Goal: Task Accomplishment & Management: Manage account settings

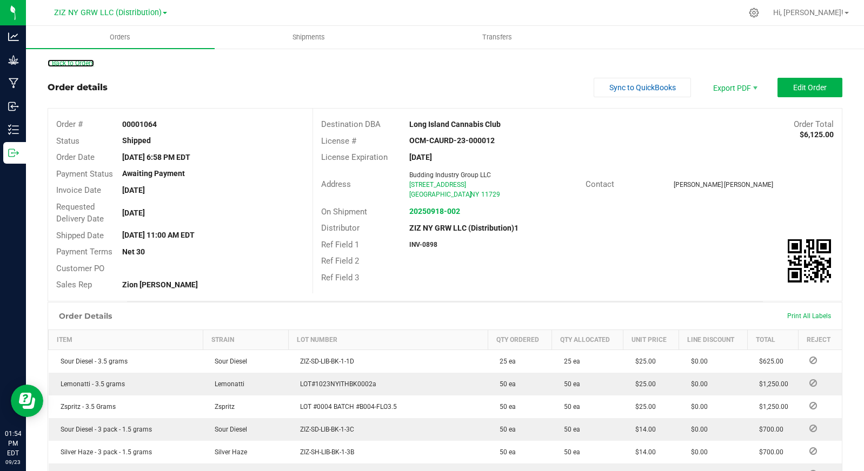
click at [69, 59] on link "Back to Orders" at bounding box center [71, 63] width 46 height 8
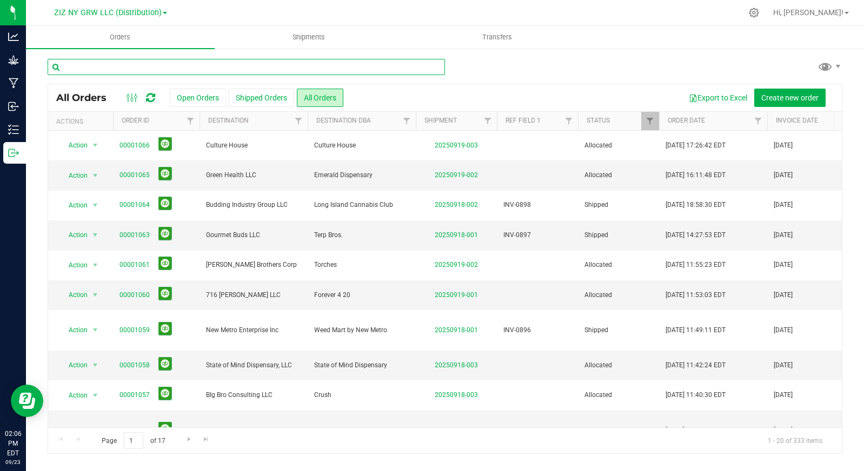
click at [177, 59] on input "text" at bounding box center [246, 67] width 397 height 16
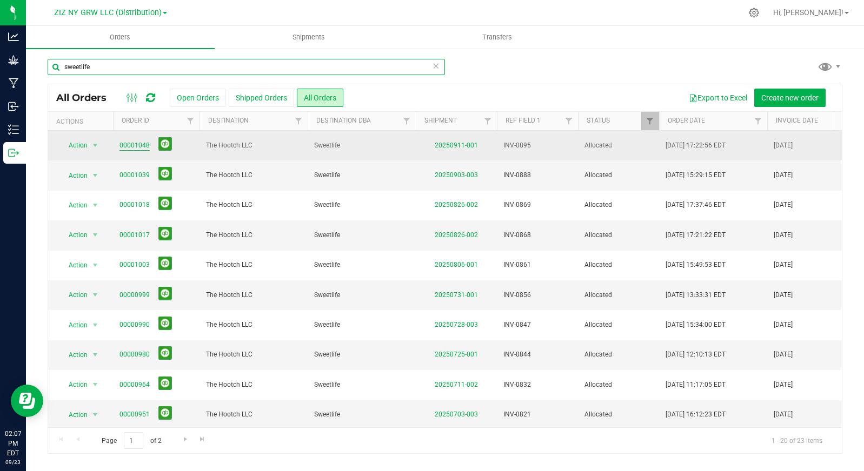
type input "sweetlife"
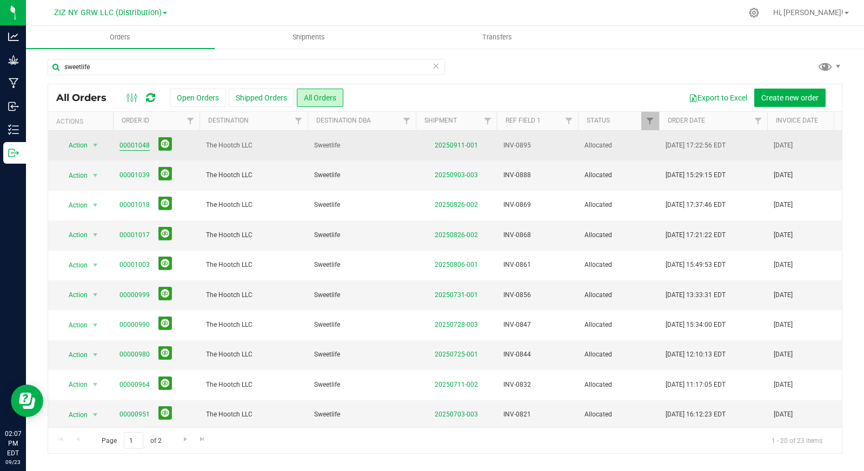
click at [141, 146] on link "00001048" at bounding box center [134, 146] width 30 height 10
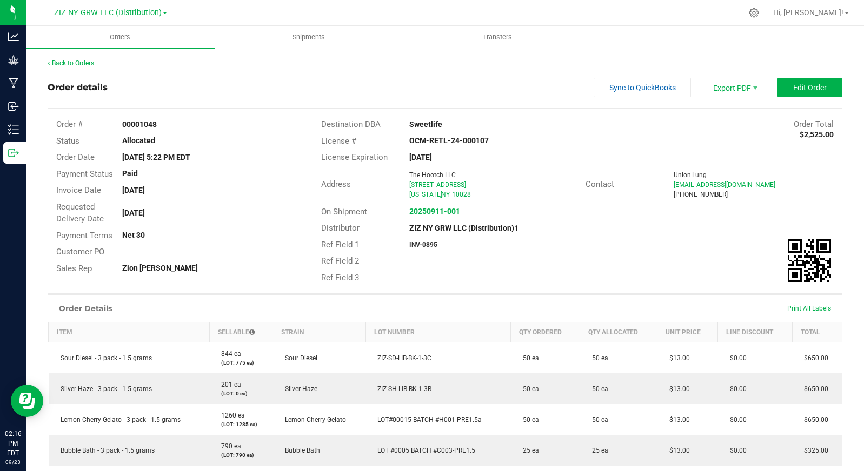
click at [81, 63] on link "Back to Orders" at bounding box center [71, 63] width 46 height 8
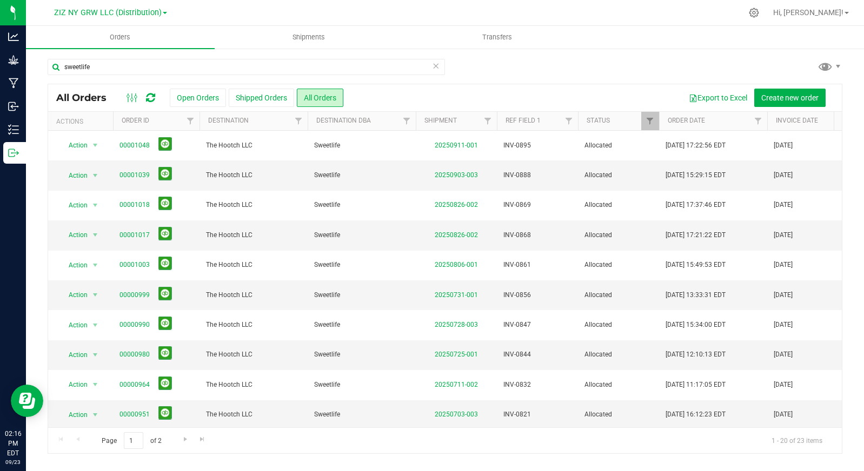
click at [438, 66] on icon at bounding box center [436, 65] width 8 height 13
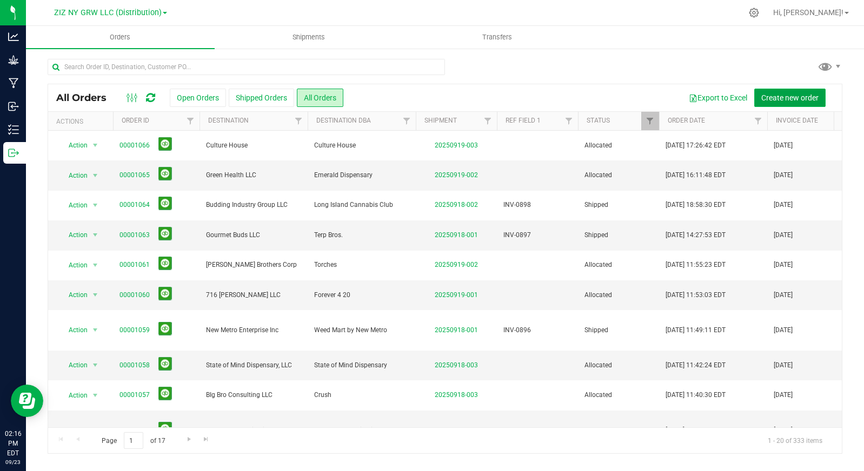
click at [797, 98] on span "Create new order" at bounding box center [789, 97] width 57 height 9
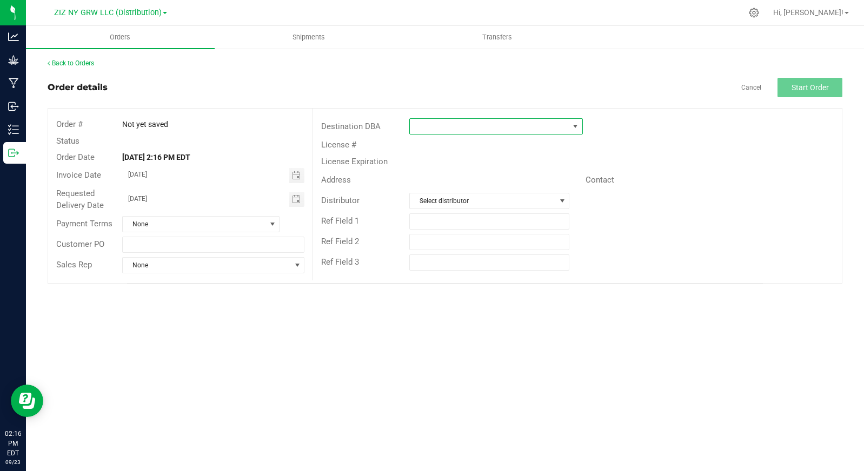
click at [452, 128] on span at bounding box center [489, 126] width 159 height 15
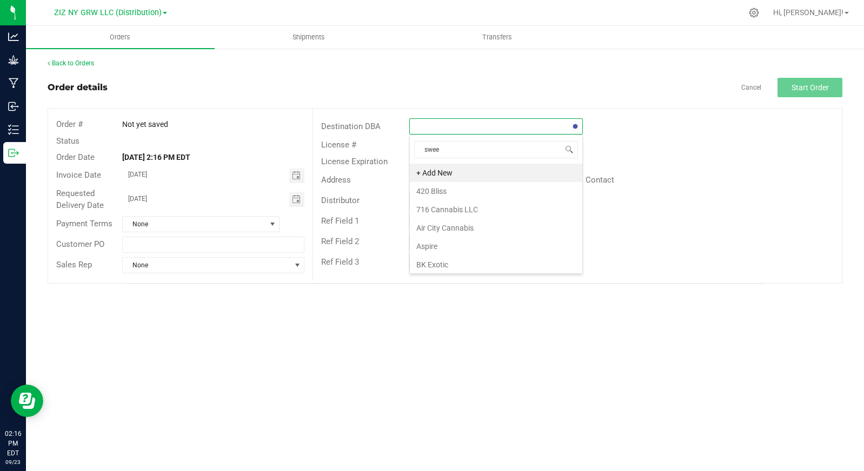
type input "sweet"
click at [472, 171] on li "Sweetlife" at bounding box center [496, 173] width 172 height 18
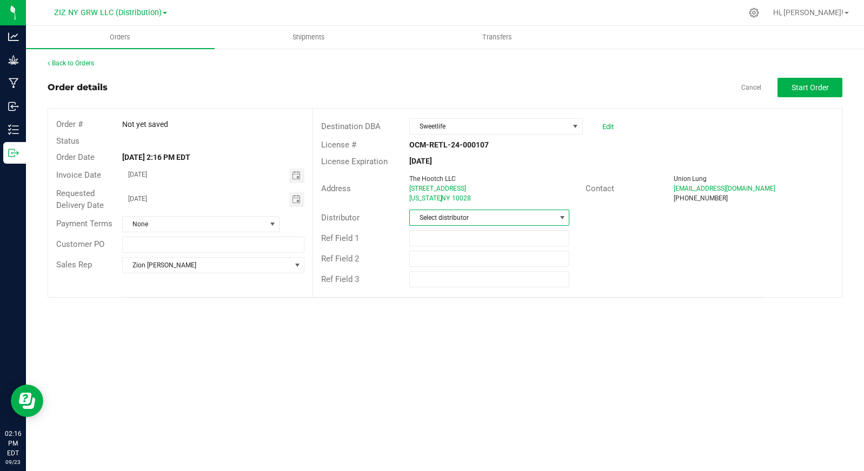
click at [477, 219] on span "Select distributor" at bounding box center [482, 217] width 145 height 15
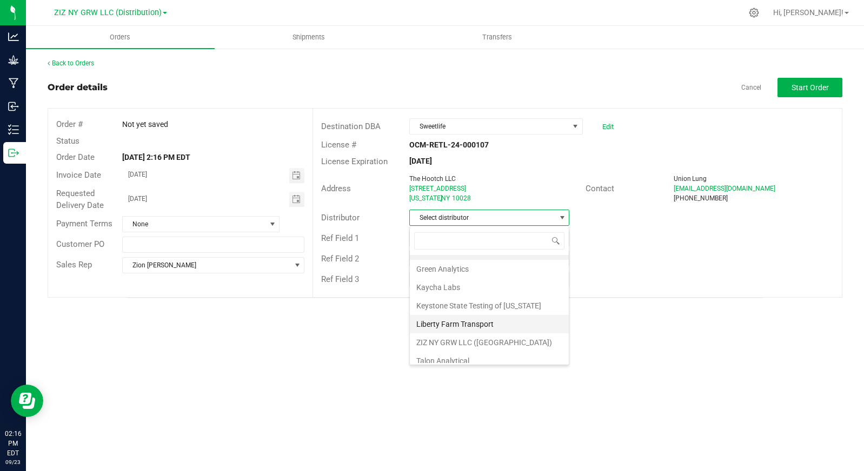
scroll to position [39, 0]
click at [490, 348] on li "ZIZ NY GRW LLC (Distribution)1" at bounding box center [489, 354] width 159 height 18
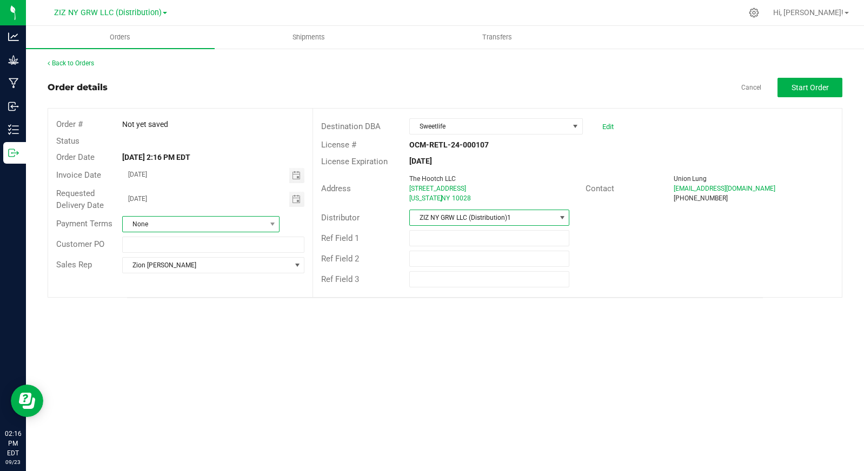
click at [205, 225] on span "None" at bounding box center [194, 224] width 143 height 15
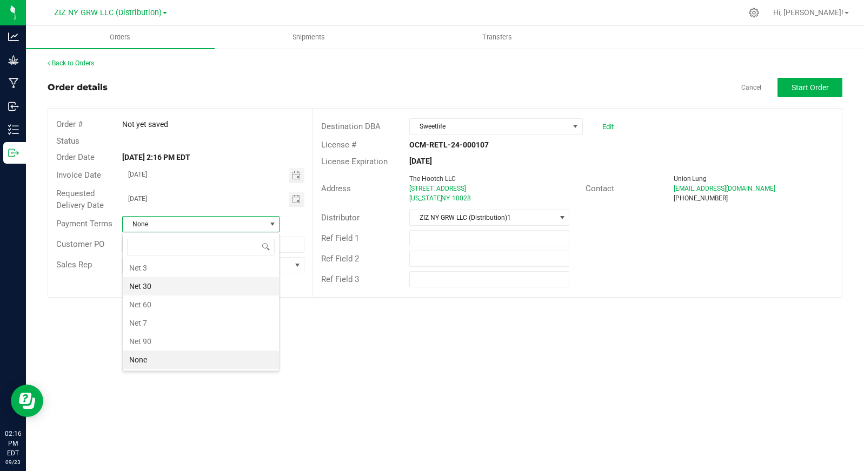
click at [167, 285] on li "Net 30" at bounding box center [201, 286] width 156 height 18
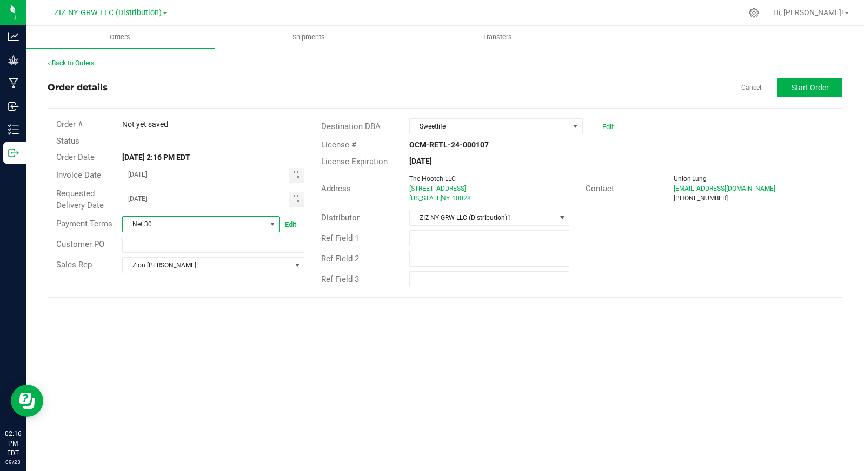
click at [275, 223] on span at bounding box center [272, 224] width 9 height 9
click at [209, 288] on li "Cash on Delivery" at bounding box center [201, 288] width 156 height 18
click at [288, 223] on link "Edit" at bounding box center [290, 224] width 11 height 8
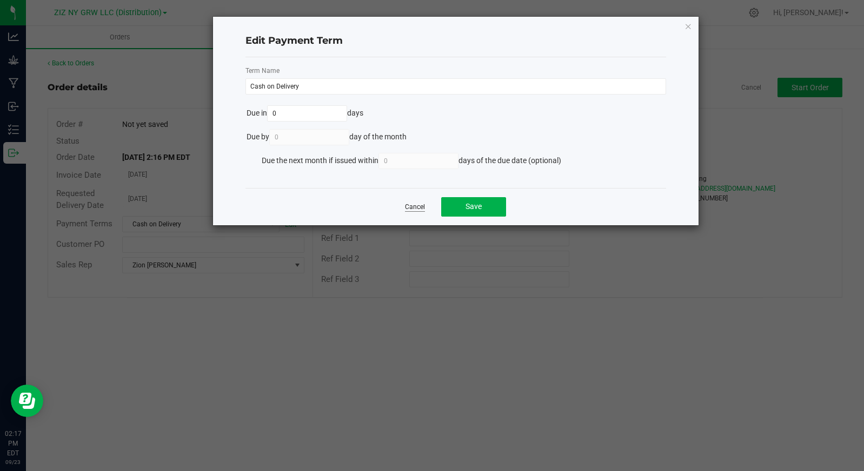
click at [417, 209] on link "Cancel" at bounding box center [415, 207] width 20 height 9
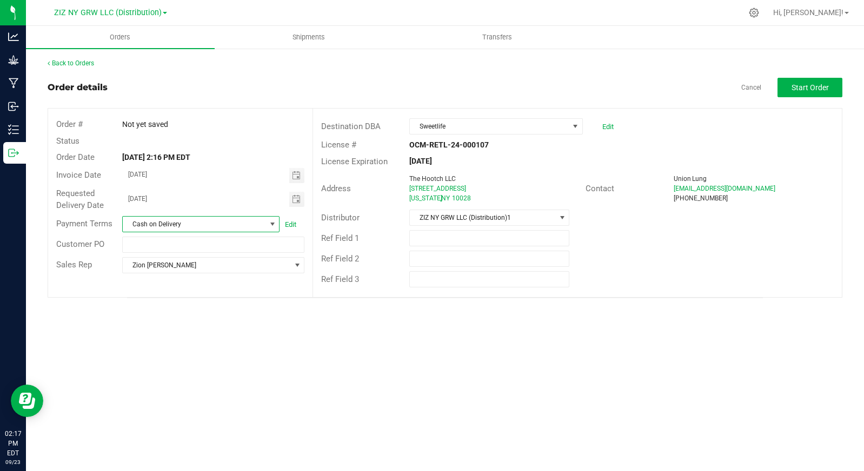
click at [272, 222] on span at bounding box center [272, 224] width 9 height 9
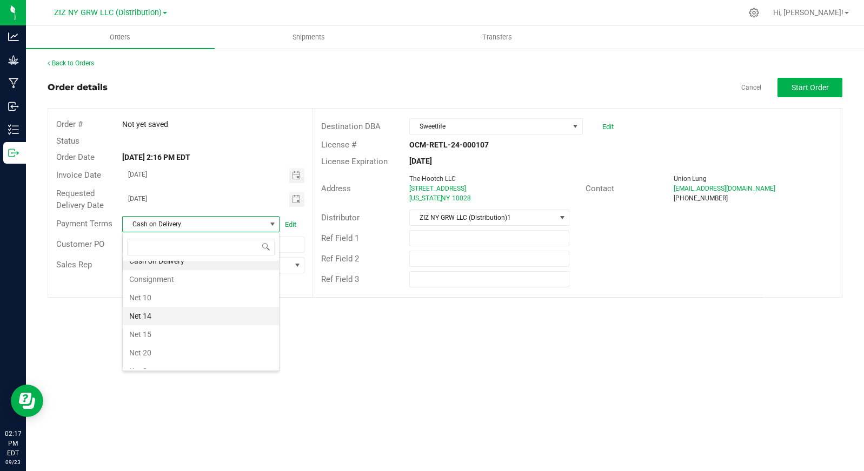
scroll to position [82, 0]
click at [351, 338] on div "Orders Shipments Transfers Back to Orders Order details Cancel Start Order Orde…" at bounding box center [445, 248] width 838 height 445
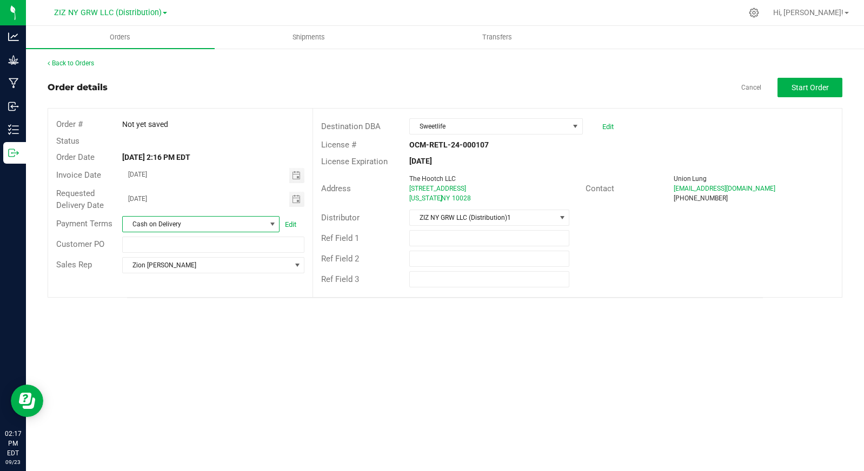
click at [276, 226] on span at bounding box center [272, 224] width 9 height 9
click at [224, 332] on li "Net 30" at bounding box center [201, 332] width 156 height 18
click at [489, 298] on hr at bounding box center [445, 298] width 636 height 1
click at [805, 89] on span "Start Order" at bounding box center [809, 87] width 37 height 9
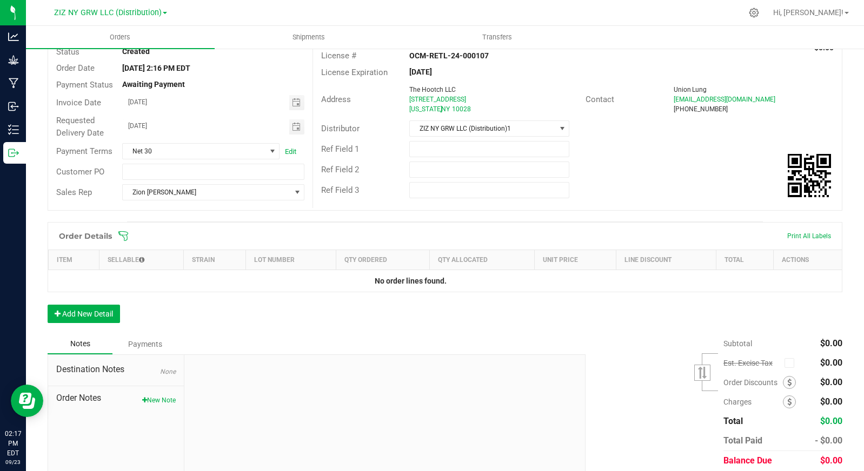
scroll to position [129, 0]
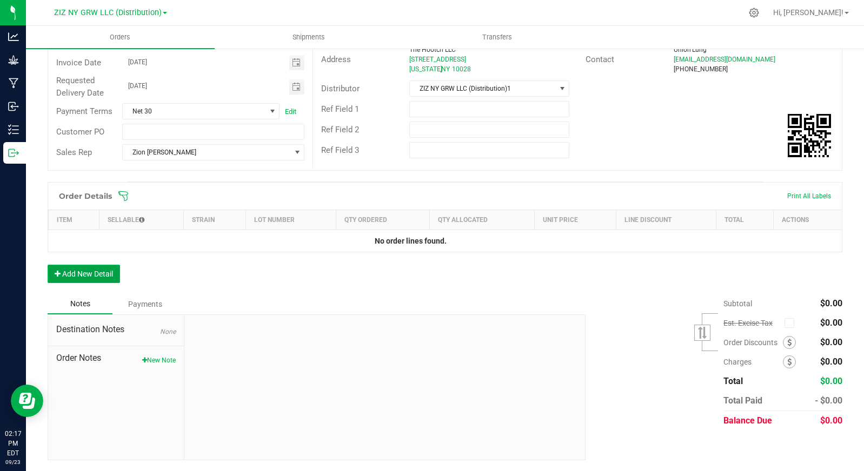
click at [81, 280] on button "Add New Detail" at bounding box center [84, 274] width 72 height 18
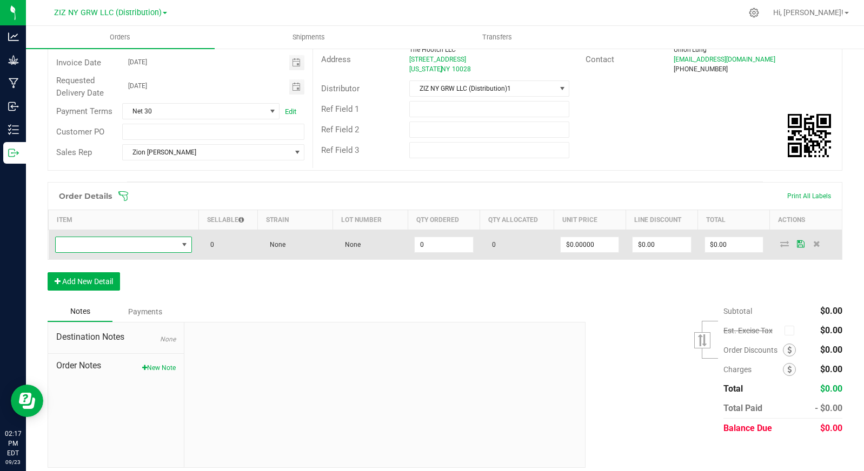
click at [97, 247] on span "NO DATA FOUND" at bounding box center [117, 244] width 123 height 15
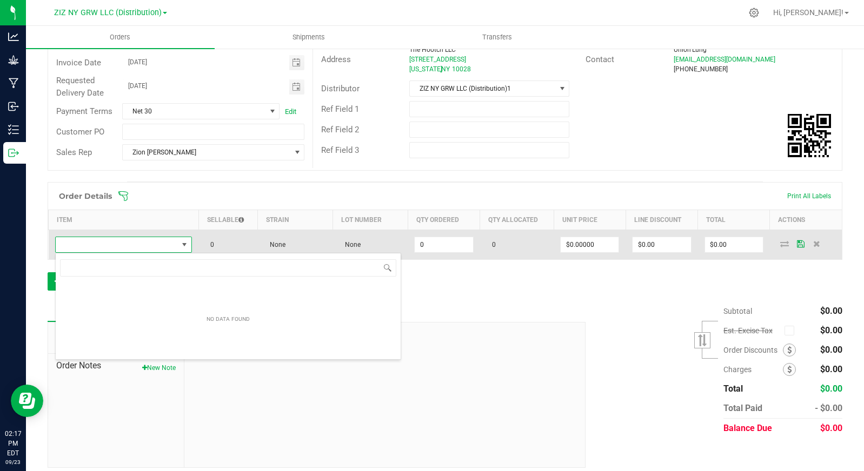
scroll to position [16, 136]
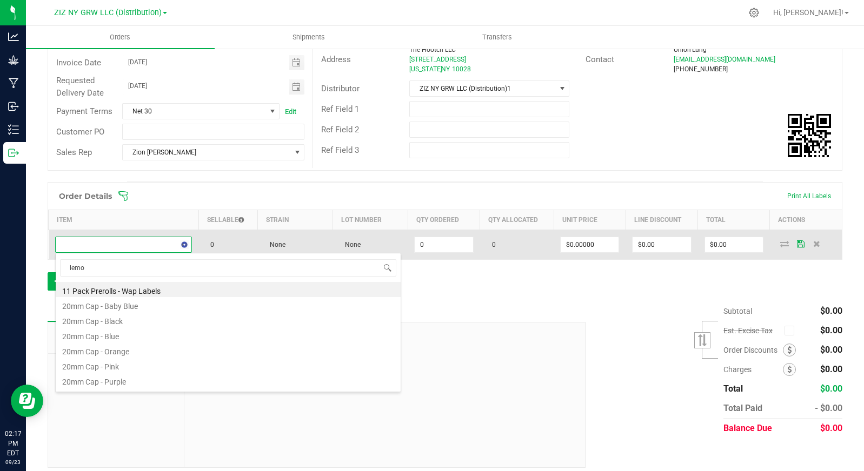
type input "lemon"
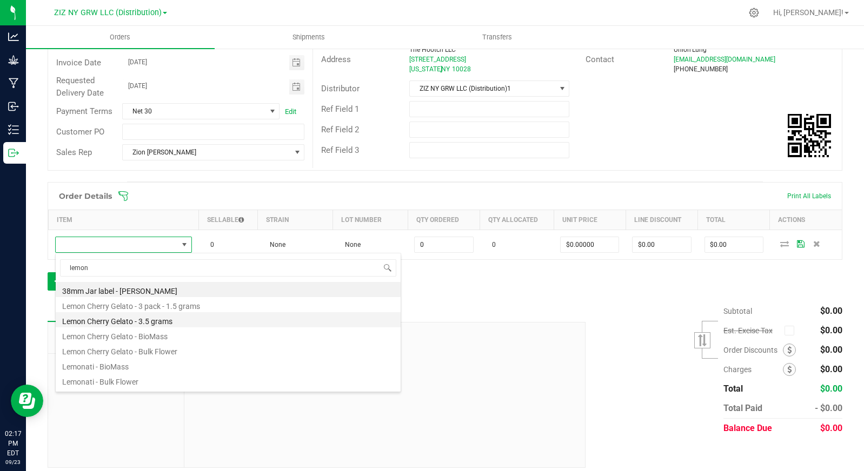
click at [183, 317] on li "Lemon Cherry Gelato - 3.5 grams" at bounding box center [228, 319] width 345 height 15
type input "0 ea"
type input "$25.00000"
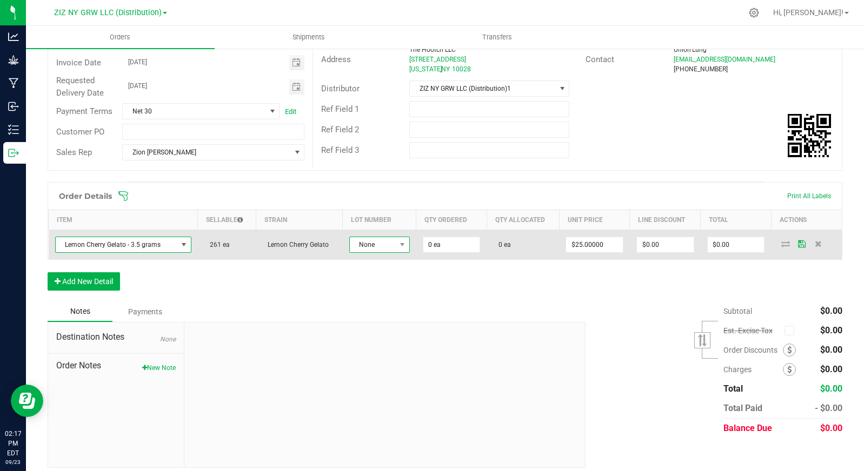
click at [365, 246] on span "None" at bounding box center [373, 244] width 46 height 15
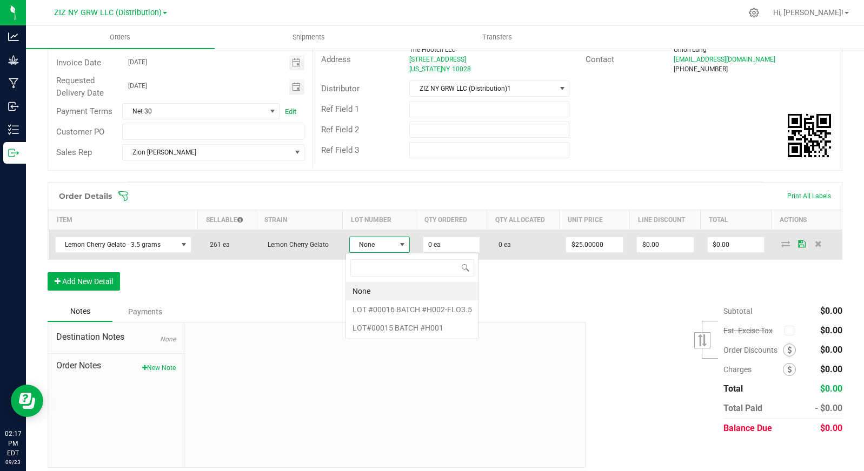
scroll to position [16, 60]
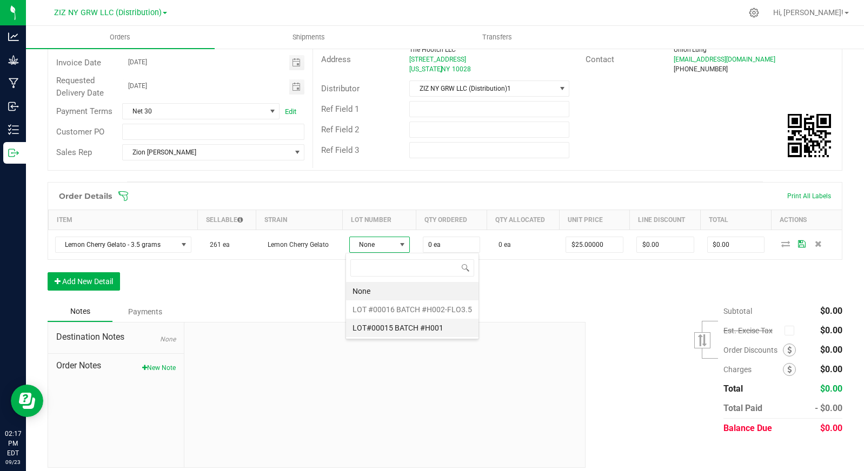
click at [433, 330] on \ "LOT#00015 BATCH #H001" at bounding box center [412, 328] width 132 height 18
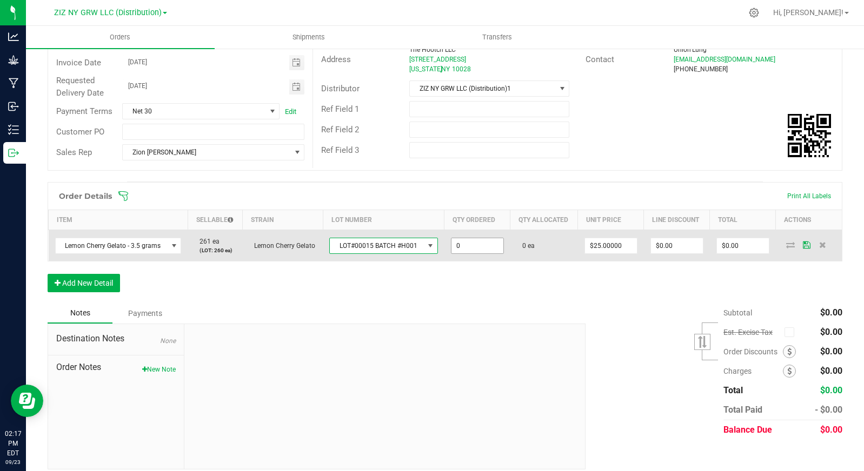
click at [469, 246] on input "0" at bounding box center [477, 245] width 52 height 15
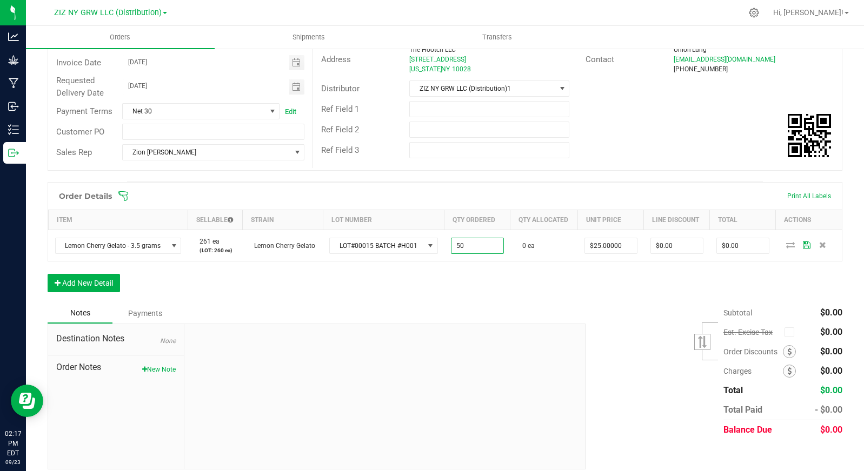
type input "50 ea"
type input "$1,250.00"
click at [552, 282] on div "Order Details Print All Labels Item Sellable Strain Lot Number Qty Ordered Qty …" at bounding box center [445, 242] width 794 height 121
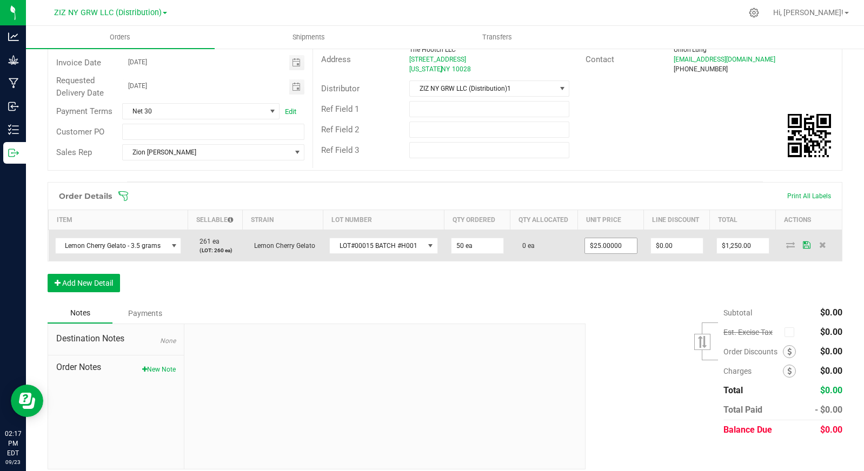
type input "25"
click at [598, 245] on input "25" at bounding box center [611, 245] width 52 height 15
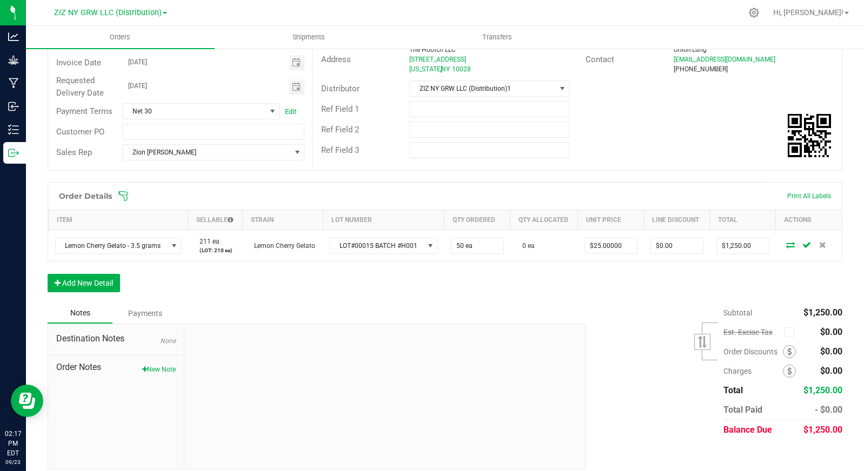
click at [696, 299] on div "Order Details Print All Labels Item Sellable Strain Lot Number Qty Ordered Qty …" at bounding box center [445, 242] width 794 height 121
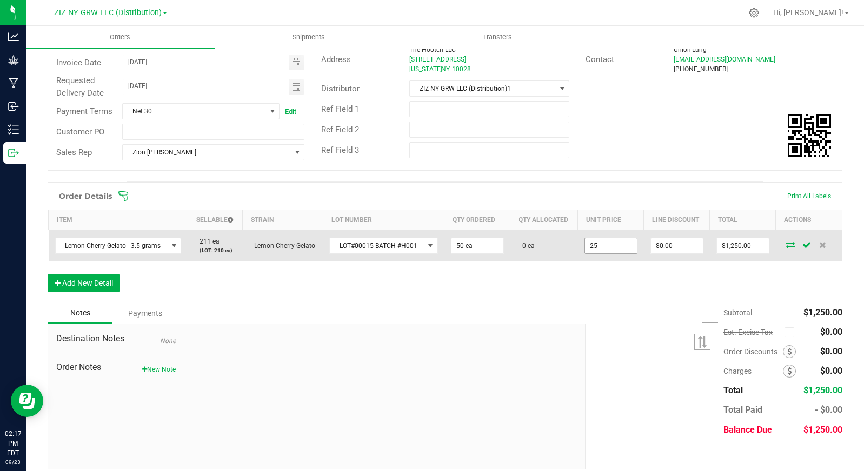
click at [591, 243] on input "25" at bounding box center [611, 245] width 52 height 15
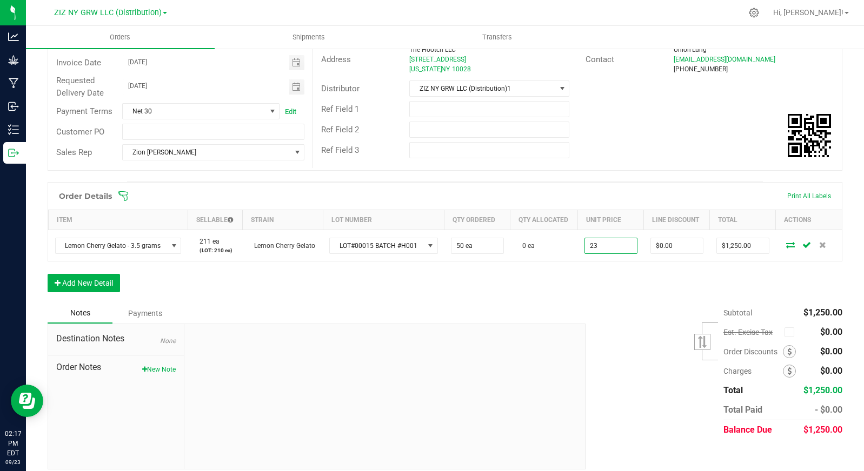
type input "$23.00000"
type input "$1,150.00"
click at [589, 269] on div "Order Details Print All Labels Item Sellable Strain Lot Number Qty Ordered Qty …" at bounding box center [445, 242] width 794 height 121
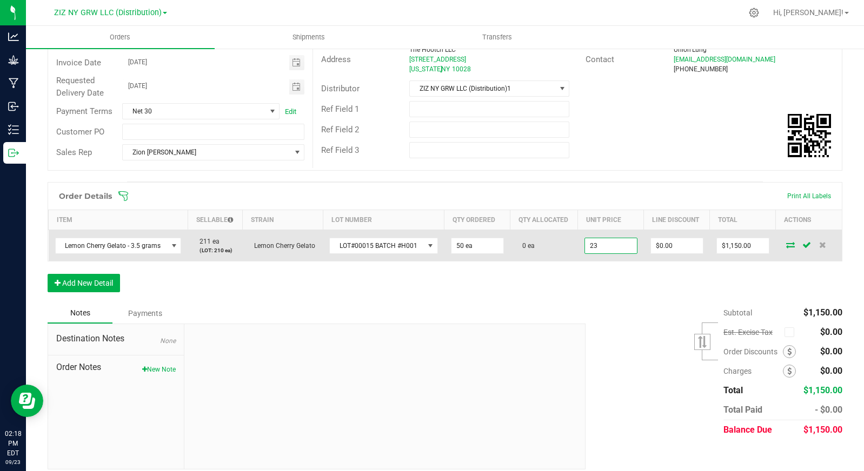
click at [594, 249] on input "23" at bounding box center [611, 245] width 52 height 15
drag, startPoint x: 601, startPoint y: 246, endPoint x: 578, endPoint y: 246, distance: 22.7
click at [585, 246] on input "24" at bounding box center [611, 245] width 52 height 15
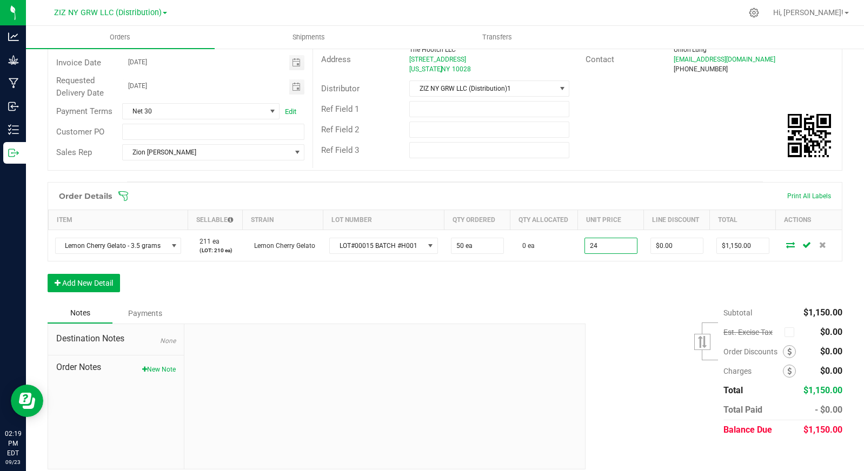
type input "$24.00000"
type input "$1,200.00"
click at [601, 269] on div "Order Details Print All Labels Item Sellable Strain Lot Number Qty Ordered Qty …" at bounding box center [445, 242] width 794 height 121
click at [102, 279] on button "Add New Detail" at bounding box center [84, 283] width 72 height 18
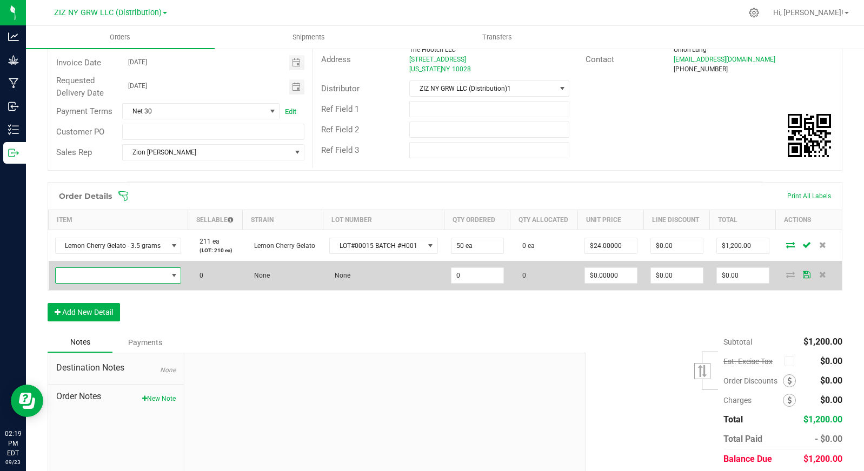
click at [121, 278] on span "NO DATA FOUND" at bounding box center [112, 275] width 112 height 15
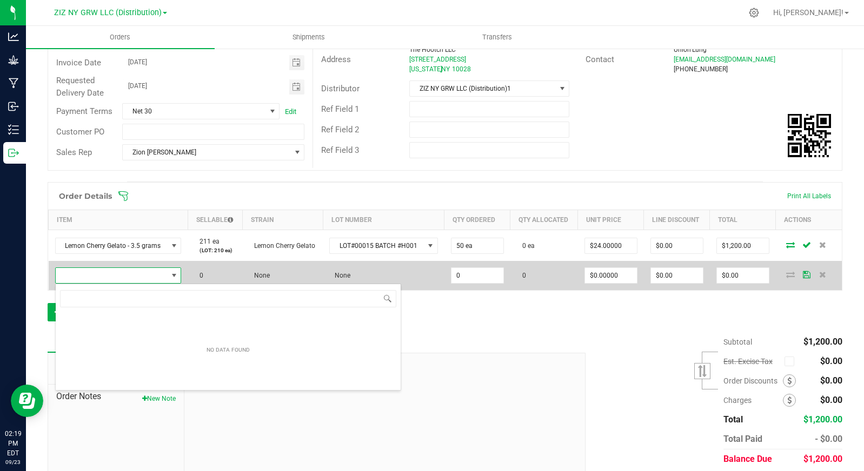
scroll to position [16, 123]
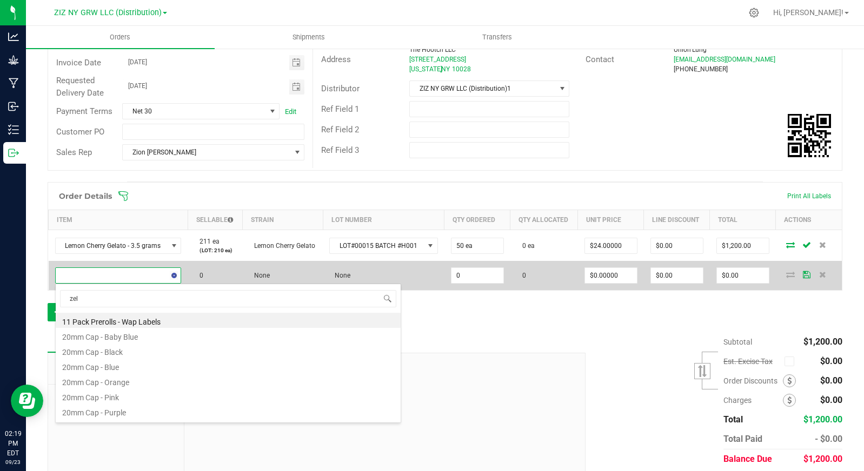
type input "zela"
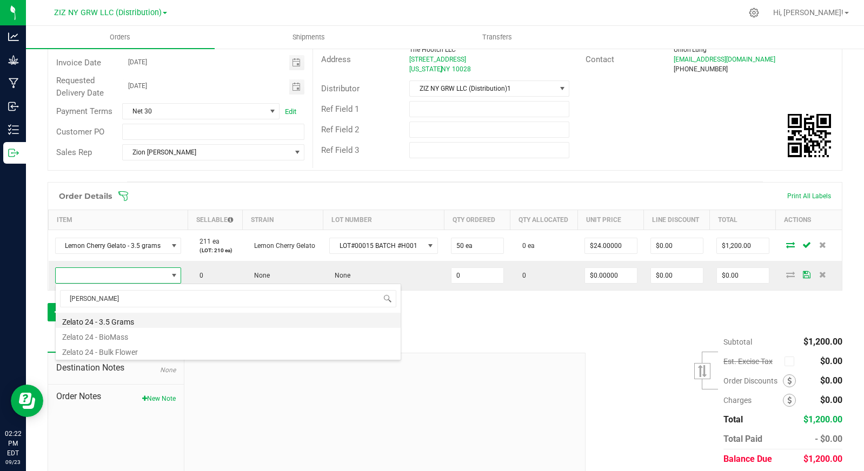
click at [148, 323] on li "Zelato 24 - 3.5 Grams" at bounding box center [228, 320] width 345 height 15
type input "0 ea"
type input "$25.00000"
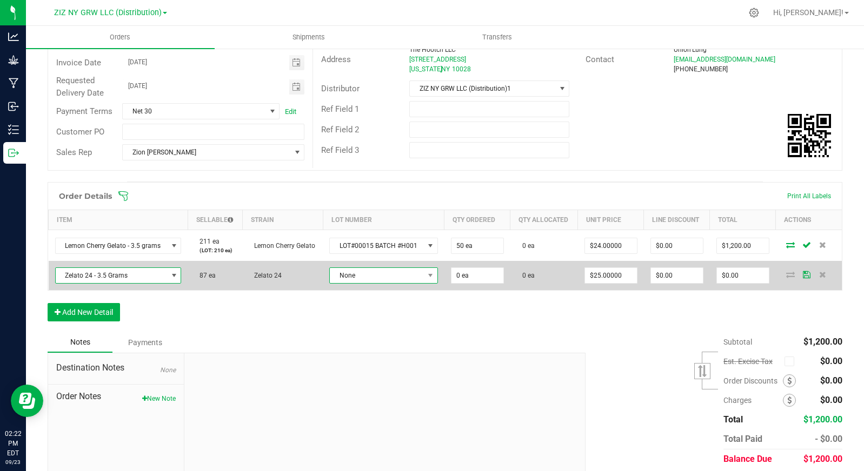
click at [387, 279] on span "None" at bounding box center [376, 275] width 93 height 15
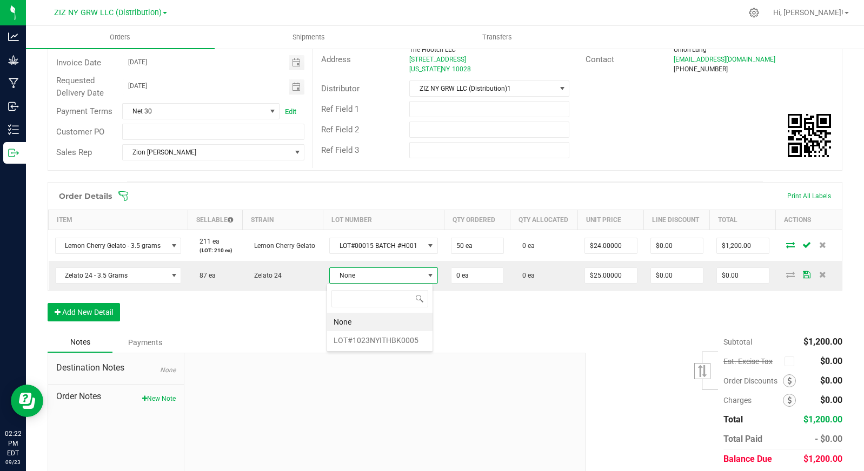
scroll to position [16, 106]
click at [391, 342] on li "LOT#1023NYITHBK0005" at bounding box center [379, 340] width 105 height 18
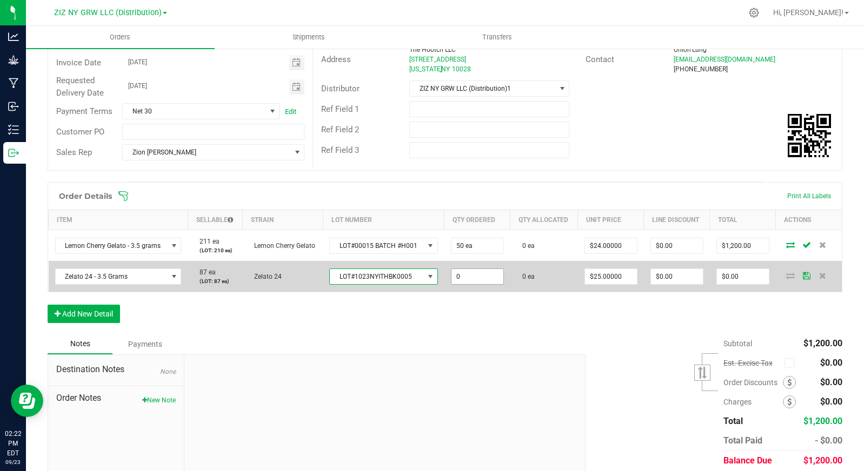
click at [476, 282] on input "0" at bounding box center [477, 276] width 52 height 15
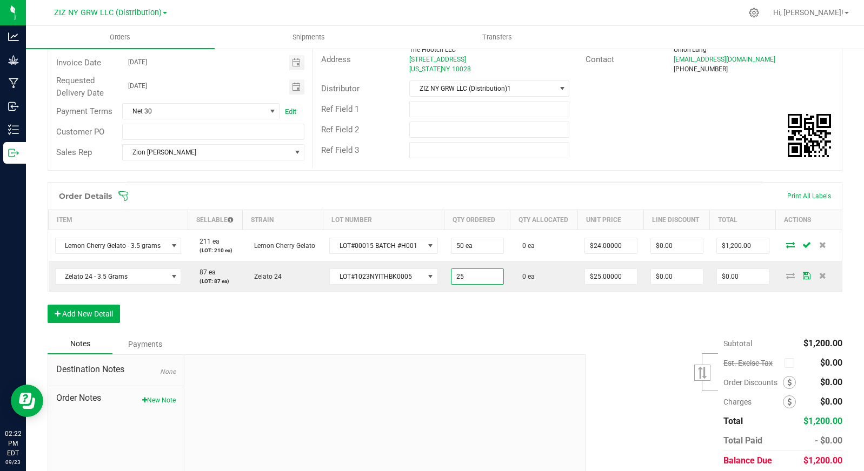
type input "25 ea"
type input "$625.00"
click at [568, 330] on div "Order Details Print All Labels Item Sellable Strain Lot Number Qty Ordered Qty …" at bounding box center [445, 258] width 794 height 152
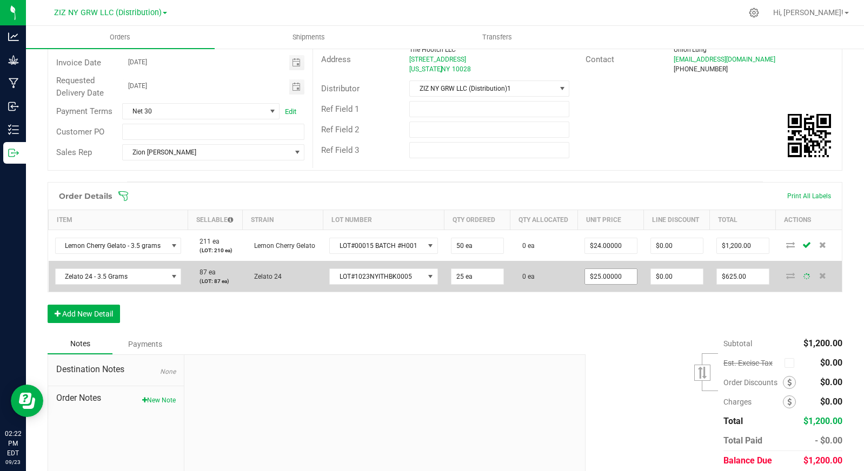
type input "25"
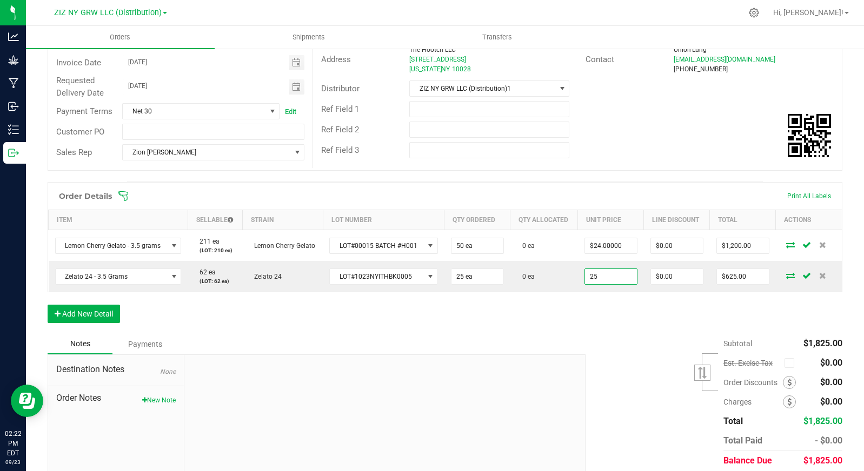
click at [600, 279] on input "25" at bounding box center [611, 276] width 52 height 15
type input "$24.00000"
type input "$600.00"
click at [496, 297] on div "Order Details Print All Labels Item Sellable Strain Lot Number Qty Ordered Qty …" at bounding box center [445, 258] width 794 height 152
click at [86, 308] on button "Add New Detail" at bounding box center [84, 314] width 72 height 18
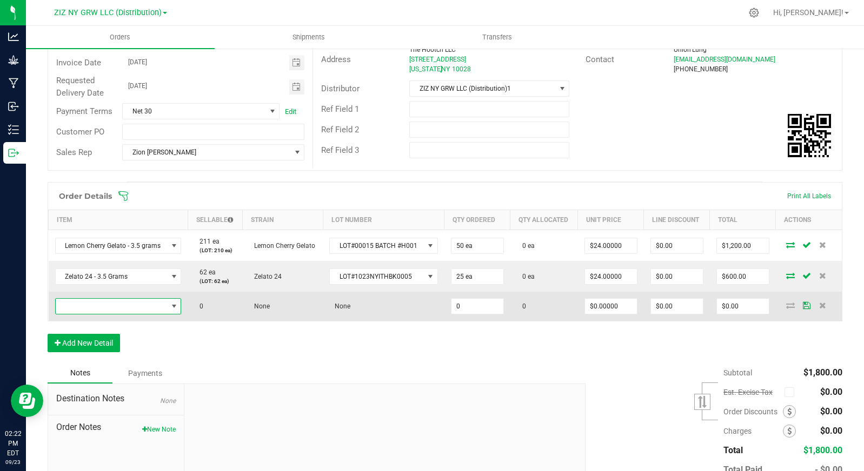
click at [115, 312] on span "NO DATA FOUND" at bounding box center [112, 306] width 112 height 15
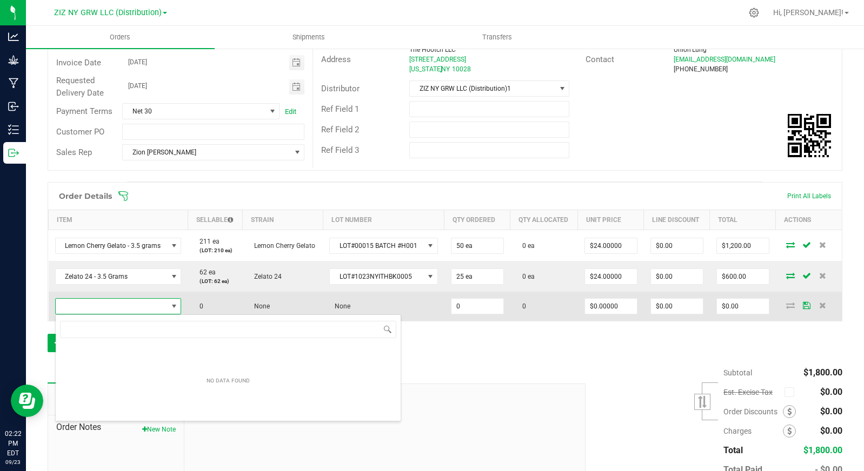
scroll to position [16, 123]
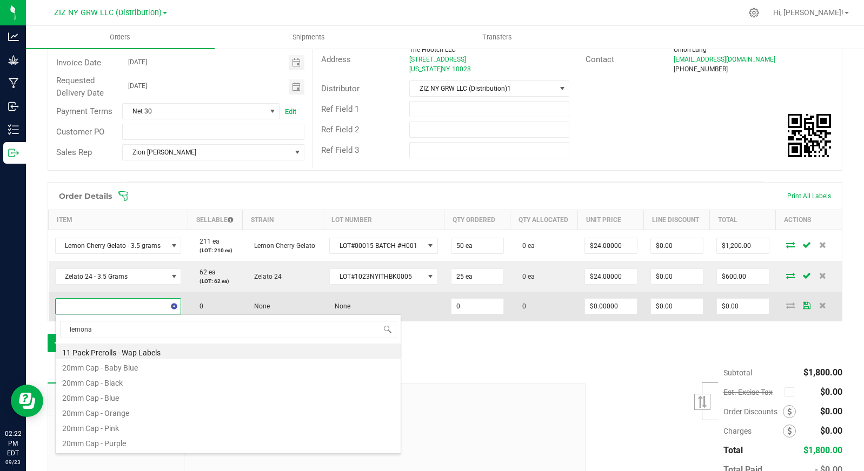
type input "lemonat"
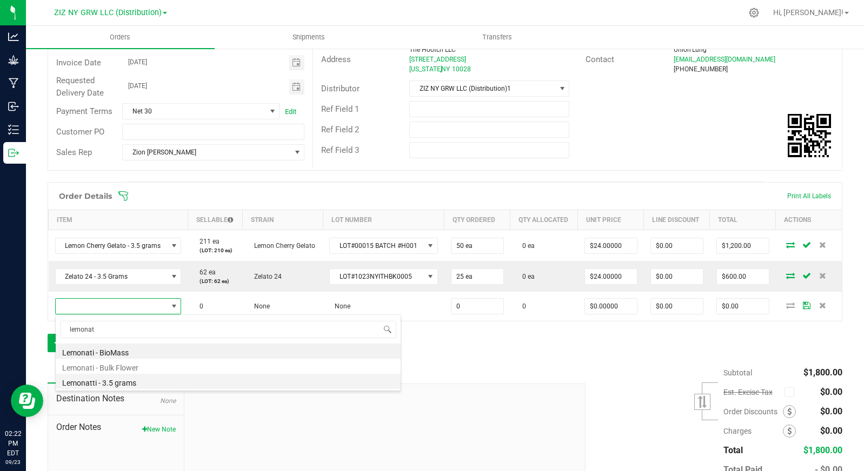
click at [171, 380] on li "Lemonatti - 3.5 grams" at bounding box center [228, 381] width 345 height 15
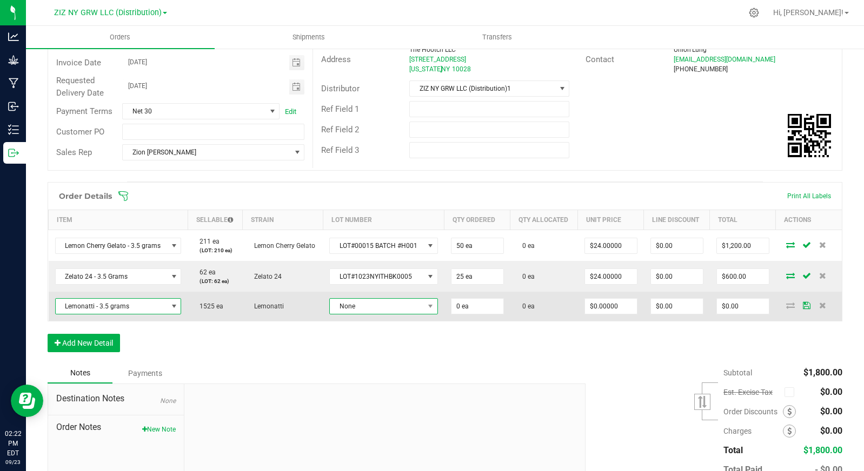
click at [352, 310] on span "None" at bounding box center [376, 306] width 93 height 15
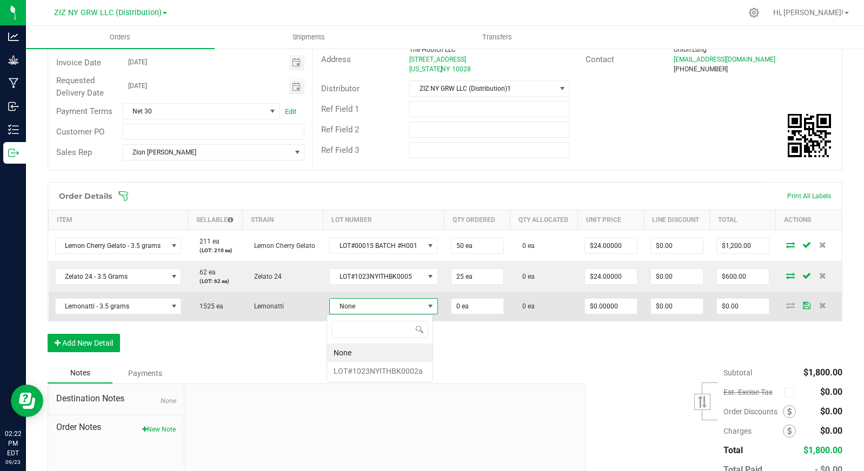
scroll to position [16, 106]
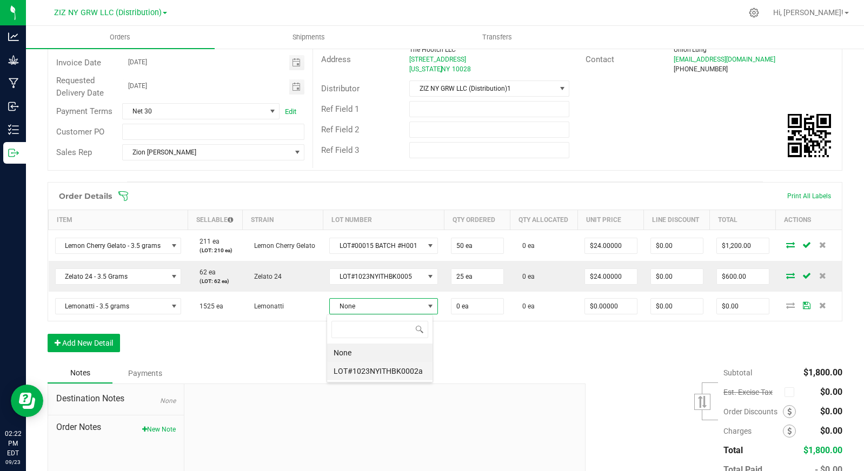
click at [408, 371] on li "LOT#1023NYITHBK0002a" at bounding box center [379, 371] width 105 height 18
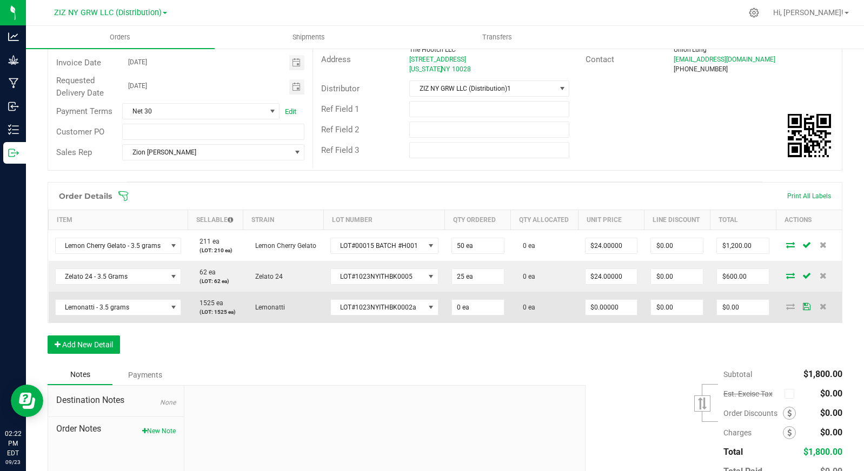
drag, startPoint x: 477, startPoint y: 296, endPoint x: 478, endPoint y: 303, distance: 6.7
click at [477, 296] on td "0 ea" at bounding box center [478, 307] width 66 height 31
click at [479, 304] on input "0" at bounding box center [478, 307] width 52 height 15
type input "200 ea"
type input "0"
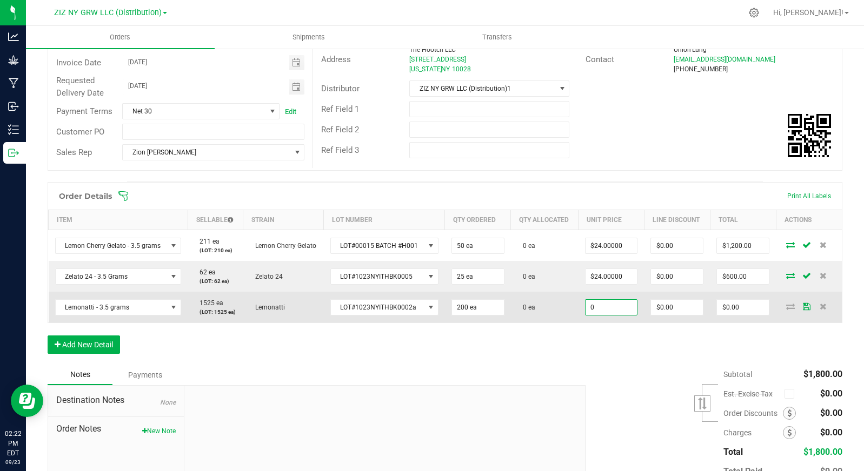
click at [624, 309] on input "0" at bounding box center [611, 307] width 52 height 15
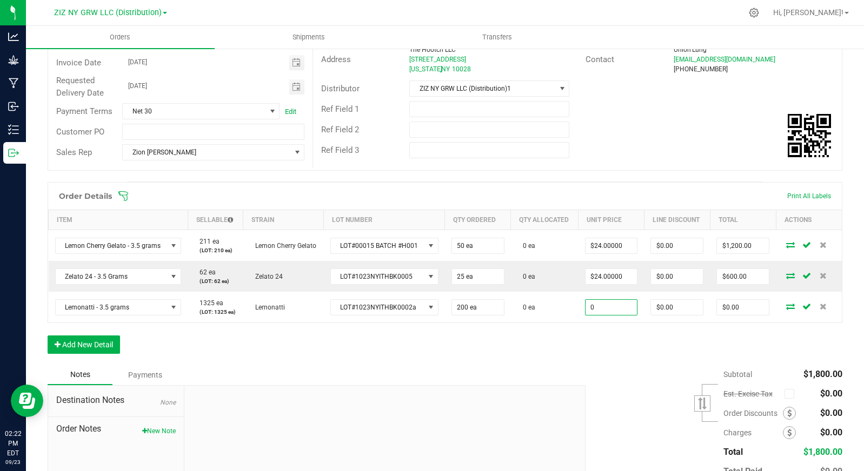
click at [624, 309] on input "0" at bounding box center [611, 307] width 52 height 15
type input "$24.00000"
type input "$4,800.00"
click at [583, 351] on div "Order Details Print All Labels Item Sellable Strain Lot Number Qty Ordered Qty …" at bounding box center [445, 273] width 794 height 183
click at [100, 347] on button "Add New Detail" at bounding box center [84, 345] width 72 height 18
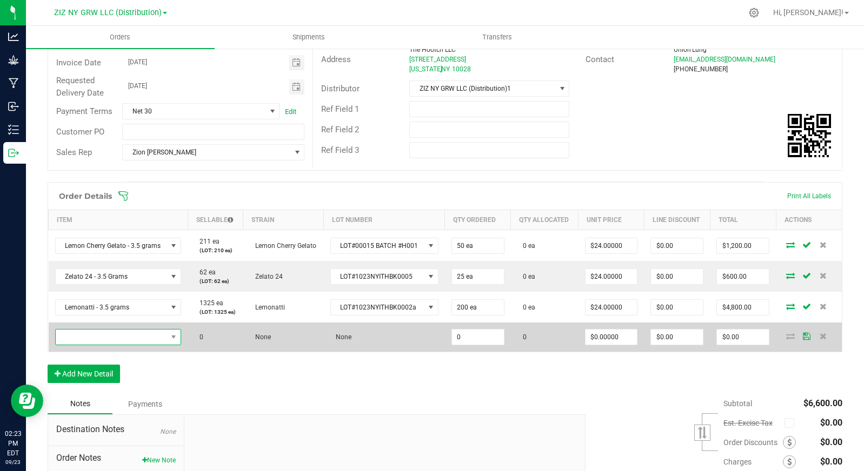
click at [106, 339] on span "NO DATA FOUND" at bounding box center [112, 337] width 112 height 15
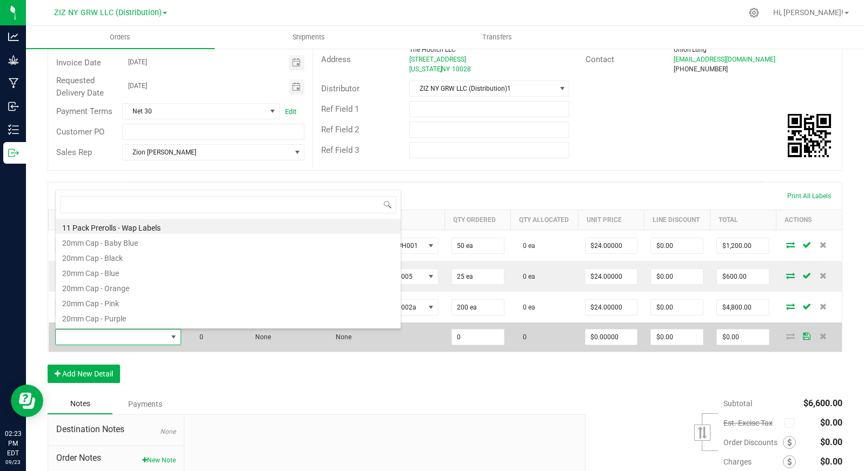
scroll to position [16, 123]
type input "milk"
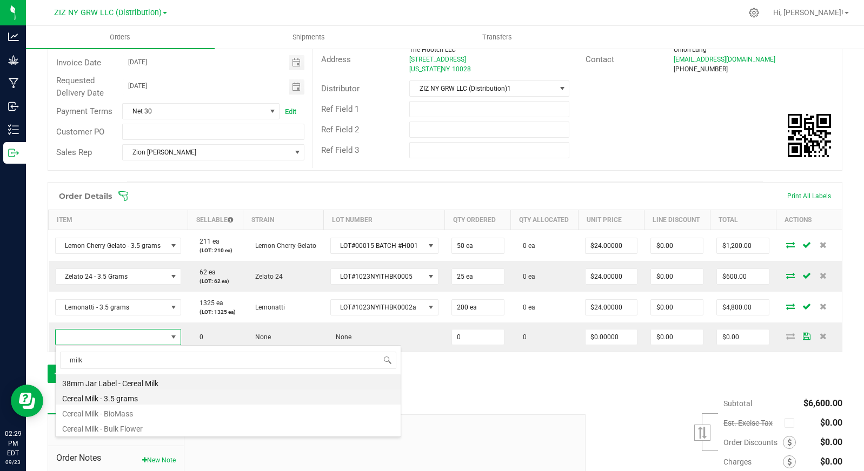
click at [136, 403] on li "Cereal Milk - 3.5 grams" at bounding box center [228, 397] width 345 height 15
type input "0 ea"
type input "$25.00000"
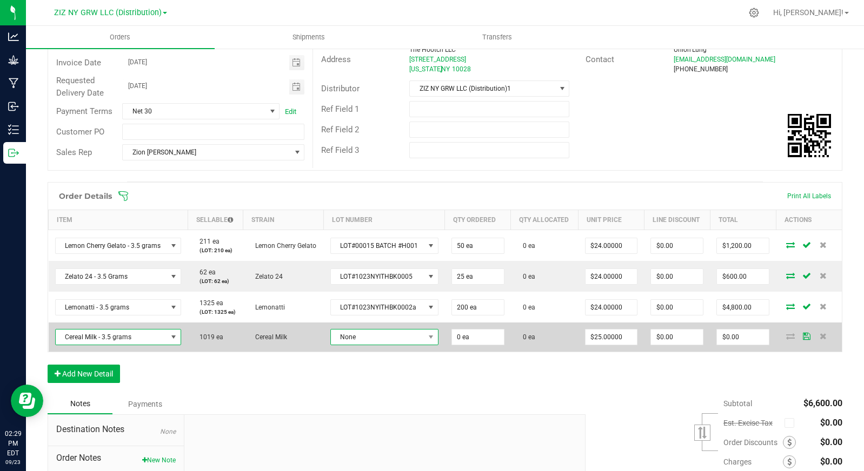
click at [364, 335] on span "None" at bounding box center [377, 337] width 93 height 15
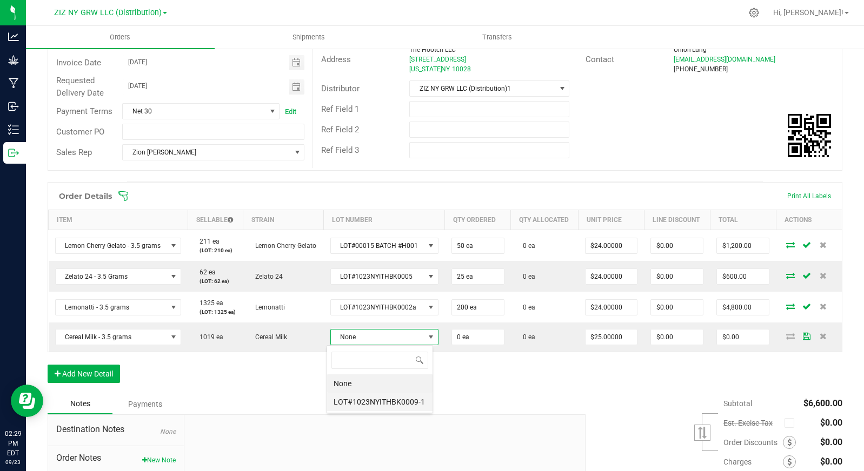
click at [388, 399] on li "LOT#1023NYITHBK0009-1" at bounding box center [379, 402] width 105 height 18
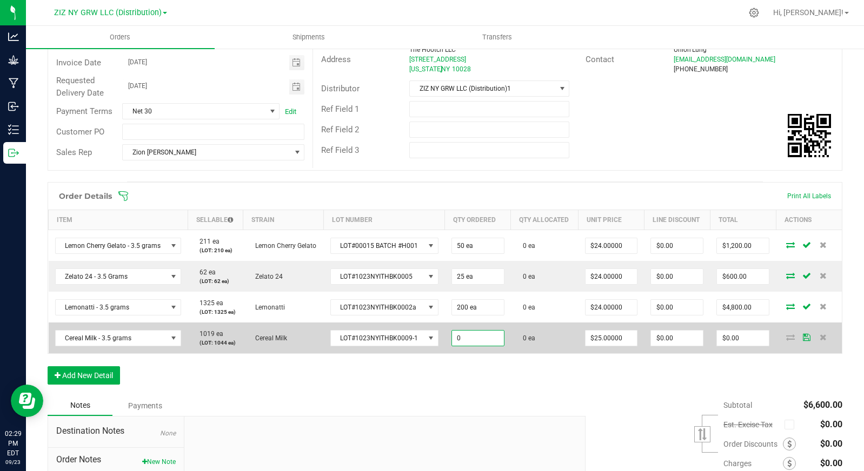
click at [476, 342] on input "0" at bounding box center [478, 338] width 52 height 15
type input "199 ea"
type input "25"
type input "$4,975.00"
click at [605, 337] on input "25" at bounding box center [611, 338] width 52 height 15
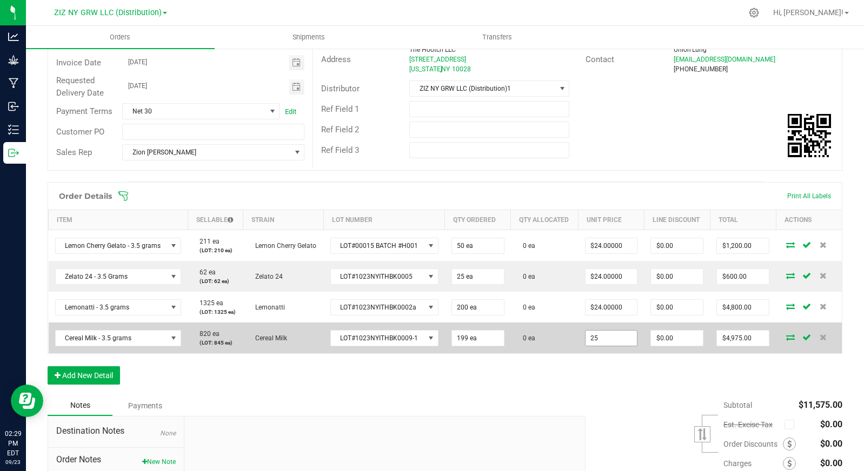
click at [603, 342] on input "25" at bounding box center [611, 338] width 52 height 15
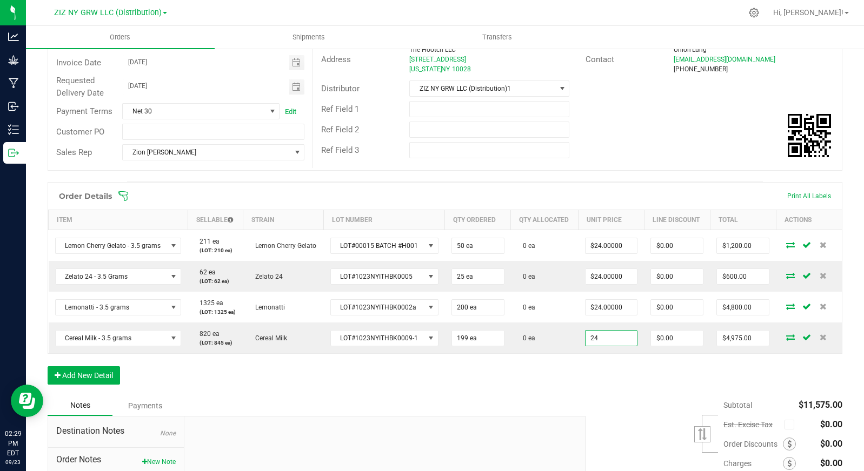
type input "$24.00000"
type input "$4,776.00"
click at [507, 387] on div "Order Details Print All Labels Item Sellable Strain Lot Number Qty Ordered Qty …" at bounding box center [445, 288] width 794 height 213
click at [456, 337] on input "199" at bounding box center [478, 338] width 52 height 15
type input "200 ea"
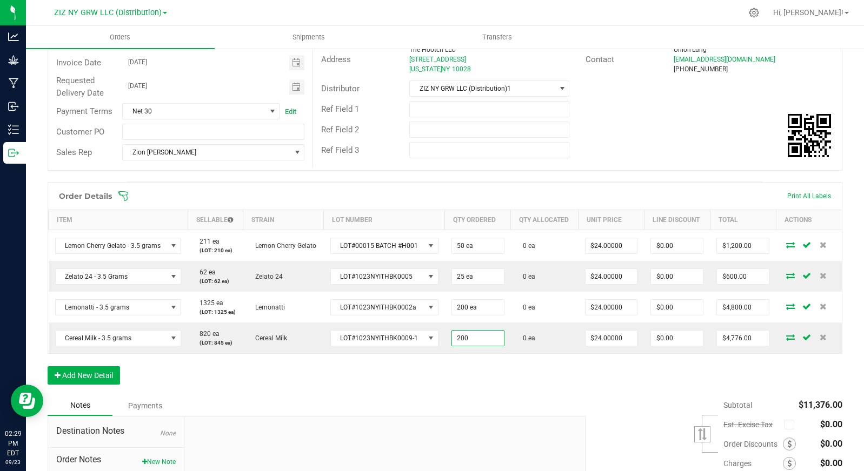
type input "$4,800.00"
click at [488, 383] on div "Order Details Print All Labels Item Sellable Strain Lot Number Qty Ordered Qty …" at bounding box center [445, 288] width 794 height 213
click at [89, 376] on button "Add New Detail" at bounding box center [84, 375] width 72 height 18
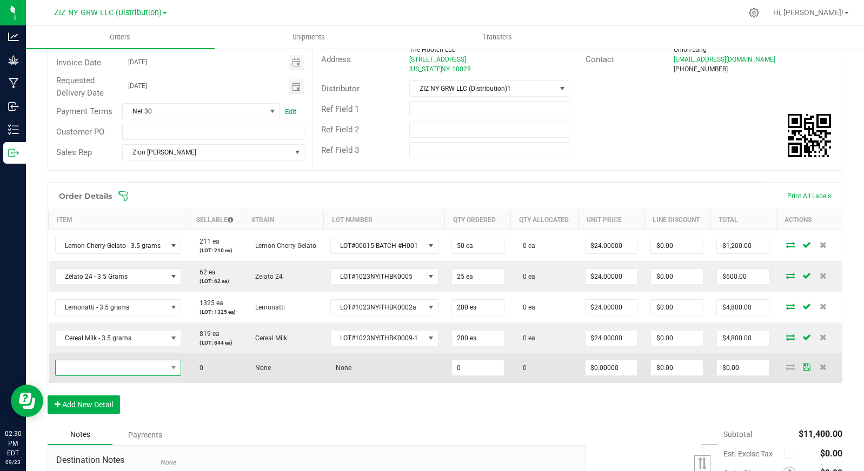
click at [95, 371] on span "NO DATA FOUND" at bounding box center [112, 367] width 112 height 15
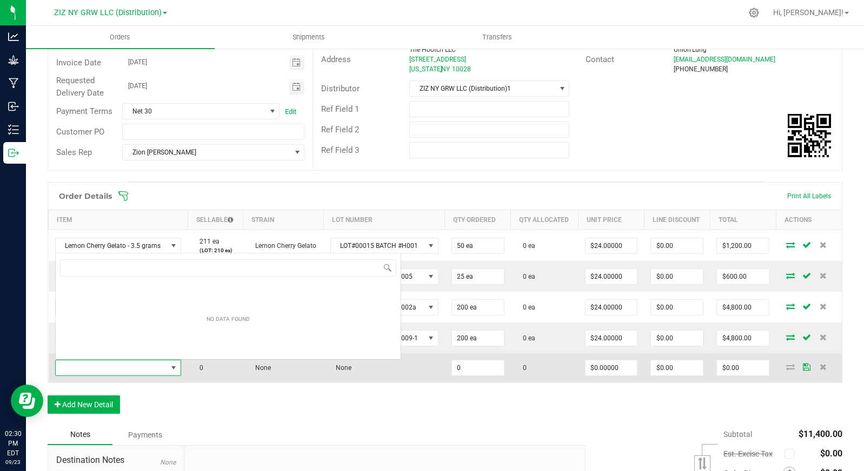
scroll to position [16, 123]
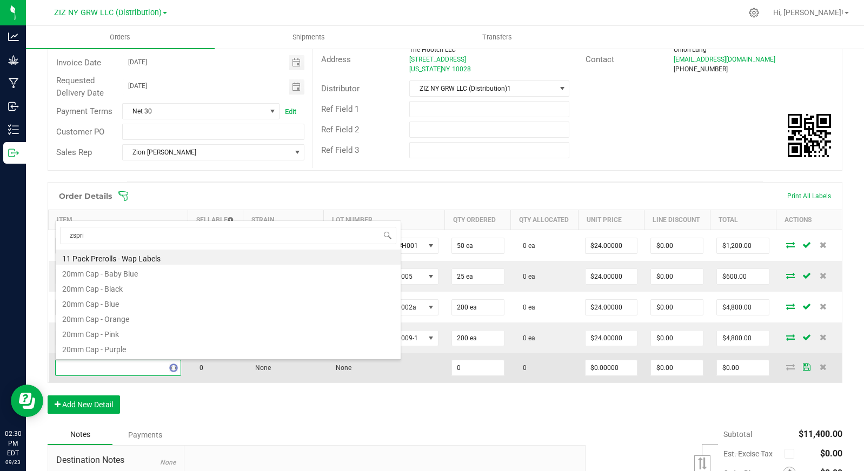
type input "zsprit"
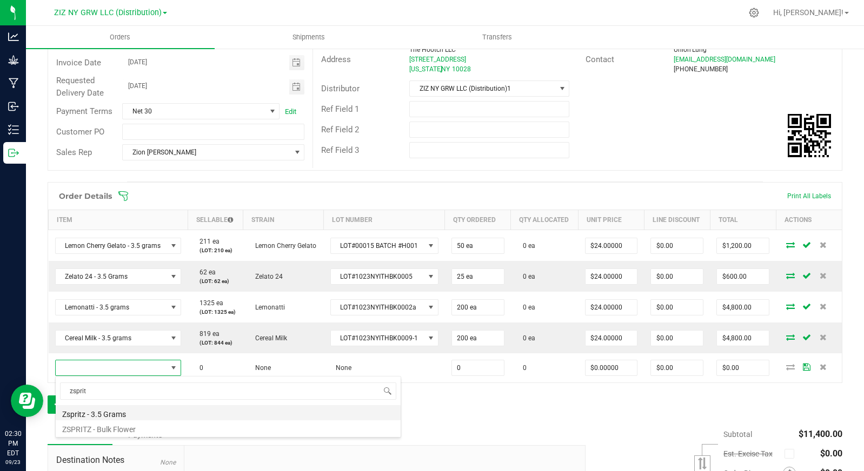
click at [131, 414] on li "Zspritz - 3.5 Grams" at bounding box center [228, 412] width 345 height 15
type input "0 ea"
type input "$25.00000"
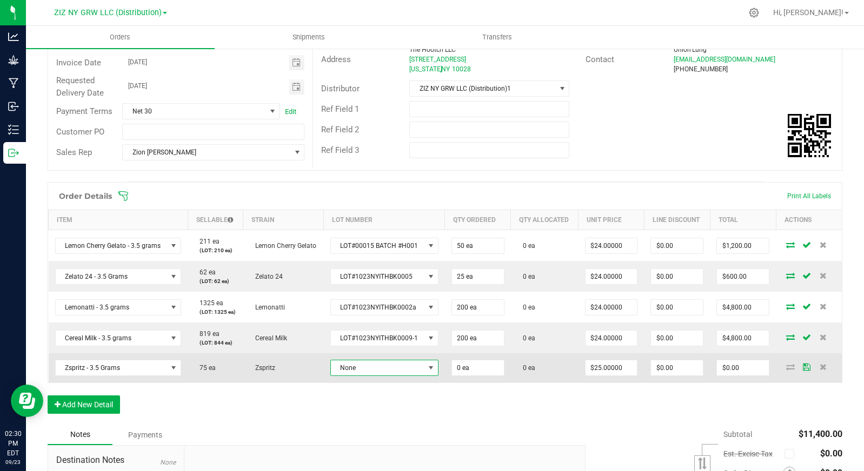
click at [393, 370] on span "None" at bounding box center [377, 367] width 93 height 15
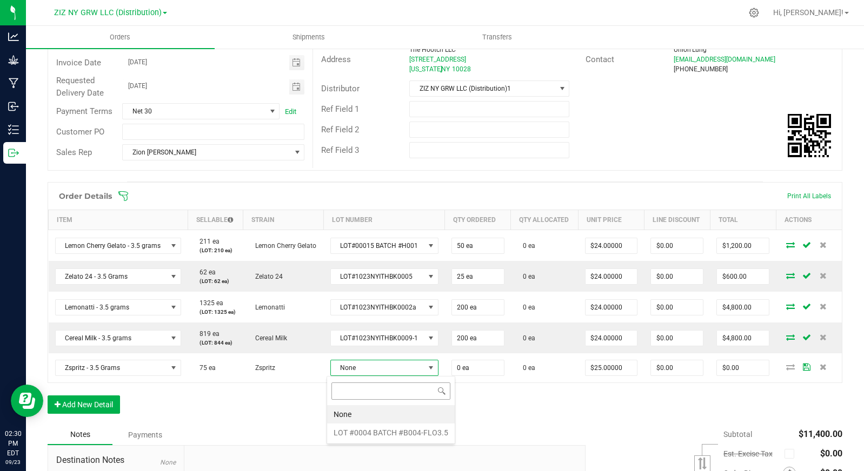
scroll to position [16, 106]
click at [390, 433] on \ "LOT #0004 BATCH #B004-FLO3.5" at bounding box center [391, 433] width 128 height 18
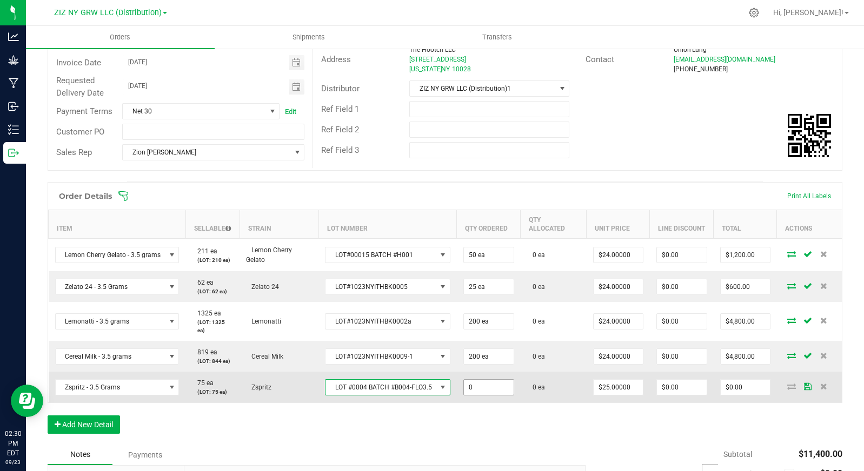
click at [490, 389] on input "0" at bounding box center [489, 387] width 50 height 15
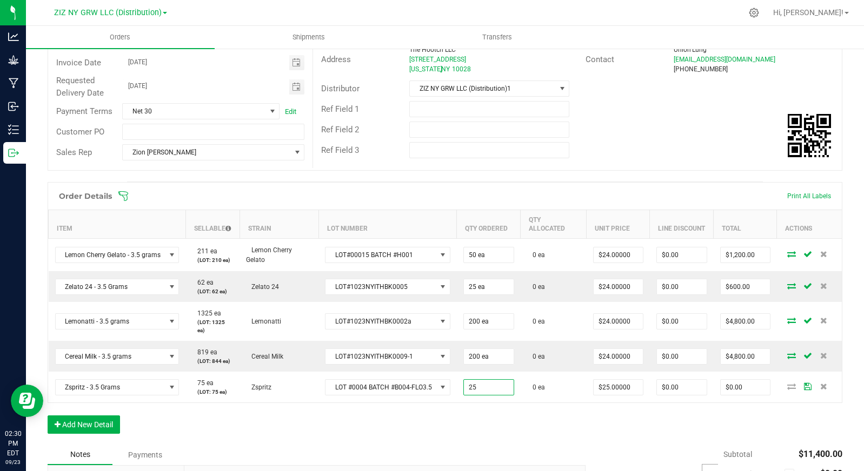
type input "25 ea"
type input "$625.00"
click at [601, 437] on div "Order Details Print All Labels Item Sellable Strain Lot Number Qty Ordered Qty …" at bounding box center [445, 313] width 794 height 263
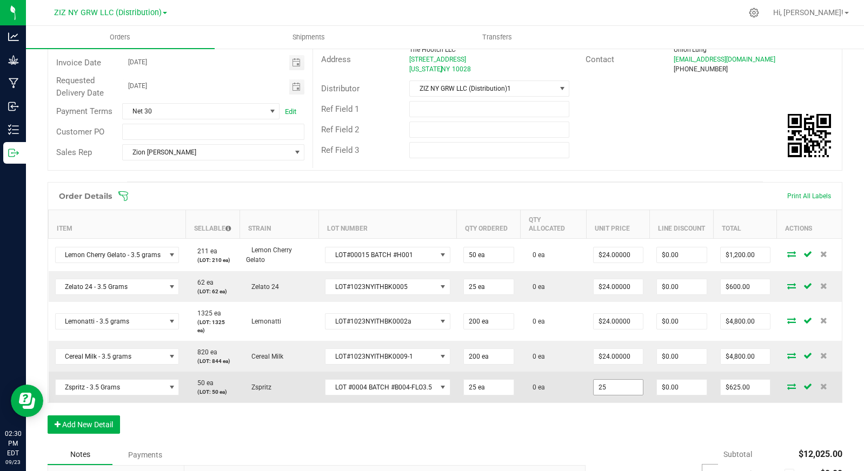
click at [611, 389] on input "25" at bounding box center [617, 387] width 49 height 15
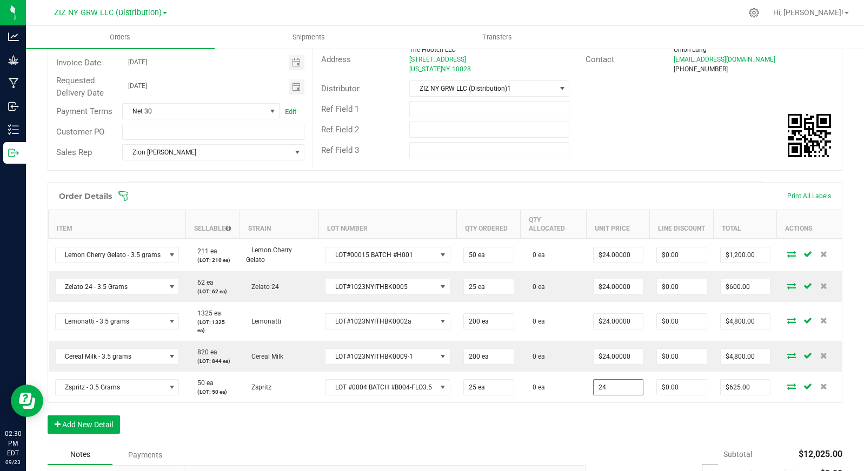
type input "$24.00000"
type input "$600.00"
click at [585, 417] on div "Order Details Print All Labels Item Sellable Strain Lot Number Qty Ordered Qty …" at bounding box center [445, 313] width 794 height 263
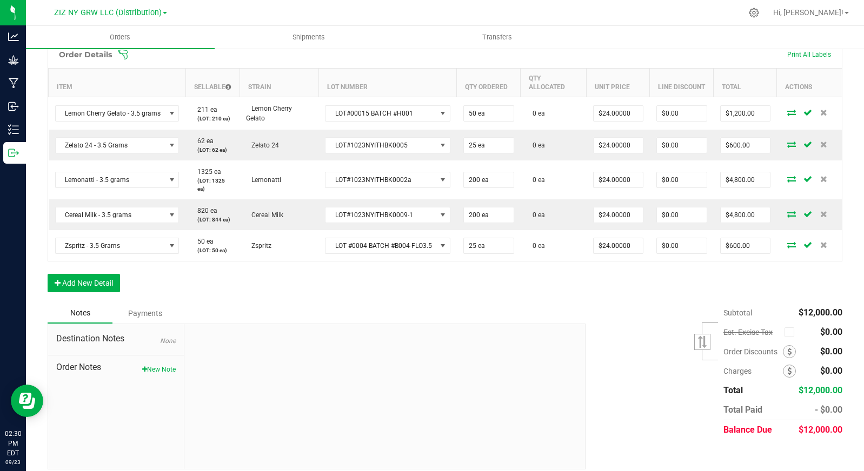
scroll to position [280, 0]
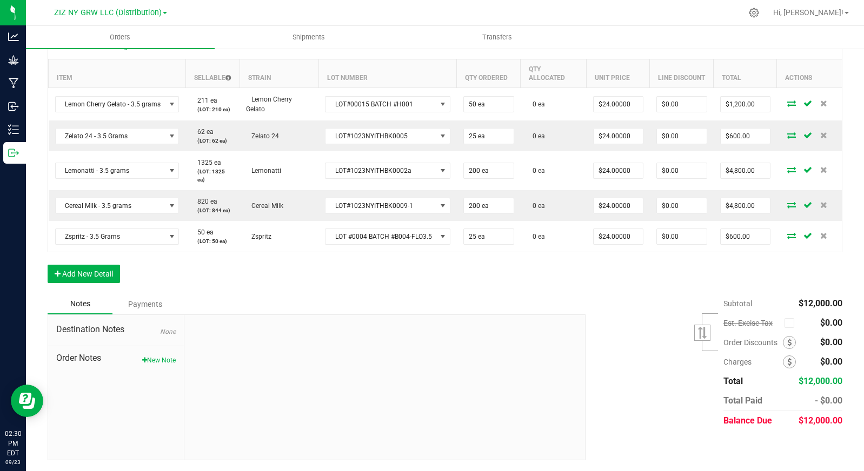
click at [627, 355] on div "Subtotal $12,000.00 Est. Excise Tax" at bounding box center [709, 362] width 265 height 137
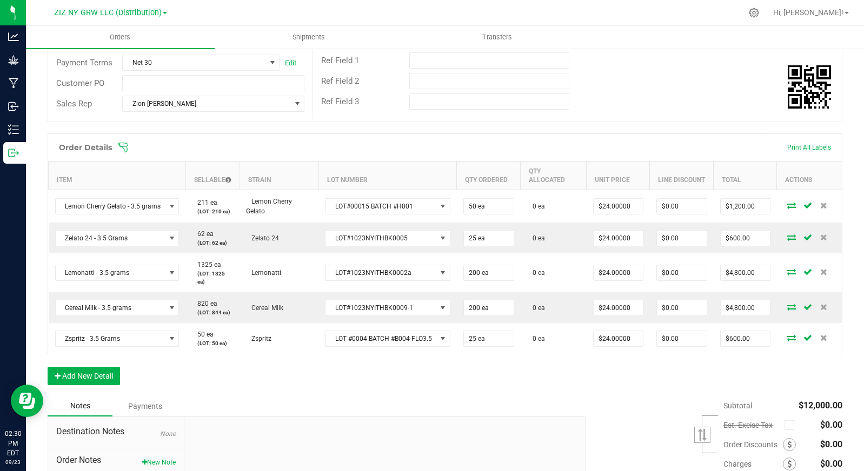
scroll to position [0, 0]
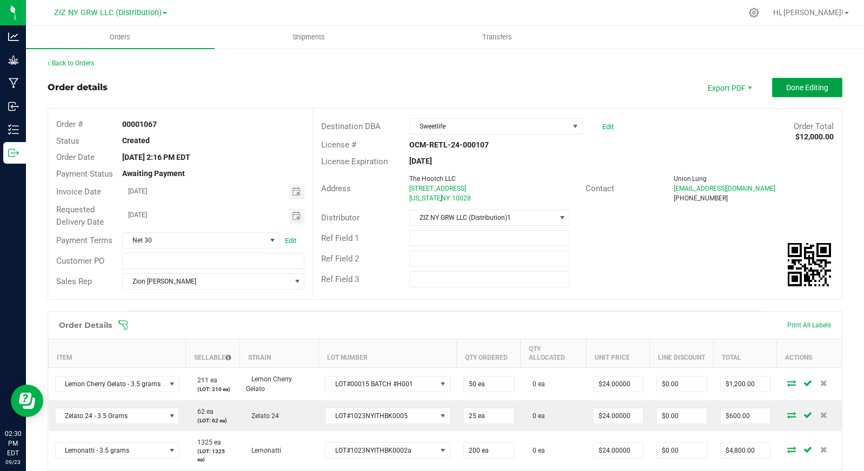
click at [786, 89] on span "Done Editing" at bounding box center [807, 87] width 42 height 9
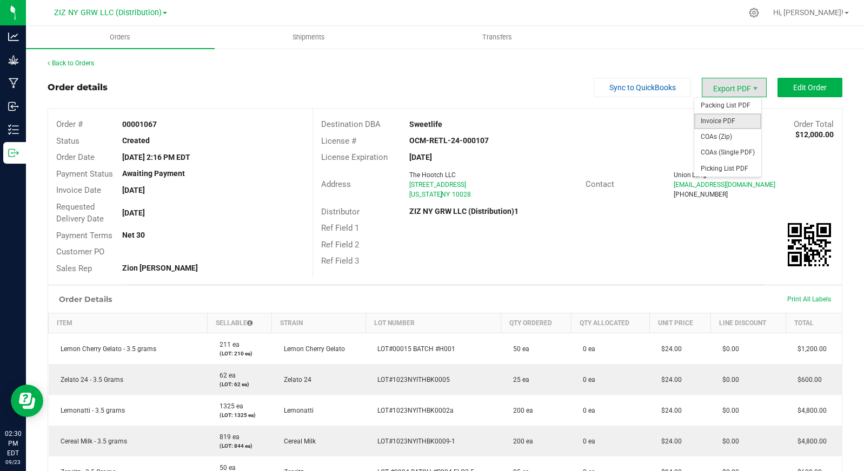
click at [740, 116] on span "Invoice PDF" at bounding box center [727, 121] width 67 height 16
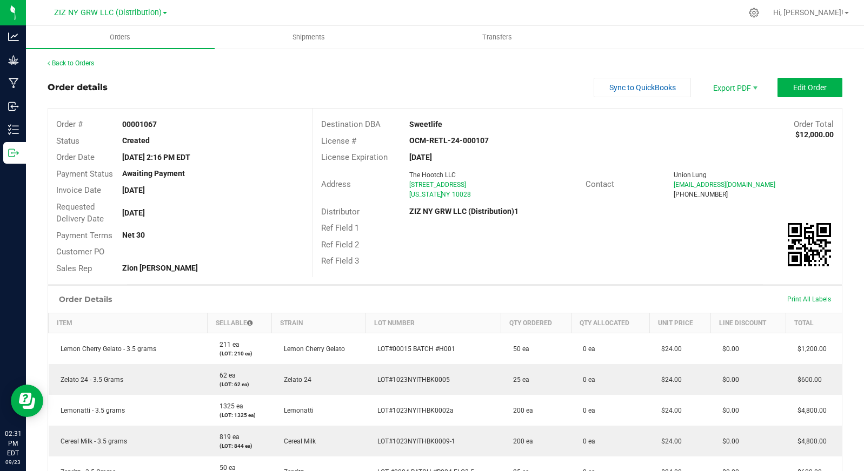
click at [237, 74] on div "Back to Orders Order details Sync to QuickBooks Export PDF Edit Order Order # 0…" at bounding box center [445, 361] width 794 height 607
click at [57, 62] on link "Back to Orders" at bounding box center [71, 63] width 46 height 8
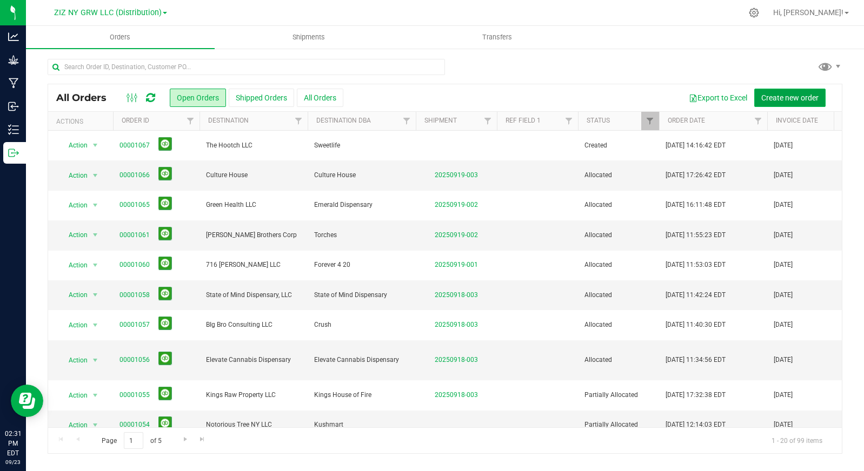
click at [781, 102] on button "Create new order" at bounding box center [789, 98] width 71 height 18
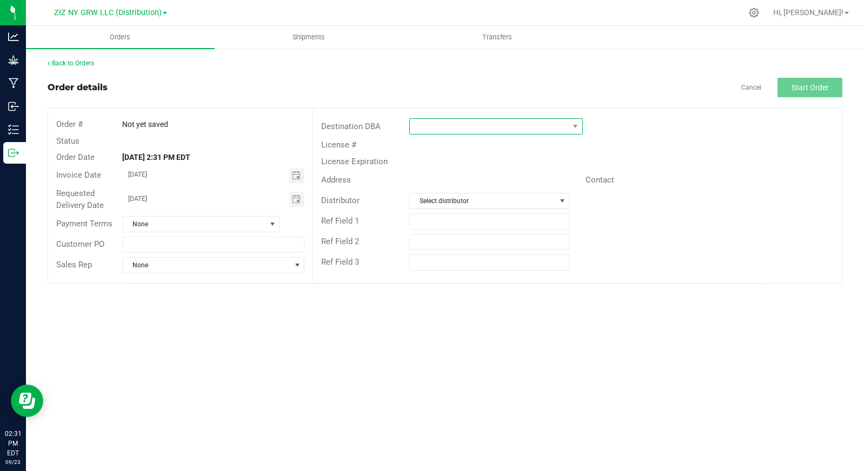
click at [432, 130] on span at bounding box center [489, 126] width 159 height 15
click at [444, 127] on span at bounding box center [489, 126] width 159 height 15
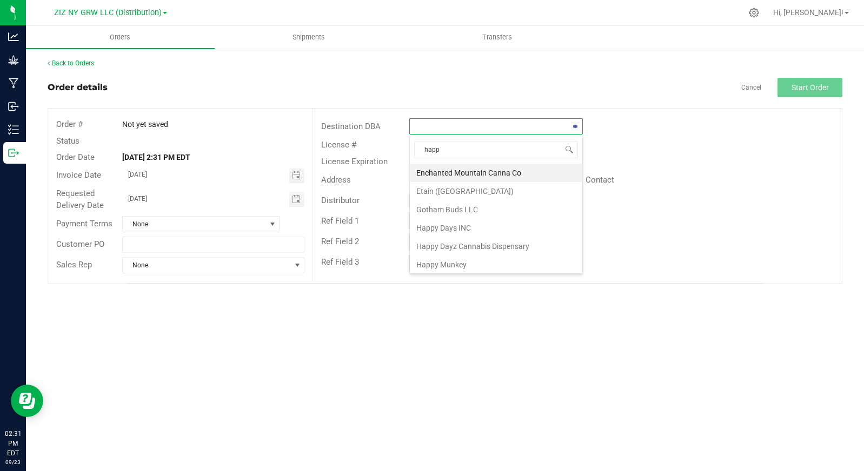
type input "happy"
click at [477, 206] on li "Happy Munkey" at bounding box center [496, 209] width 172 height 18
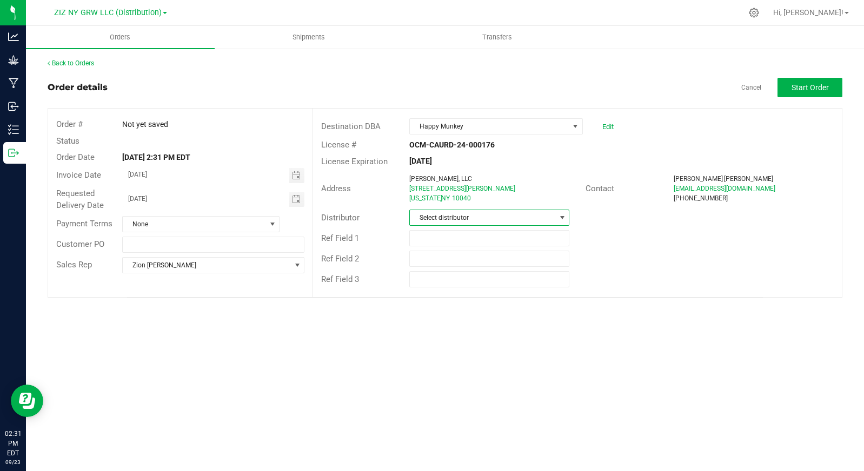
click at [478, 217] on span "Select distributor" at bounding box center [482, 217] width 145 height 15
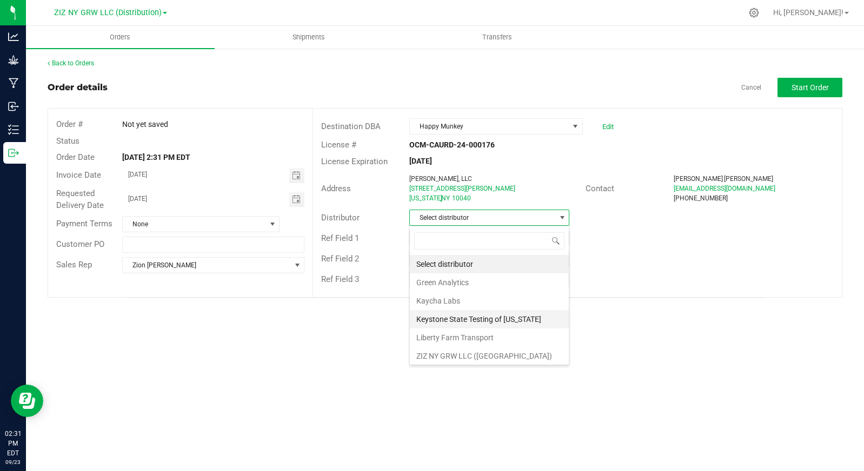
scroll to position [39, 0]
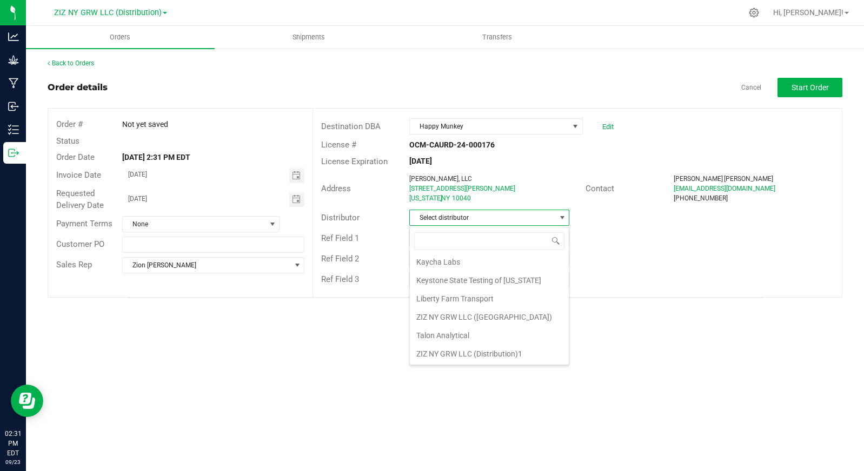
click at [491, 365] on div "Select distributor Green Analytics Kaycha Labs Keystone State Testing of New Yo…" at bounding box center [489, 295] width 160 height 139
click at [492, 359] on li "ZIZ NY GRW LLC (Distribution)1" at bounding box center [489, 354] width 159 height 18
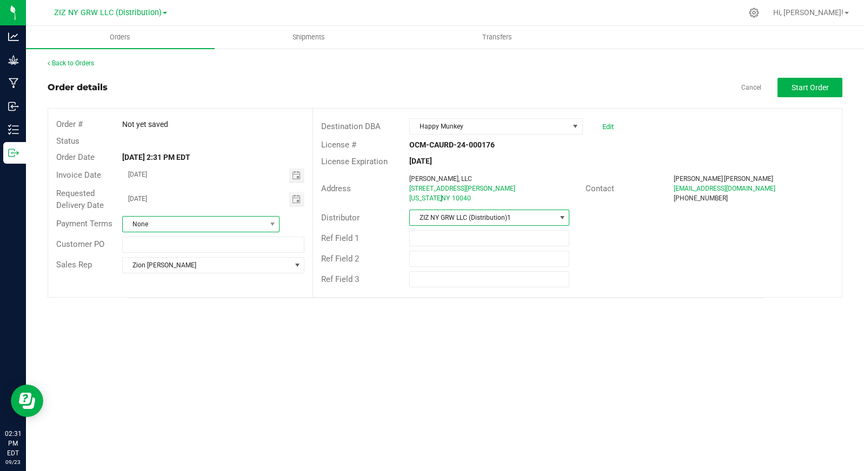
click at [209, 228] on span "None" at bounding box center [194, 224] width 143 height 15
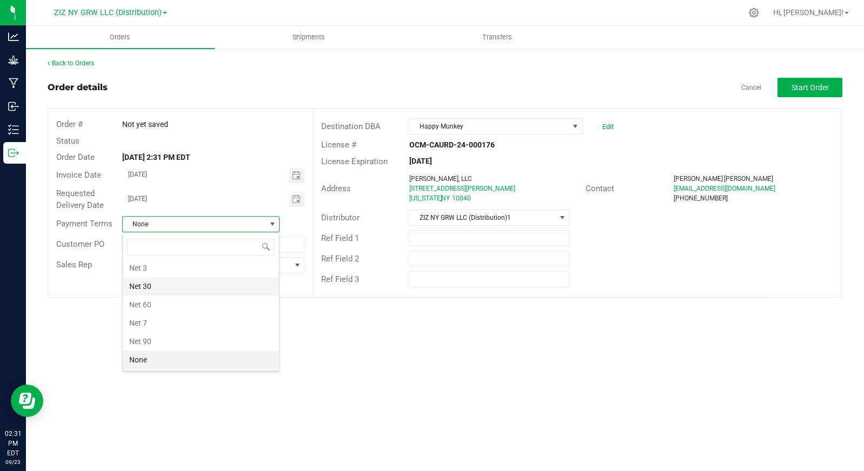
click at [195, 292] on li "Net 30" at bounding box center [201, 286] width 156 height 18
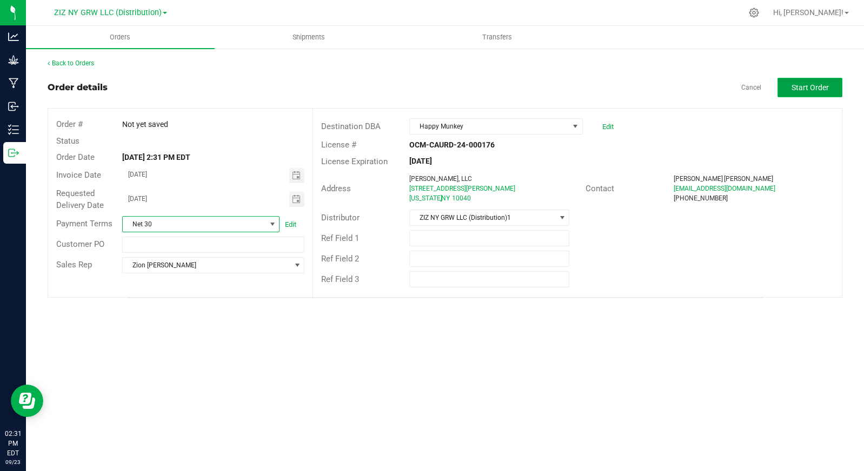
click at [800, 95] on button "Start Order" at bounding box center [809, 87] width 65 height 19
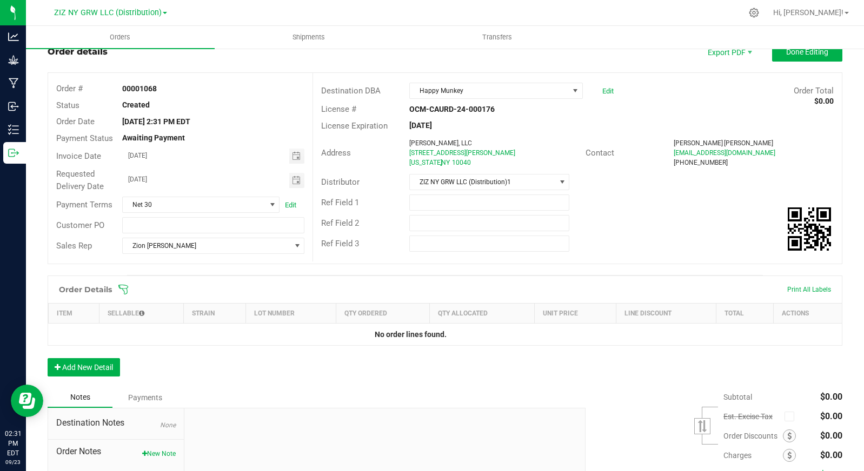
scroll to position [129, 0]
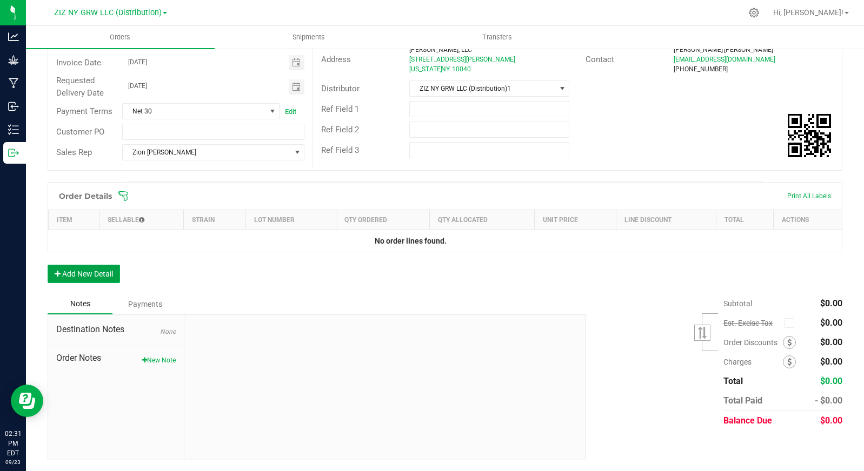
click at [85, 271] on button "Add New Detail" at bounding box center [84, 274] width 72 height 18
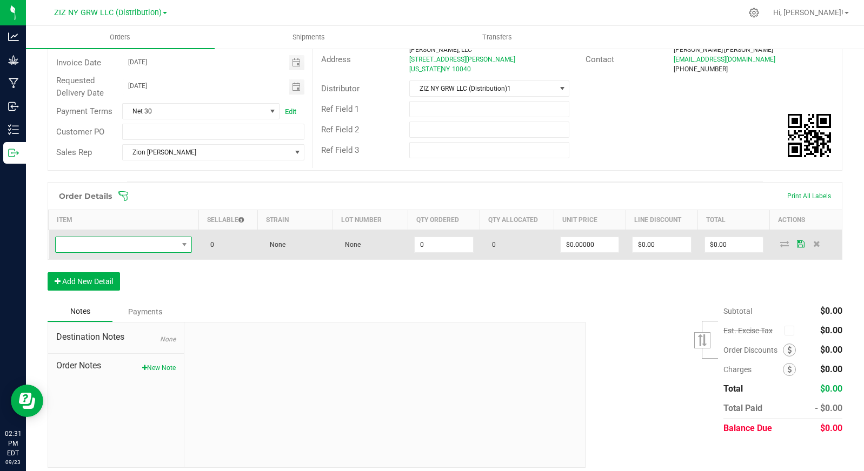
click at [145, 247] on span "NO DATA FOUND" at bounding box center [117, 244] width 123 height 15
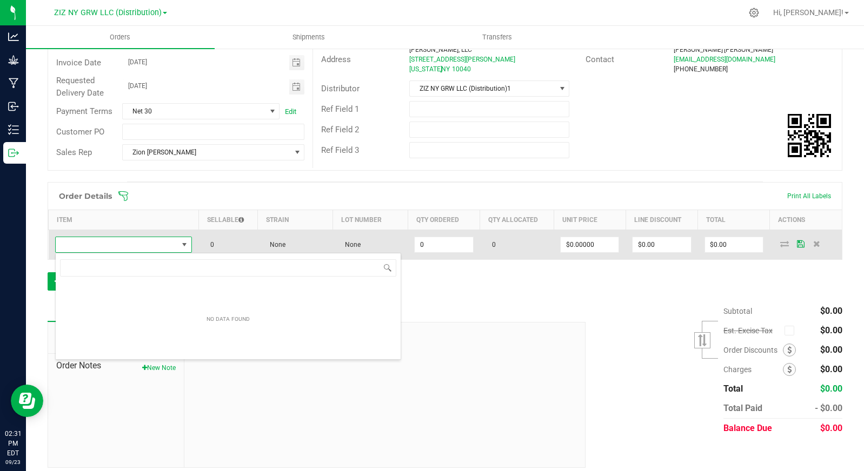
scroll to position [16, 136]
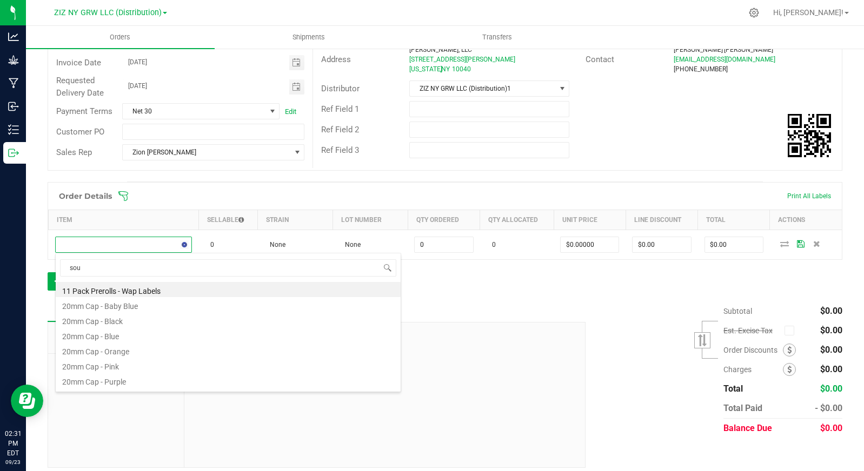
type input "sour"
click at [200, 349] on li "Sour Diesel - 3 pack - 1.5 grams" at bounding box center [228, 350] width 345 height 15
type input "0 ea"
type input "$14.00000"
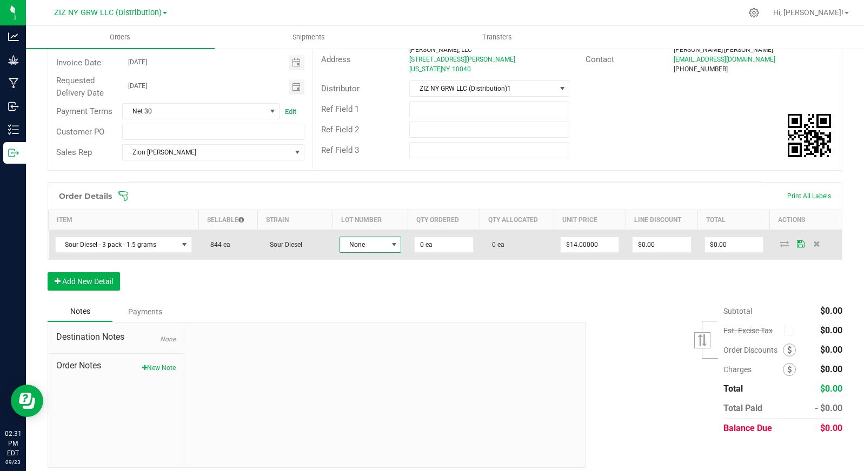
click at [367, 251] on span "None" at bounding box center [364, 244] width 48 height 15
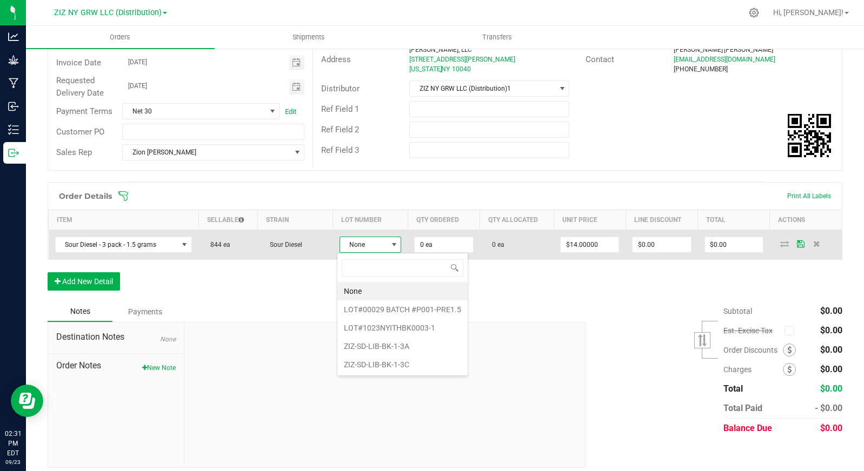
scroll to position [16, 61]
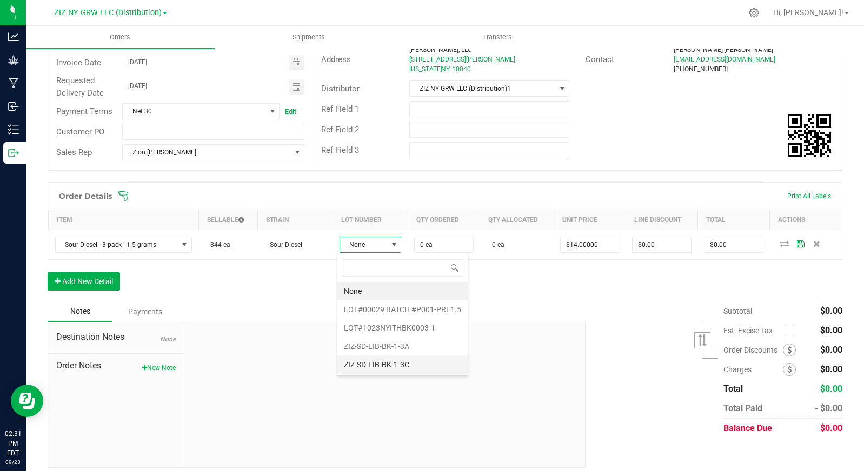
click at [417, 359] on li "ZIZ-SD-LIB-BK-1-3C" at bounding box center [402, 365] width 130 height 18
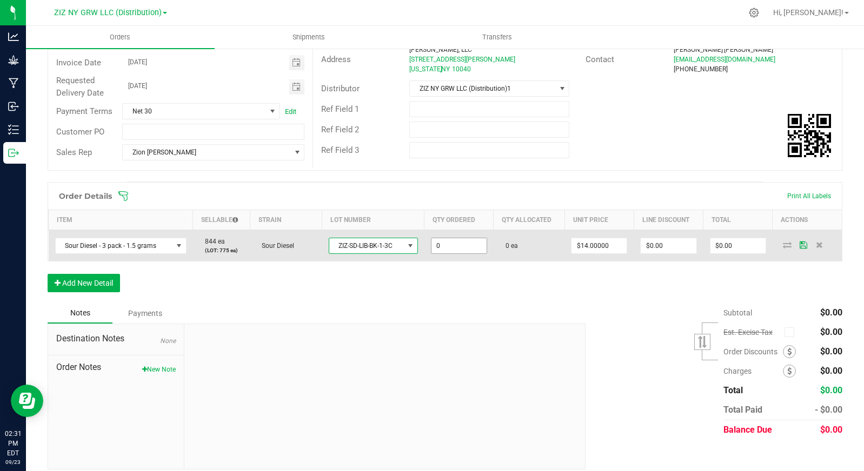
click at [467, 245] on input "0" at bounding box center [458, 245] width 55 height 15
type input "25 ea"
type input "$350.00"
click at [179, 245] on span at bounding box center [179, 246] width 9 height 9
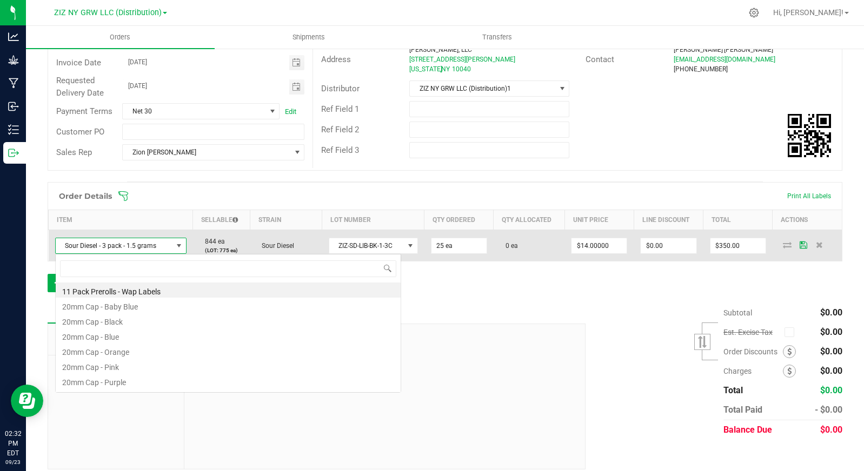
scroll to position [16, 129]
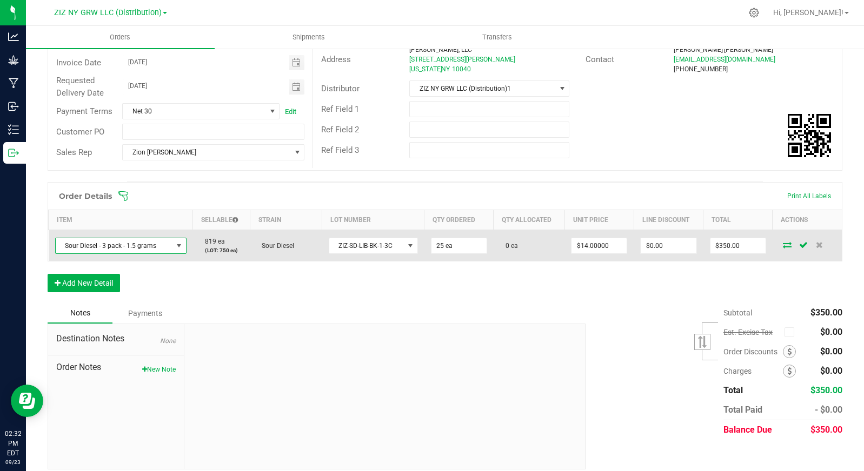
click at [178, 248] on span "NO DATA FOUND" at bounding box center [179, 246] width 9 height 9
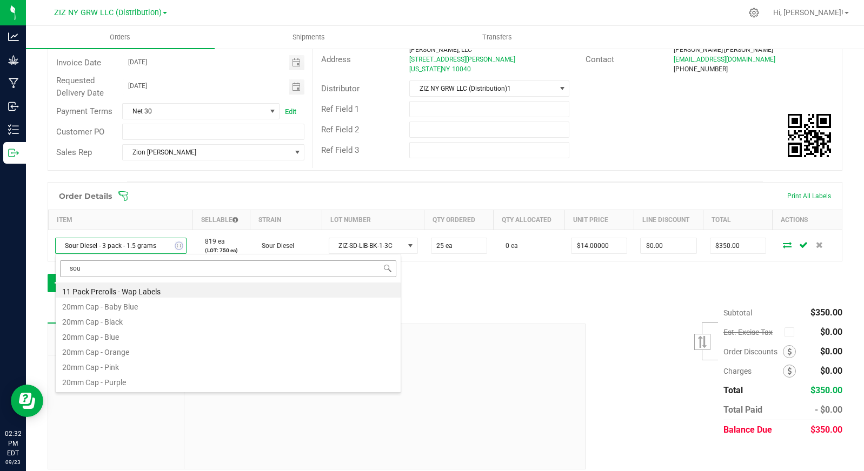
type input "sour"
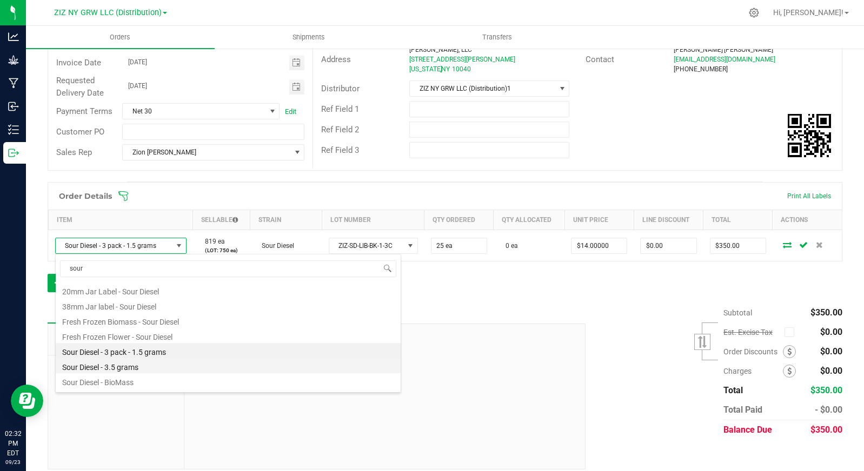
click at [136, 367] on li "Sour Diesel - 3.5 grams" at bounding box center [228, 365] width 345 height 15
type input "$27.00000"
type input "$675.00"
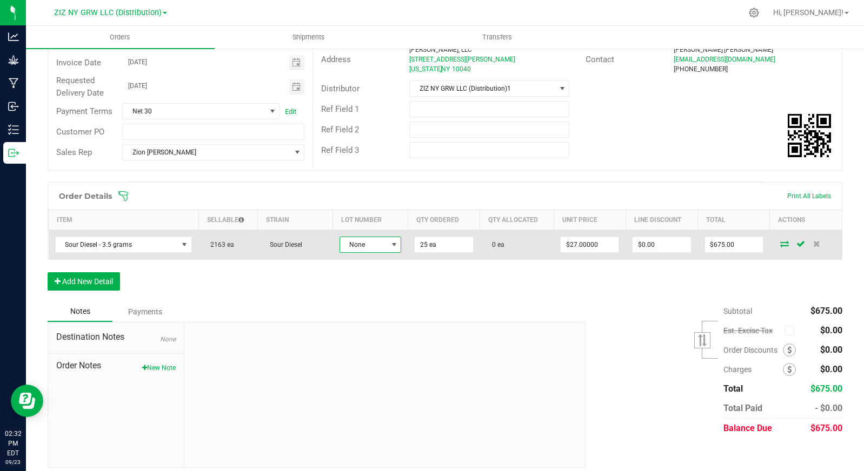
click at [390, 246] on span at bounding box center [394, 244] width 9 height 9
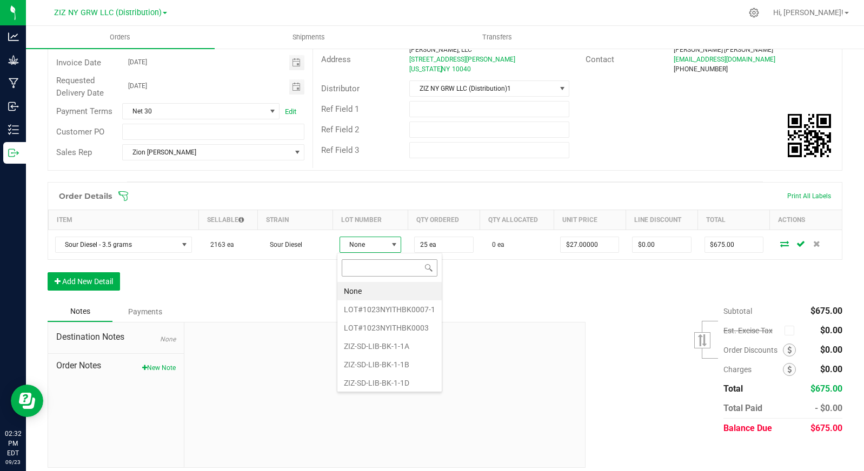
scroll to position [16, 61]
click at [427, 378] on li "ZIZ-SD-LIB-BK-1-1D" at bounding box center [389, 383] width 104 height 18
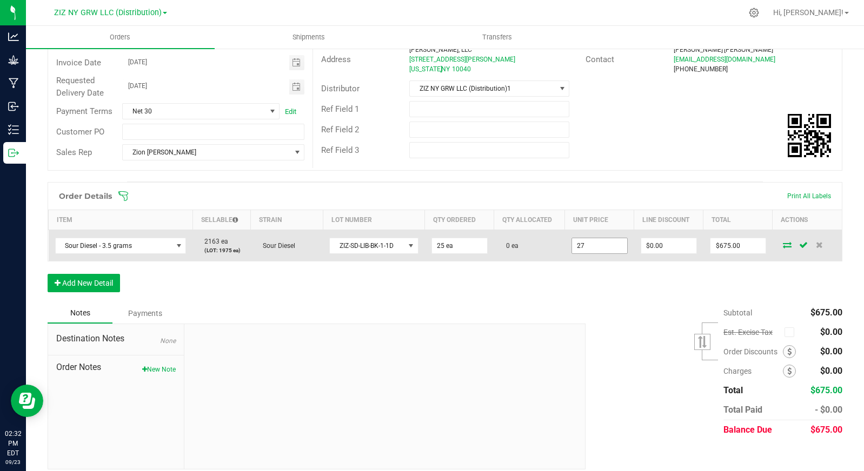
click at [607, 248] on input "27" at bounding box center [599, 245] width 55 height 15
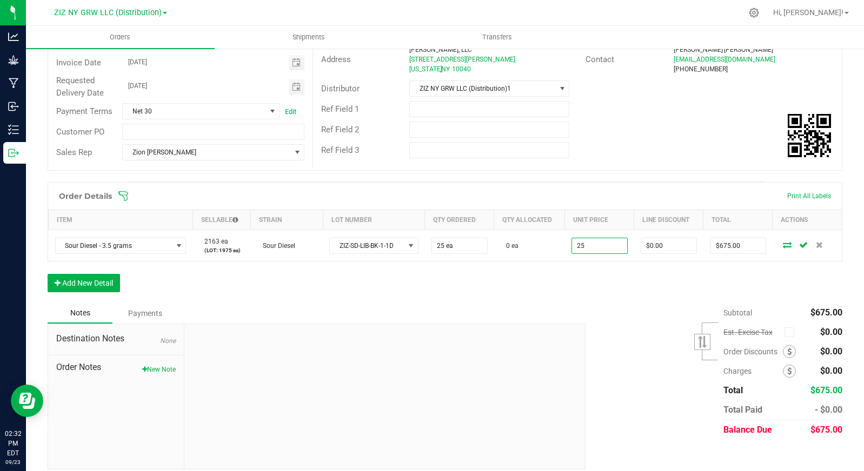
type input "$25.00000"
type input "$625.00"
click at [563, 280] on div "Order Details Print All Labels Item Sellable Strain Lot Number Qty Ordered Qty …" at bounding box center [445, 242] width 794 height 121
click at [97, 279] on button "Add New Detail" at bounding box center [84, 283] width 72 height 18
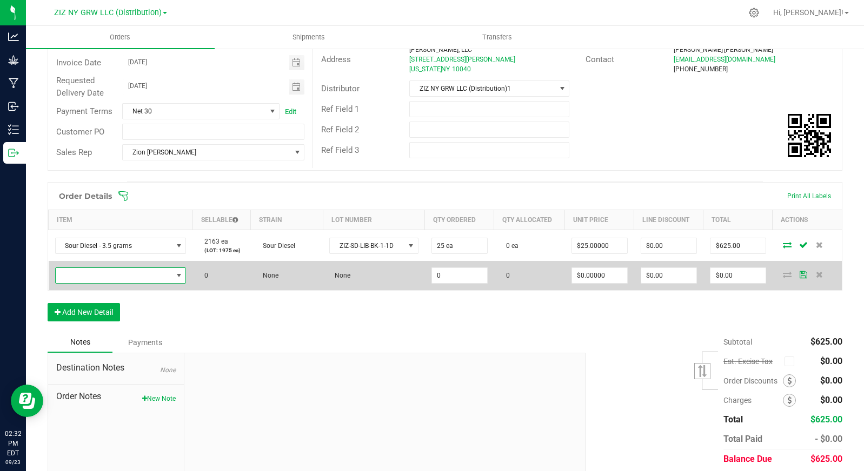
click at [110, 279] on span "NO DATA FOUND" at bounding box center [114, 275] width 117 height 15
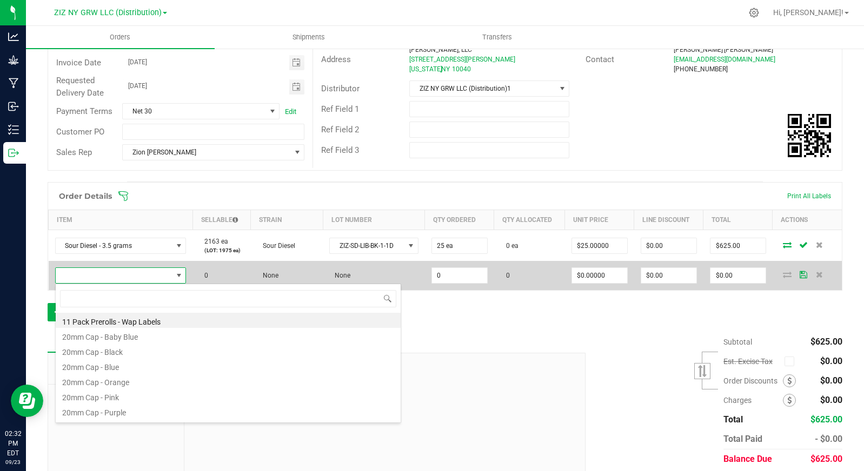
scroll to position [16, 128]
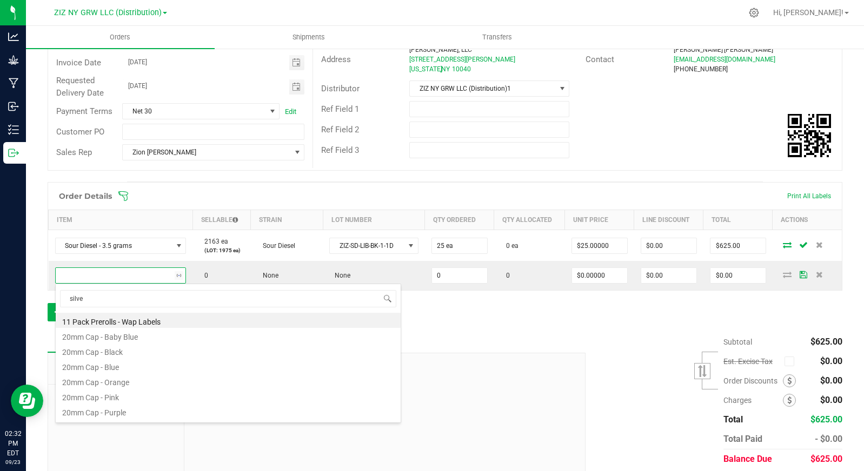
type input "silver"
click at [205, 406] on li "Silver Haze - 3 pack - 1.5 grams" at bounding box center [228, 411] width 345 height 15
type input "0 ea"
type input "$14.00000"
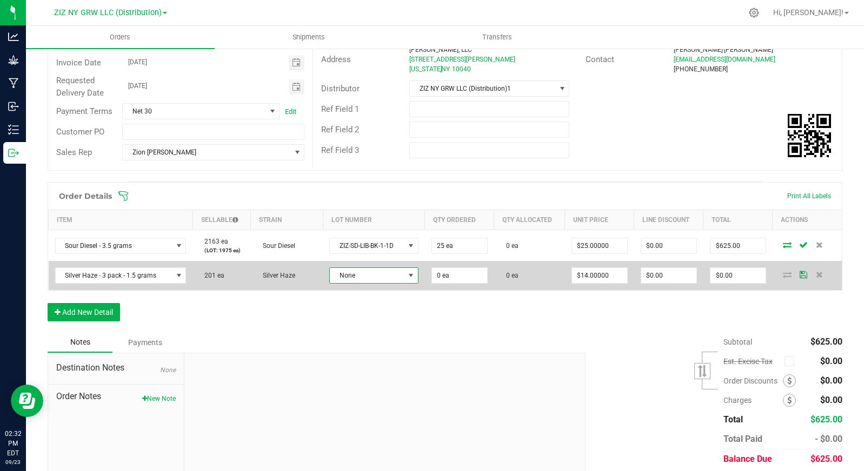
click at [351, 282] on span "None" at bounding box center [367, 275] width 74 height 15
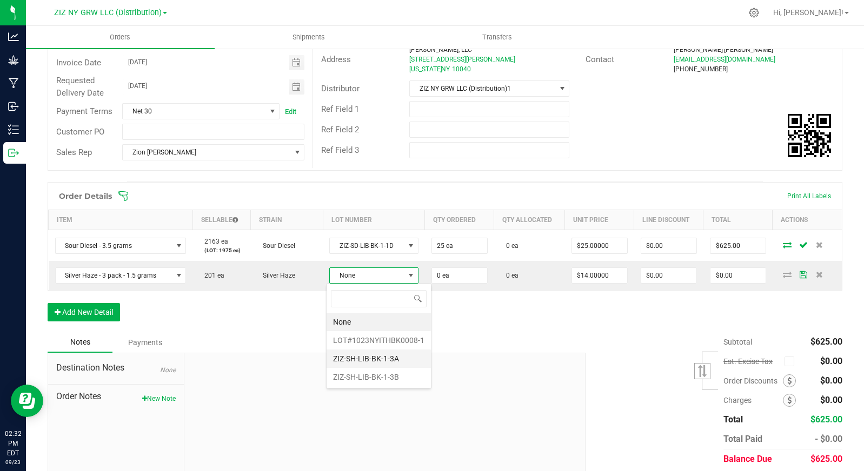
scroll to position [16, 89]
click at [388, 375] on li "ZIZ-SH-LIB-BK-1-3B" at bounding box center [378, 377] width 104 height 18
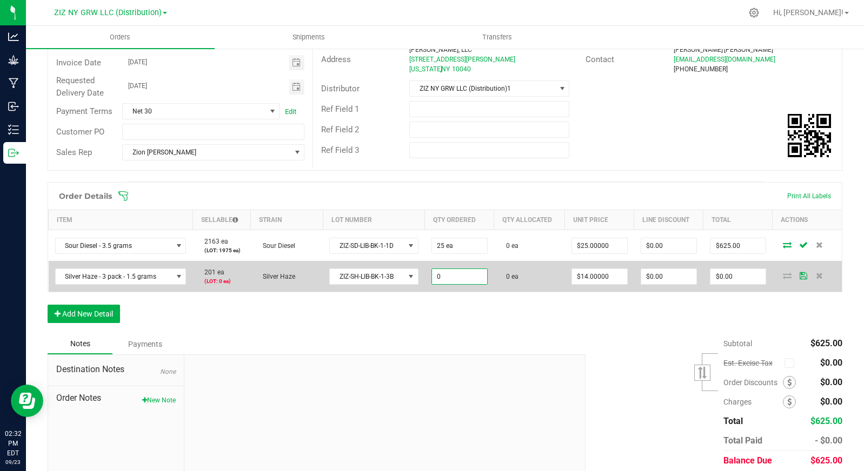
click at [451, 278] on input "0" at bounding box center [459, 276] width 55 height 15
type input "0 ea"
click at [165, 269] on span "Silver Haze - 3 pack - 1.5 grams" at bounding box center [114, 276] width 117 height 15
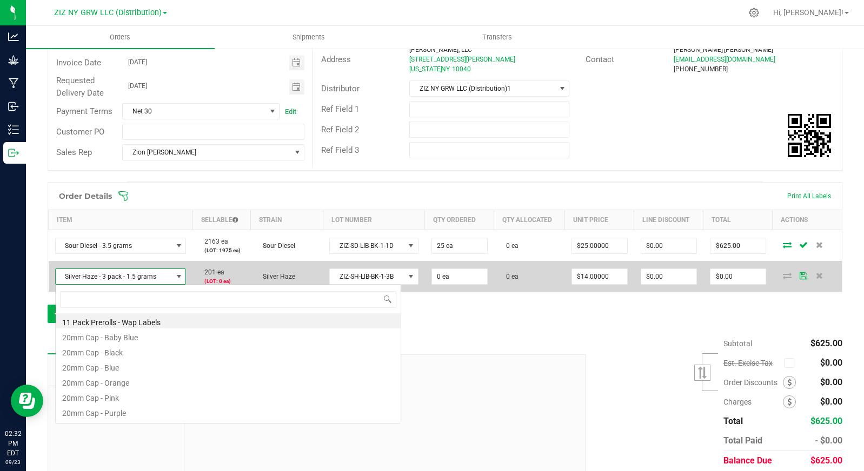
scroll to position [16, 129]
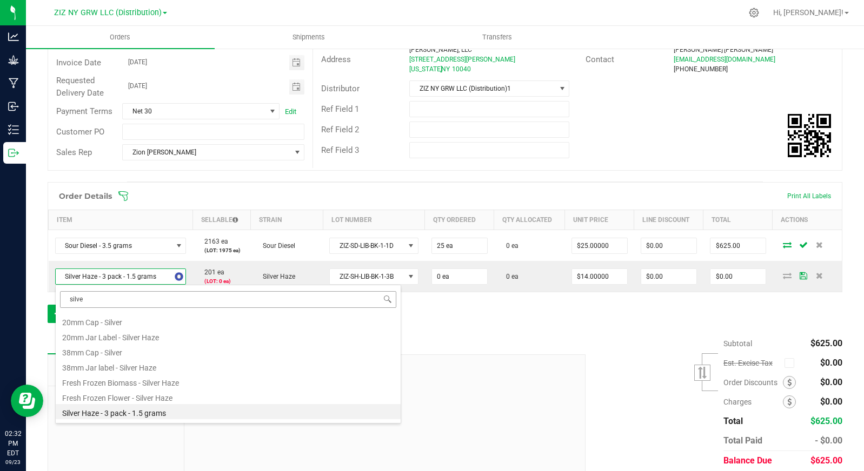
type input "silver"
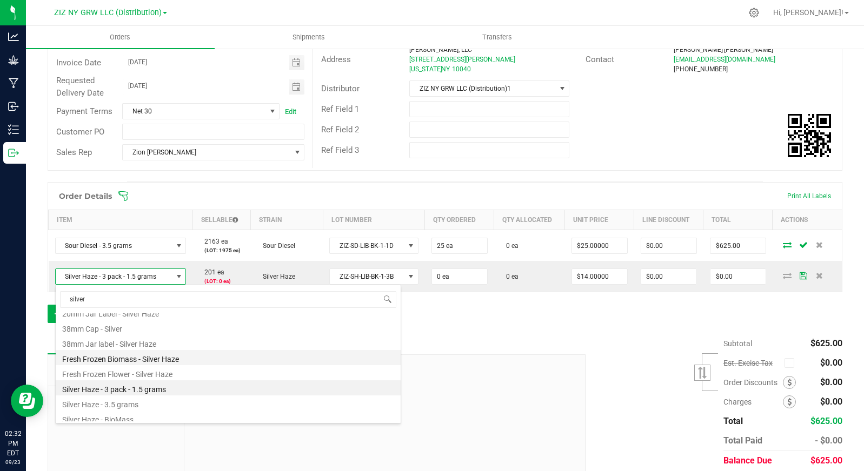
scroll to position [73, 0]
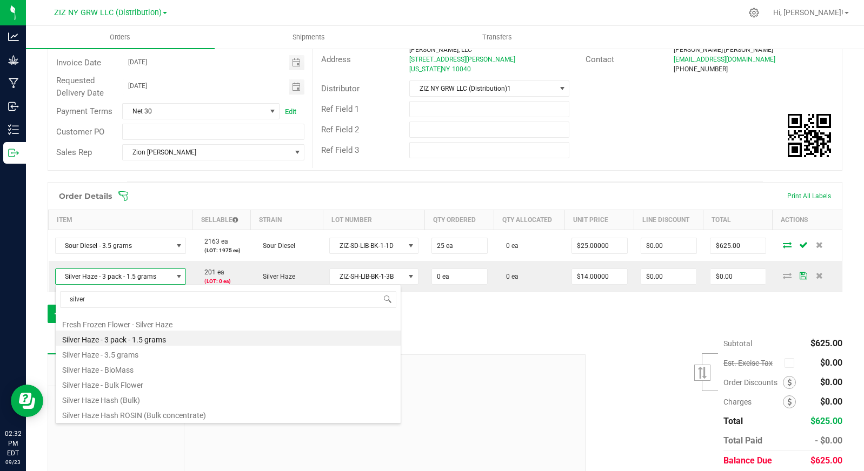
drag, startPoint x: 171, startPoint y: 354, endPoint x: 191, endPoint y: 350, distance: 19.8
click at [171, 354] on li "Silver Haze - 3.5 grams" at bounding box center [228, 353] width 345 height 15
type input "$27.00000"
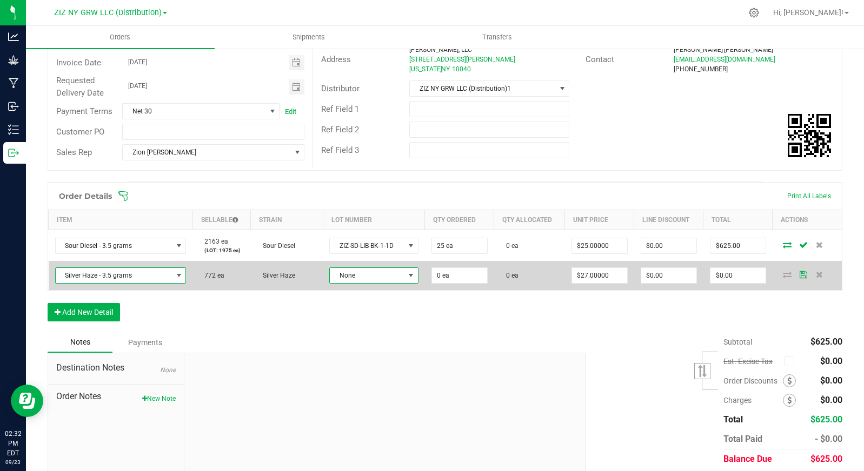
click at [381, 277] on span "None" at bounding box center [367, 275] width 74 height 15
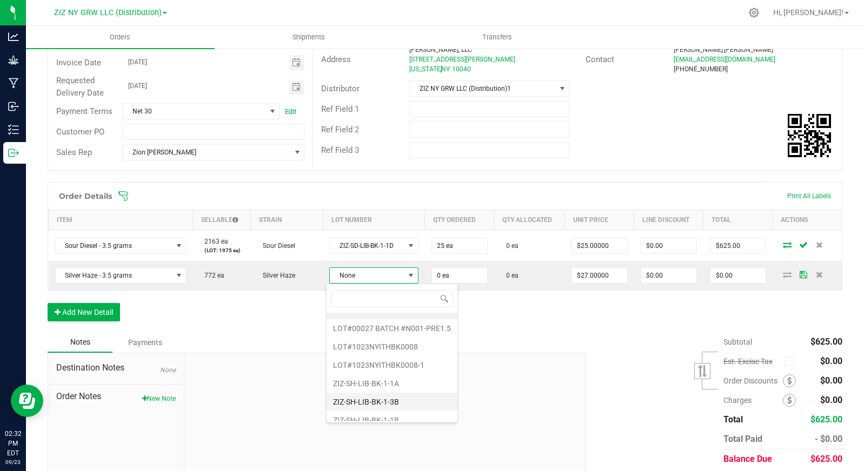
scroll to position [21, 0]
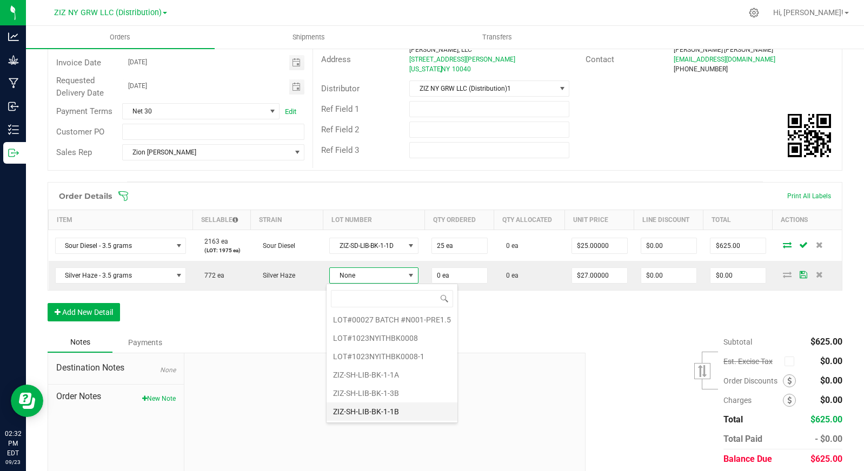
click at [406, 405] on li "ZIZ-SH-LIB-BK-1-1B" at bounding box center [391, 412] width 131 height 18
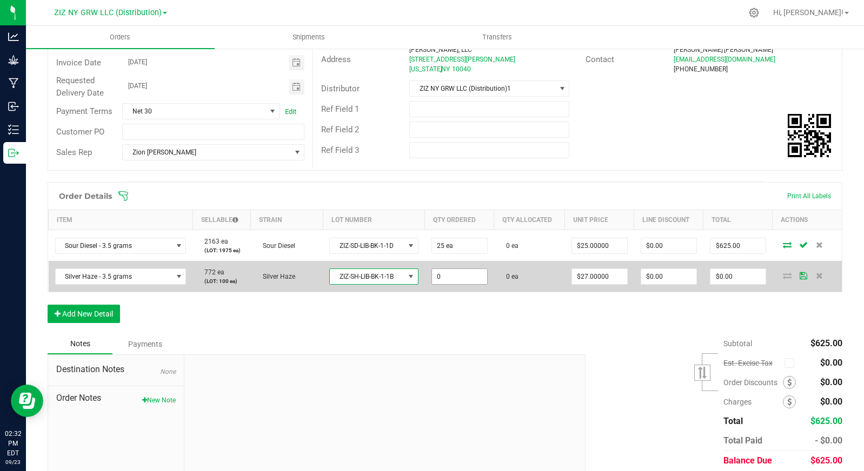
click at [457, 279] on input "0" at bounding box center [459, 276] width 55 height 15
type input "25 ea"
type input "27"
type input "$675.00"
click at [599, 273] on input "27" at bounding box center [599, 276] width 55 height 15
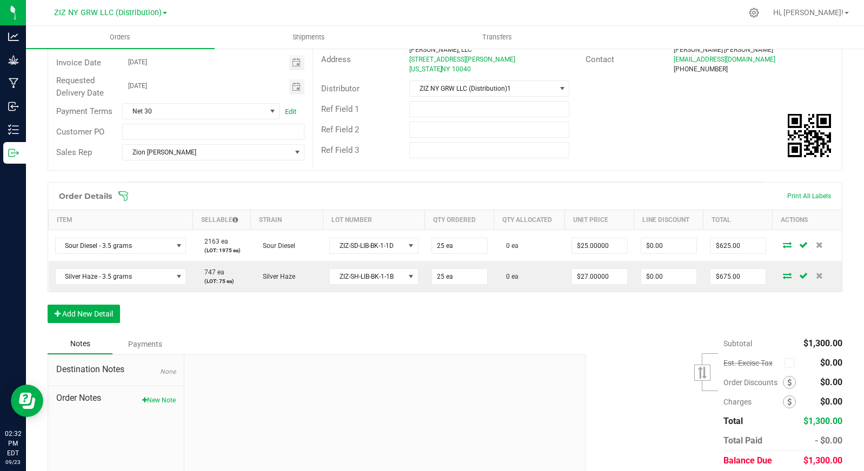
click at [446, 306] on div "Order Details Print All Labels Item Sellable Strain Lot Number Qty Ordered Qty …" at bounding box center [445, 258] width 794 height 152
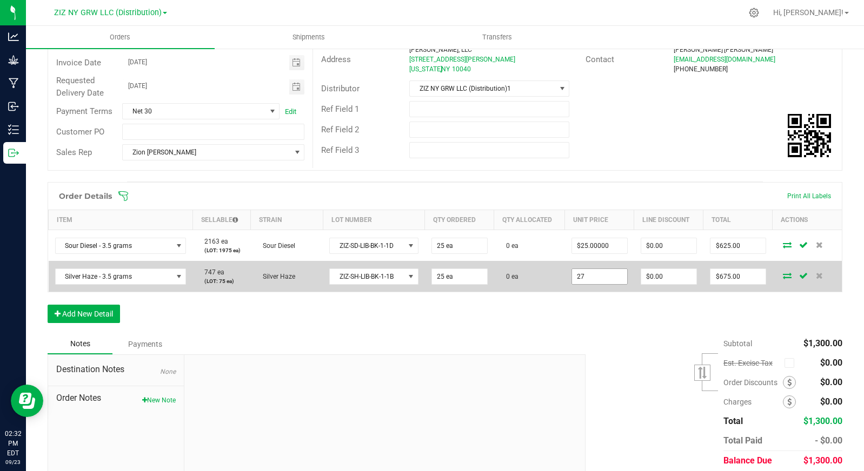
click at [593, 279] on input "27" at bounding box center [599, 276] width 55 height 15
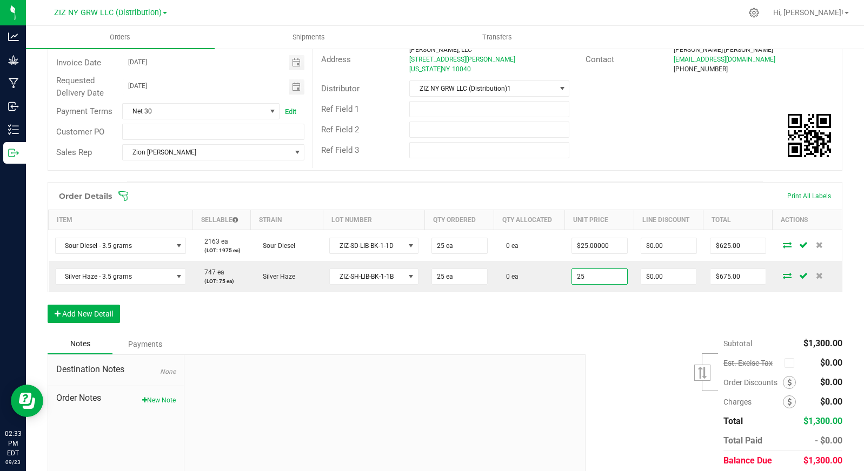
type input "$25.00000"
type input "$625.00"
click at [532, 316] on div "Order Details Print All Labels Item Sellable Strain Lot Number Qty Ordered Qty …" at bounding box center [445, 258] width 794 height 152
click at [79, 314] on button "Add New Detail" at bounding box center [84, 314] width 72 height 18
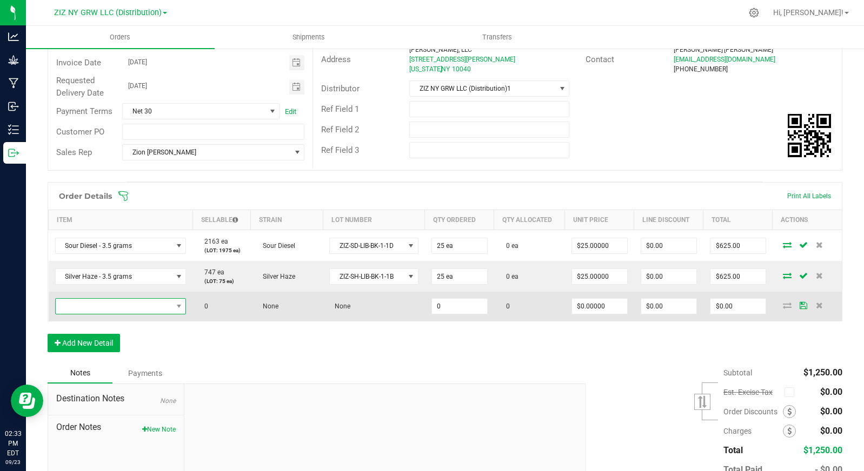
click at [98, 310] on span "NO DATA FOUND" at bounding box center [114, 306] width 117 height 15
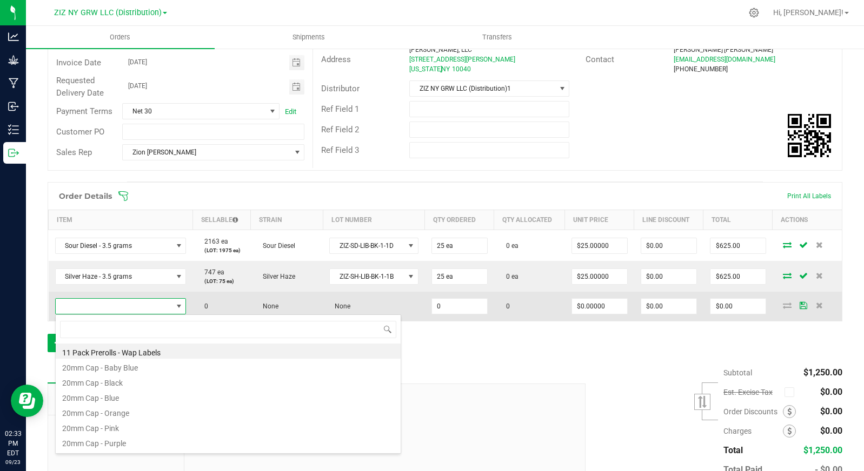
scroll to position [16, 128]
type input "zelato"
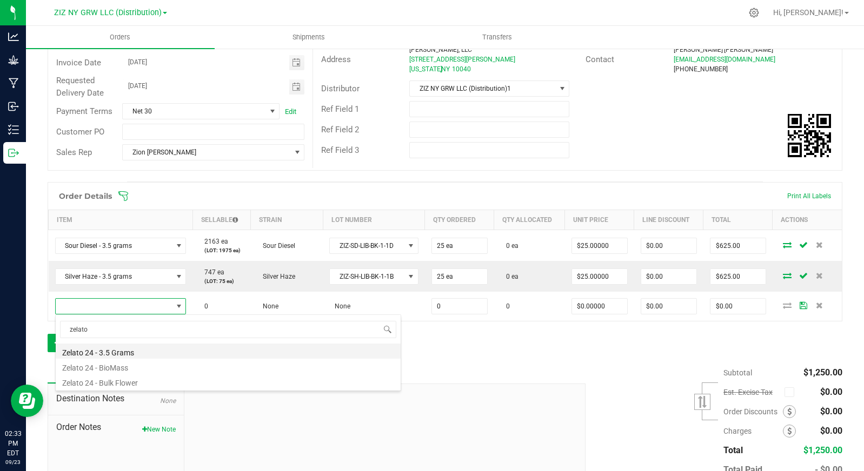
click at [160, 352] on li "Zelato 24 - 3.5 Grams" at bounding box center [228, 351] width 345 height 15
type input "0 ea"
type input "$25.00000"
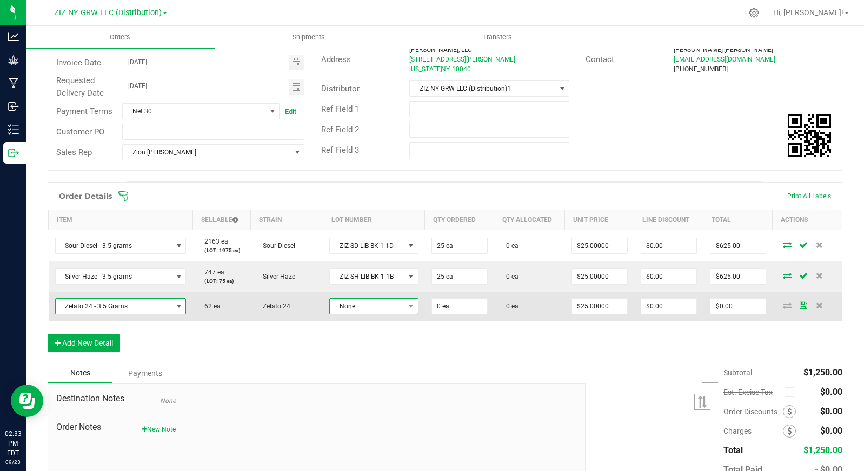
click at [365, 307] on span "None" at bounding box center [367, 306] width 74 height 15
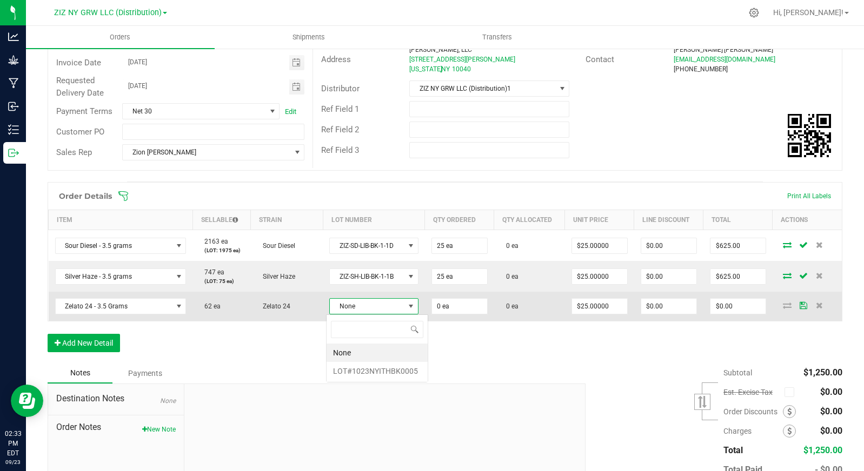
scroll to position [16, 89]
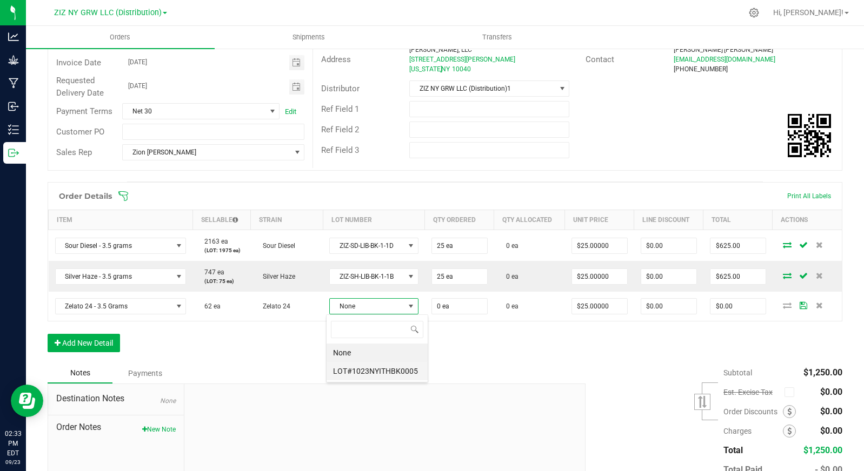
click at [390, 370] on li "LOT#1023NYITHBK0005" at bounding box center [376, 371] width 101 height 18
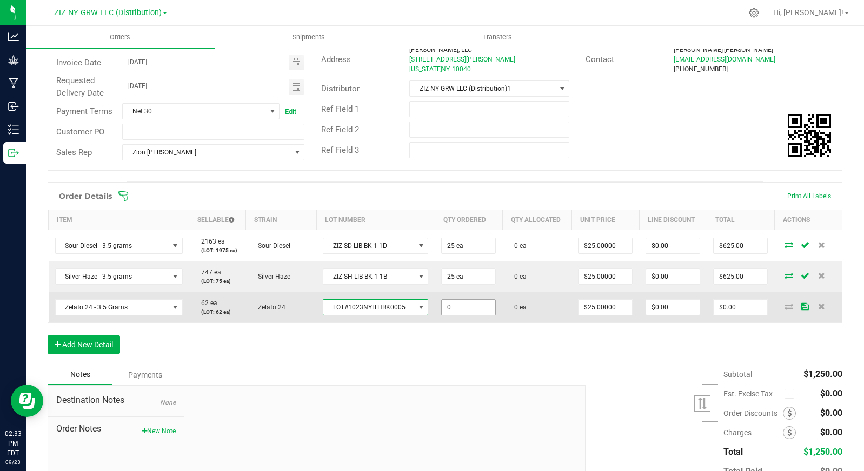
click at [472, 309] on input "0" at bounding box center [468, 307] width 53 height 15
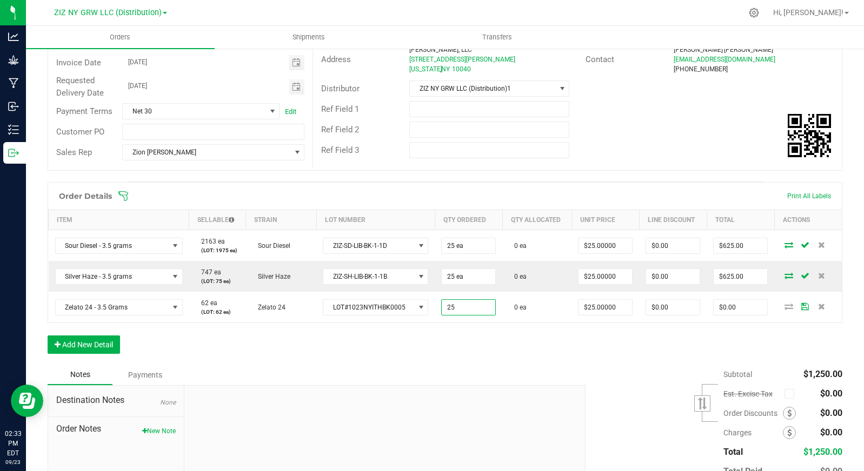
type input "25 ea"
type input "$625.00"
click at [491, 329] on div "Order Details Print All Labels Item Sellable Strain Lot Number Qty Ordered Qty …" at bounding box center [445, 273] width 794 height 183
click at [98, 344] on button "Add New Detail" at bounding box center [84, 345] width 72 height 18
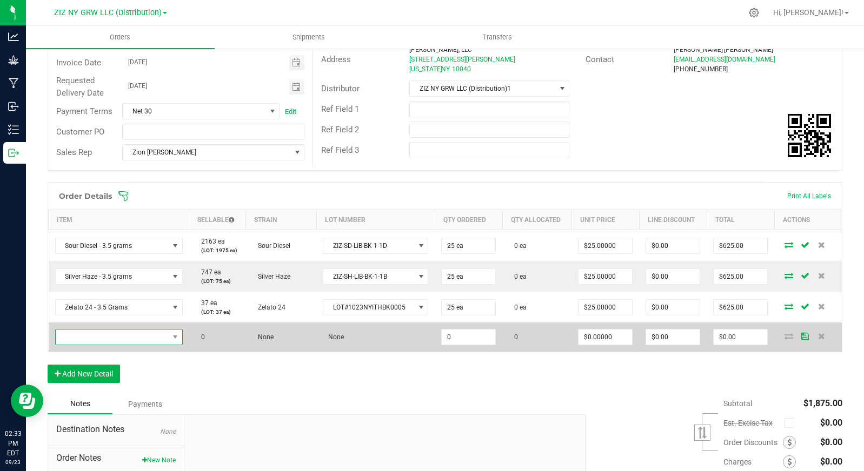
click at [132, 339] on span "NO DATA FOUND" at bounding box center [112, 337] width 113 height 15
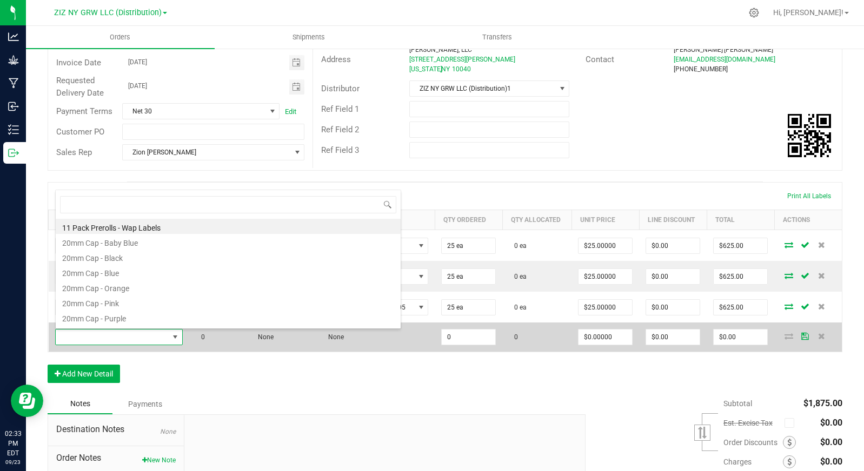
scroll to position [16, 125]
type input "lemon"
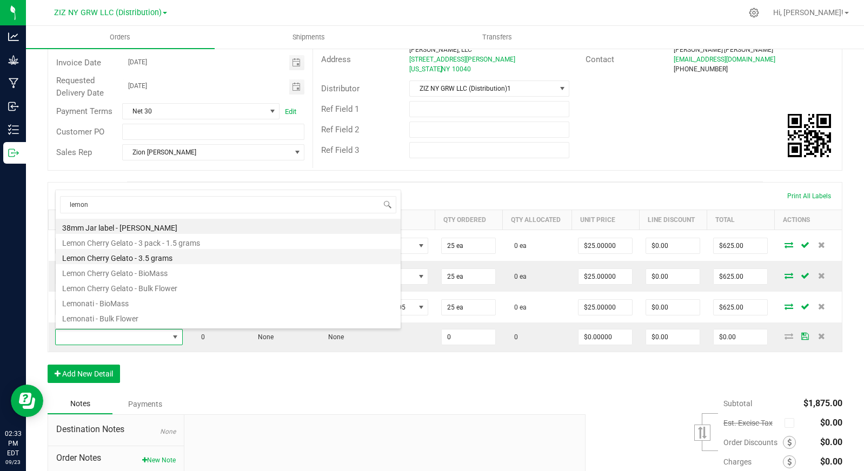
click at [198, 253] on li "Lemon Cherry Gelato - 3.5 grams" at bounding box center [228, 256] width 345 height 15
type input "0 ea"
type input "$25.00000"
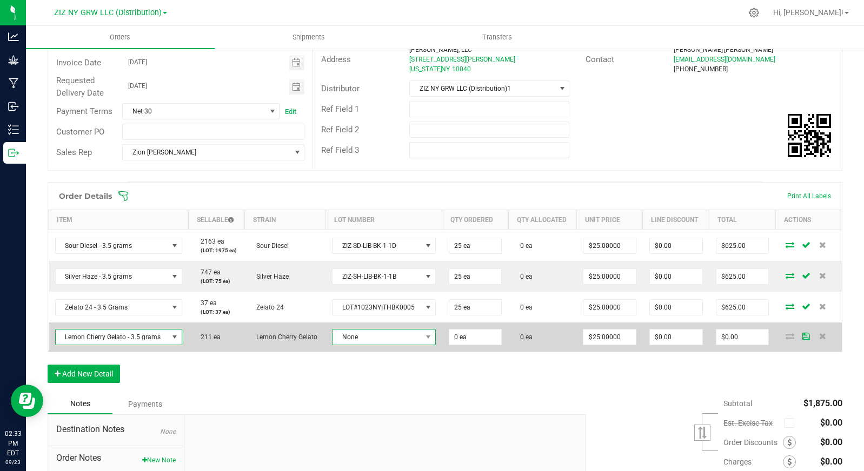
click at [377, 339] on span "None" at bounding box center [376, 337] width 89 height 15
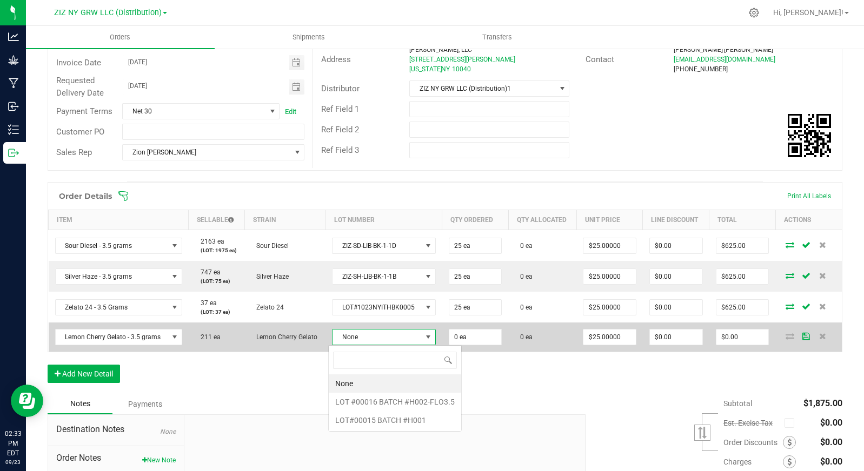
scroll to position [16, 102]
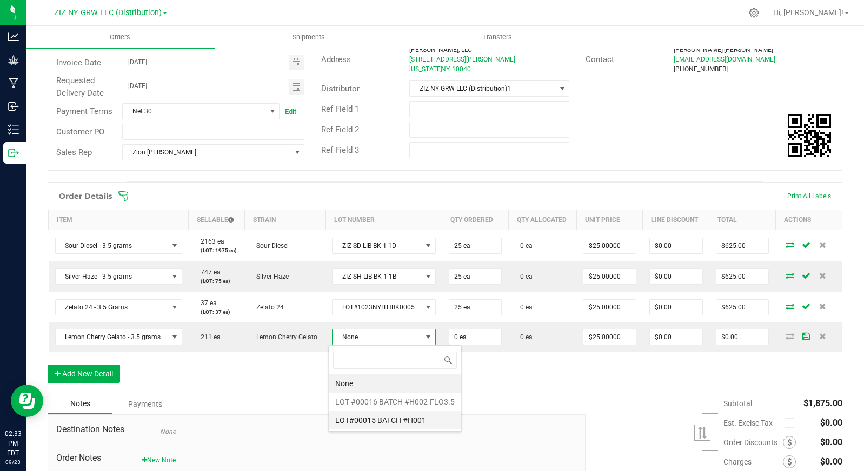
click at [431, 413] on \ "LOT#00015 BATCH #H001" at bounding box center [395, 420] width 132 height 18
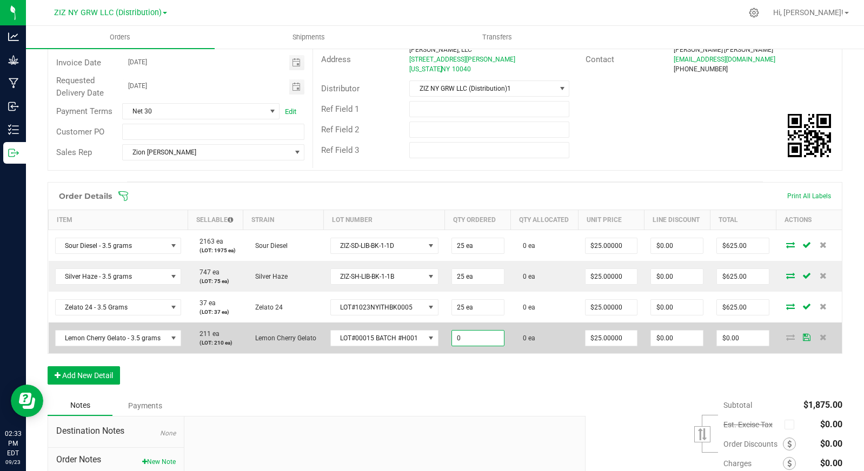
click at [486, 337] on input "0" at bounding box center [478, 338] width 52 height 15
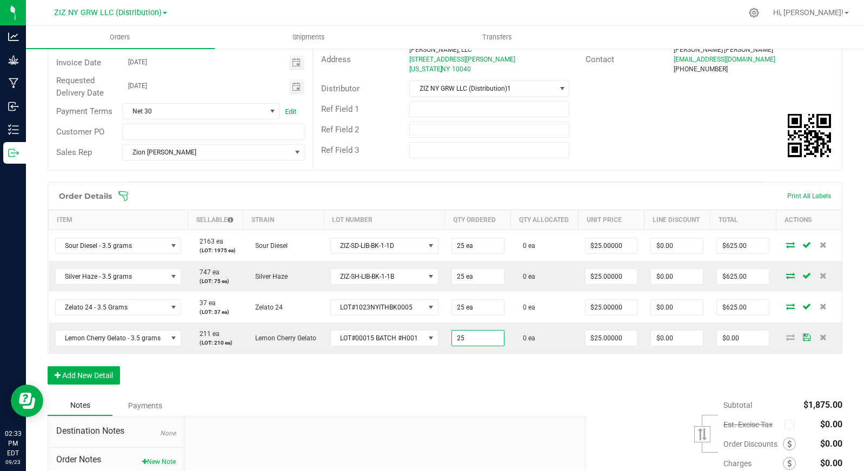
type input "25 ea"
type input "$625.00"
click at [612, 376] on div "Order Details Print All Labels Item Sellable Strain Lot Number Qty Ordered Qty …" at bounding box center [445, 288] width 794 height 213
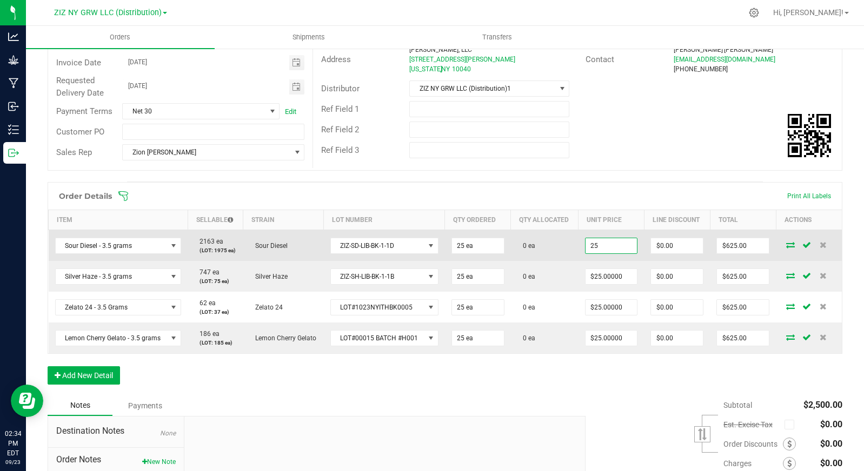
click at [599, 247] on input "25" at bounding box center [611, 245] width 52 height 15
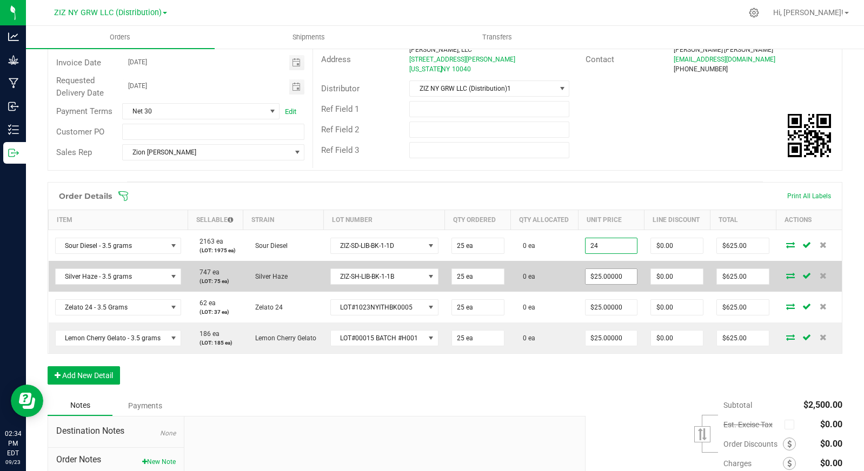
type input "$24.00000"
type input "$600.00"
click at [605, 276] on input "25" at bounding box center [611, 276] width 52 height 15
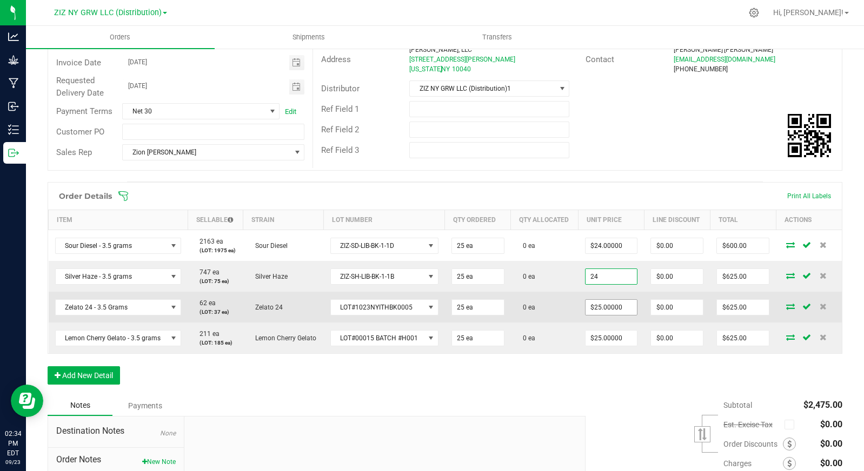
type input "$24.00000"
type input "$600.00"
click at [596, 310] on input "25" at bounding box center [611, 307] width 52 height 15
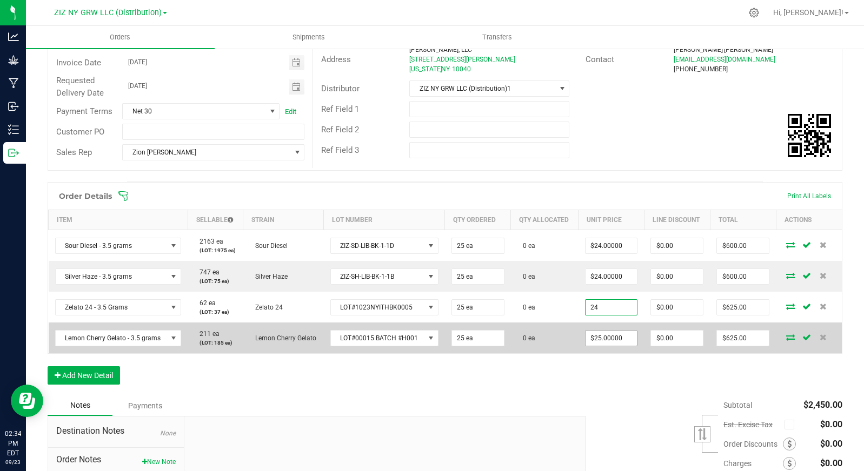
type input "$24.00000"
type input "$600.00"
click at [605, 336] on input "25" at bounding box center [611, 338] width 52 height 15
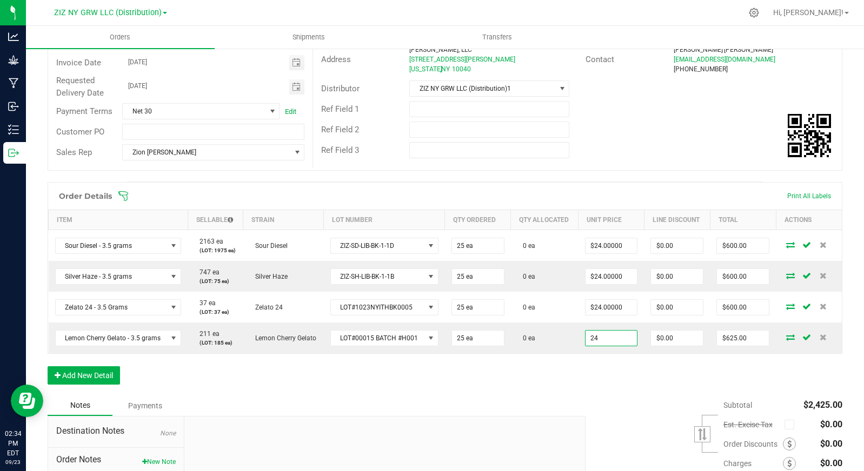
type input "$24.00000"
type input "$600.00"
drag, startPoint x: 580, startPoint y: 377, endPoint x: 513, endPoint y: 372, distance: 67.1
click at [578, 377] on div "Order Details Print All Labels Item Sellable Strain Lot Number Qty Ordered Qty …" at bounding box center [445, 288] width 794 height 213
click at [73, 375] on button "Add New Detail" at bounding box center [84, 375] width 72 height 18
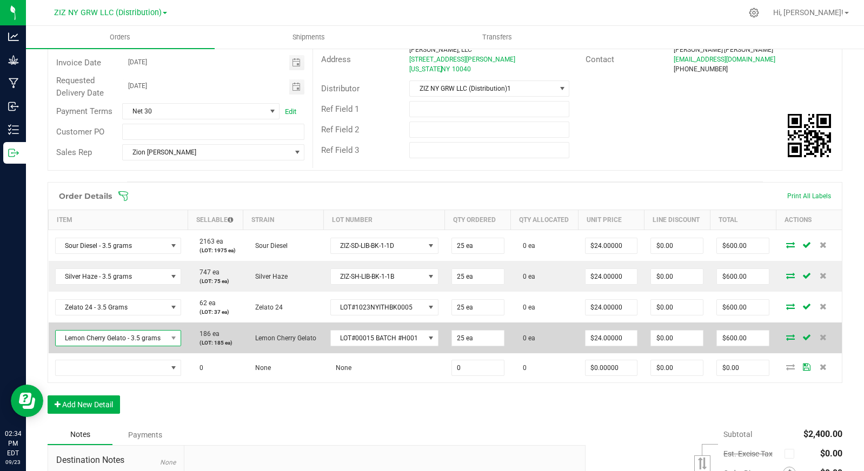
click at [133, 338] on span "Lemon Cherry Gelato - 3.5 grams" at bounding box center [112, 338] width 112 height 15
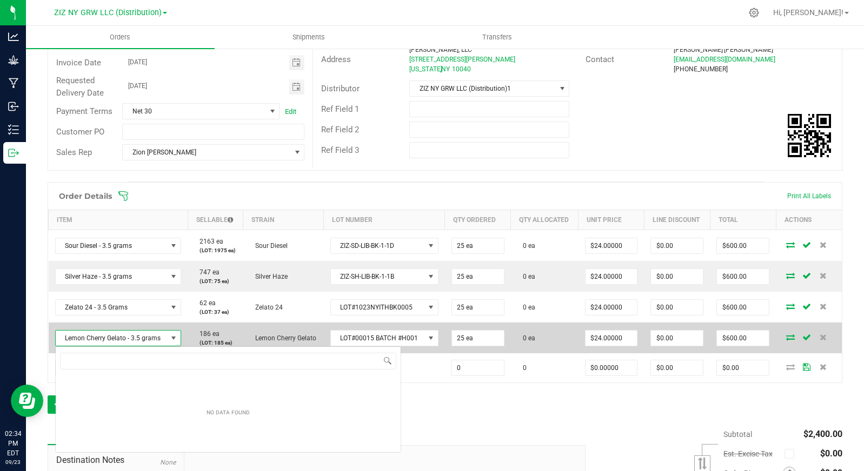
scroll to position [16, 123]
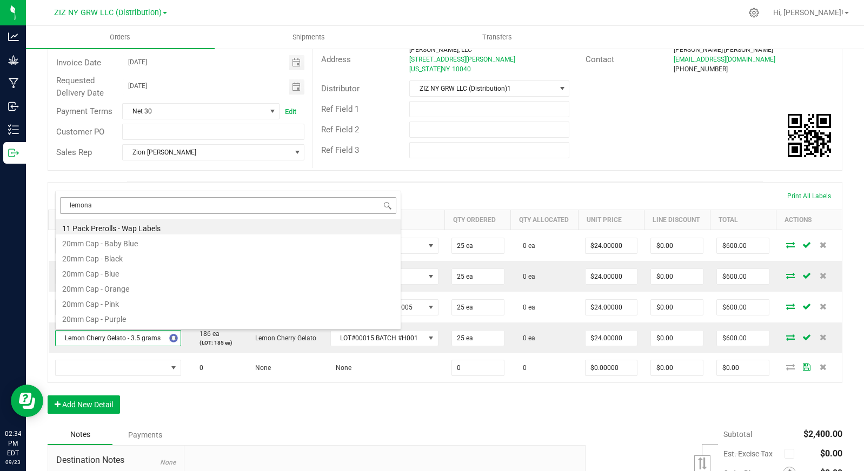
type input "lemonat"
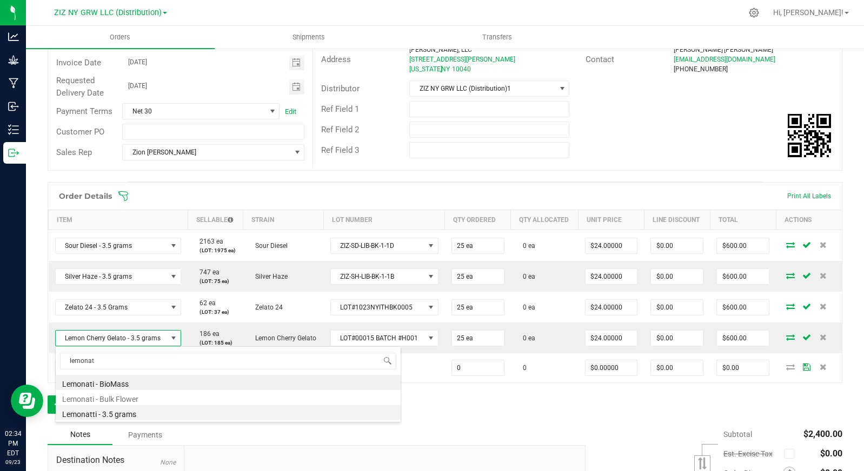
click at [146, 414] on li "Lemonatti - 3.5 grams" at bounding box center [228, 412] width 345 height 15
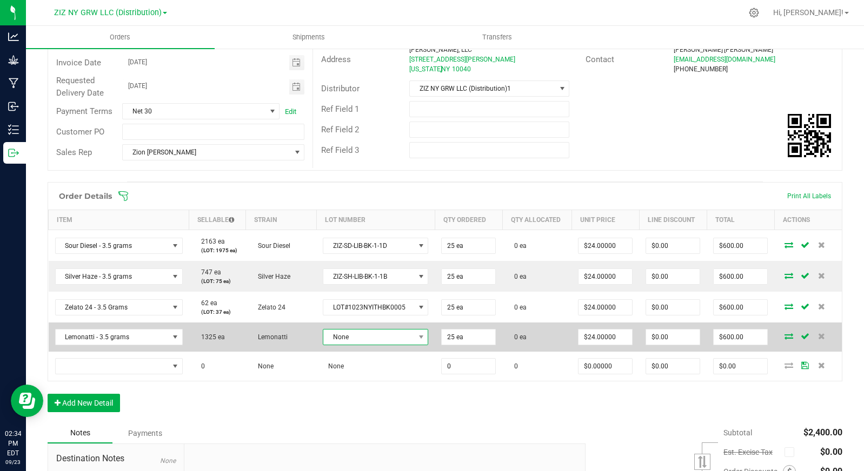
click at [358, 340] on span "None" at bounding box center [368, 337] width 91 height 15
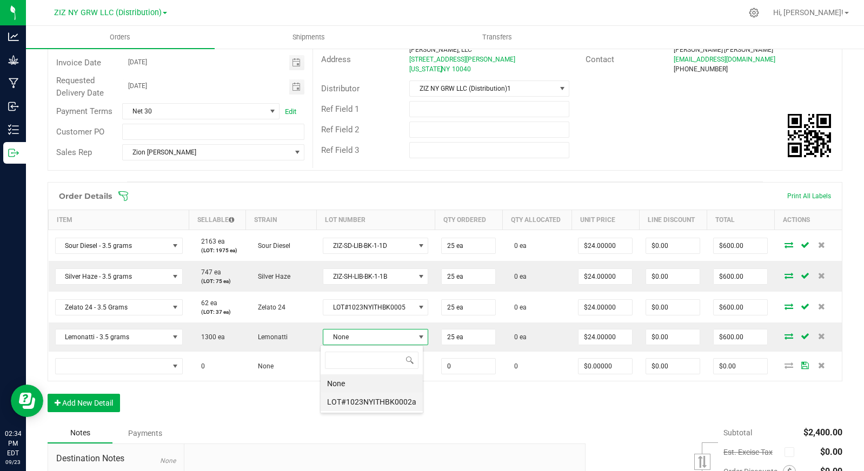
click at [378, 400] on li "LOT#1023NYITHBK0002a" at bounding box center [371, 402] width 102 height 18
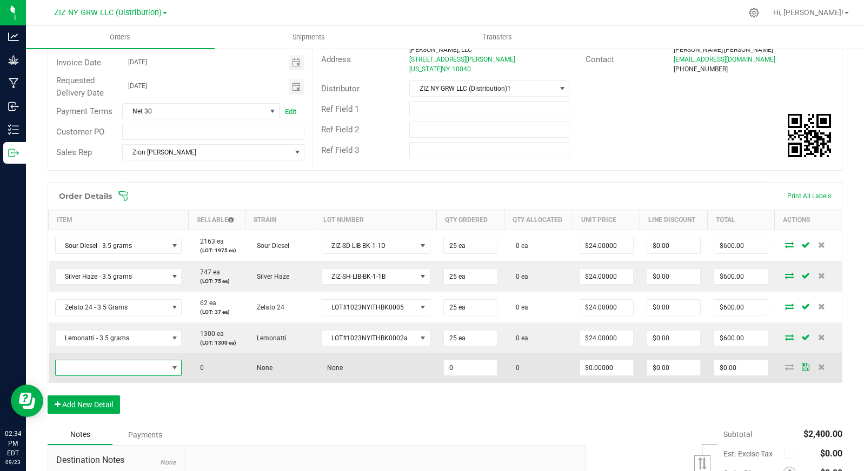
click at [113, 369] on span "NO DATA FOUND" at bounding box center [112, 367] width 112 height 15
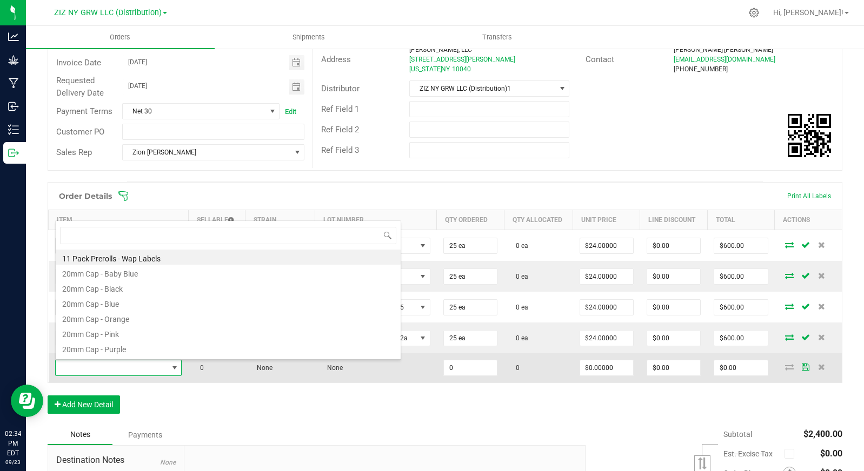
scroll to position [16, 124]
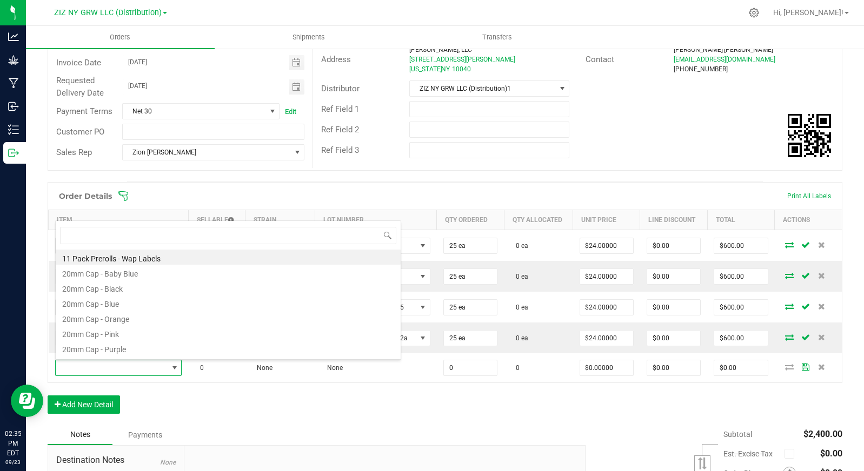
click at [382, 406] on div "Order Details Print All Labels Item Sellable Strain Lot Number Qty Ordered Qty …" at bounding box center [445, 303] width 794 height 243
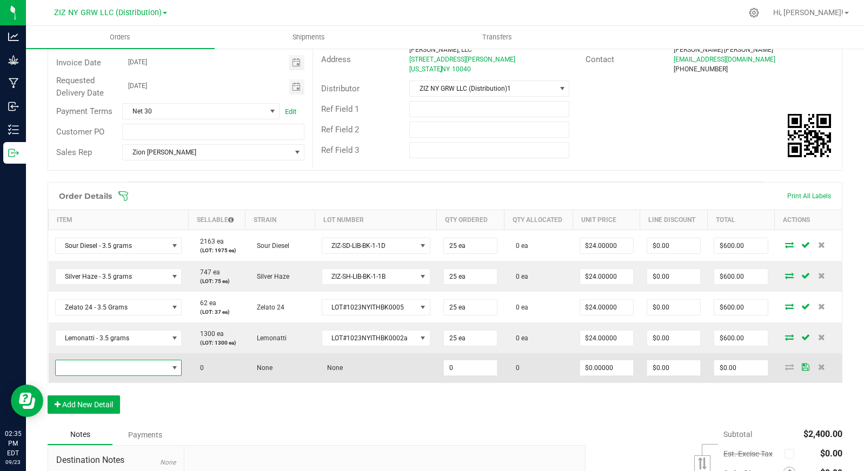
click at [152, 364] on span "NO DATA FOUND" at bounding box center [112, 367] width 112 height 15
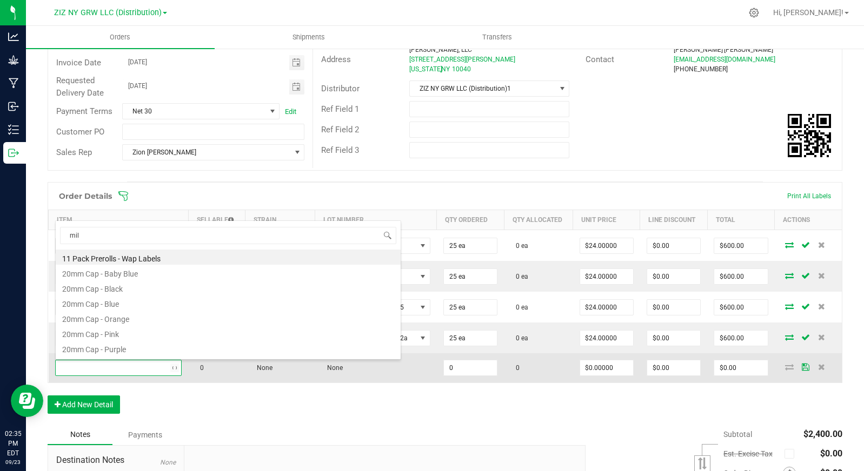
type input "milk"
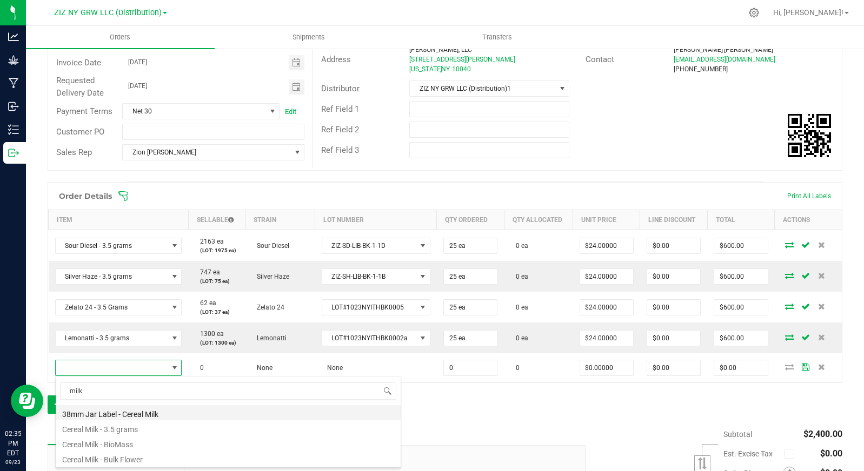
click at [181, 413] on li "38mm Jar Label - Cereal Milk" at bounding box center [228, 412] width 345 height 15
type input "0 ea"
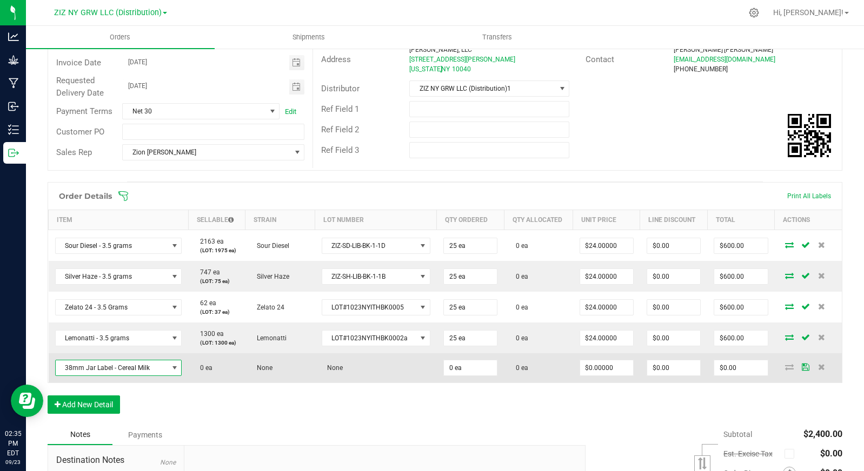
click at [174, 370] on span at bounding box center [174, 368] width 9 height 9
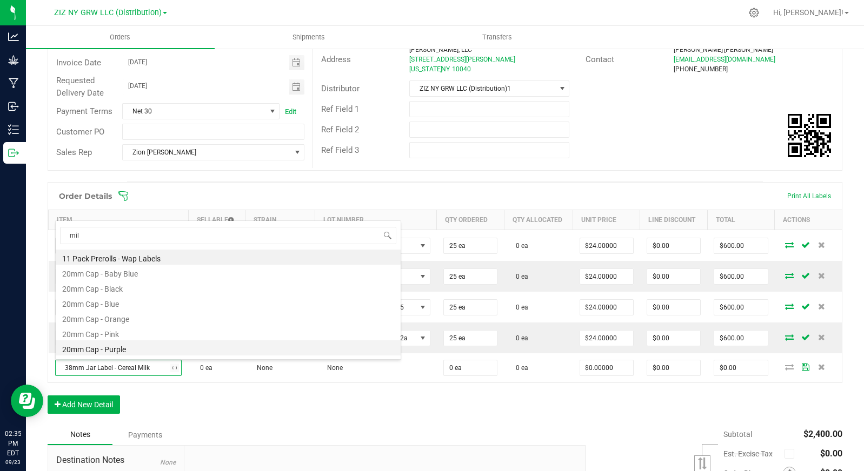
type input "milk"
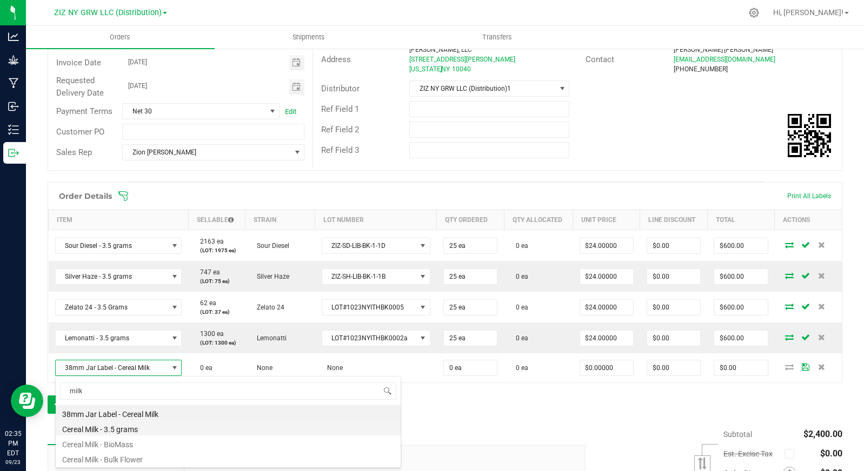
click at [158, 428] on li "Cereal Milk - 3.5 grams" at bounding box center [228, 427] width 345 height 15
type input "$25.00000"
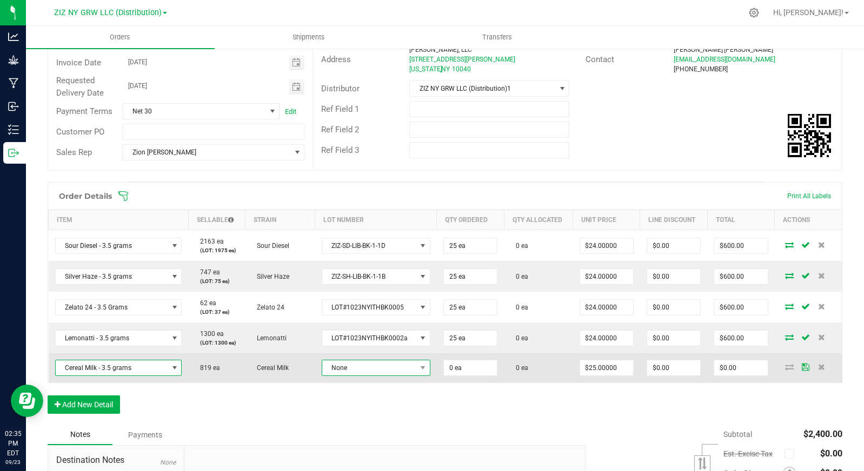
click at [371, 370] on span "None" at bounding box center [369, 367] width 94 height 15
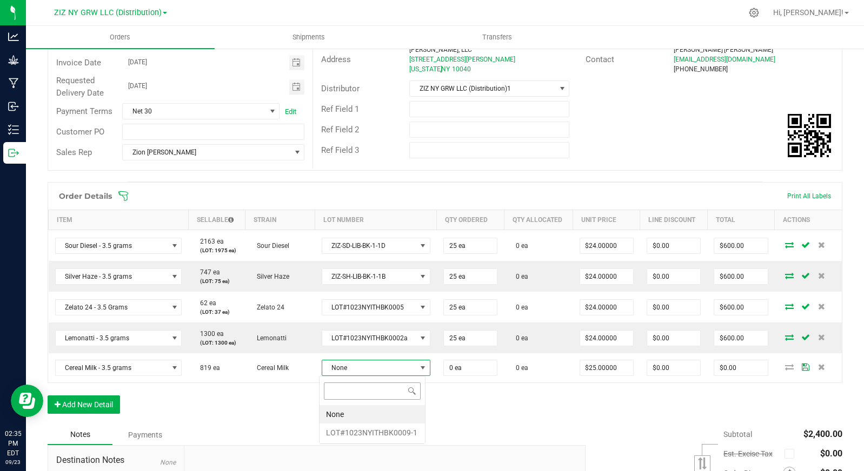
scroll to position [16, 106]
click at [381, 439] on li "LOT#1023NYITHBK0009-1" at bounding box center [371, 433] width 105 height 18
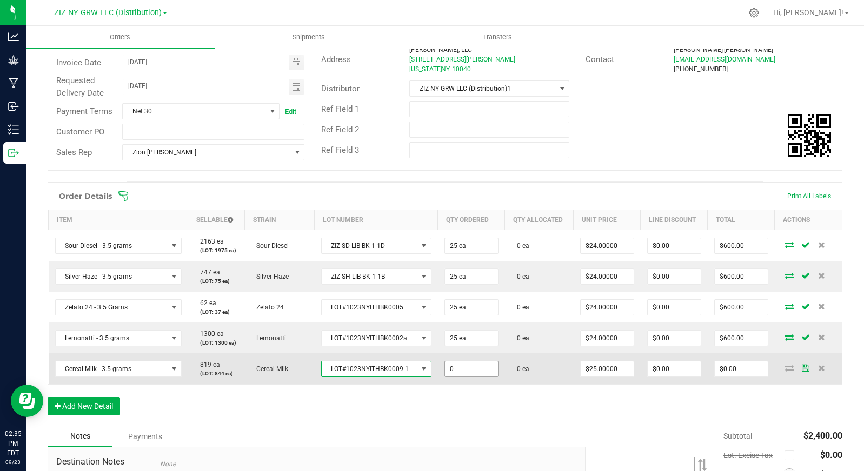
click at [466, 369] on input "0" at bounding box center [471, 369] width 53 height 15
type input "25 ea"
type input "$625.00"
click at [587, 383] on td "$25.00000" at bounding box center [606, 368] width 67 height 31
type input "25"
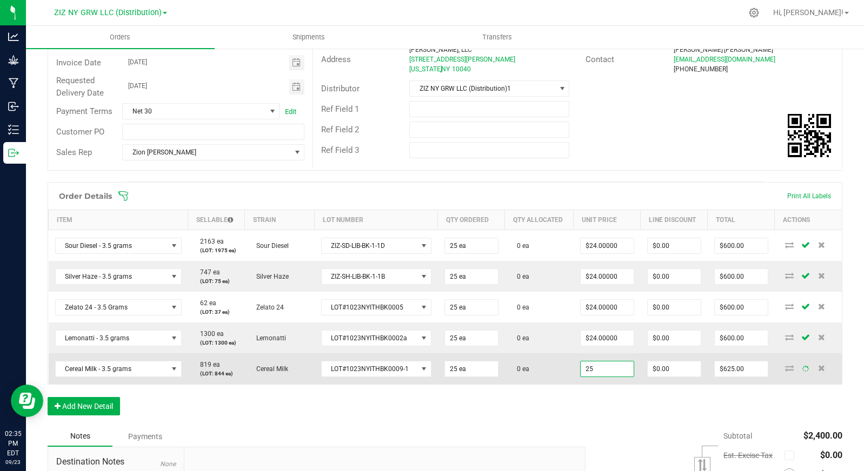
click at [589, 369] on input "25" at bounding box center [606, 369] width 53 height 15
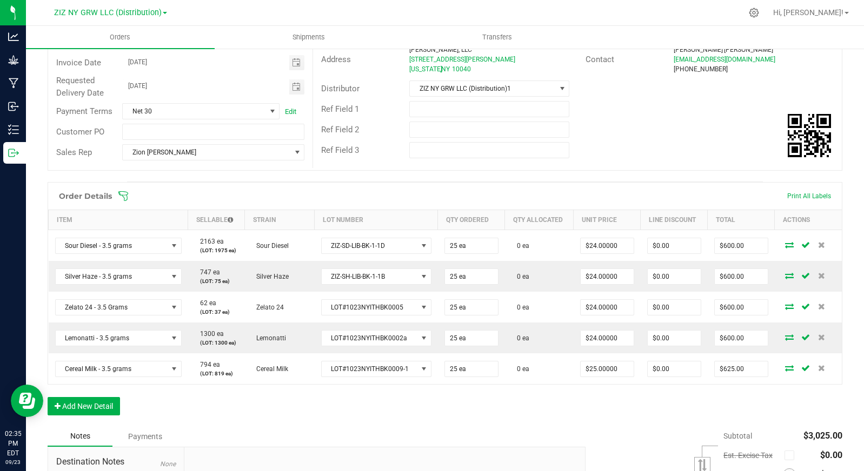
click at [570, 391] on div "Order Details Print All Labels Item Sellable Strain Lot Number Qty Ordered Qty …" at bounding box center [445, 304] width 794 height 244
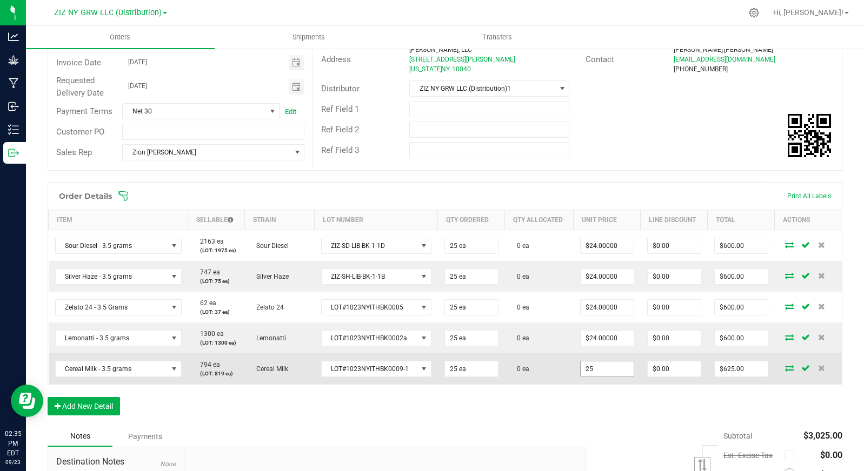
click at [611, 367] on input "25" at bounding box center [606, 369] width 53 height 15
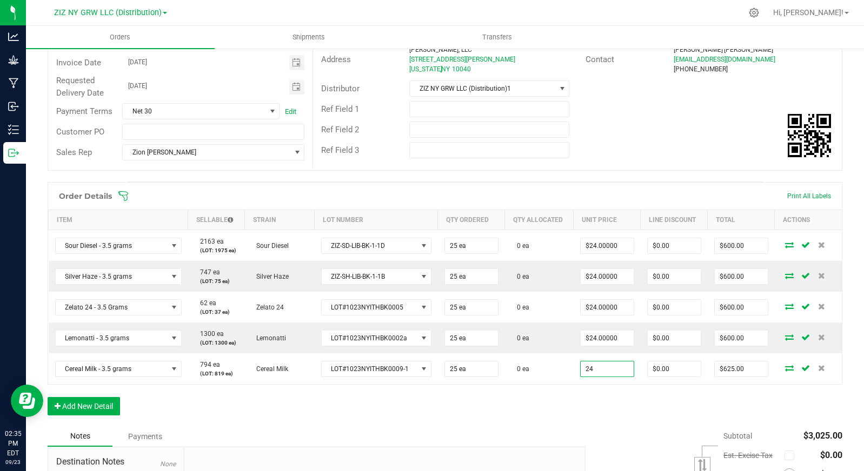
type input "$24.00000"
type input "$600.00"
drag, startPoint x: 645, startPoint y: 413, endPoint x: 420, endPoint y: 410, distance: 224.8
click at [645, 413] on div "Order Details Print All Labels Item Sellable Strain Lot Number Qty Ordered Qty …" at bounding box center [445, 304] width 794 height 244
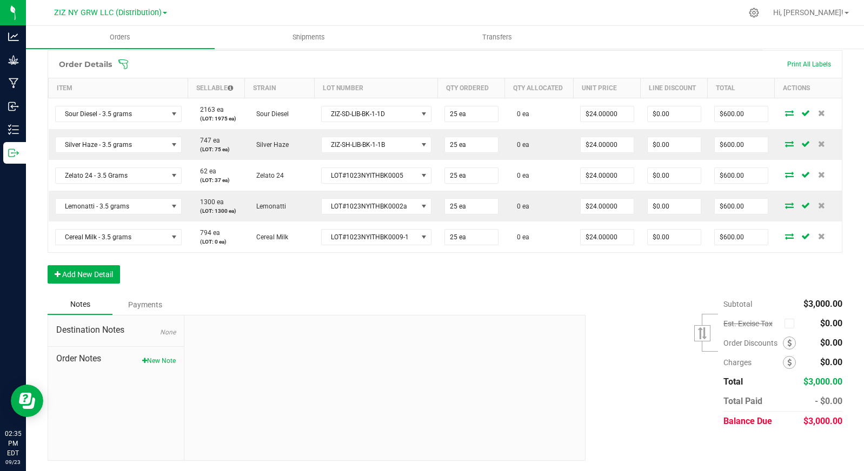
scroll to position [262, 0]
click at [82, 273] on button "Add New Detail" at bounding box center [84, 274] width 72 height 18
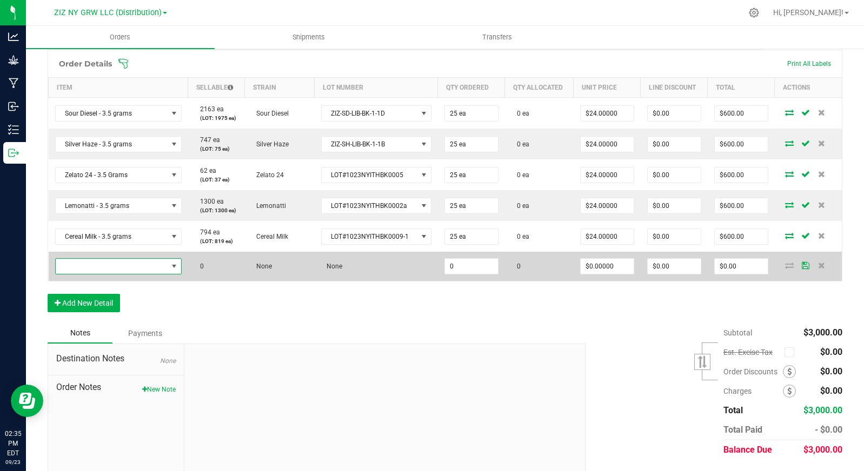
click at [140, 266] on span "NO DATA FOUND" at bounding box center [112, 266] width 112 height 15
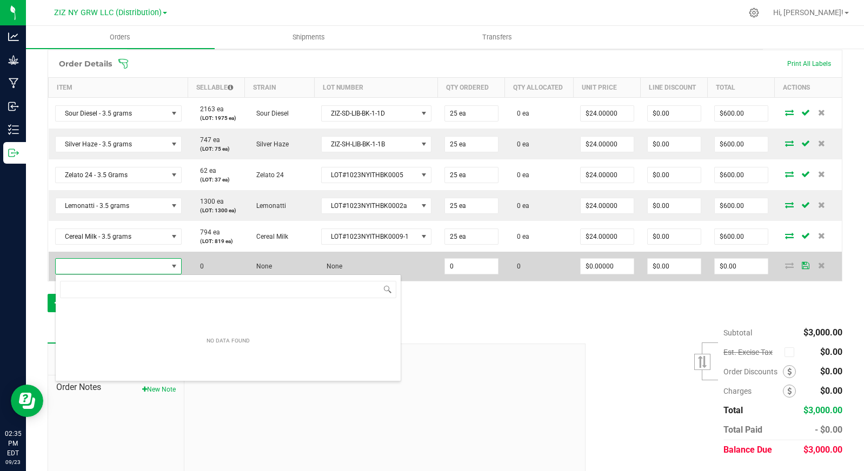
scroll to position [16, 124]
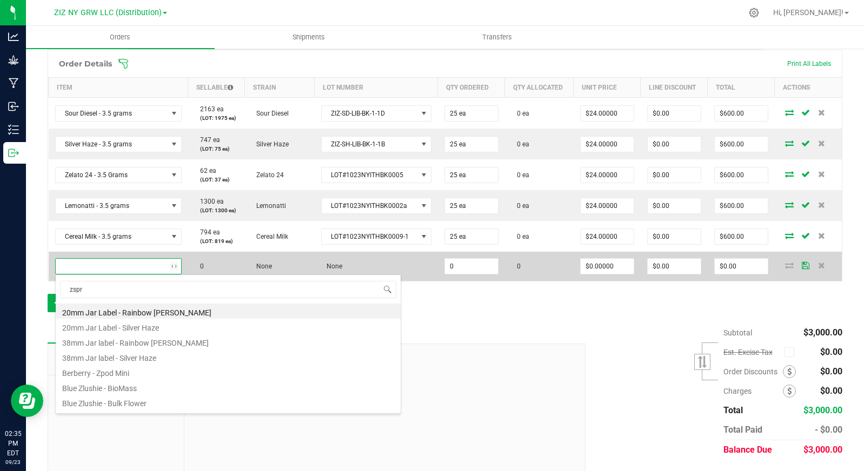
type input "zspri"
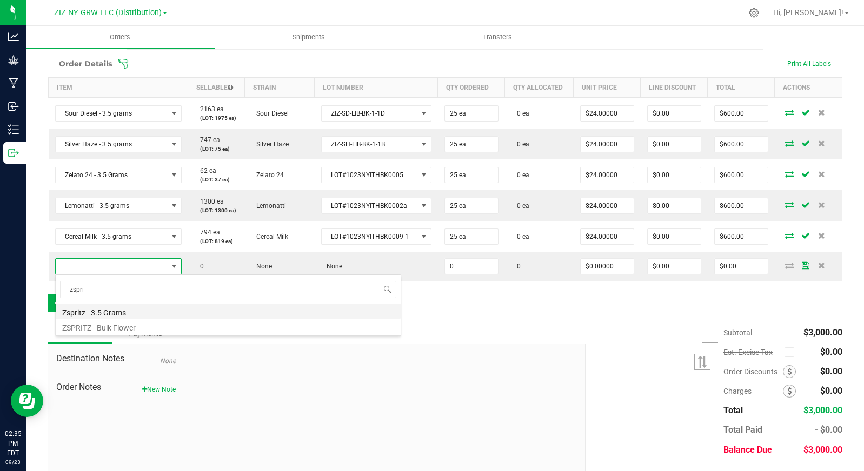
click at [159, 311] on li "Zspritz - 3.5 Grams" at bounding box center [228, 311] width 345 height 15
type input "0 ea"
type input "$25.00000"
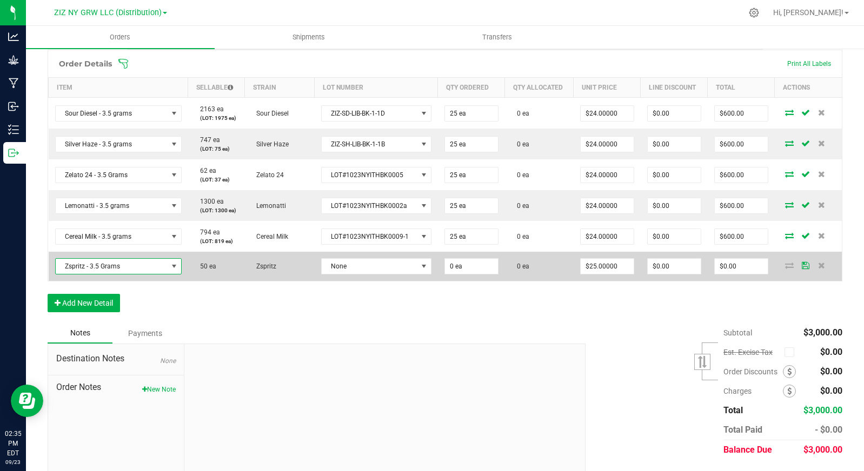
click at [397, 253] on td "None" at bounding box center [376, 266] width 123 height 29
click at [393, 262] on span "None" at bounding box center [370, 266] width 96 height 15
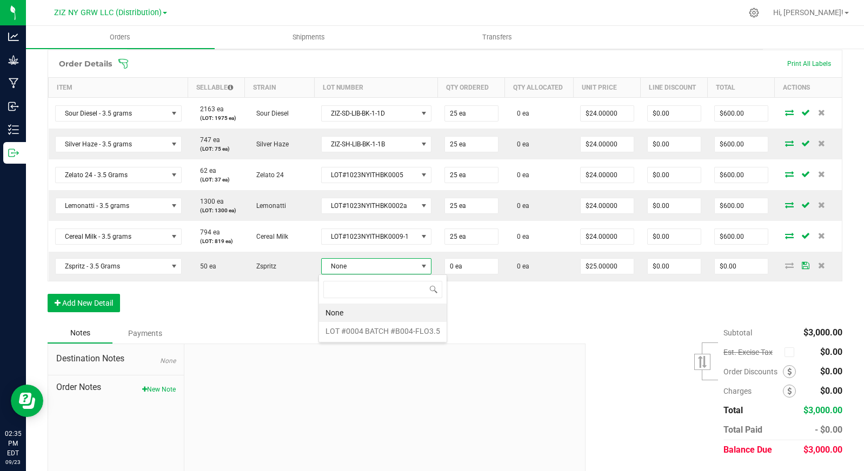
scroll to position [16, 108]
click at [389, 326] on \ "LOT #0004 BATCH #B004-FLO3.5" at bounding box center [383, 331] width 128 height 18
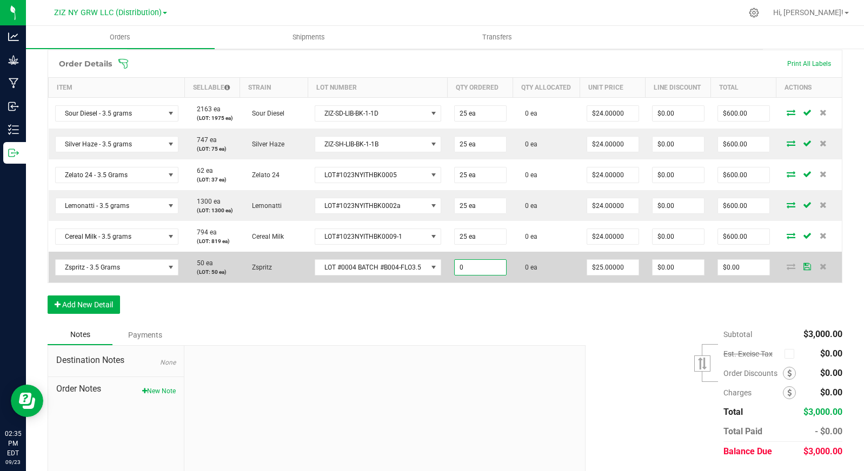
click at [471, 275] on input "0" at bounding box center [479, 267] width 51 height 15
type input "25 ea"
type input "25"
type input "$625.00"
click at [620, 272] on input "25" at bounding box center [612, 267] width 51 height 15
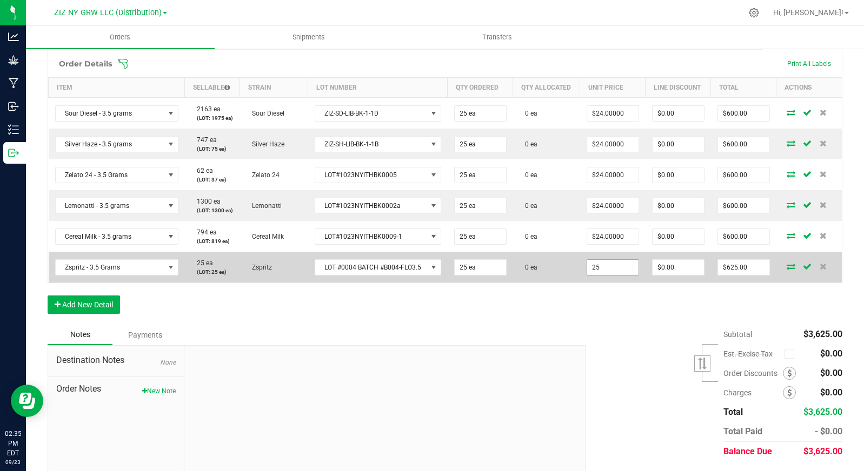
click at [613, 275] on input "25" at bounding box center [612, 267] width 51 height 15
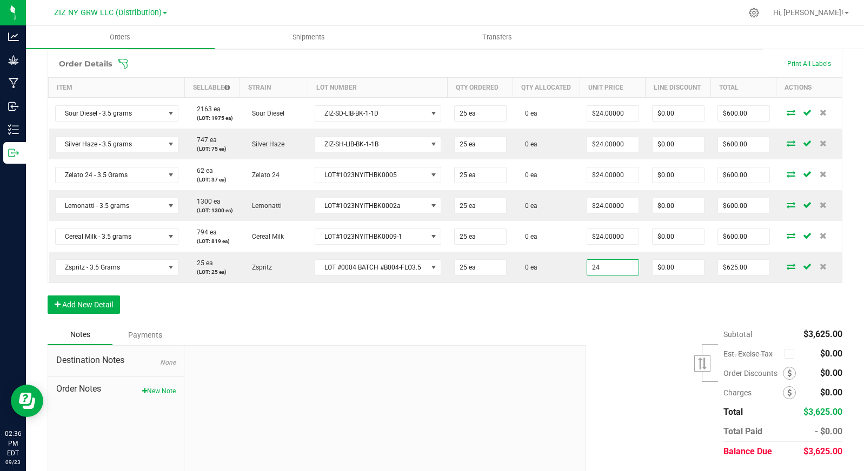
type input "$24.00000"
type input "$600.00"
click at [536, 316] on div "Order Details Print All Labels Item Sellable Strain Lot Number Qty Ordered Qty …" at bounding box center [445, 187] width 794 height 275
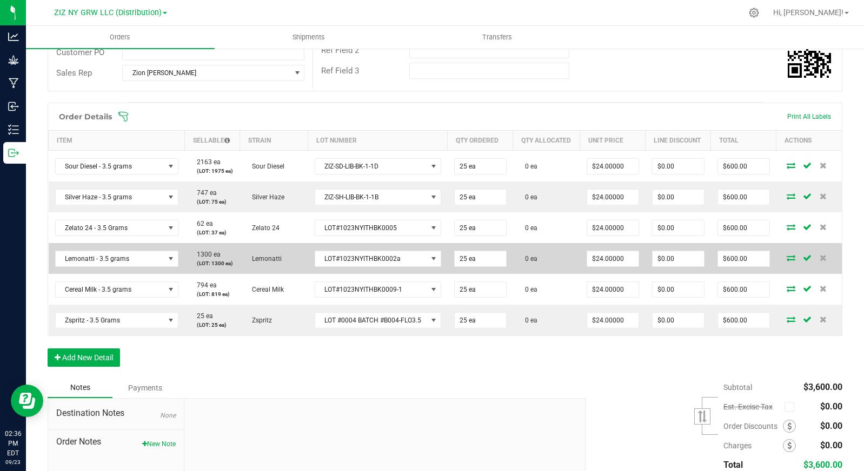
scroll to position [301, 0]
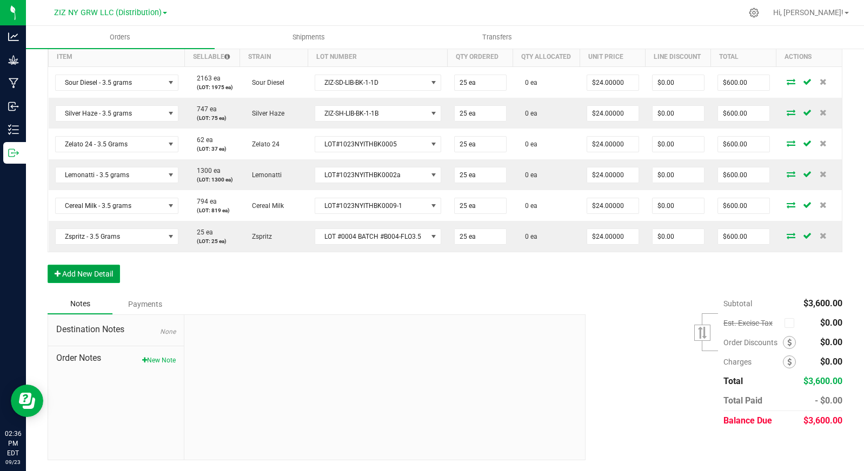
click at [98, 273] on button "Add New Detail" at bounding box center [84, 274] width 72 height 18
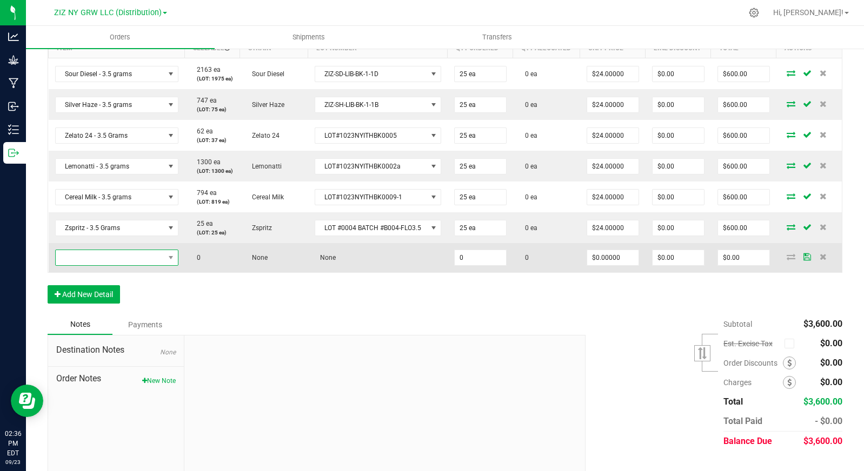
click at [121, 265] on span "NO DATA FOUND" at bounding box center [110, 257] width 109 height 15
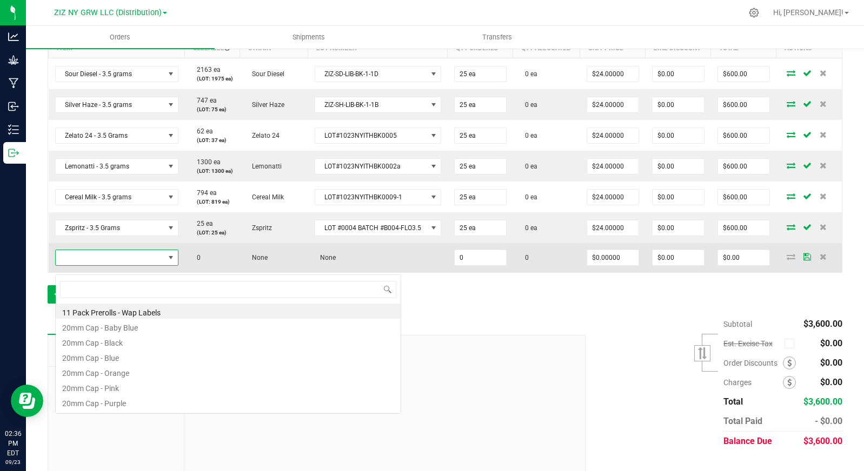
scroll to position [16, 122]
type input "sour"
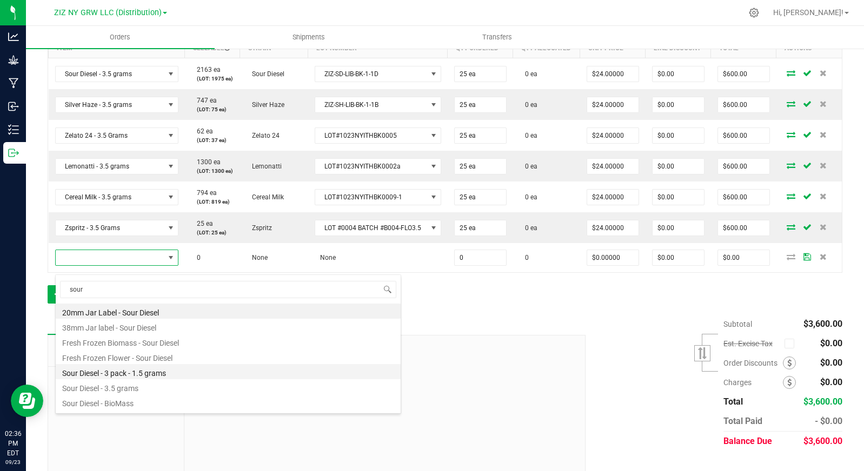
click at [188, 371] on li "Sour Diesel - 3 pack - 1.5 grams" at bounding box center [228, 371] width 345 height 15
type input "0 ea"
type input "$14.00000"
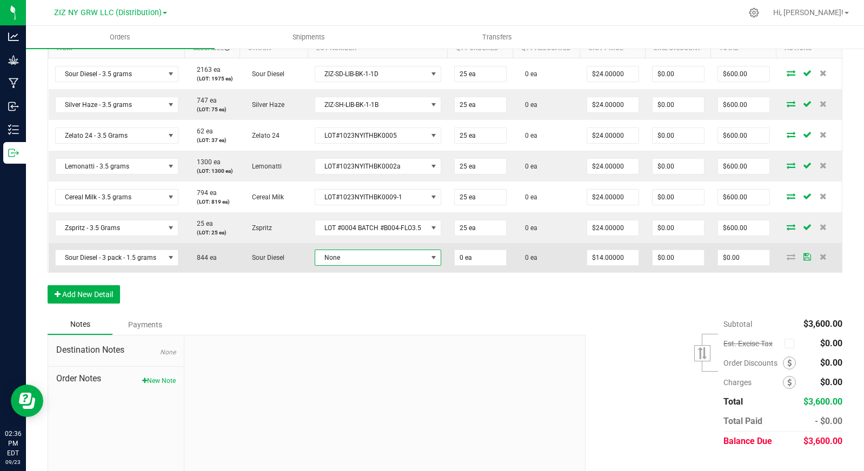
click at [352, 264] on span "None" at bounding box center [371, 257] width 112 height 15
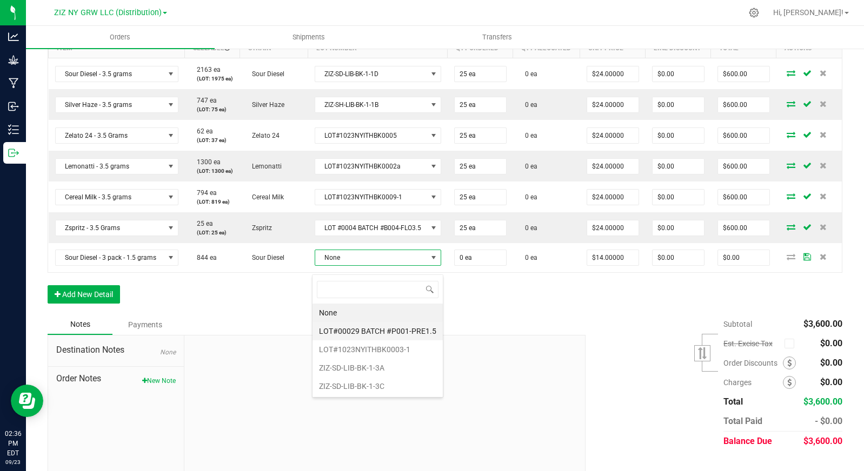
scroll to position [16, 125]
click at [389, 386] on li "ZIZ-SD-LIB-BK-1-3C" at bounding box center [377, 386] width 130 height 18
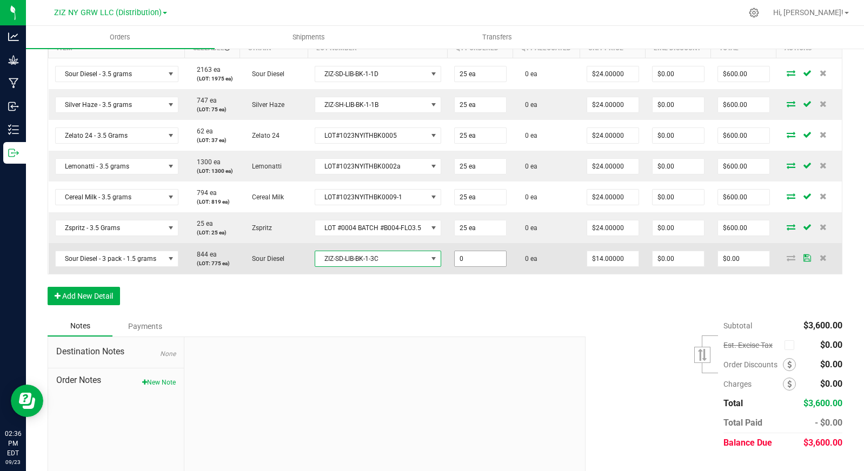
click at [490, 266] on input "0" at bounding box center [479, 258] width 51 height 15
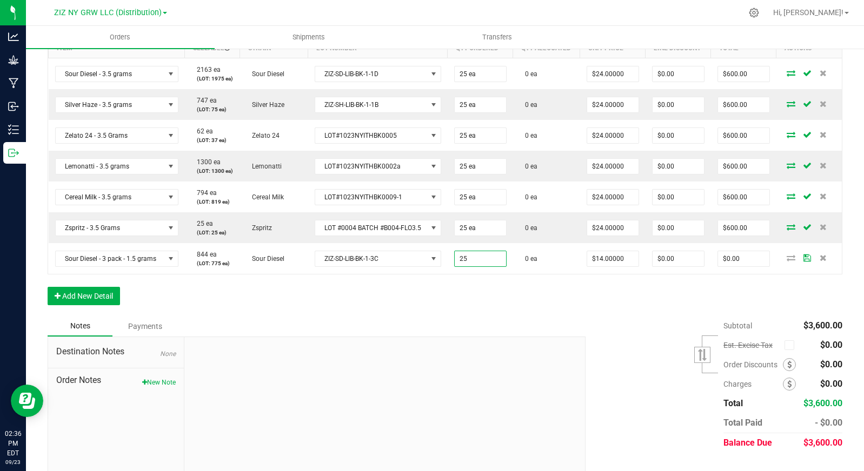
type input "25 ea"
type input "$350.00"
click at [533, 299] on div "Order Details Print All Labels Item Sellable Strain Lot Number Qty Ordered Qty …" at bounding box center [445, 163] width 794 height 306
click at [77, 300] on button "Add New Detail" at bounding box center [84, 296] width 72 height 18
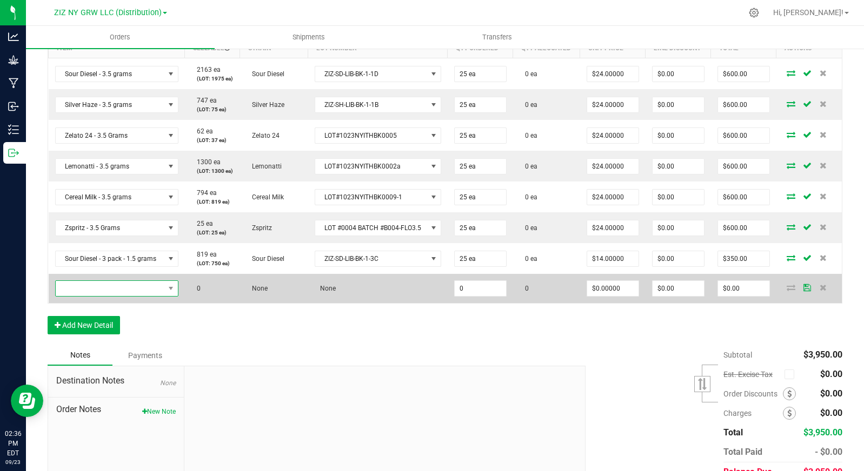
click at [126, 293] on span "NO DATA FOUND" at bounding box center [110, 288] width 109 height 15
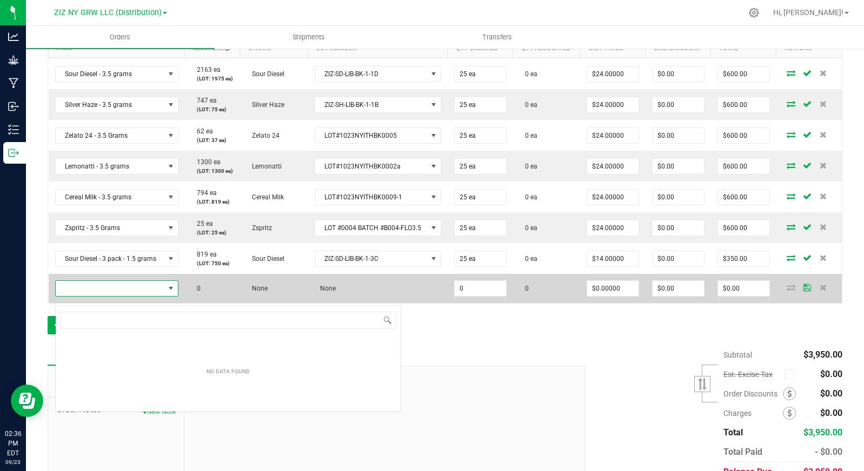
scroll to position [16, 122]
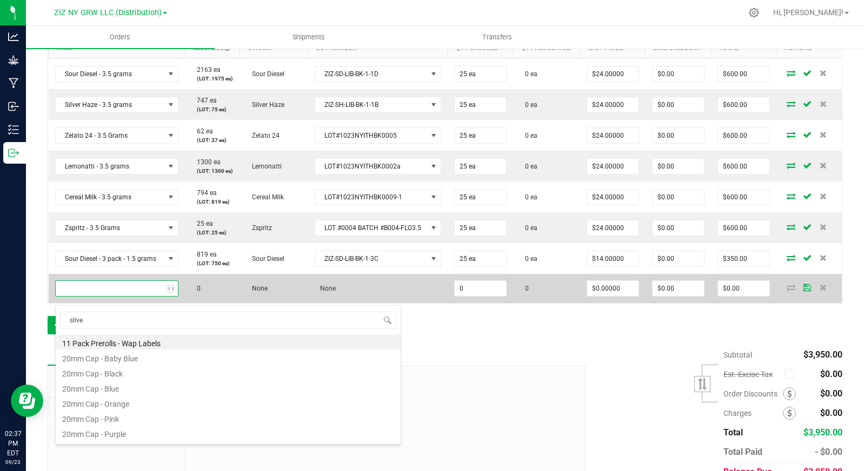
type input "silver"
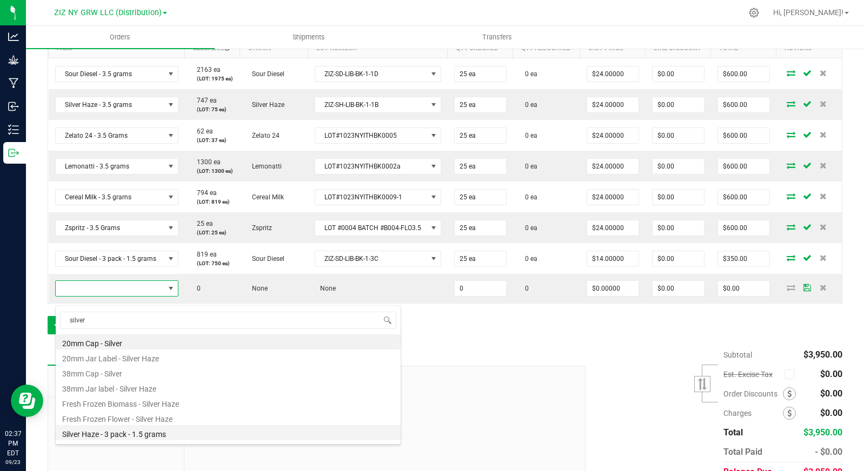
click at [177, 434] on li "Silver Haze - 3 pack - 1.5 grams" at bounding box center [228, 432] width 345 height 15
type input "0 ea"
type input "$14.00000"
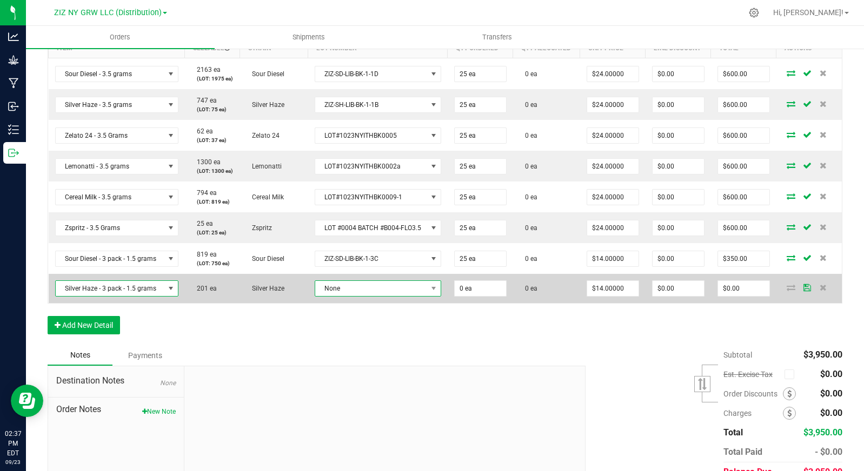
click at [366, 296] on span "None" at bounding box center [371, 288] width 112 height 15
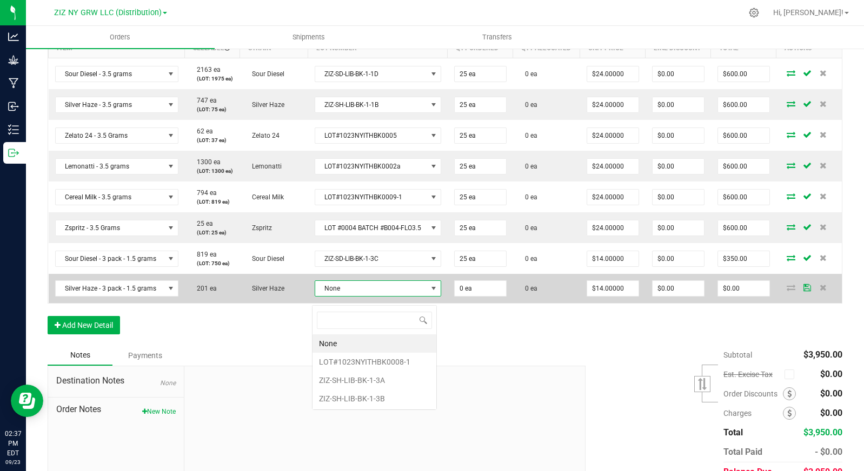
scroll to position [16, 125]
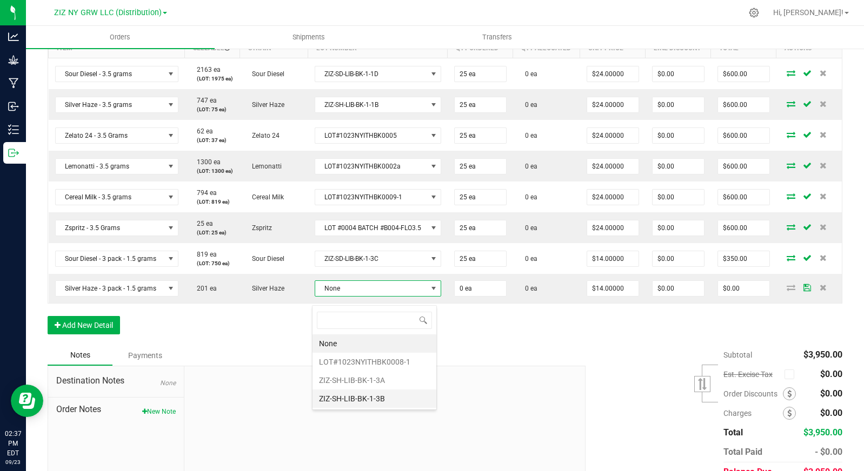
click at [388, 402] on li "ZIZ-SH-LIB-BK-1-3B" at bounding box center [374, 399] width 124 height 18
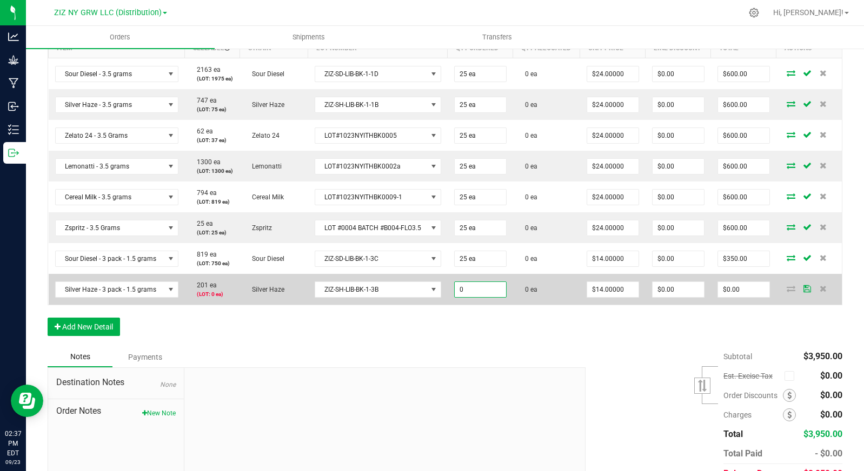
click at [489, 297] on input "0" at bounding box center [479, 289] width 51 height 15
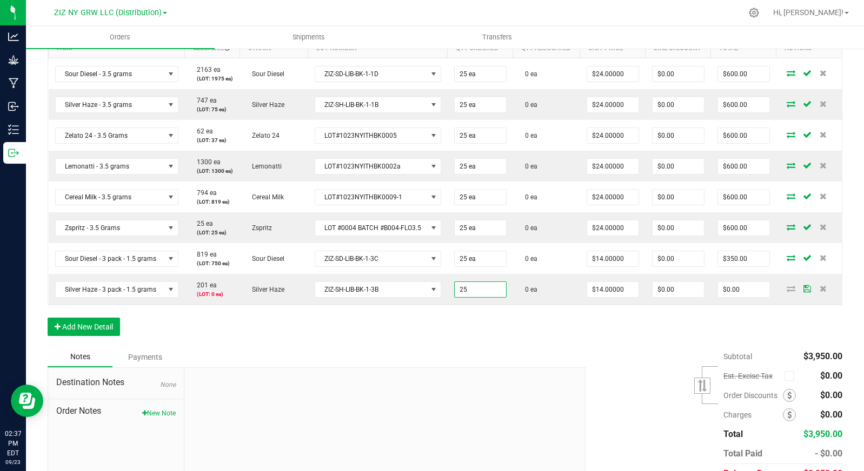
type input "25 ea"
type input "$350.00"
click at [516, 343] on div "Order Details Print All Labels Item Sellable Strain Lot Number Qty Ordered Qty …" at bounding box center [445, 178] width 794 height 337
click at [91, 336] on button "Add New Detail" at bounding box center [84, 327] width 72 height 18
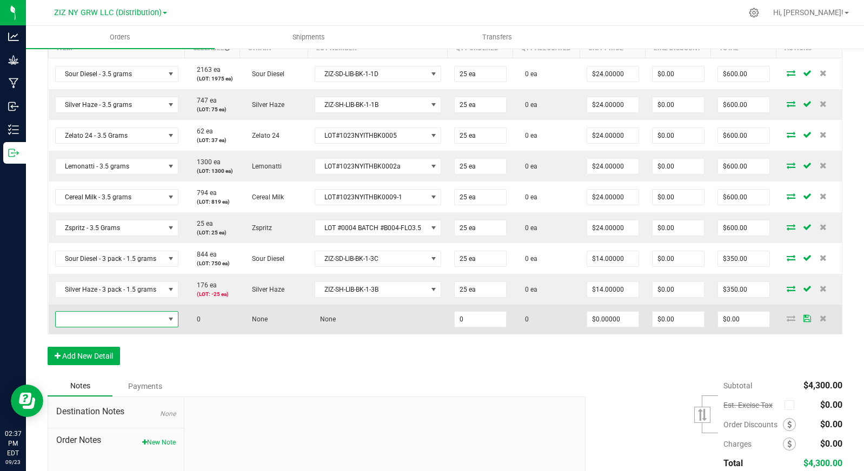
click at [146, 327] on span "NO DATA FOUND" at bounding box center [110, 319] width 109 height 15
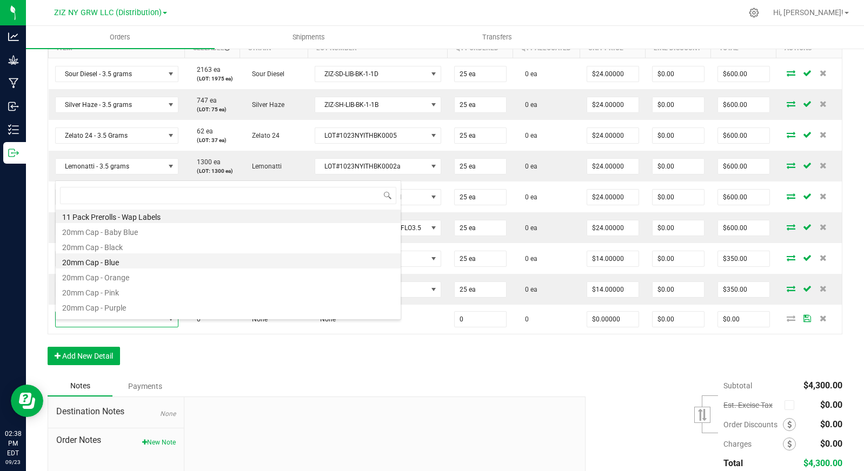
scroll to position [2, 0]
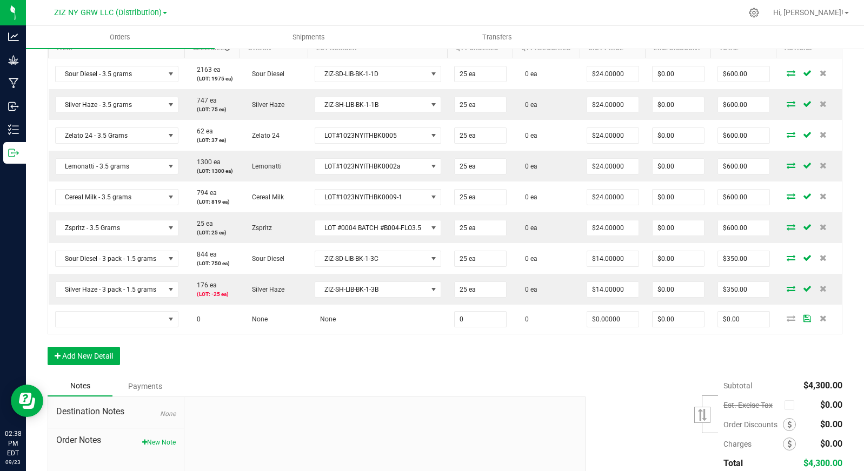
click at [437, 396] on div "Notes Payments" at bounding box center [313, 386] width 530 height 21
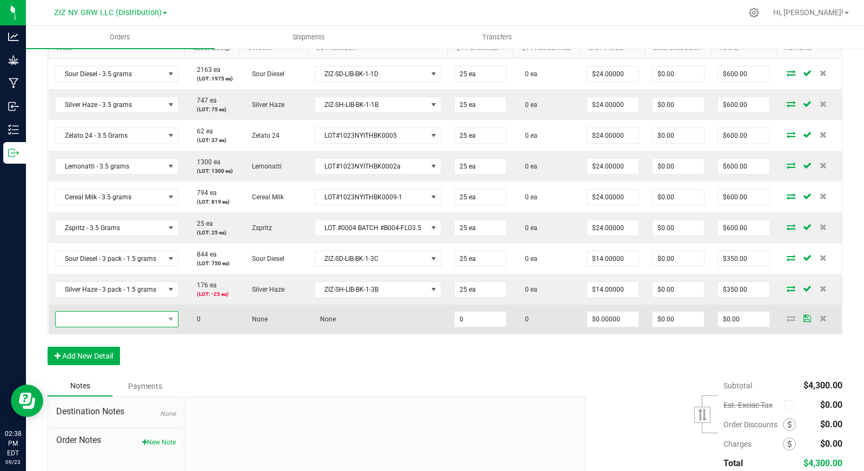
click at [156, 326] on span "NO DATA FOUND" at bounding box center [110, 319] width 109 height 15
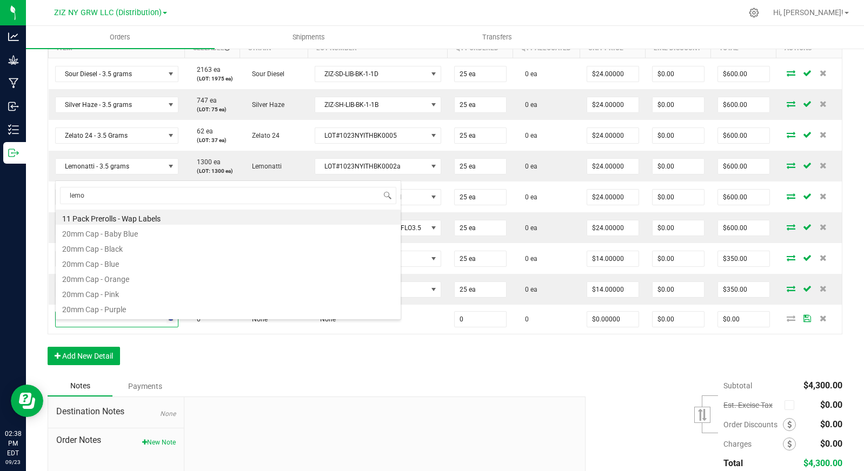
type input "lemon"
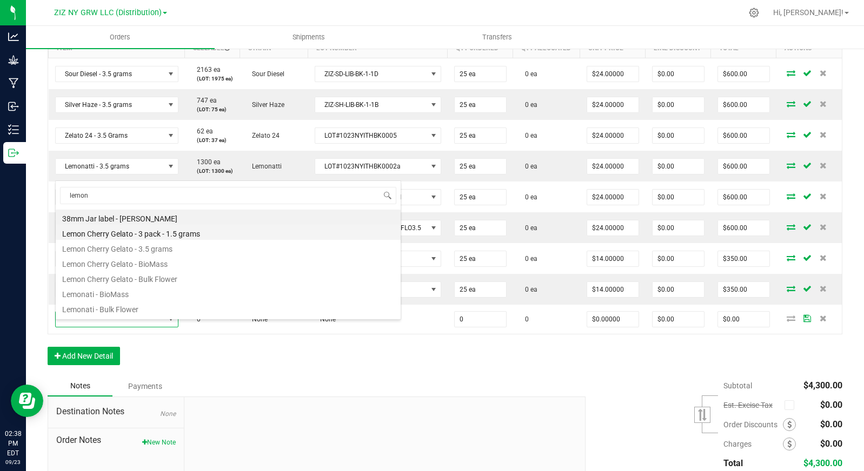
click at [186, 234] on li "Lemon Cherry Gelato - 3 pack - 1.5 grams" at bounding box center [228, 232] width 345 height 15
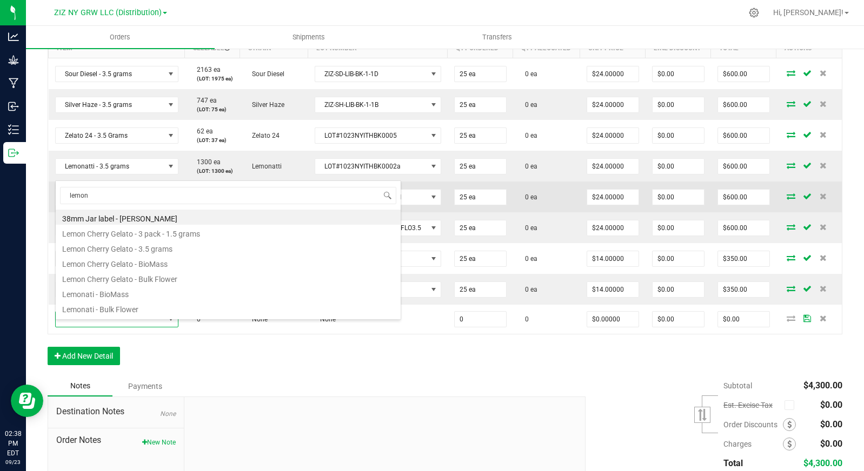
type input "0 ea"
type input "$14.00000"
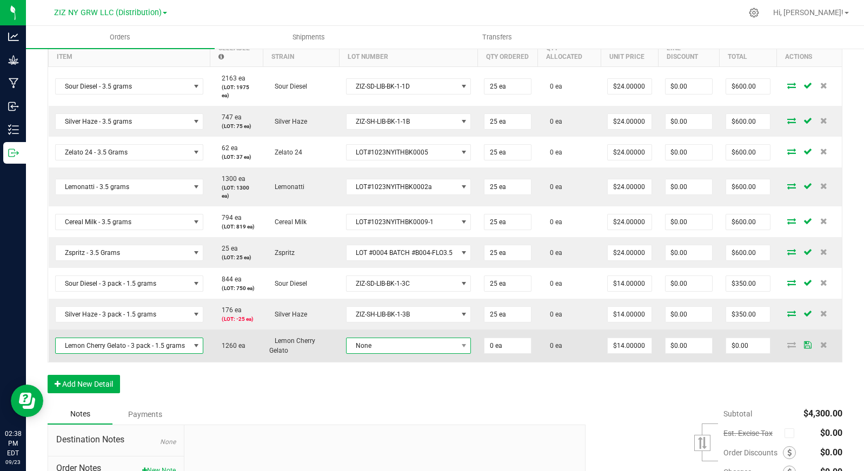
click at [385, 345] on span "None" at bounding box center [401, 345] width 111 height 15
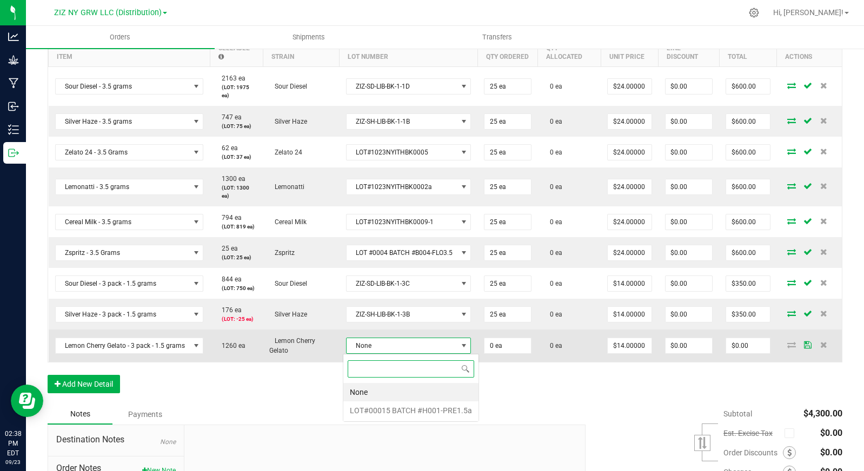
scroll to position [16, 125]
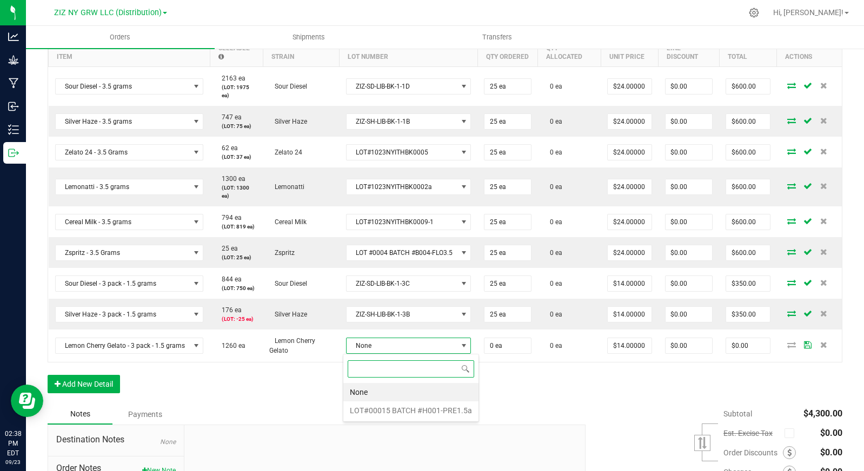
click at [411, 406] on \ "LOT#00015 BATCH #H001-PRE1.5a" at bounding box center [410, 411] width 135 height 18
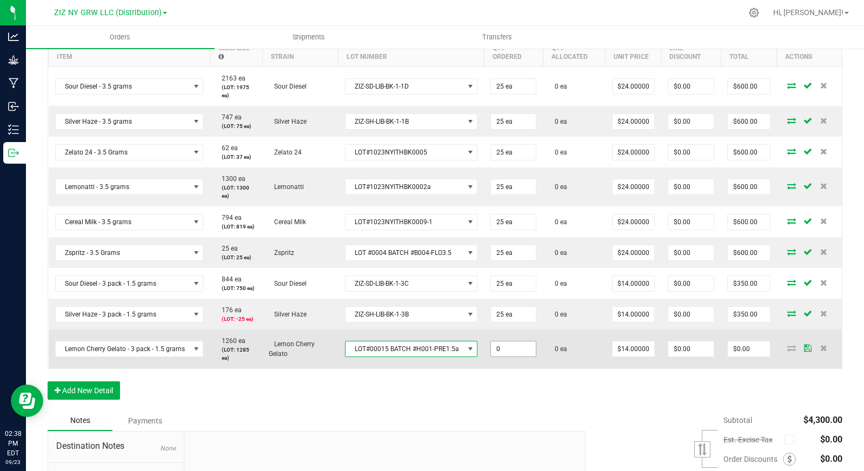
click at [511, 346] on input "0" at bounding box center [513, 349] width 45 height 15
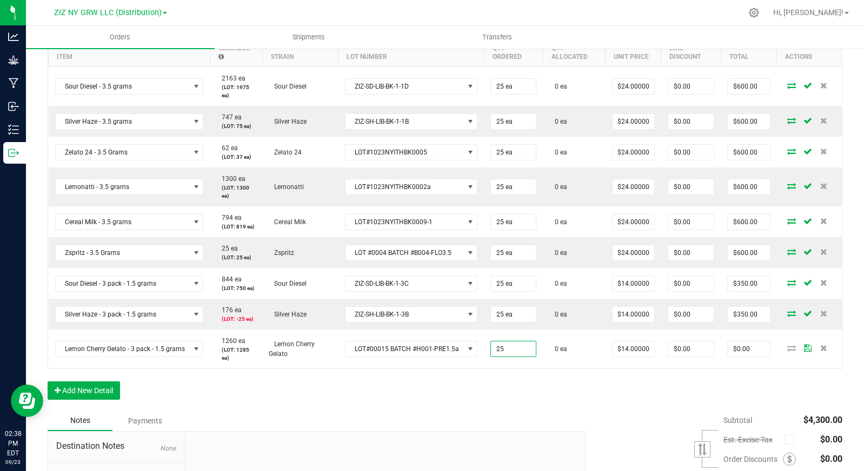
type input "25 ea"
type input "$350.00"
click at [531, 376] on div "Order Details Print All Labels Item Sellable Strain Lot Number Qty Ordered Qty …" at bounding box center [445, 210] width 794 height 400
click at [72, 393] on button "Add New Detail" at bounding box center [84, 391] width 72 height 18
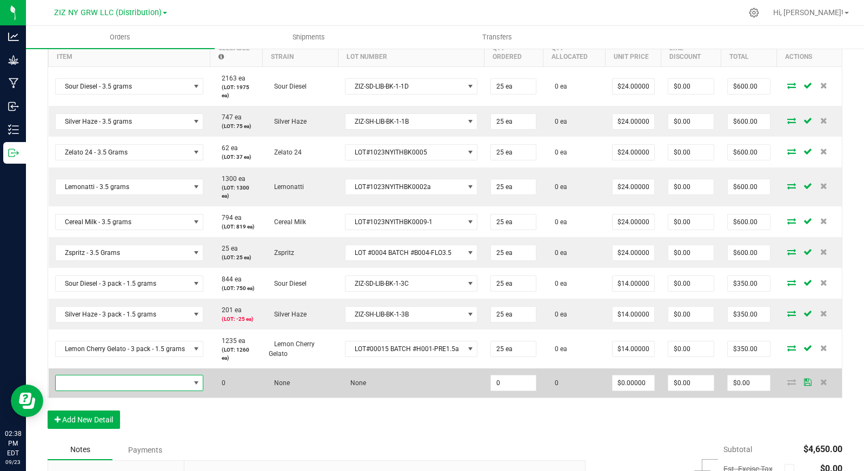
click at [106, 384] on span "NO DATA FOUND" at bounding box center [123, 383] width 134 height 15
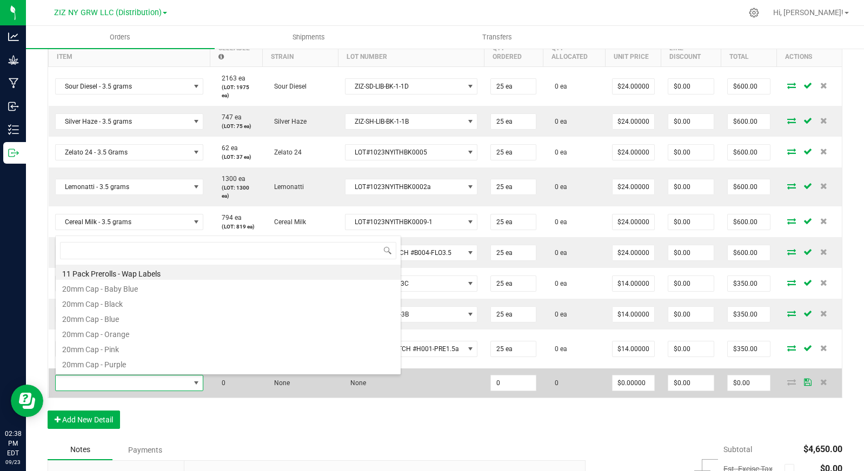
scroll to position [16, 147]
type input "bubble"
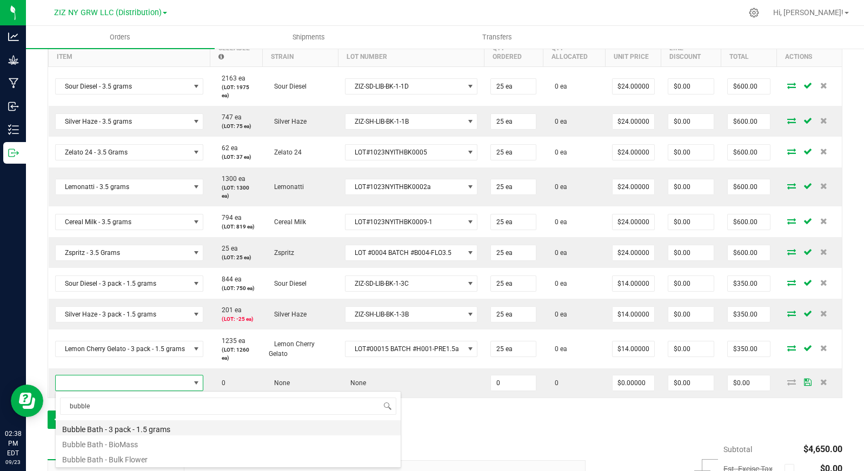
click at [172, 429] on li "Bubble Bath - 3 pack - 1.5 grams" at bounding box center [228, 427] width 345 height 15
type input "0 ea"
type input "$14.00000"
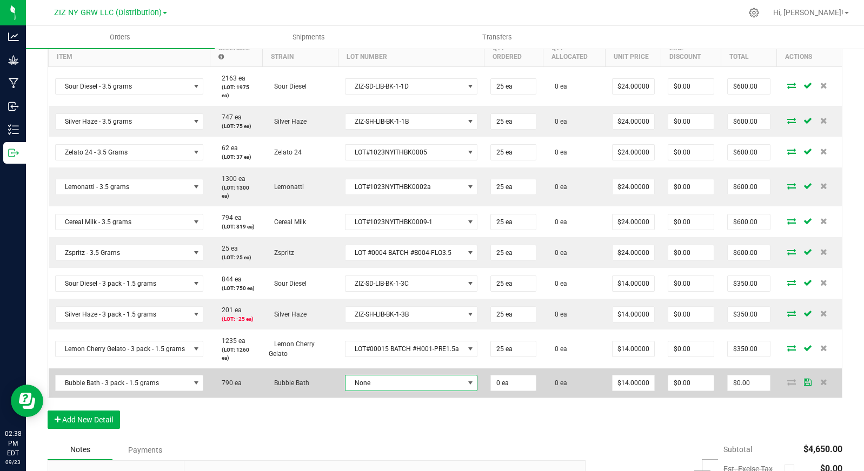
click at [370, 382] on span "None" at bounding box center [404, 383] width 118 height 15
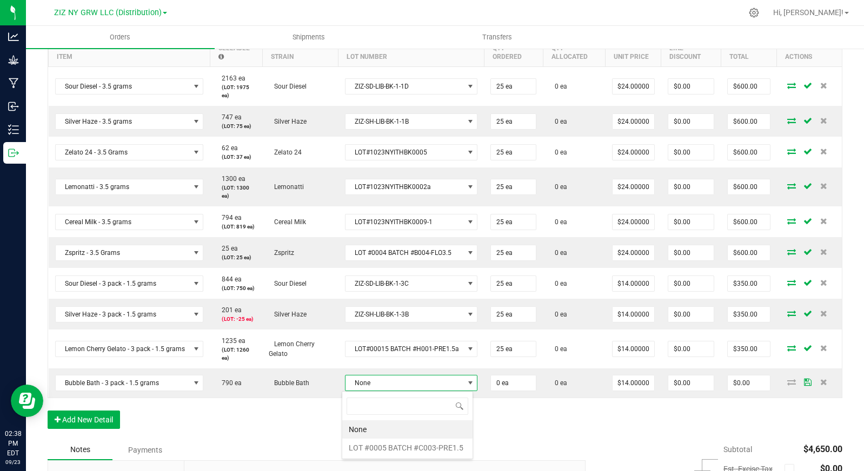
scroll to position [16, 132]
drag, startPoint x: 408, startPoint y: 451, endPoint x: 489, endPoint y: 405, distance: 92.7
click at [408, 450] on \ "LOT #0005 BATCH #C003-PRE1.5" at bounding box center [407, 448] width 130 height 18
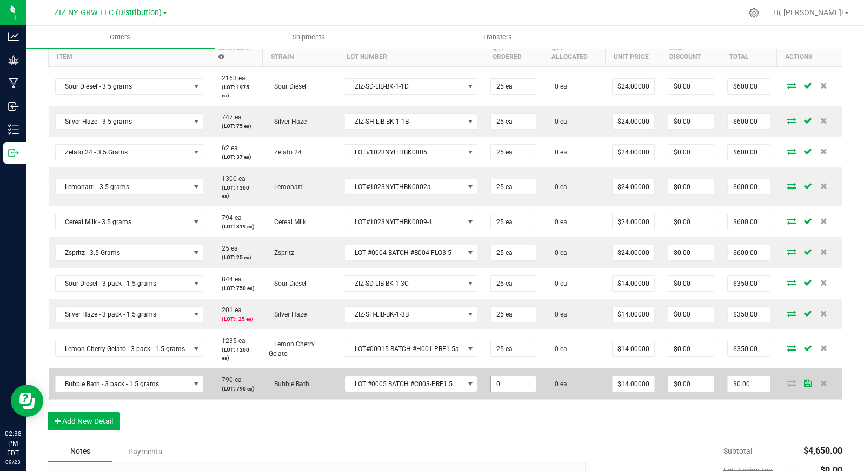
click at [518, 384] on input "0" at bounding box center [513, 384] width 45 height 15
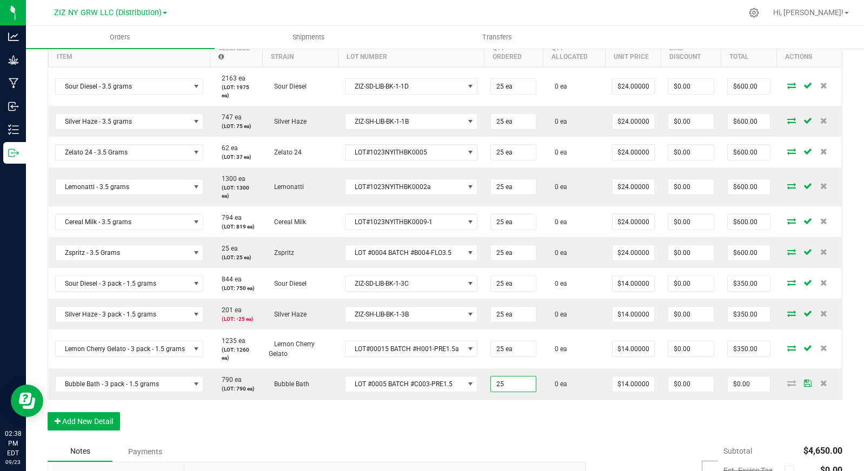
type input "25 ea"
type input "$350.00"
click at [512, 410] on div "Order Details Print All Labels Item Sellable Strain Lot Number Qty Ordered Qty …" at bounding box center [445, 225] width 794 height 431
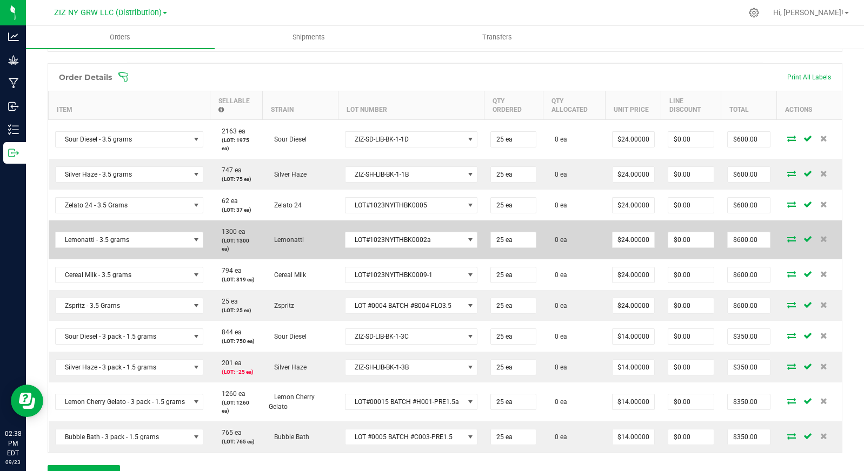
scroll to position [0, 0]
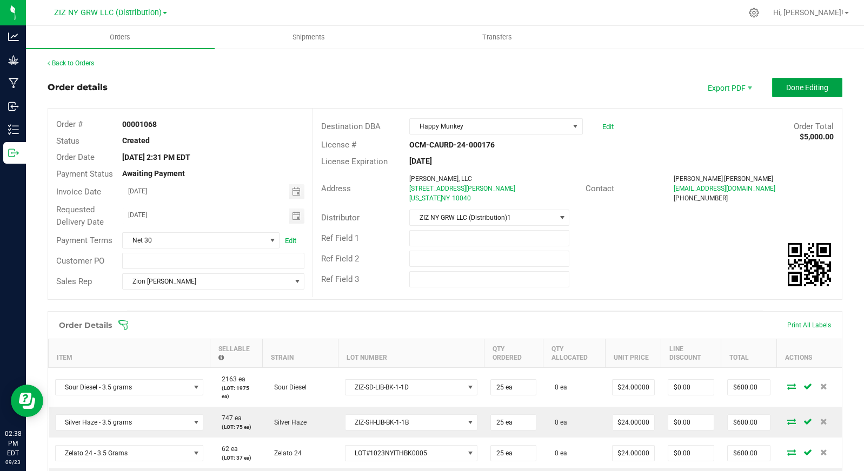
click at [798, 84] on span "Done Editing" at bounding box center [807, 87] width 42 height 9
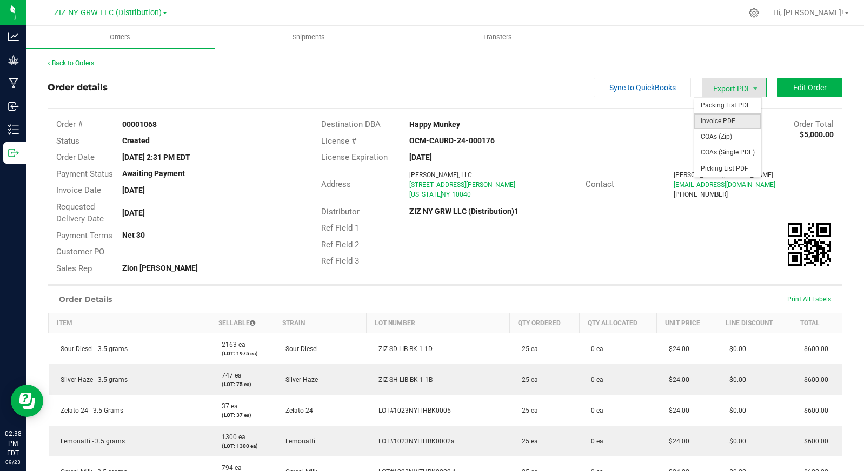
click at [728, 122] on span "Invoice PDF" at bounding box center [727, 121] width 67 height 16
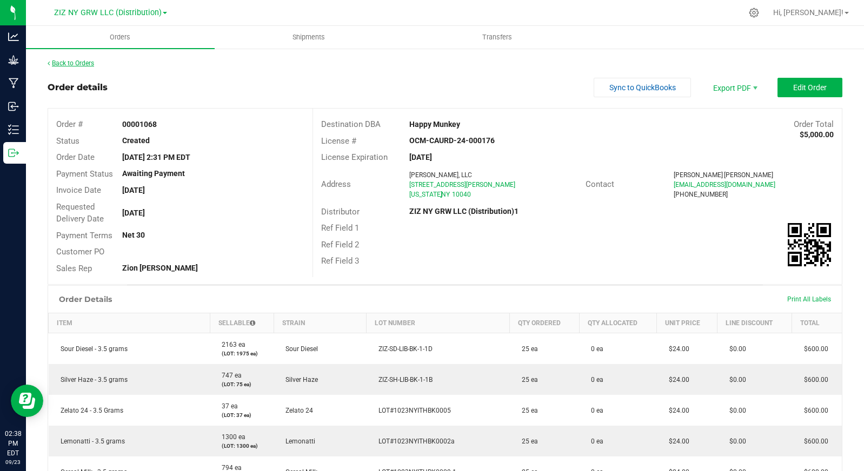
click at [85, 59] on link "Back to Orders" at bounding box center [71, 63] width 46 height 8
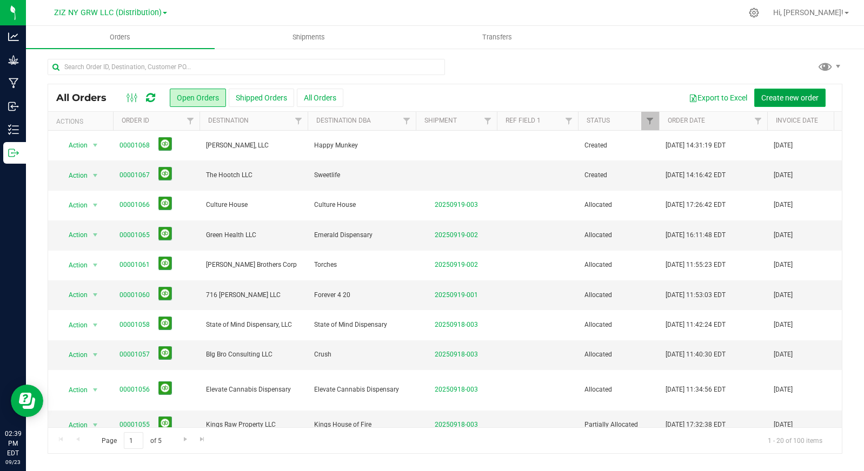
click at [787, 98] on span "Create new order" at bounding box center [789, 97] width 57 height 9
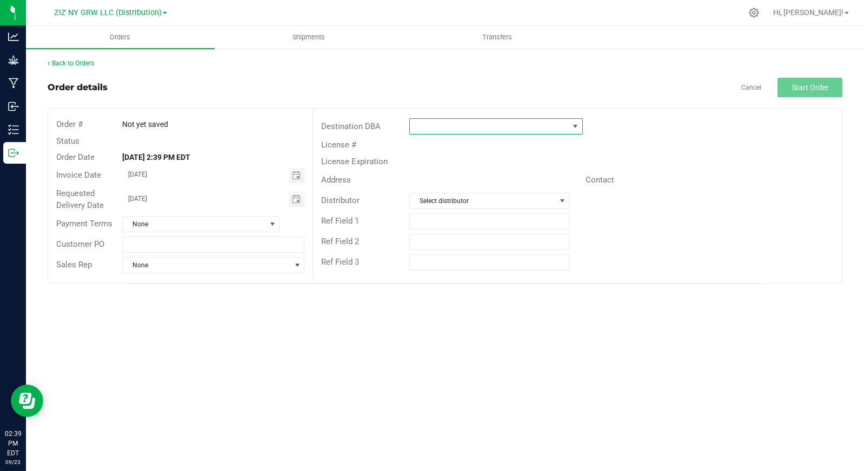
click at [448, 128] on span at bounding box center [489, 126] width 159 height 15
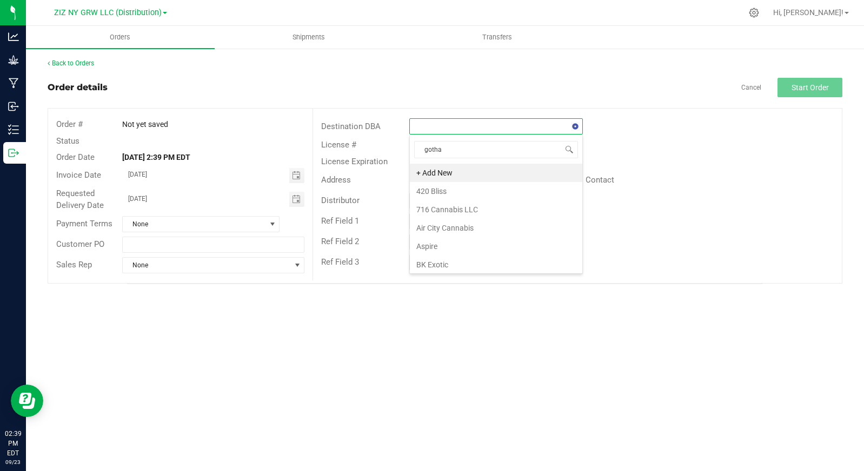
type input "gotham"
click at [446, 170] on li "Gotham Buds LLC" at bounding box center [496, 173] width 172 height 18
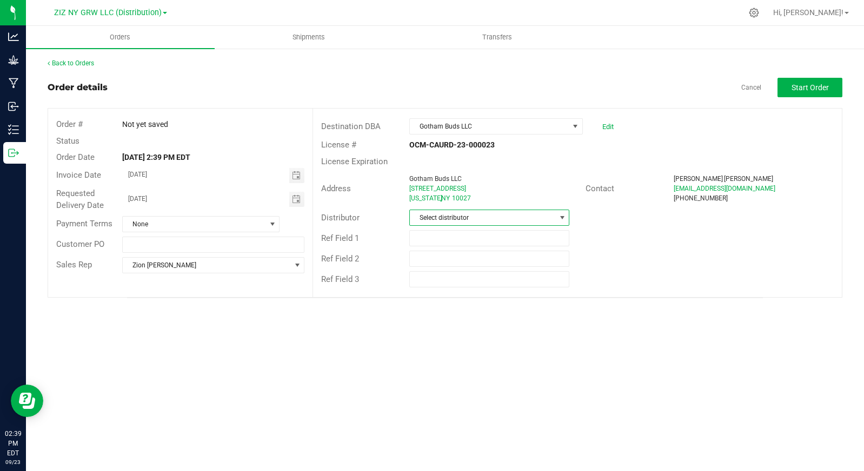
click at [519, 222] on span "Select distributor" at bounding box center [482, 217] width 145 height 15
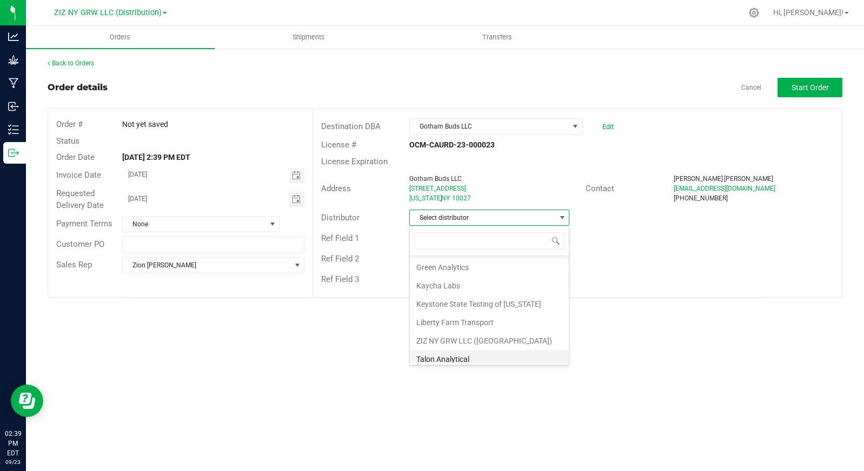
scroll to position [39, 0]
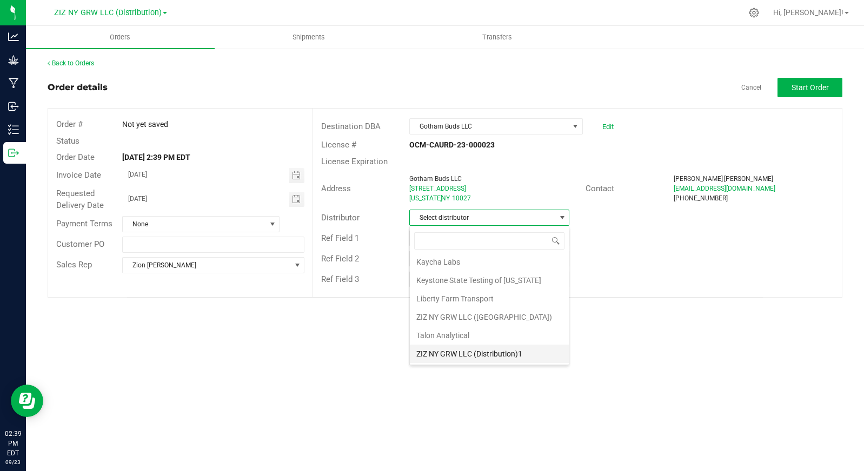
click at [510, 355] on li "ZIZ NY GRW LLC (Distribution)1" at bounding box center [489, 354] width 159 height 18
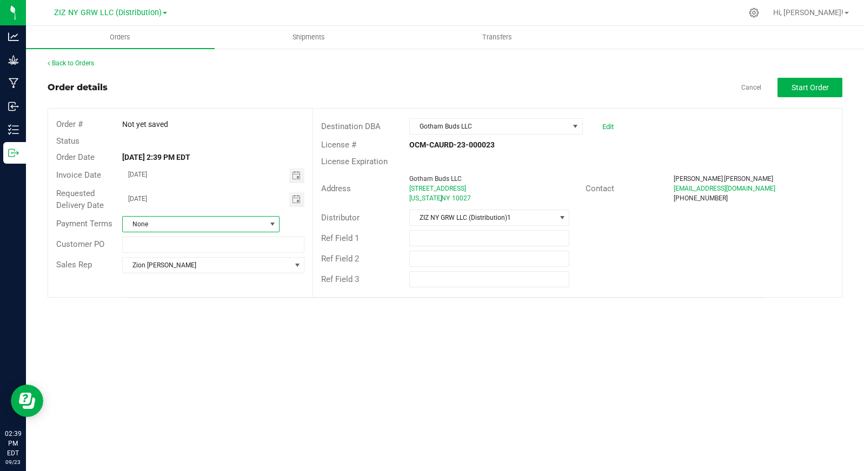
click at [188, 225] on span "None" at bounding box center [194, 224] width 143 height 15
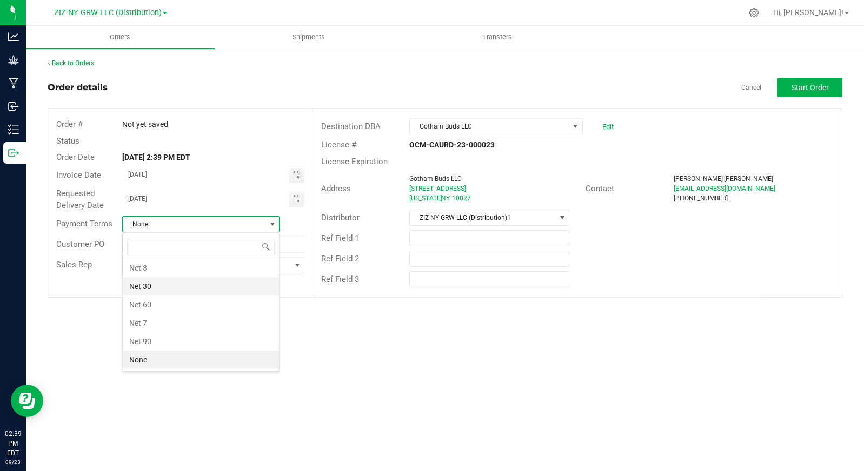
click at [226, 284] on li "Net 30" at bounding box center [201, 286] width 156 height 18
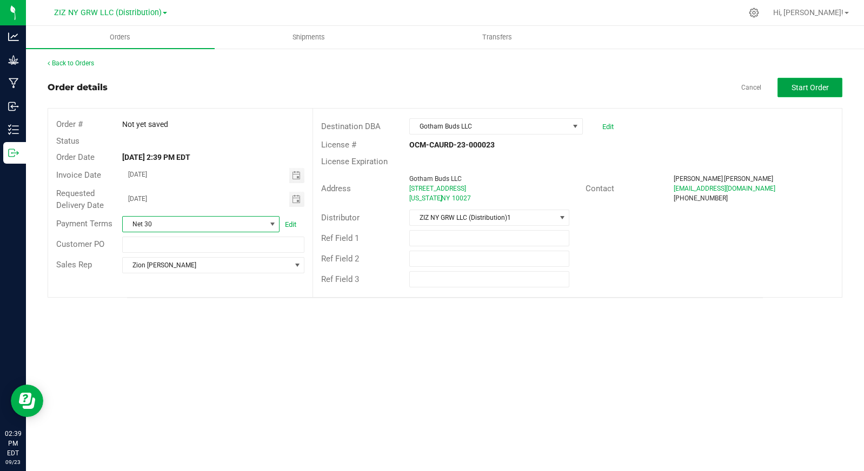
click at [804, 88] on span "Start Order" at bounding box center [809, 87] width 37 height 9
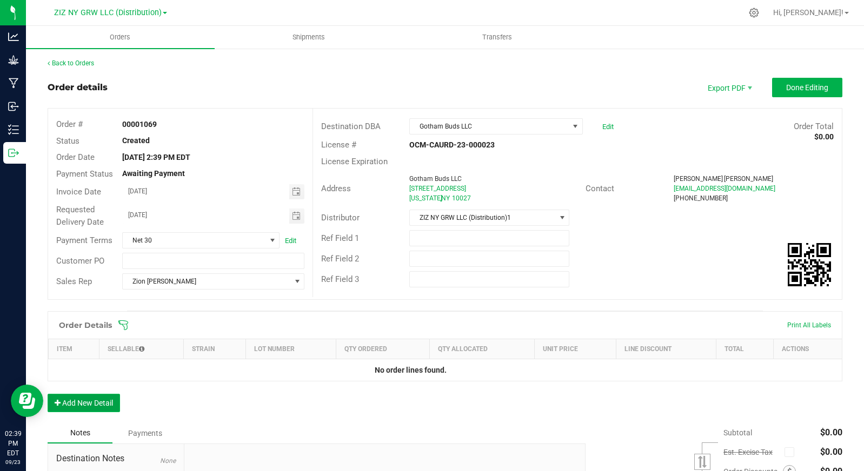
click at [89, 405] on button "Add New Detail" at bounding box center [84, 403] width 72 height 18
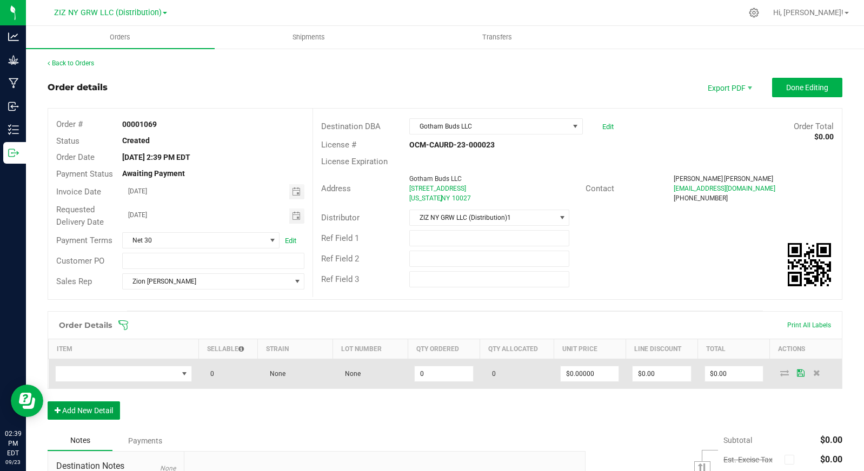
scroll to position [91, 0]
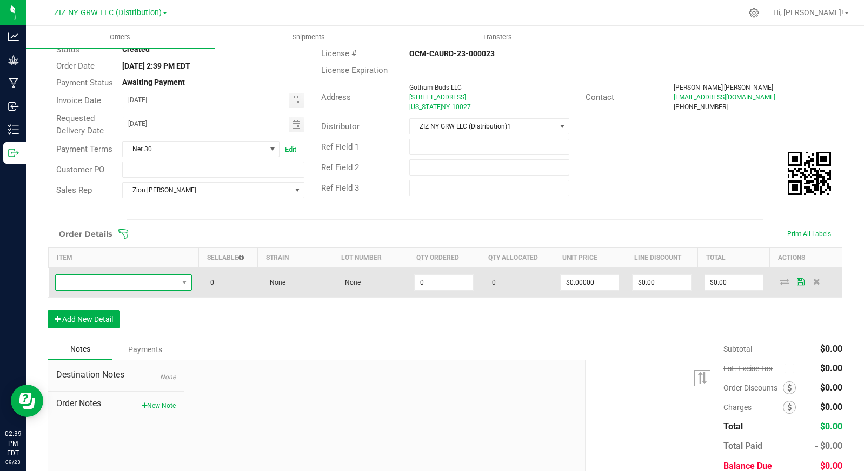
click at [156, 282] on span "NO DATA FOUND" at bounding box center [117, 282] width 123 height 15
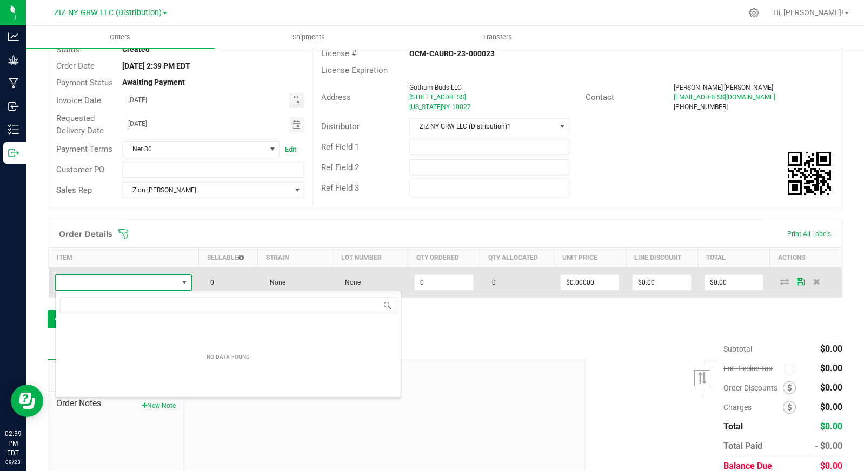
scroll to position [16, 133]
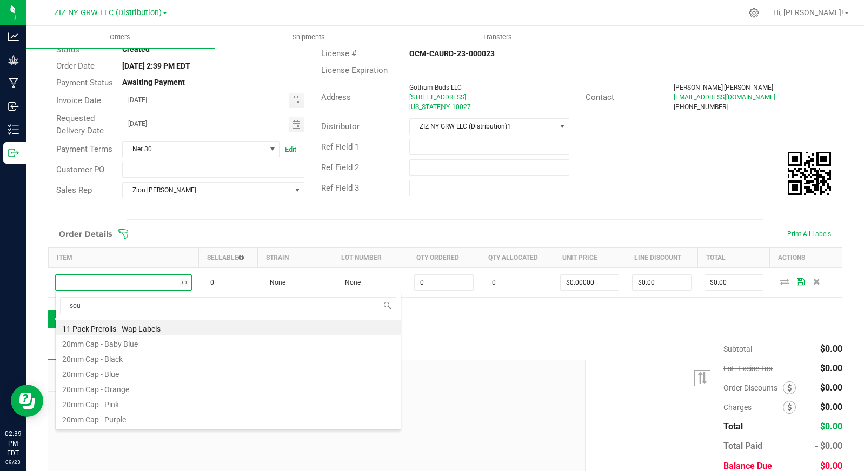
type input "sour"
click at [228, 406] on li "Sour Diesel - 3.5 grams" at bounding box center [228, 403] width 345 height 15
type input "0 ea"
type input "$27.00000"
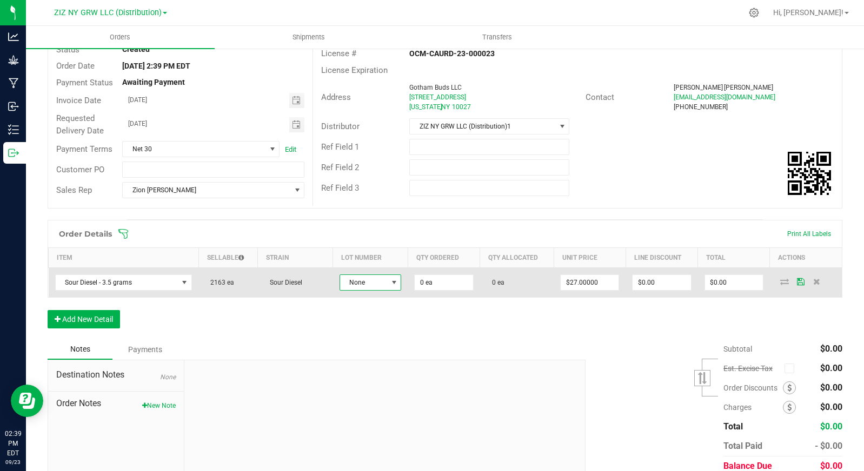
click at [363, 287] on span "None" at bounding box center [364, 282] width 48 height 15
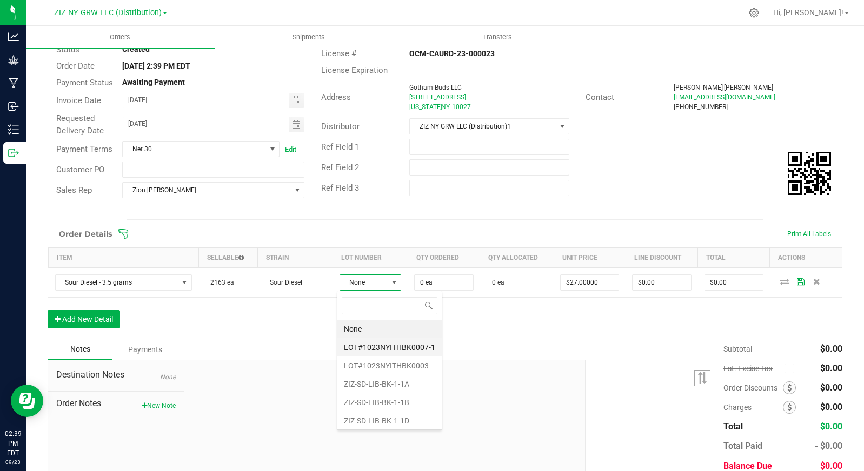
scroll to position [16, 61]
click at [401, 419] on li "ZIZ-SD-LIB-BK-1-1D" at bounding box center [389, 421] width 104 height 18
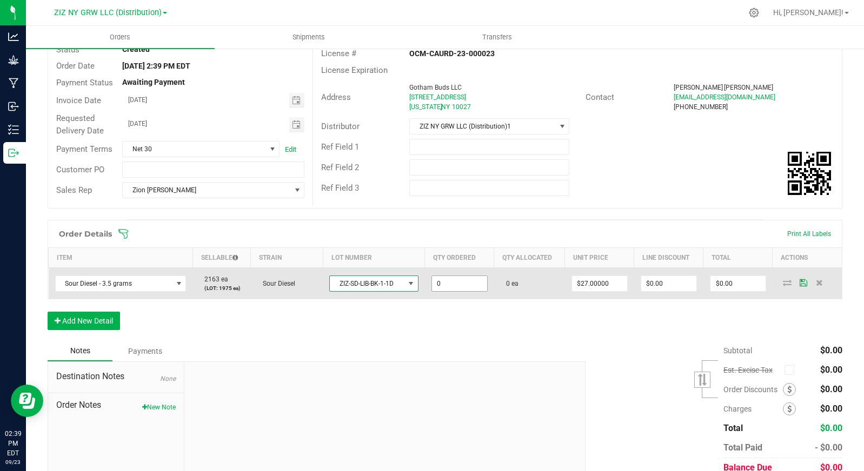
click at [444, 284] on input "0" at bounding box center [459, 283] width 55 height 15
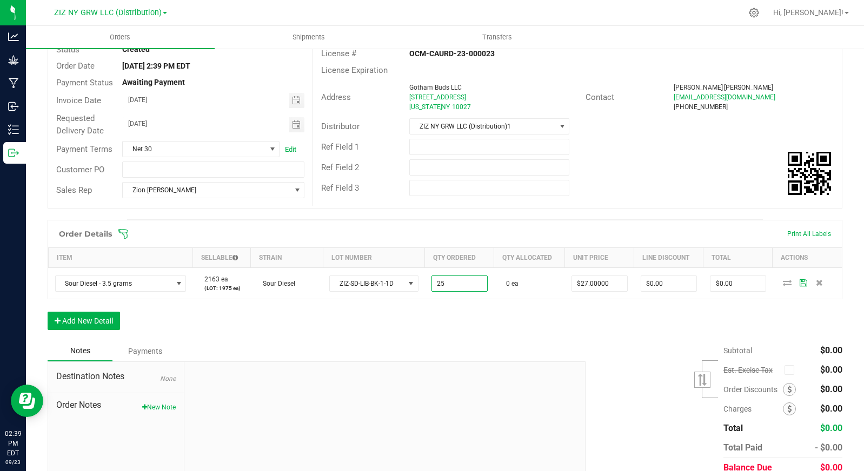
type input "25 ea"
type input "$675.00"
click at [450, 319] on div "Order Details Print All Labels Item Sellable Strain Lot Number Qty Ordered Qty …" at bounding box center [445, 280] width 794 height 121
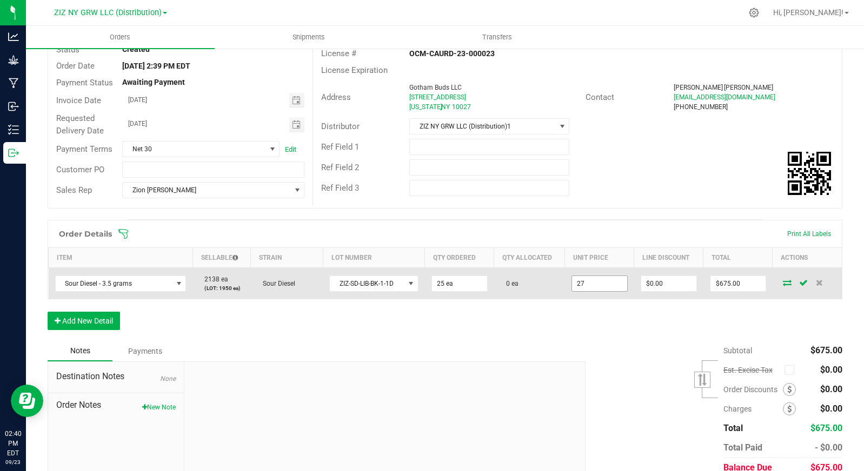
click at [604, 285] on input "27" at bounding box center [599, 283] width 55 height 15
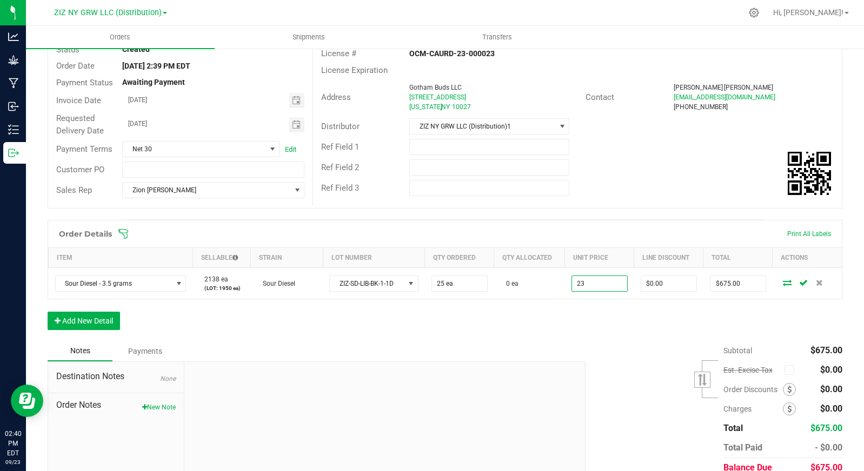
type input "$23.00000"
type input "$575.00"
click at [571, 329] on div "Order Details Print All Labels Item Sellable Strain Lot Number Qty Ordered Qty …" at bounding box center [445, 280] width 794 height 121
click at [106, 318] on button "Add New Detail" at bounding box center [84, 321] width 72 height 18
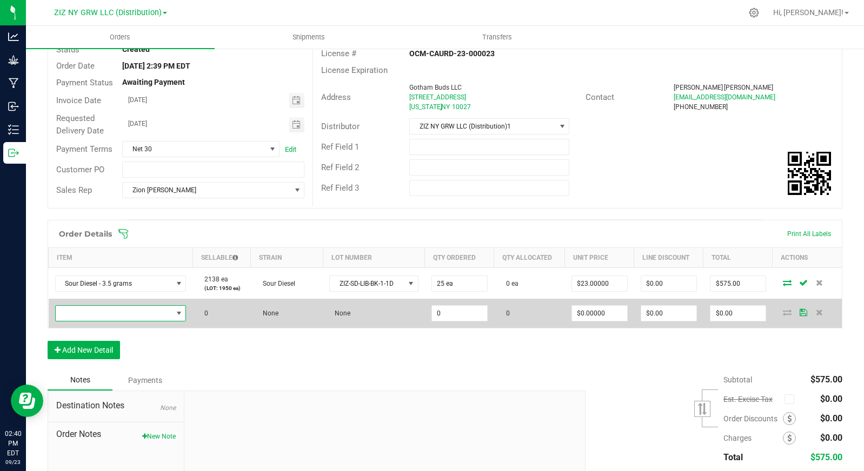
click at [142, 312] on span "NO DATA FOUND" at bounding box center [114, 313] width 117 height 15
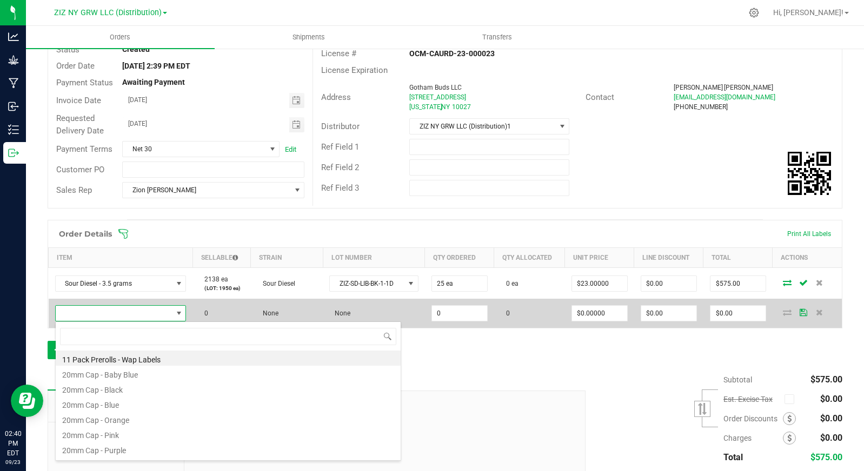
scroll to position [16, 128]
type input "silver"
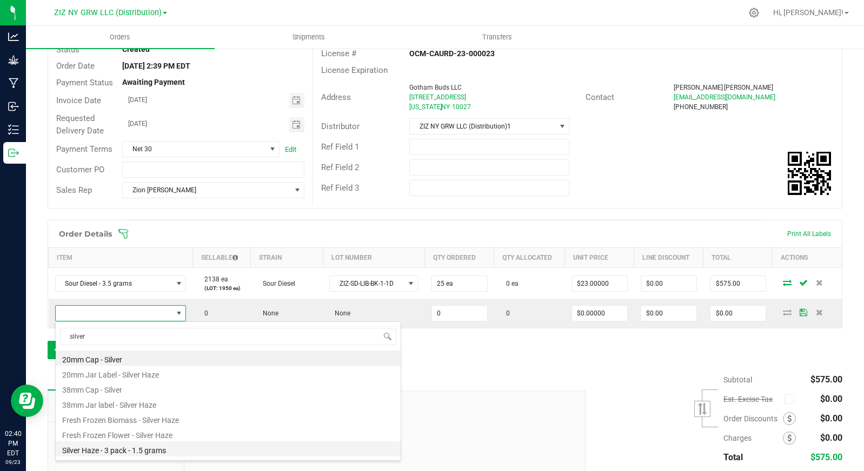
click at [177, 449] on li "Silver Haze - 3 pack - 1.5 grams" at bounding box center [228, 449] width 345 height 15
type input "0 ea"
type input "$14.00000"
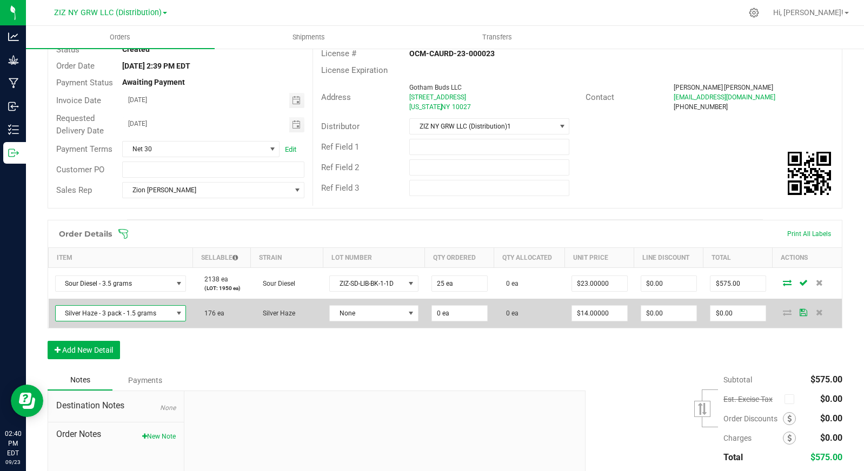
click at [170, 309] on span "Silver Haze - 3 pack - 1.5 grams" at bounding box center [120, 313] width 131 height 16
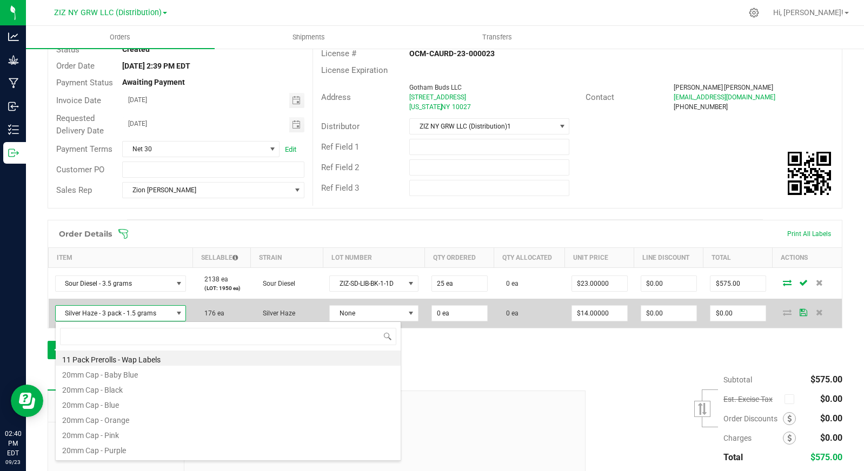
scroll to position [16, 129]
type input "silver"
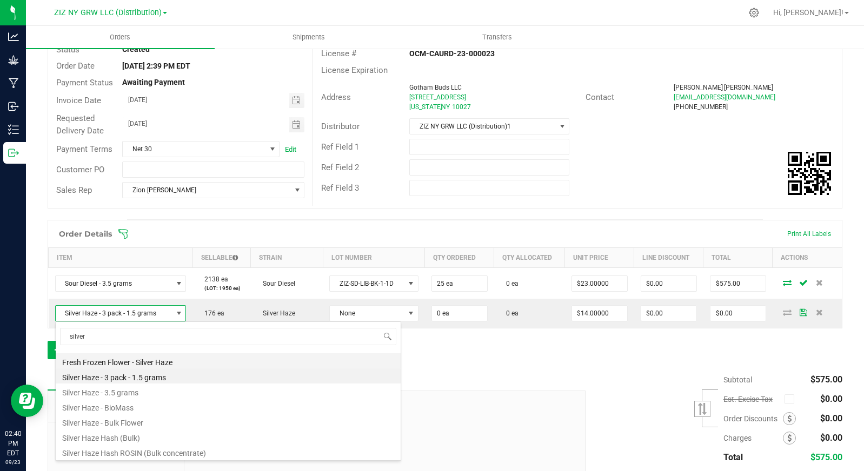
scroll to position [73, 0]
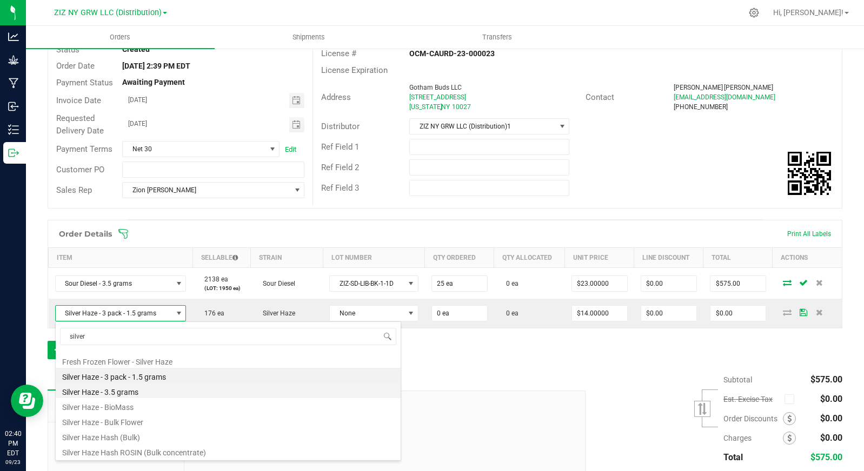
click at [163, 389] on li "Silver Haze - 3.5 grams" at bounding box center [228, 390] width 345 height 15
type input "$27.00000"
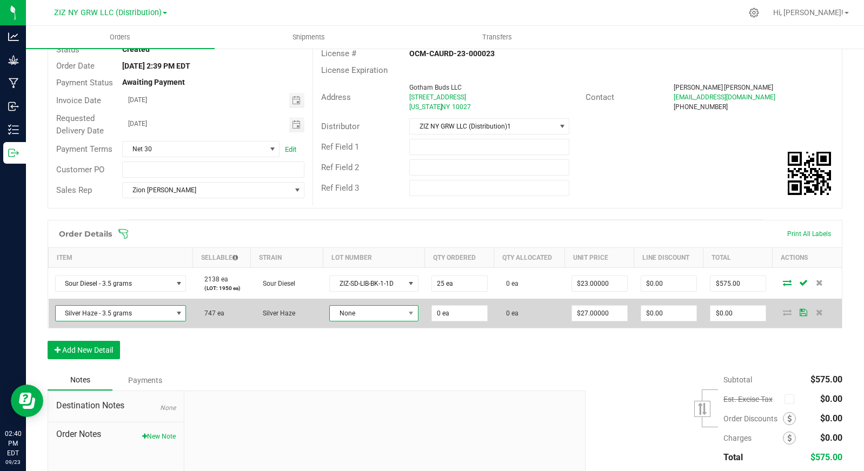
click at [363, 316] on span "None" at bounding box center [367, 313] width 74 height 15
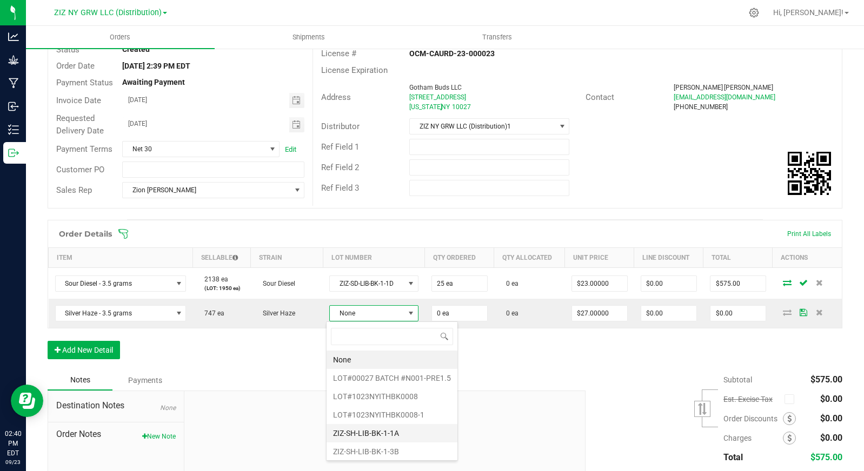
scroll to position [21, 0]
click at [408, 446] on li "ZIZ-SH-LIB-BK-1-1B" at bounding box center [391, 449] width 131 height 18
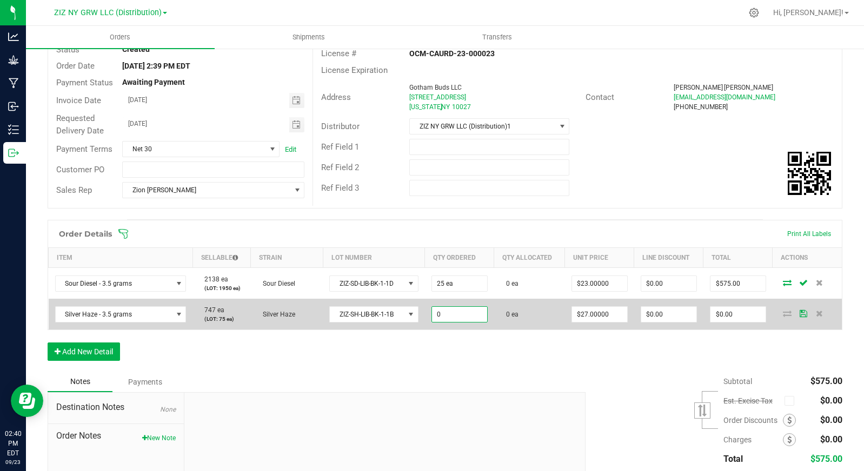
click at [458, 311] on input "0" at bounding box center [459, 314] width 55 height 15
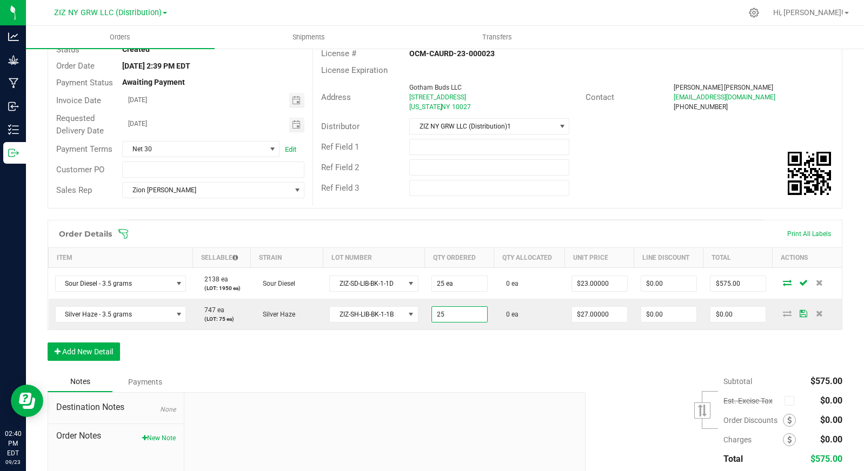
type input "25 ea"
type input "$675.00"
click at [485, 352] on div "Order Details Print All Labels Item Sellable Strain Lot Number Qty Ordered Qty …" at bounding box center [445, 296] width 794 height 152
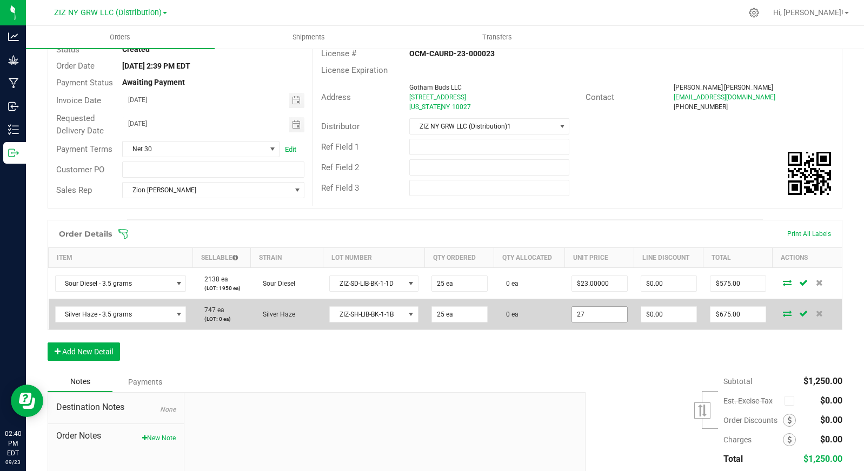
click at [586, 317] on input "27" at bounding box center [599, 314] width 55 height 15
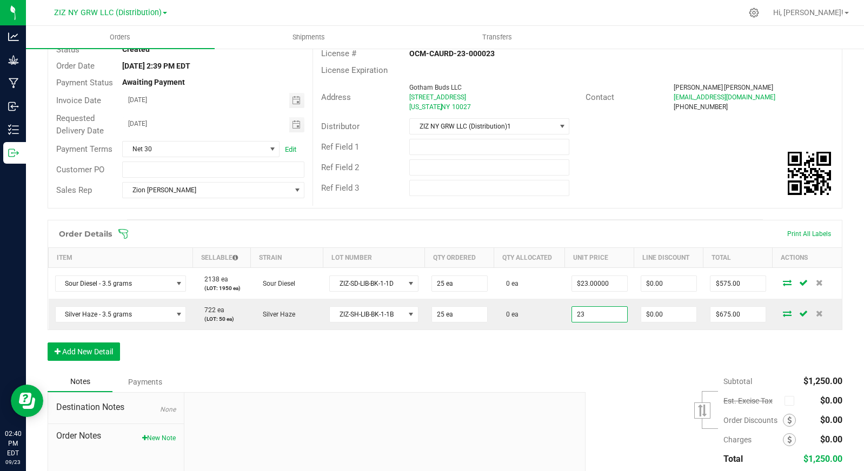
type input "$23.00000"
type input "$575.00"
click at [591, 355] on div "Order Details Print All Labels Item Sellable Strain Lot Number Qty Ordered Qty …" at bounding box center [445, 296] width 794 height 152
click at [93, 354] on button "Add New Detail" at bounding box center [84, 352] width 72 height 18
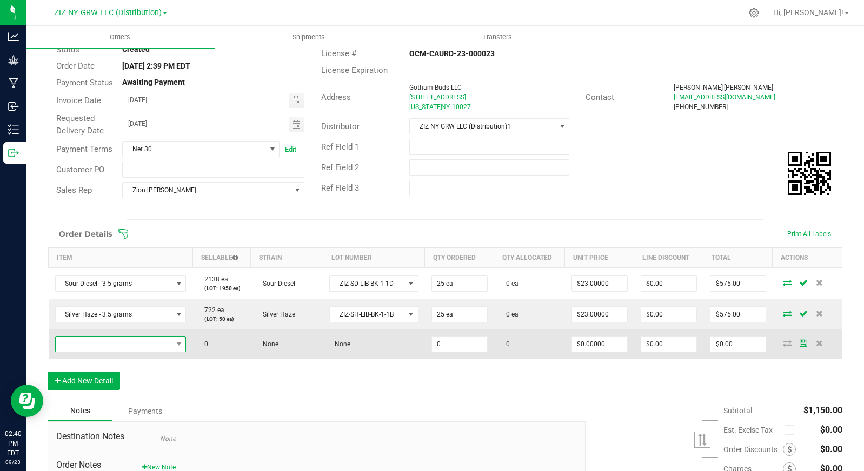
click at [98, 345] on span "NO DATA FOUND" at bounding box center [114, 344] width 117 height 15
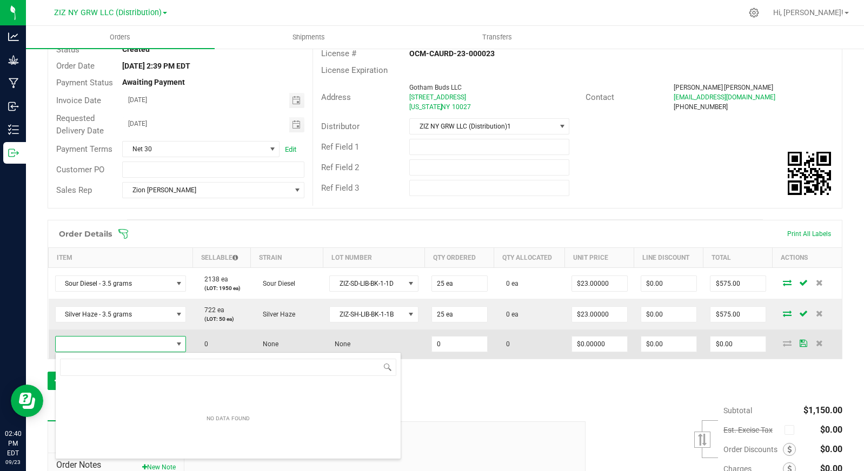
scroll to position [16, 128]
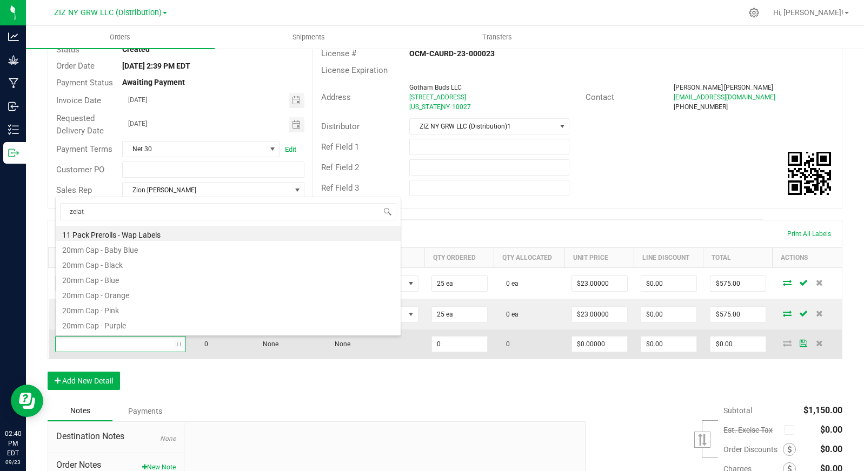
type input "zelato"
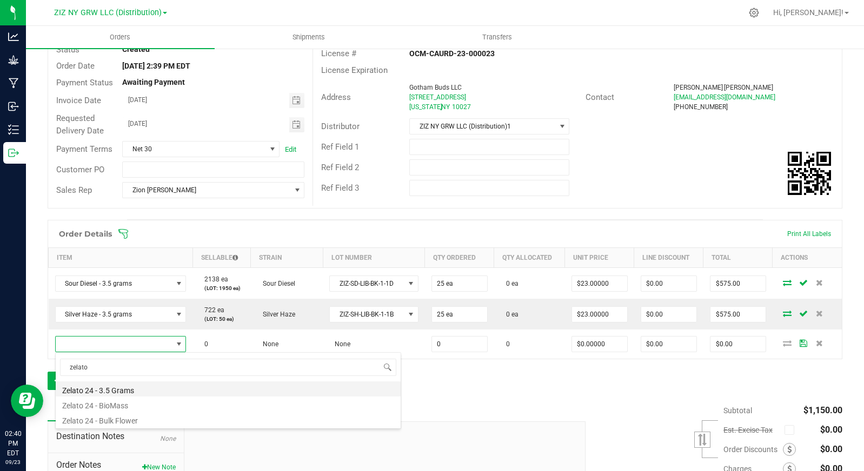
click at [137, 387] on li "Zelato 24 - 3.5 Grams" at bounding box center [228, 389] width 345 height 15
type input "0 ea"
type input "$25.00000"
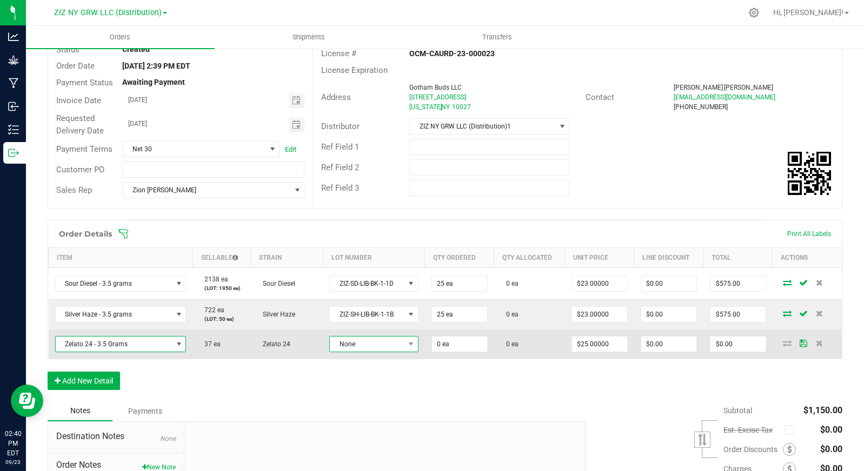
click at [343, 352] on span "None" at bounding box center [373, 344] width 89 height 16
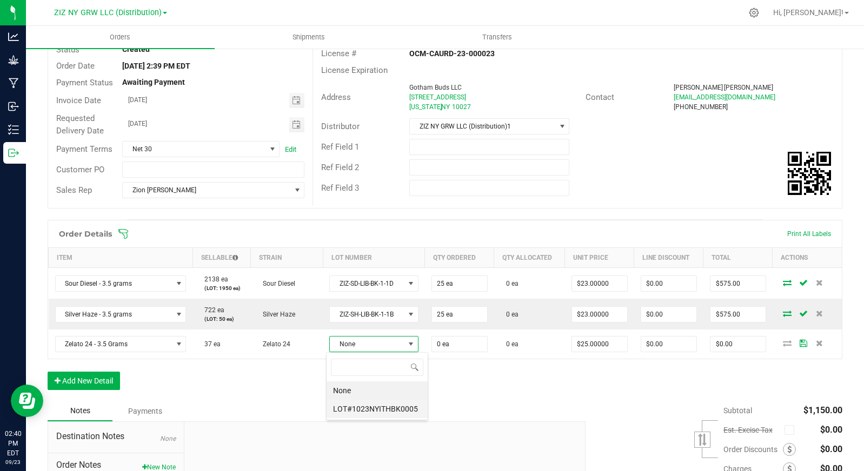
click at [413, 413] on li "LOT#1023NYITHBK0005" at bounding box center [376, 409] width 101 height 18
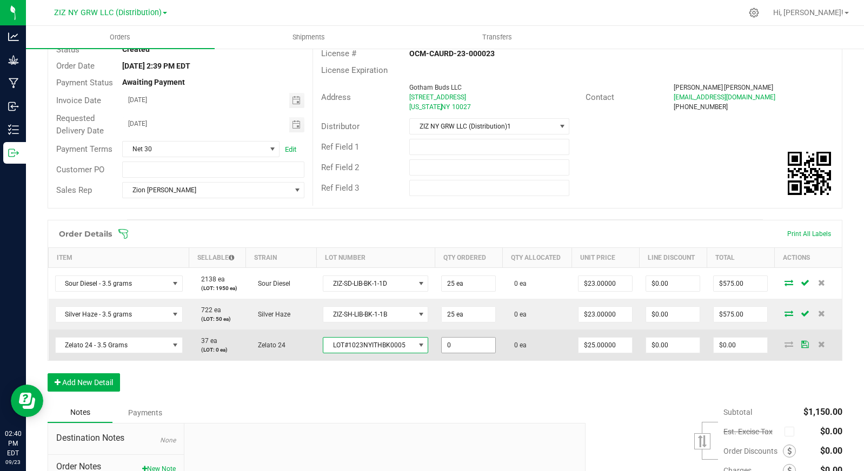
click at [462, 350] on input "0" at bounding box center [468, 345] width 53 height 15
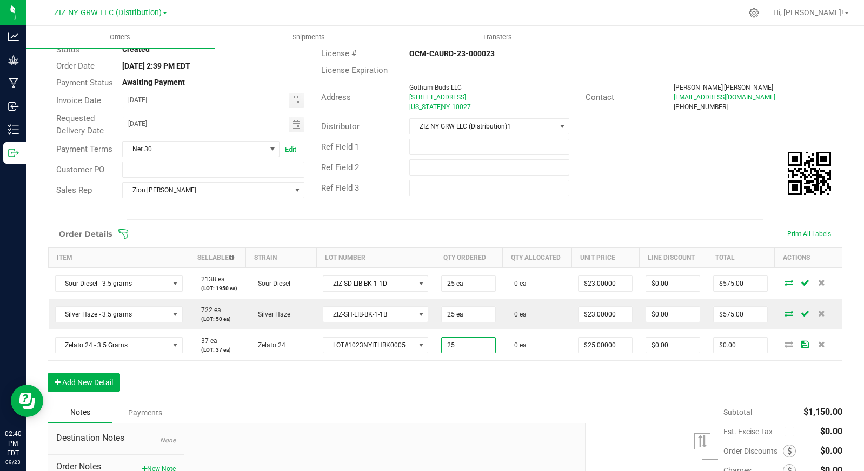
type input "25 ea"
type input "$625.00"
drag, startPoint x: 543, startPoint y: 389, endPoint x: 557, endPoint y: 378, distance: 18.5
click at [543, 389] on div "Order Details Print All Labels Item Sellable Strain Lot Number Qty Ordered Qty …" at bounding box center [445, 311] width 794 height 183
click at [610, 345] on input "25" at bounding box center [604, 345] width 53 height 15
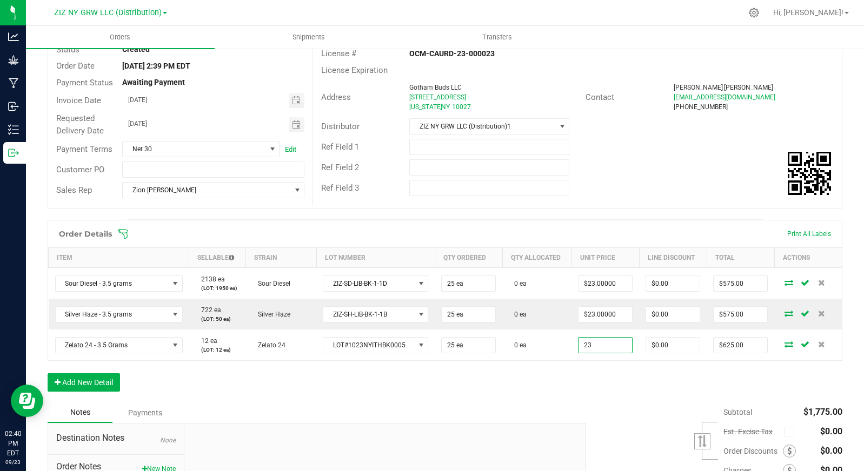
type input "$23.00000"
type input "$575.00"
click at [585, 380] on div "Order Details Print All Labels Item Sellable Strain Lot Number Qty Ordered Qty …" at bounding box center [445, 311] width 794 height 183
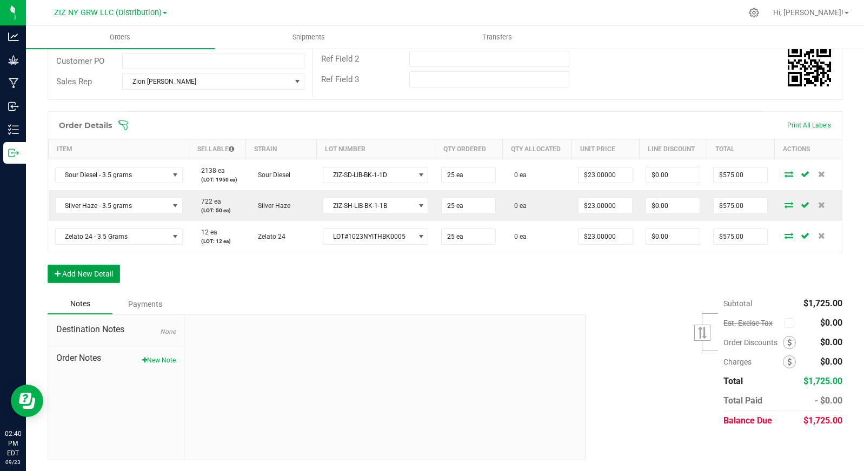
click at [70, 278] on button "Add New Detail" at bounding box center [84, 274] width 72 height 18
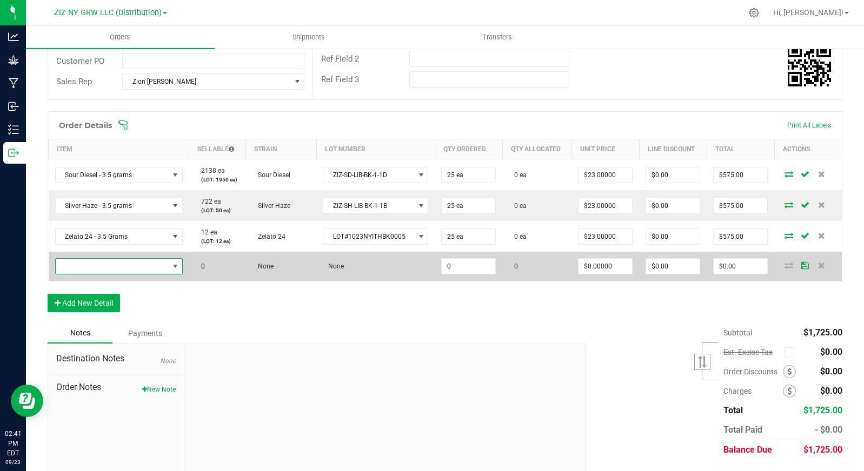
click at [126, 267] on span "NO DATA FOUND" at bounding box center [112, 266] width 113 height 15
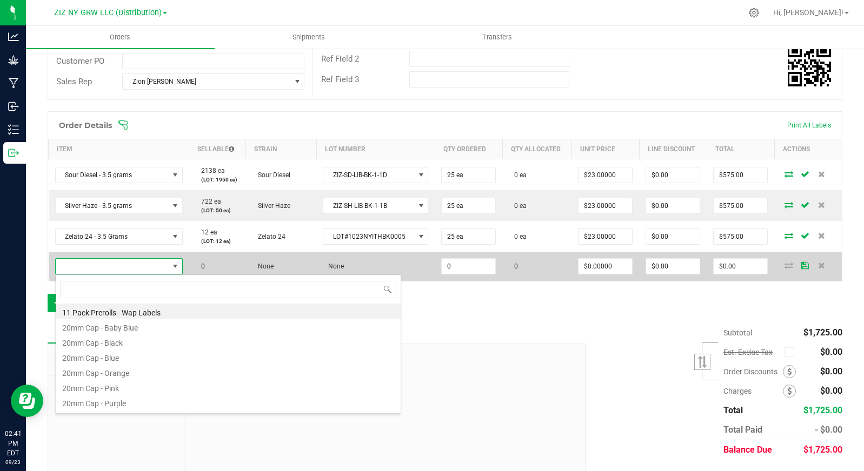
scroll to position [16, 125]
type input "lemonat"
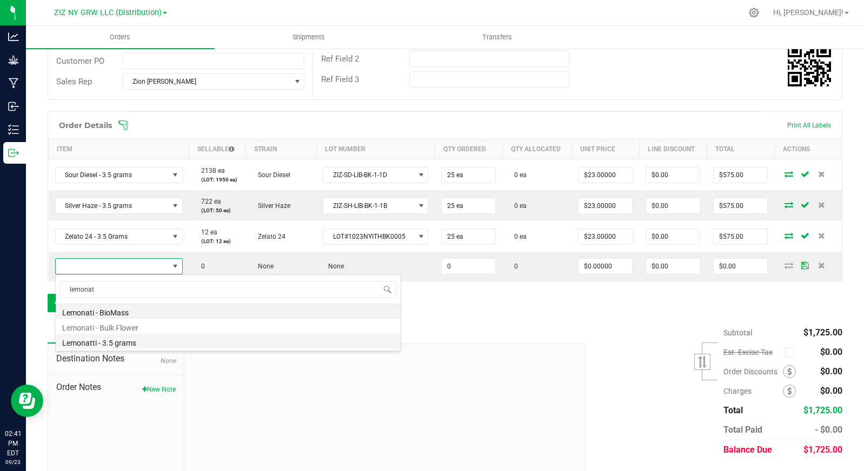
click at [148, 338] on li "Lemonatti - 3.5 grams" at bounding box center [228, 341] width 345 height 15
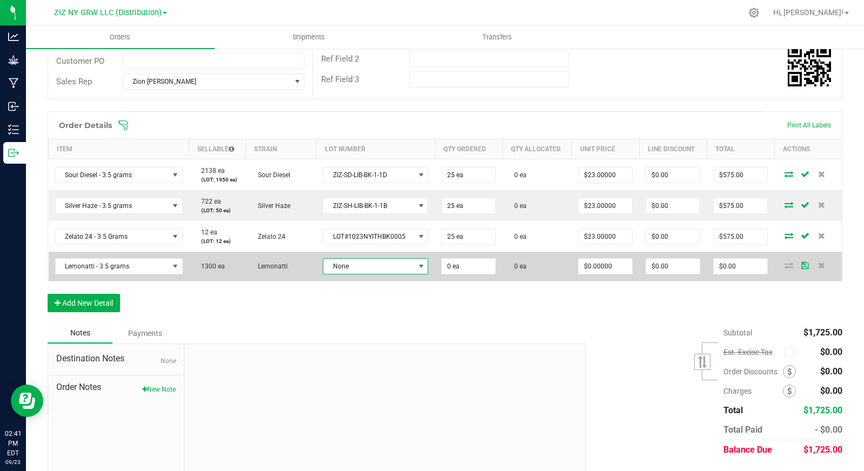
click at [381, 269] on span "None" at bounding box center [368, 266] width 91 height 15
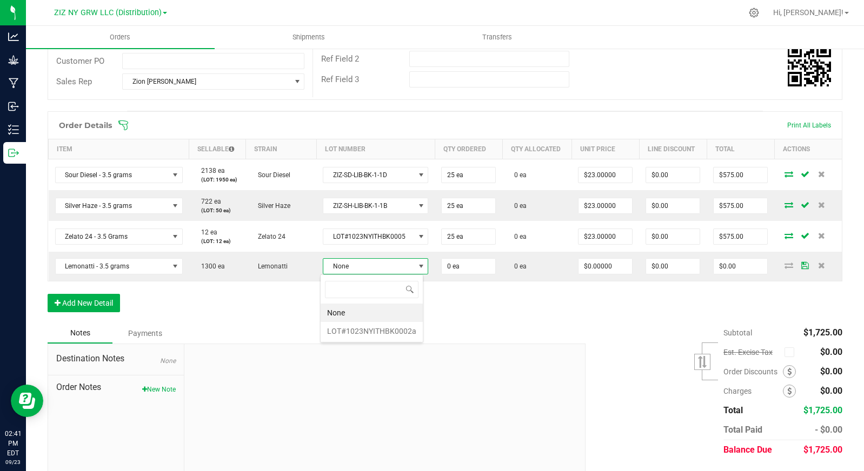
scroll to position [16, 104]
click at [390, 326] on li "LOT#1023NYITHBK0002a" at bounding box center [371, 331] width 102 height 18
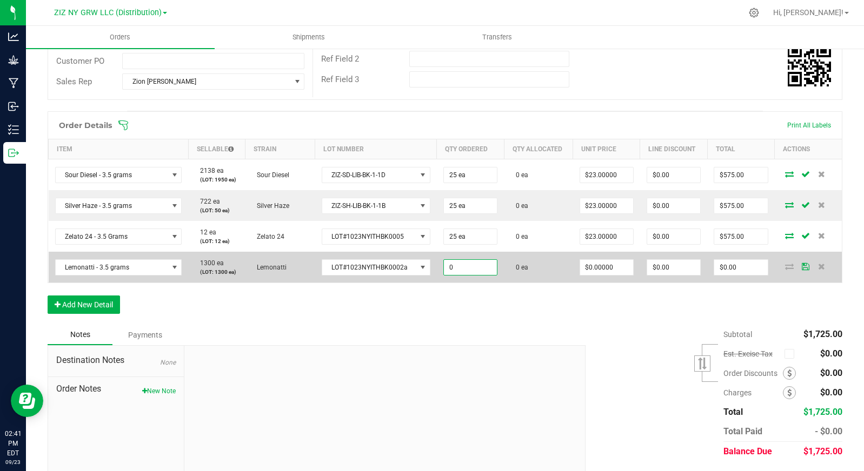
click at [484, 267] on input "0" at bounding box center [470, 267] width 53 height 15
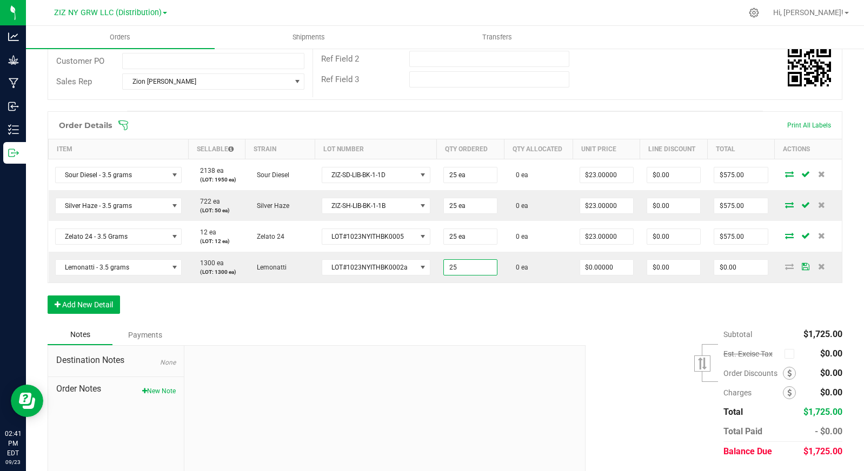
type input "25 ea"
click at [561, 304] on div "Order Details Print All Labels Item Sellable Strain Lot Number Qty Ordered Qty …" at bounding box center [445, 217] width 794 height 213
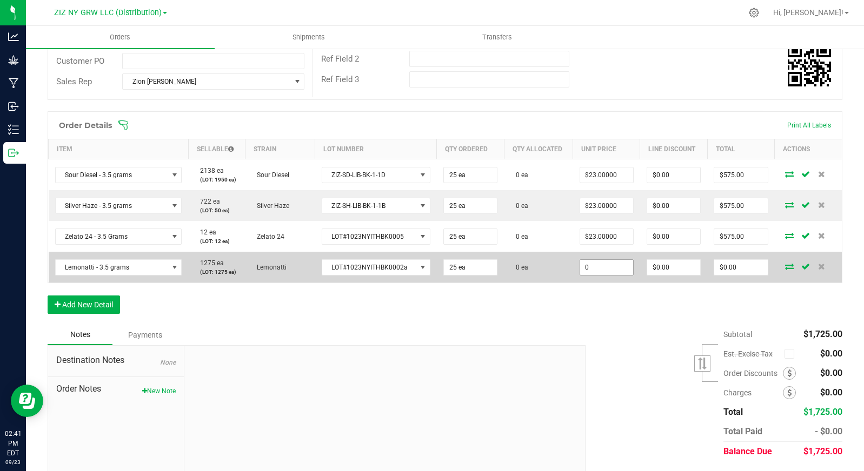
click at [598, 269] on input "0" at bounding box center [606, 267] width 53 height 15
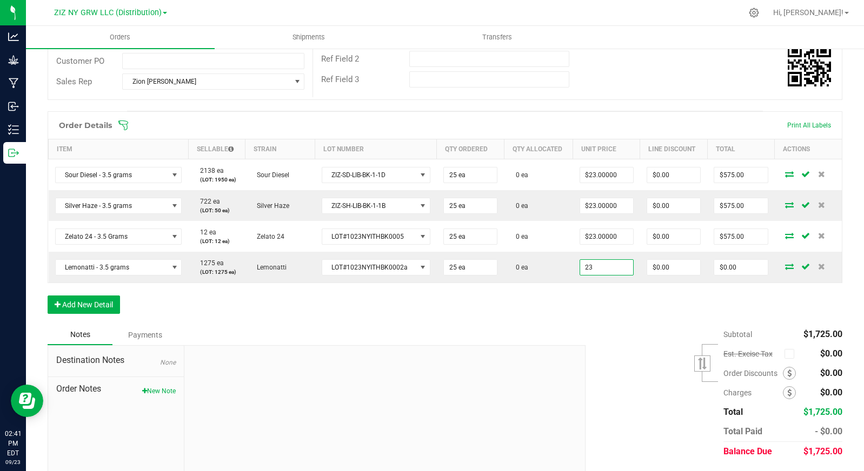
type input "$23.00000"
type input "$575.00"
click at [547, 318] on div "Order Details Print All Labels Item Sellable Strain Lot Number Qty Ordered Qty …" at bounding box center [445, 217] width 794 height 213
click at [72, 304] on button "Add New Detail" at bounding box center [84, 305] width 72 height 18
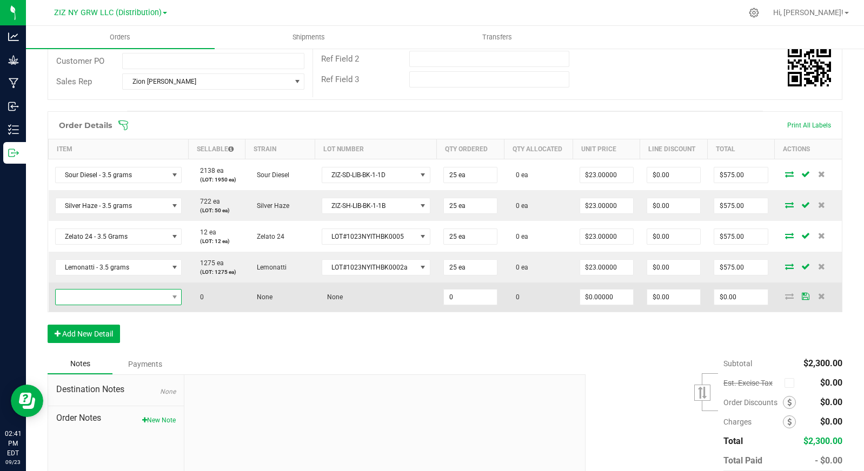
click at [118, 300] on span "NO DATA FOUND" at bounding box center [112, 297] width 112 height 15
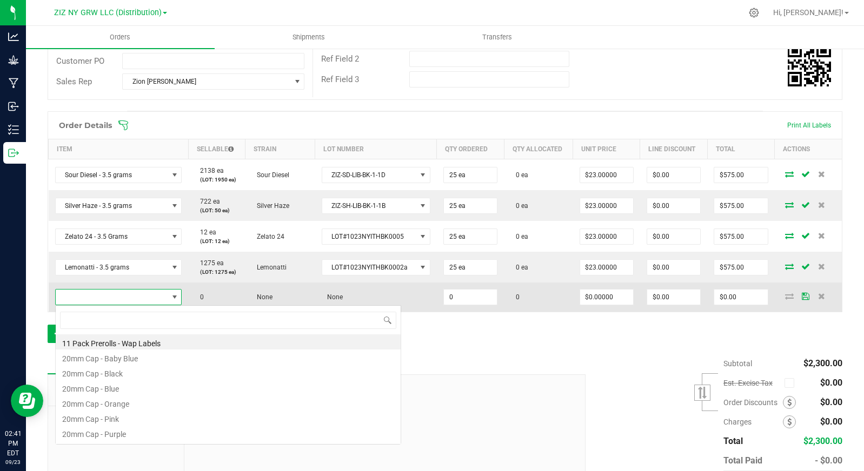
scroll to position [16, 124]
type input "milk"
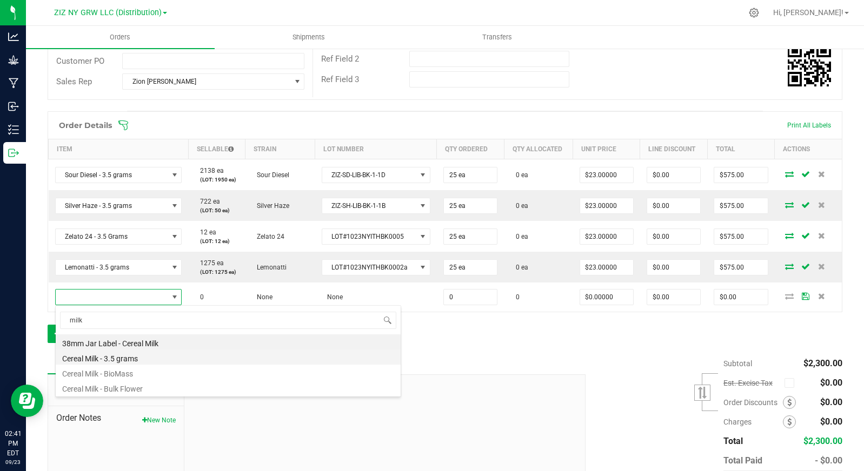
click at [135, 357] on li "Cereal Milk - 3.5 grams" at bounding box center [228, 357] width 345 height 15
type input "0 ea"
type input "$25.00000"
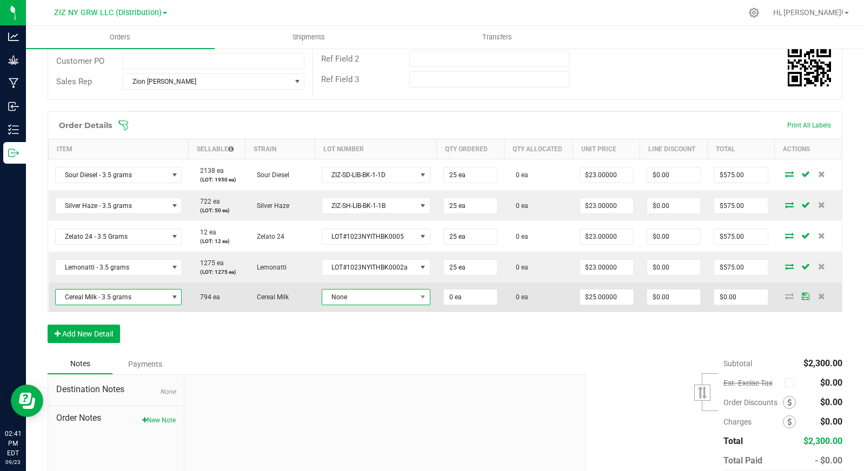
click at [377, 300] on span "None" at bounding box center [369, 297] width 94 height 15
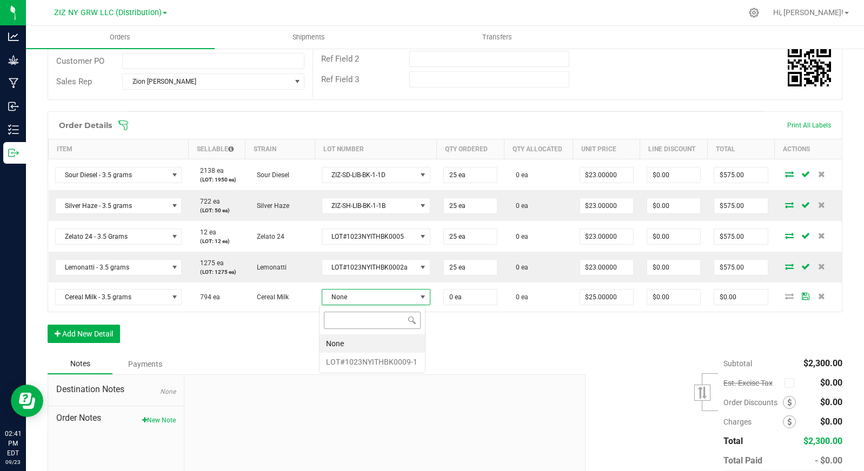
scroll to position [16, 106]
click at [379, 359] on li "LOT#1023NYITHBK0009-1" at bounding box center [371, 362] width 105 height 18
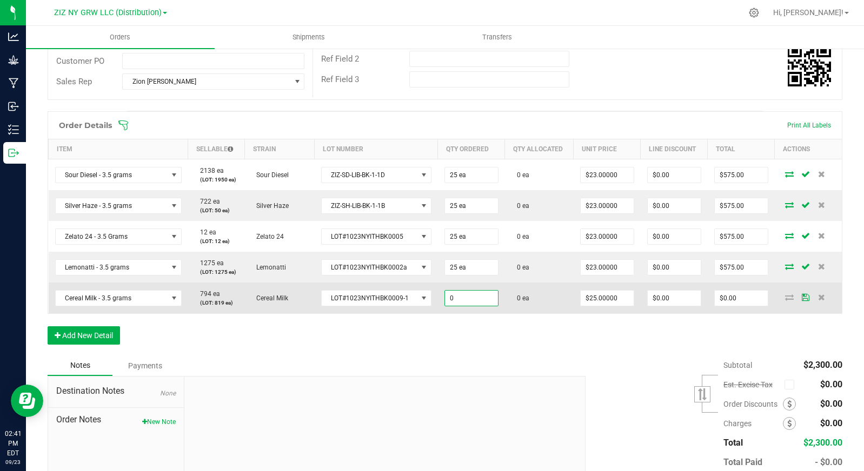
click at [472, 300] on input "0" at bounding box center [471, 298] width 53 height 15
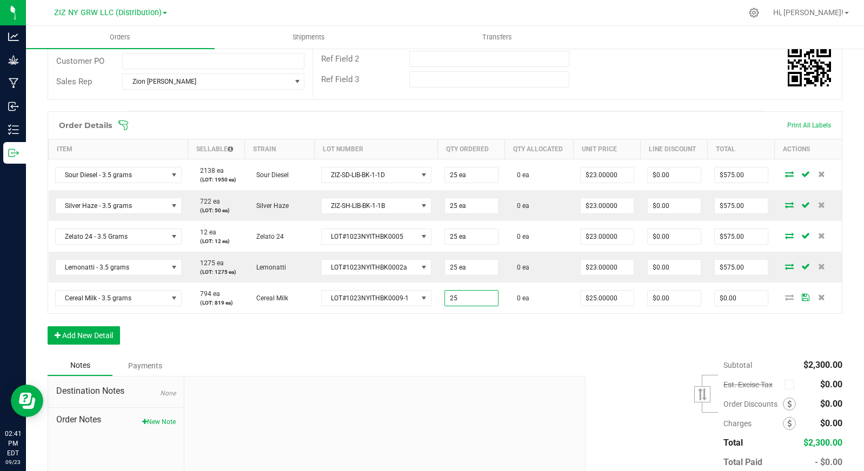
type input "25 ea"
type input "$625.00"
click at [606, 325] on div "Order Details Print All Labels Item Sellable Strain Lot Number Qty Ordered Qty …" at bounding box center [445, 233] width 794 height 244
click at [599, 297] on input "25" at bounding box center [606, 298] width 53 height 15
type input "$23.00000"
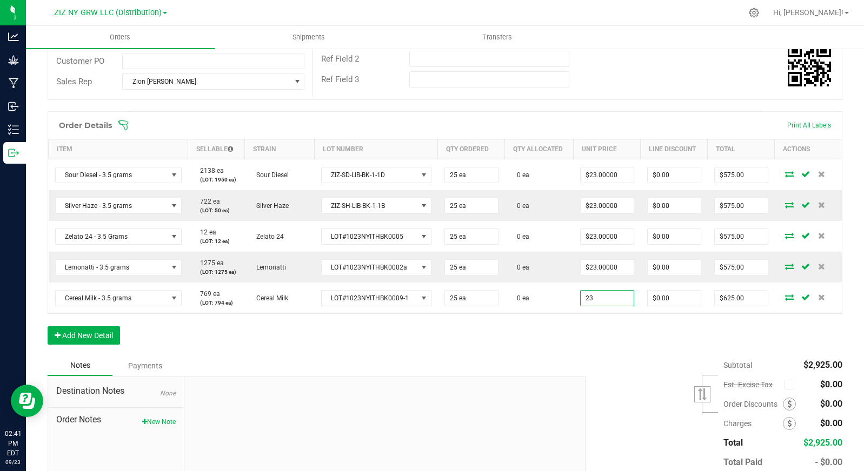
type input "$575.00"
click at [522, 334] on div "Order Details Print All Labels Item Sellable Strain Lot Number Qty Ordered Qty …" at bounding box center [445, 233] width 794 height 244
click at [97, 336] on button "Add New Detail" at bounding box center [84, 335] width 72 height 18
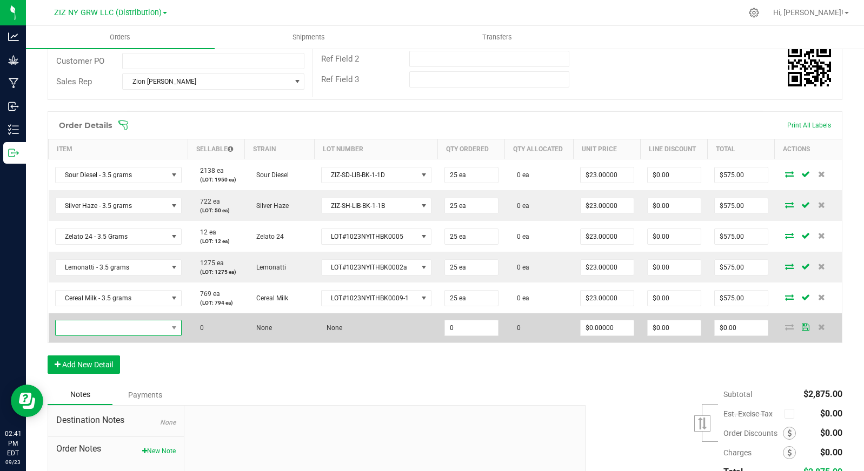
click at [97, 330] on span "NO DATA FOUND" at bounding box center [112, 327] width 112 height 15
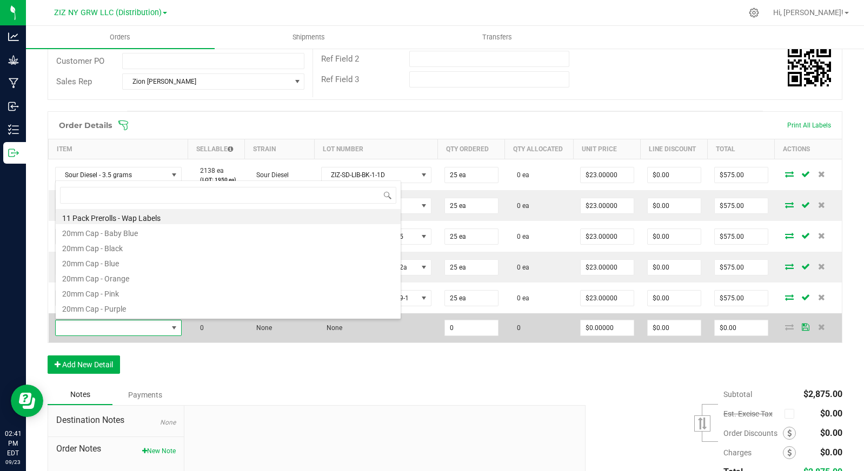
scroll to position [16, 124]
type input "zsprit"
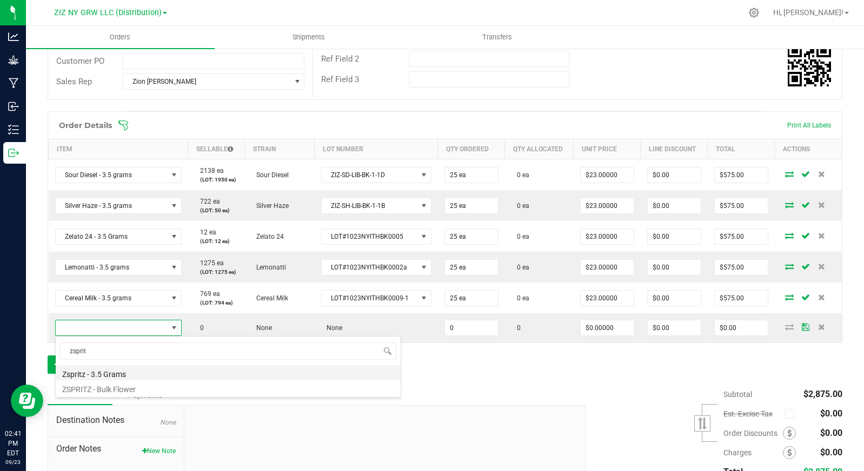
click at [295, 372] on li "Zspritz - 3.5 Grams" at bounding box center [228, 372] width 345 height 15
type input "0 ea"
type input "$25.00000"
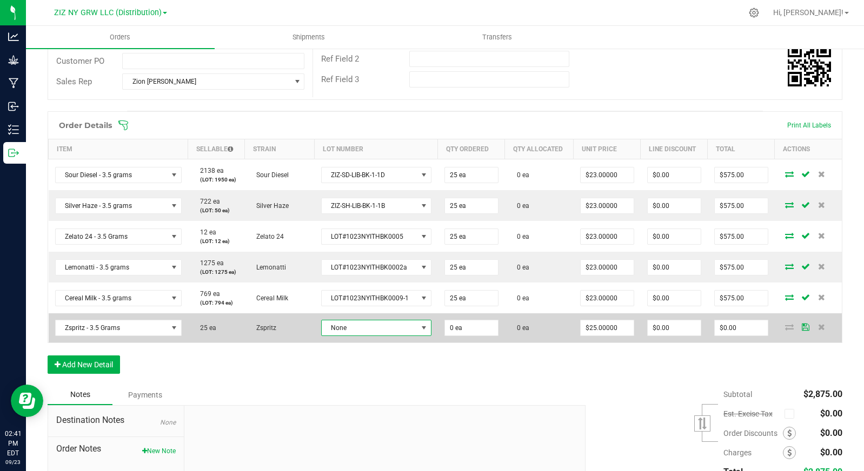
click at [400, 329] on span "None" at bounding box center [370, 327] width 96 height 15
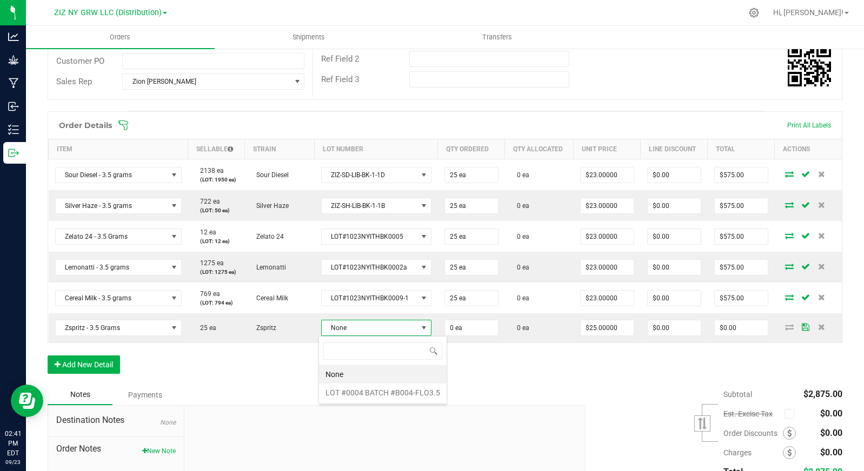
scroll to position [16, 108]
click at [386, 394] on \ "LOT #0004 BATCH #B004-FLO3.5" at bounding box center [383, 393] width 128 height 18
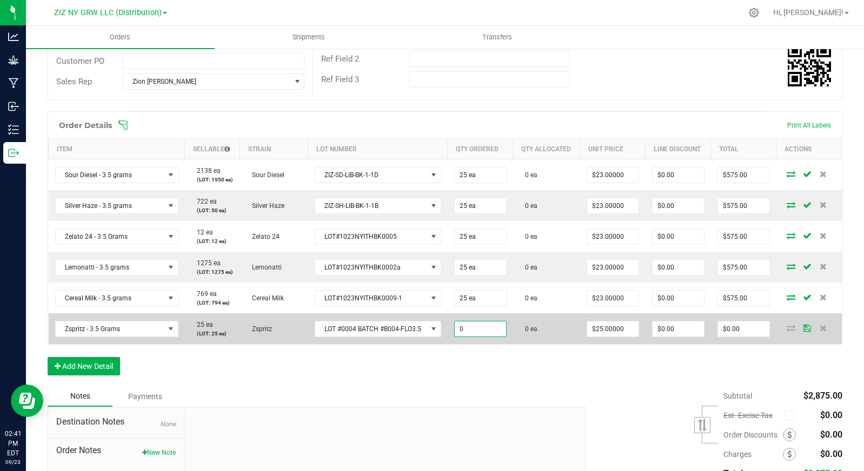
click at [481, 337] on input "0" at bounding box center [479, 329] width 51 height 15
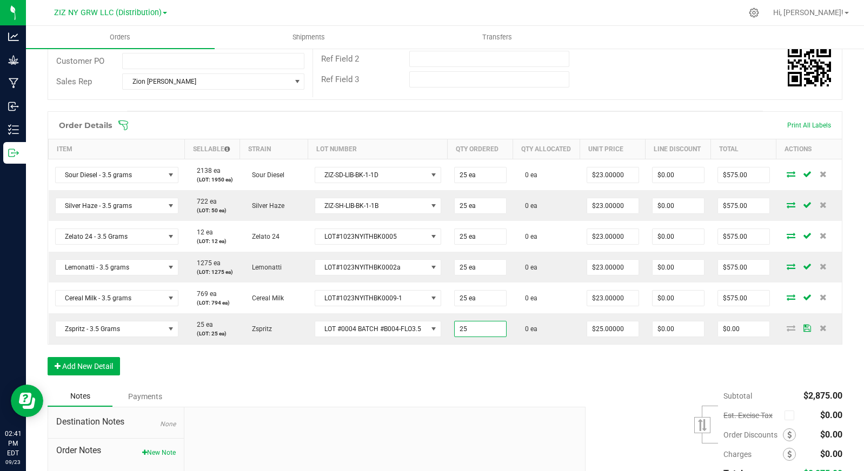
type input "25 ea"
type input "$625.00"
click at [576, 379] on div "Order Details Print All Labels Item Sellable Strain Lot Number Qty Ordered Qty …" at bounding box center [445, 248] width 794 height 275
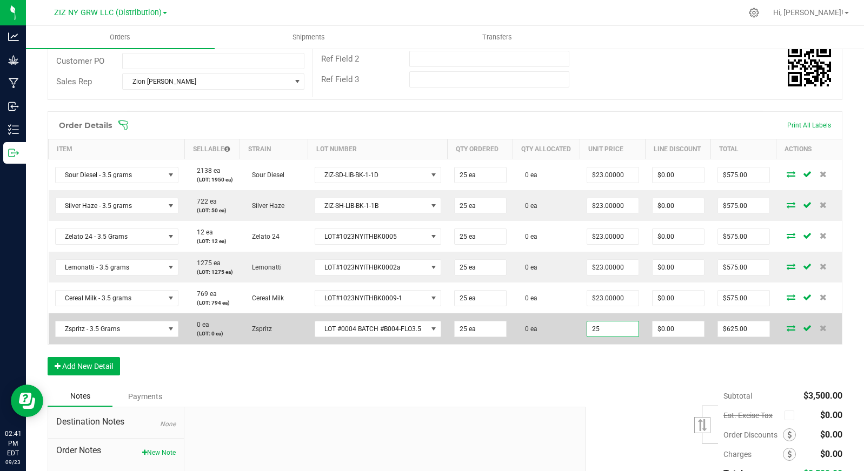
click at [623, 337] on input "25" at bounding box center [612, 329] width 51 height 15
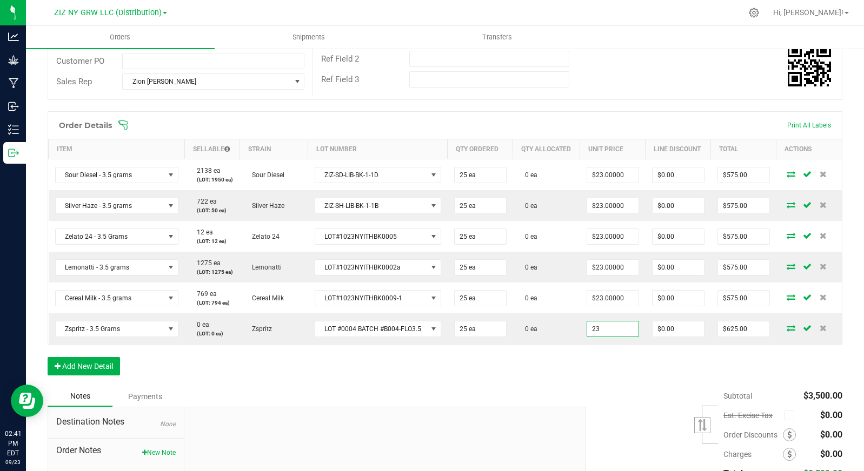
type input "$23.00000"
type input "$575.00"
click at [630, 385] on div "Order Details Print All Labels Item Sellable Strain Lot Number Qty Ordered Qty …" at bounding box center [445, 248] width 794 height 275
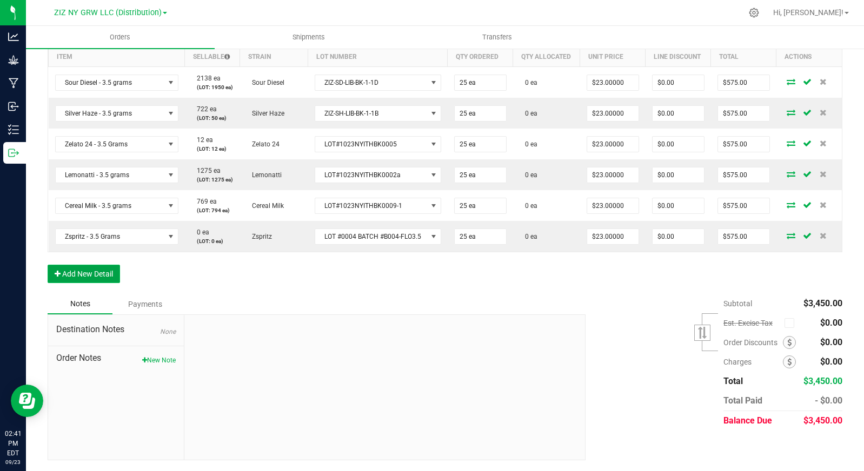
click at [73, 278] on button "Add New Detail" at bounding box center [84, 274] width 72 height 18
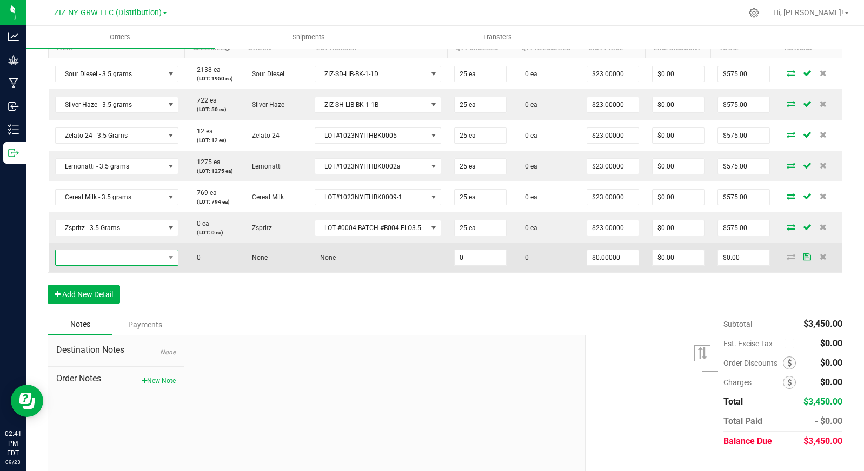
click at [104, 265] on span "NO DATA FOUND" at bounding box center [110, 257] width 109 height 15
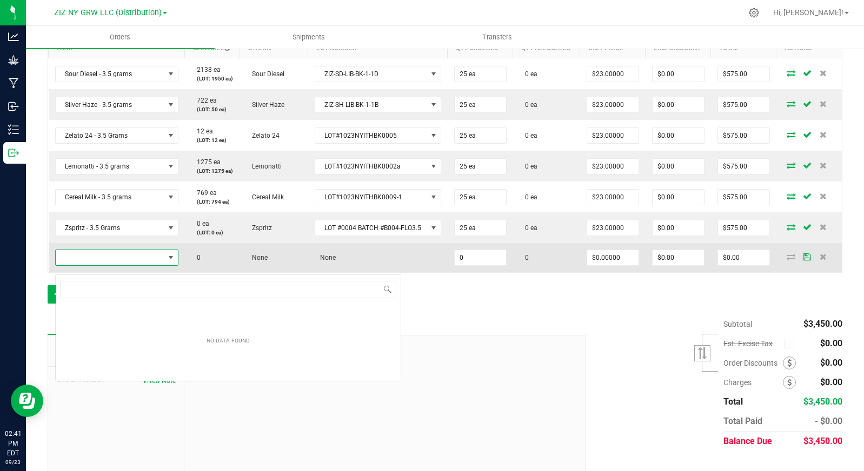
scroll to position [16, 122]
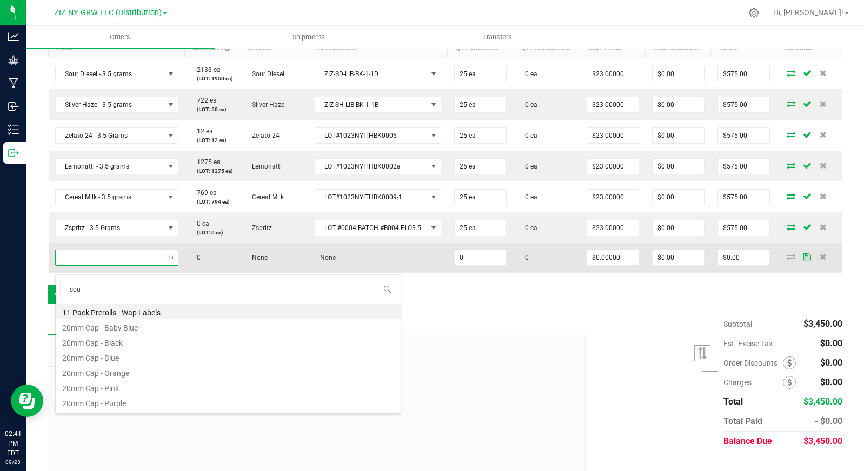
type input "sour"
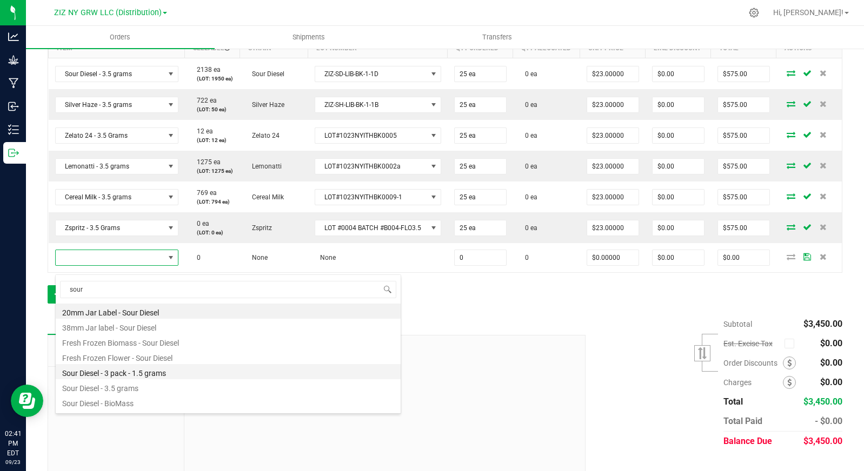
click at [175, 376] on li "Sour Diesel - 3 pack - 1.5 grams" at bounding box center [228, 371] width 345 height 15
type input "0 ea"
type input "$14.00000"
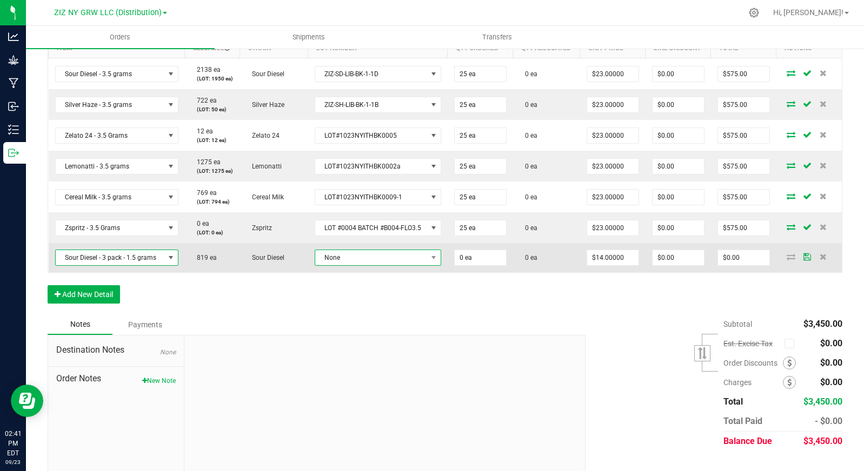
click at [358, 265] on span "None" at bounding box center [371, 257] width 112 height 15
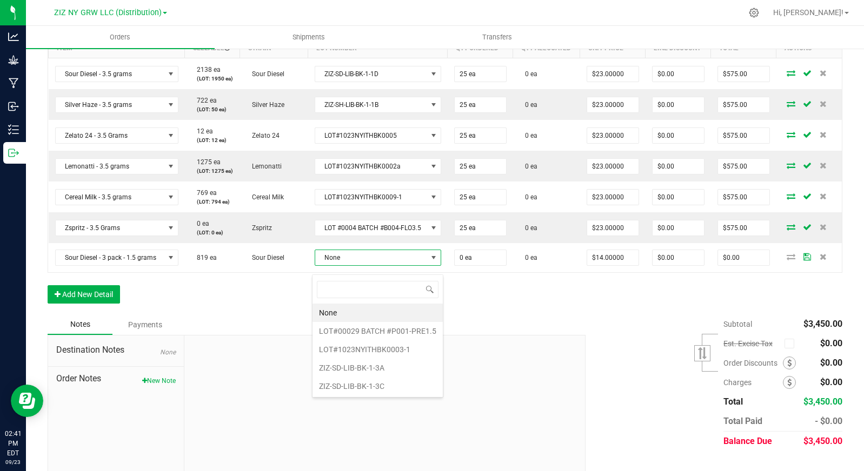
scroll to position [16, 125]
click at [385, 387] on li "ZIZ-SD-LIB-BK-1-3C" at bounding box center [377, 386] width 130 height 18
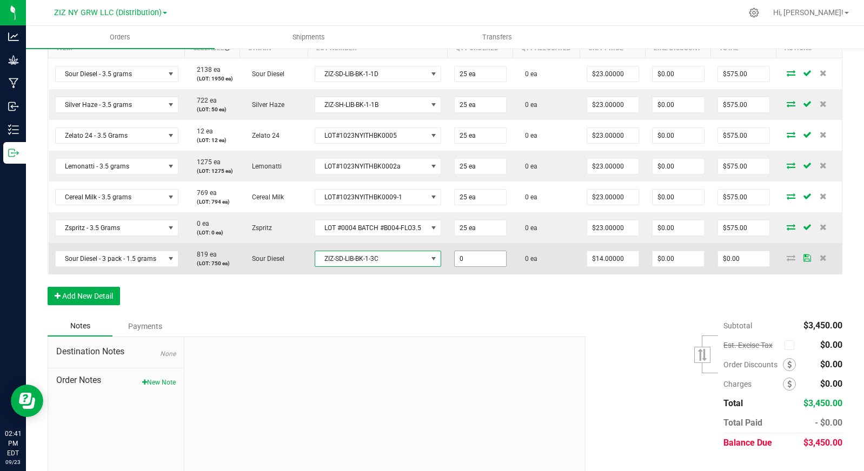
click at [473, 266] on input "0" at bounding box center [479, 258] width 51 height 15
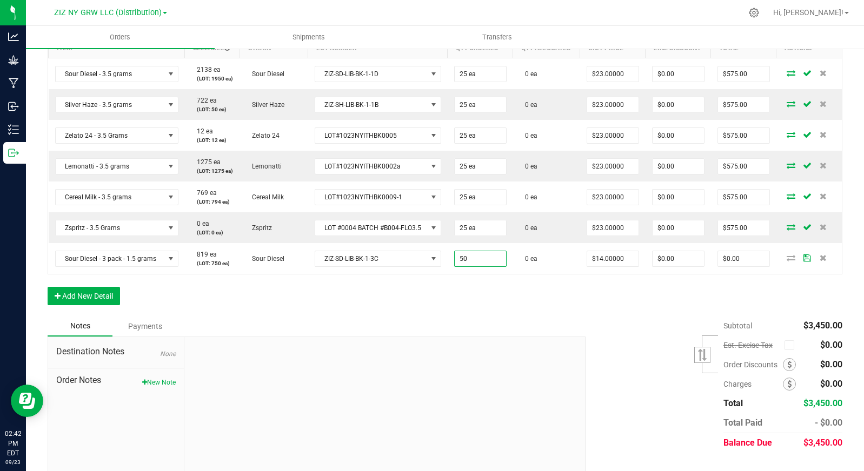
type input "50 ea"
type input "$700.00"
click at [559, 297] on div "Order Details Print All Labels Item Sellable Strain Lot Number Qty Ordered Qty …" at bounding box center [445, 163] width 794 height 306
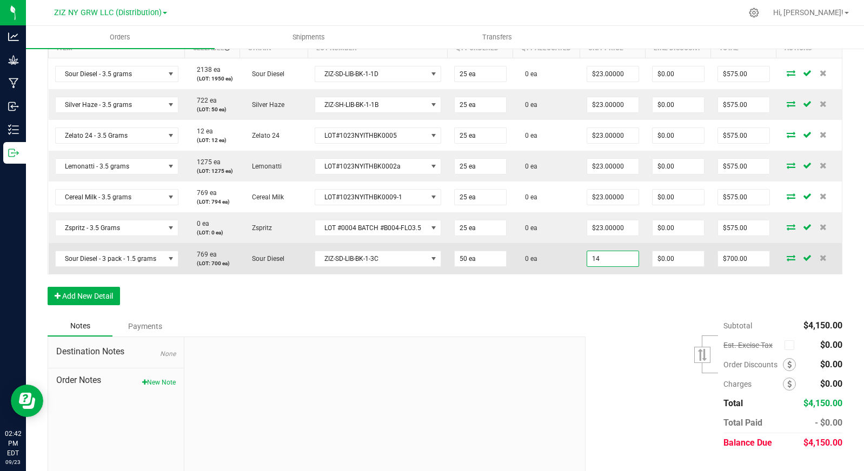
click at [611, 266] on input "14" at bounding box center [612, 258] width 51 height 15
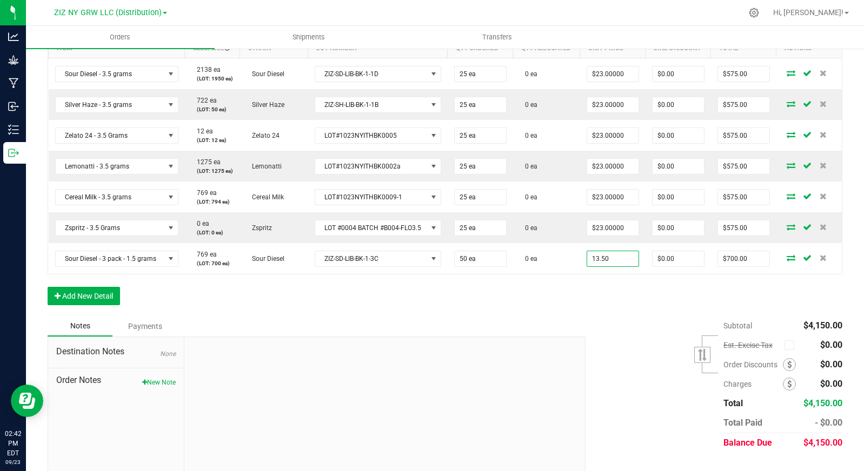
type input "$13.50000"
type input "$675.00"
click at [612, 293] on div "Order Details Print All Labels Item Sellable Strain Lot Number Qty Ordered Qty …" at bounding box center [445, 163] width 794 height 306
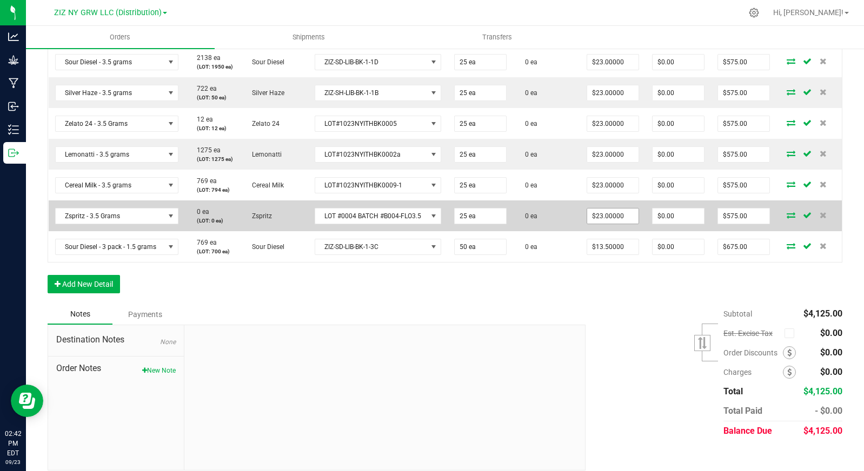
scroll to position [332, 0]
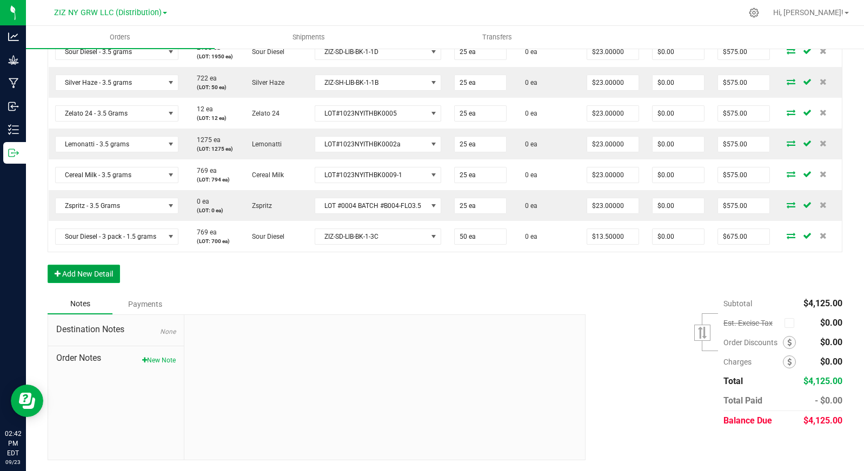
click at [70, 272] on button "Add New Detail" at bounding box center [84, 274] width 72 height 18
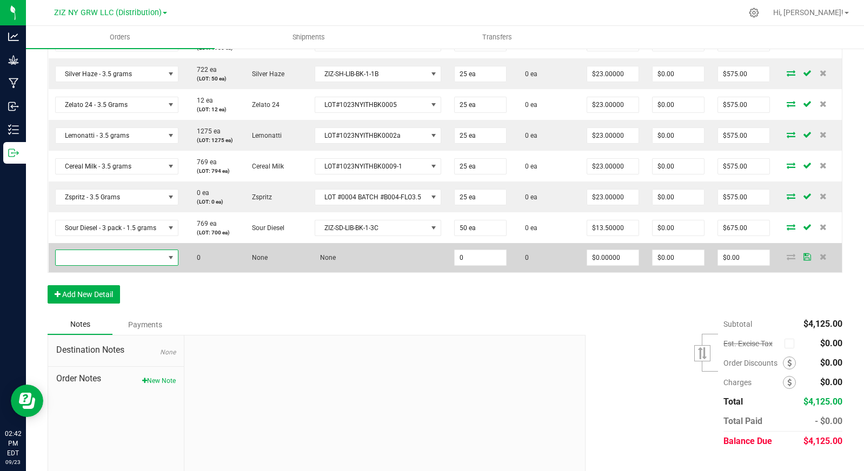
click at [117, 261] on span "NO DATA FOUND" at bounding box center [110, 257] width 109 height 15
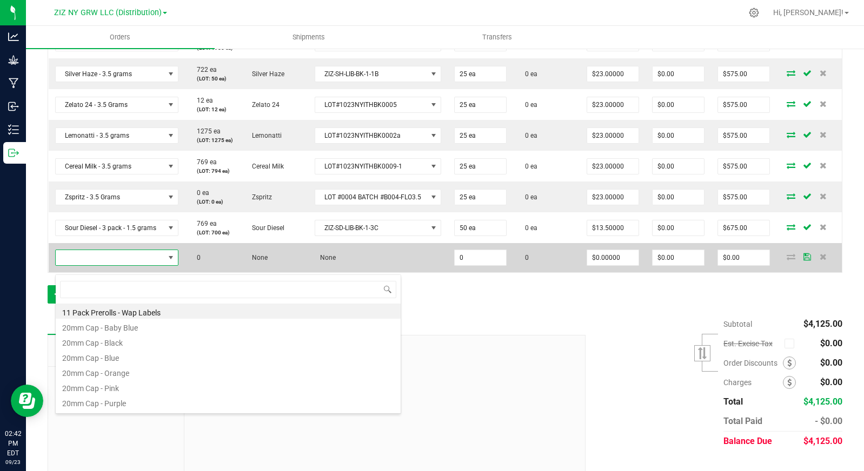
scroll to position [16, 122]
type input "dante"
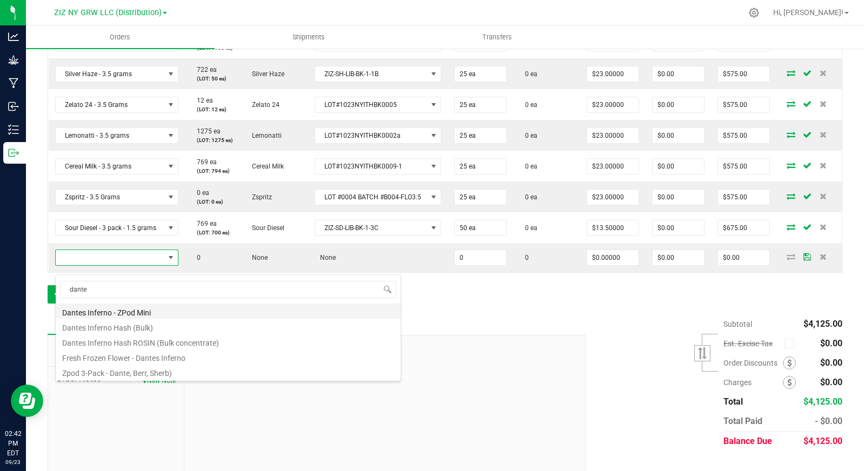
click at [127, 315] on li "Dantes Inferno - ZPod Mini" at bounding box center [228, 311] width 345 height 15
type input "0 ea"
type input "$17.50000"
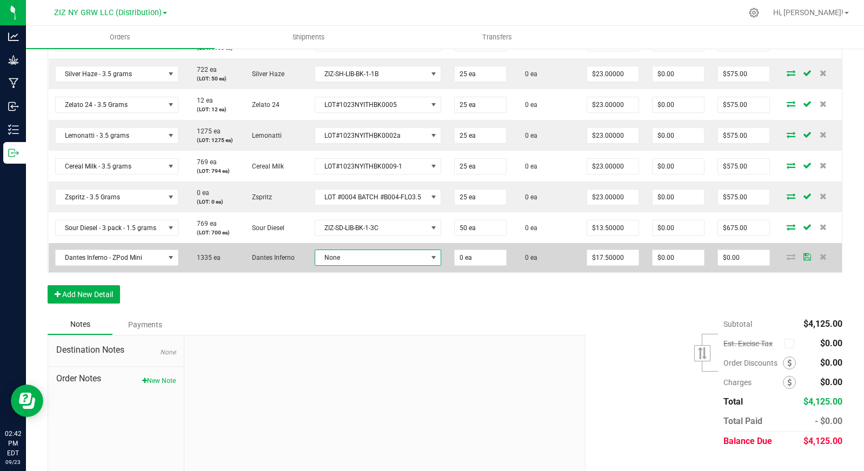
click at [369, 260] on span "None" at bounding box center [371, 257] width 112 height 15
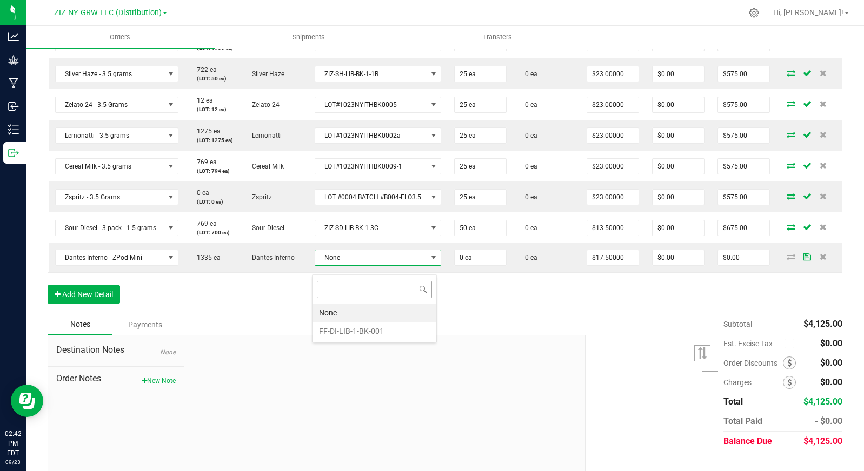
scroll to position [16, 125]
drag, startPoint x: 372, startPoint y: 332, endPoint x: 426, endPoint y: 307, distance: 59.5
click at [372, 332] on li "FF-DI-LIB-1-BK-001" at bounding box center [374, 331] width 124 height 18
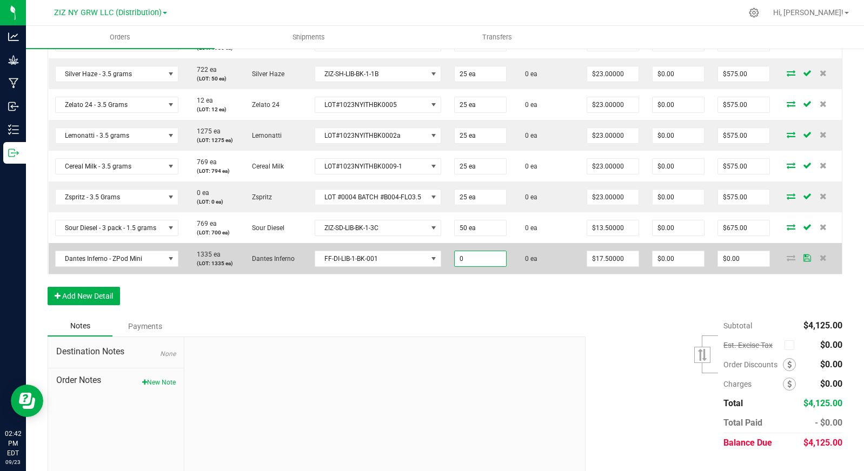
click at [481, 266] on input "0" at bounding box center [479, 258] width 51 height 15
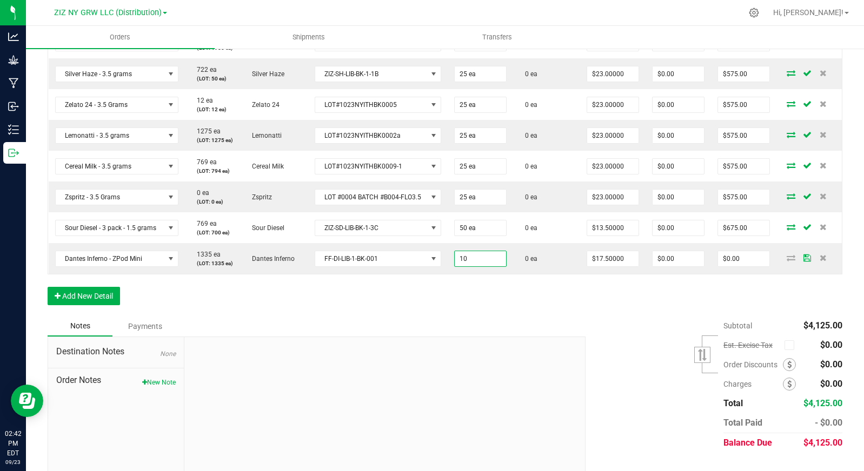
type input "10 ea"
type input "$175.00"
click at [585, 293] on div "Order Details Print All Labels Item Sellable Strain Lot Number Qty Ordered Qty …" at bounding box center [445, 147] width 794 height 337
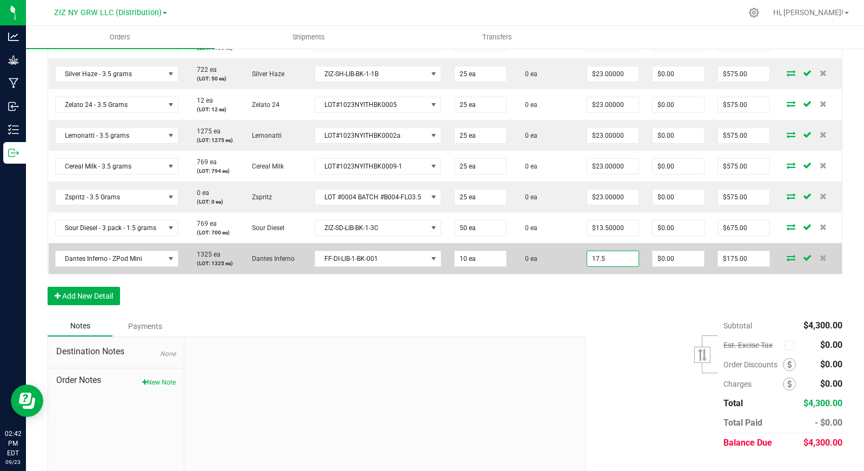
click at [597, 266] on input "17.5" at bounding box center [612, 258] width 51 height 15
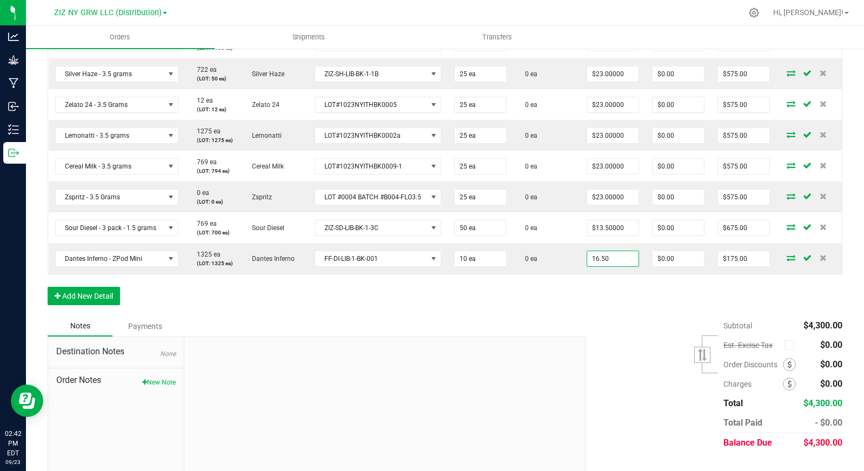
type input "$16.50000"
type input "$165.00"
click at [291, 316] on div "Order Details Print All Labels Item Sellable Strain Lot Number Qty Ordered Qty …" at bounding box center [445, 147] width 794 height 337
click at [77, 302] on button "Add New Detail" at bounding box center [84, 296] width 72 height 18
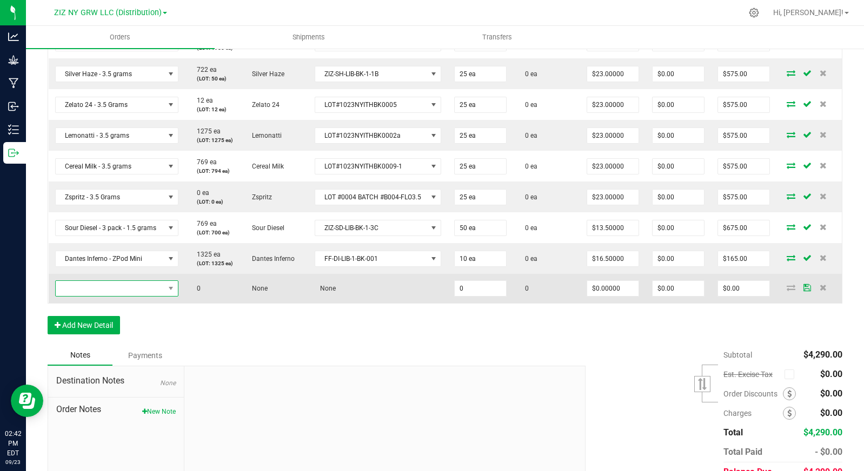
click at [93, 296] on span "NO DATA FOUND" at bounding box center [110, 288] width 109 height 15
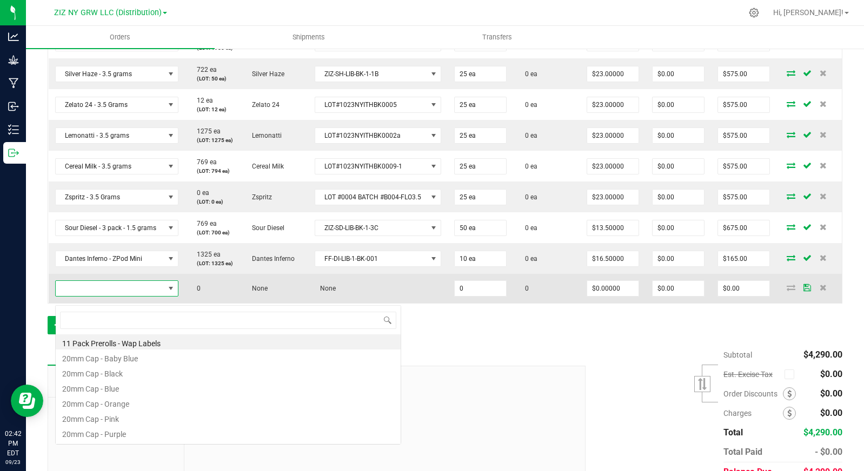
scroll to position [16, 122]
type input "uva"
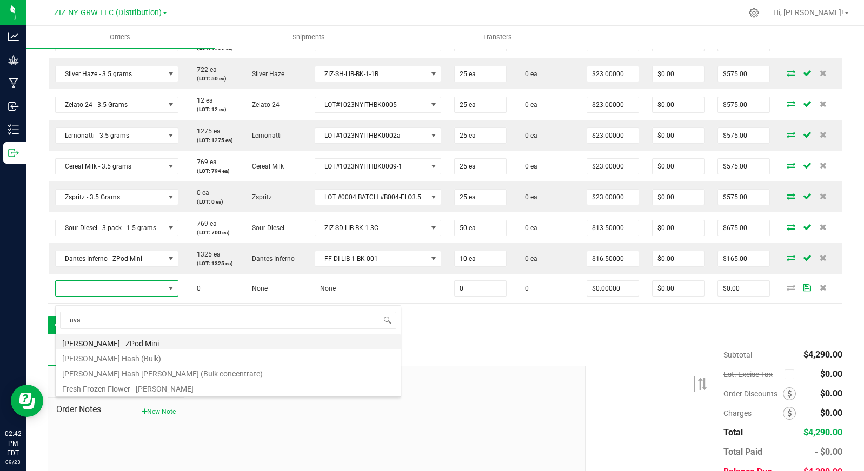
click at [170, 344] on li "[PERSON_NAME] - ZPod Mini" at bounding box center [228, 342] width 345 height 15
type input "0 ea"
type input "$17.50000"
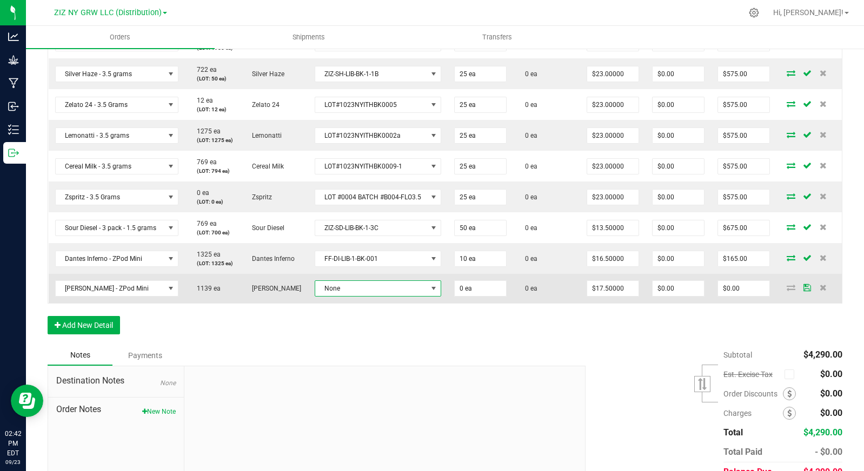
click at [352, 296] on span "None" at bounding box center [371, 288] width 112 height 15
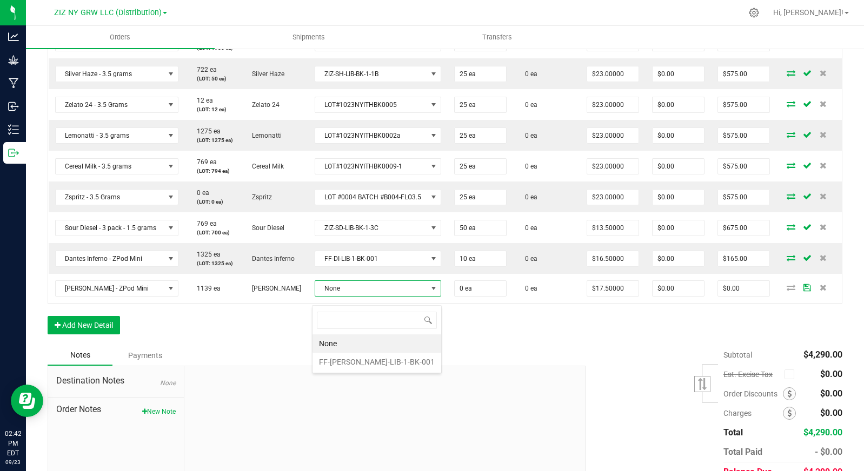
scroll to position [16, 125]
click at [372, 362] on li "FF-[PERSON_NAME]-LIB-1-BK-001" at bounding box center [376, 362] width 129 height 18
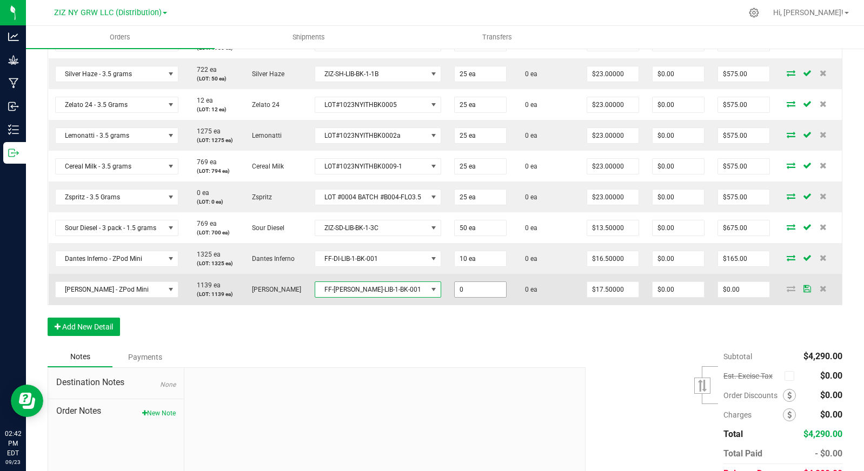
click at [469, 297] on input "0" at bounding box center [479, 289] width 51 height 15
type input "10 ea"
type input "$175.00"
click at [538, 305] on td "0 ea" at bounding box center [546, 289] width 67 height 31
click at [620, 297] on input "17.5" at bounding box center [612, 289] width 51 height 15
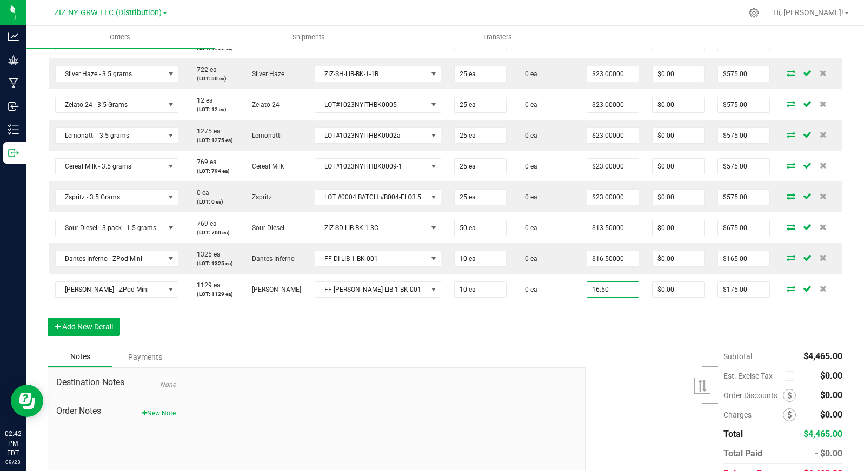
type input "$16.50000"
type input "$165.00"
drag, startPoint x: 580, startPoint y: 340, endPoint x: 547, endPoint y: 335, distance: 33.0
click at [580, 340] on div "Order Details Print All Labels Item Sellable Strain Lot Number Qty Ordered Qty …" at bounding box center [445, 162] width 794 height 367
click at [104, 327] on button "Add New Detail" at bounding box center [84, 327] width 72 height 18
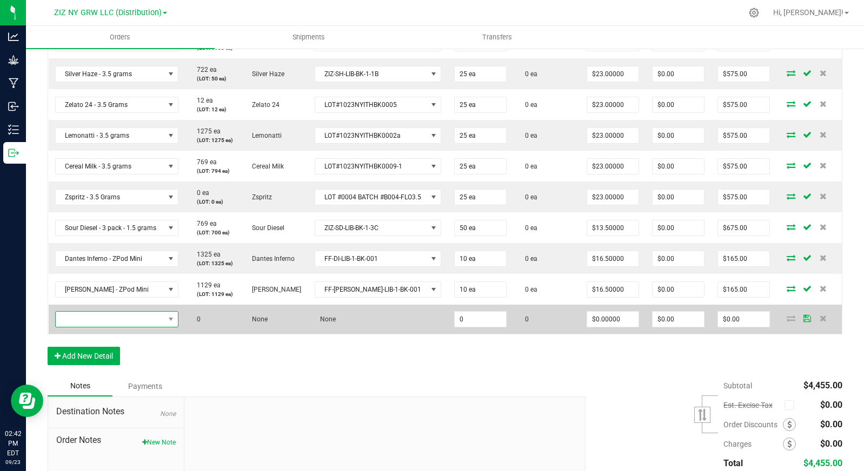
click at [109, 327] on span "NO DATA FOUND" at bounding box center [110, 319] width 109 height 15
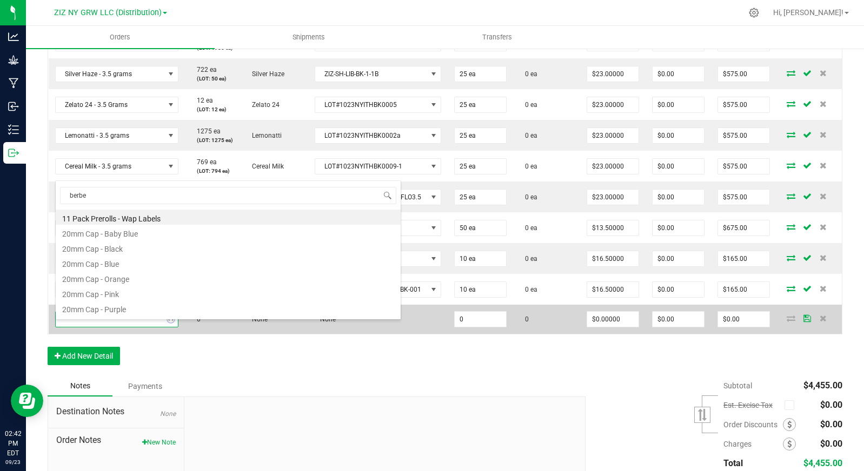
type input "berber"
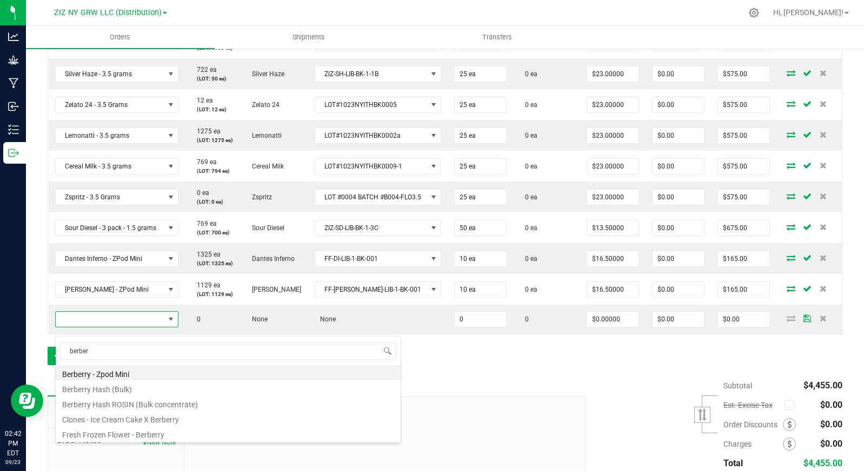
click at [153, 373] on li "Berberry - Zpod Mini" at bounding box center [228, 372] width 345 height 15
type input "0 ea"
type input "$17.50000"
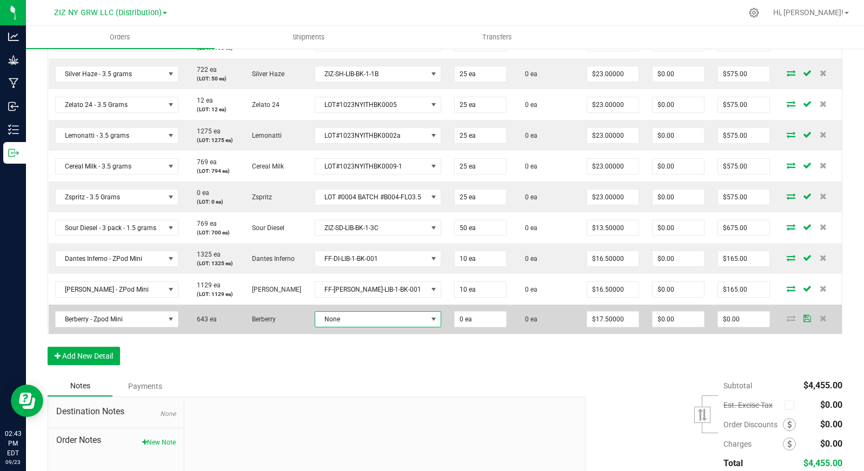
click at [374, 327] on span "None" at bounding box center [371, 319] width 112 height 15
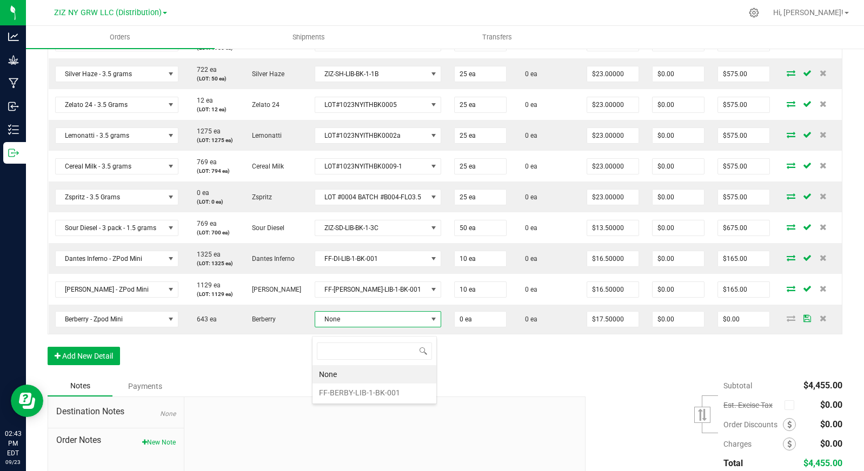
scroll to position [16, 125]
click at [386, 387] on li "FF-BERBY-LIB-1-BK-001" at bounding box center [374, 393] width 124 height 18
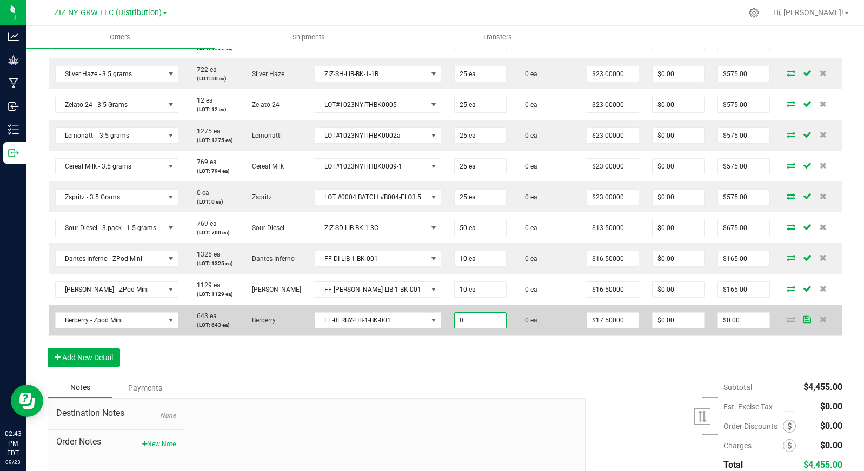
click at [481, 328] on input "0" at bounding box center [479, 320] width 51 height 15
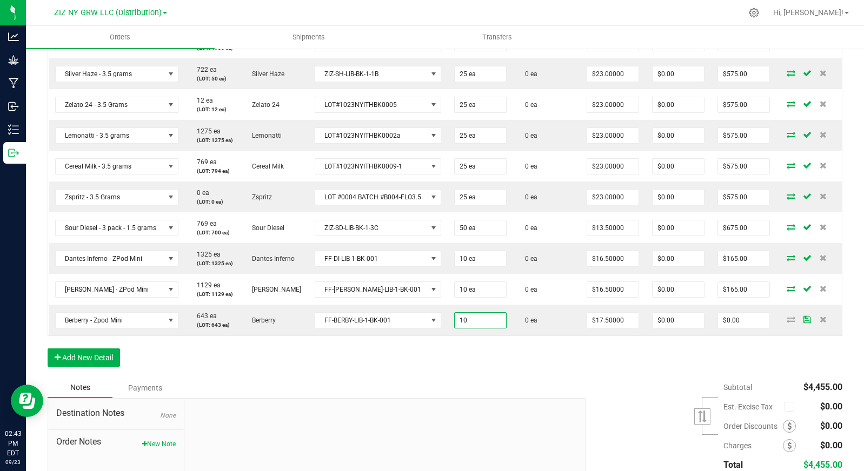
type input "10 ea"
type input "$175.00"
click at [538, 365] on div "Order Details Print All Labels Item Sellable Strain Lot Number Qty Ordered Qty …" at bounding box center [445, 178] width 794 height 398
click at [613, 328] on input "17.5" at bounding box center [612, 320] width 51 height 15
type input "$16.50000"
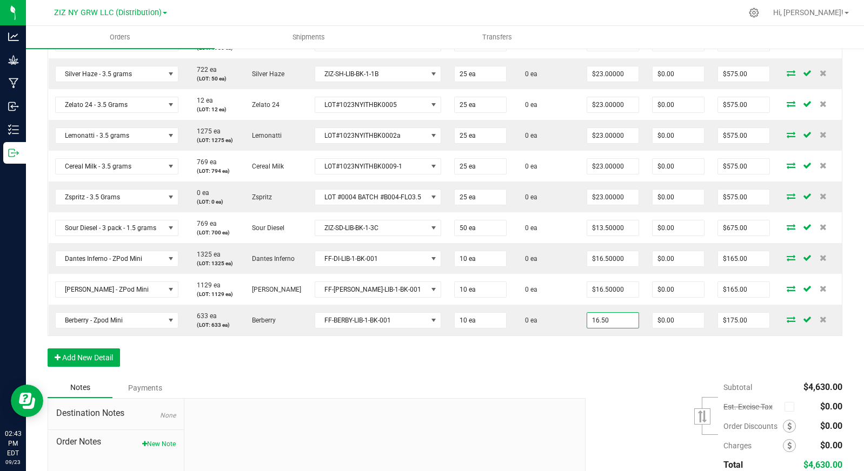
type input "$165.00"
click at [586, 360] on div "Order Details Print All Labels Item Sellable Strain Lot Number Qty Ordered Qty …" at bounding box center [445, 178] width 794 height 398
click at [88, 363] on button "Add New Detail" at bounding box center [84, 358] width 72 height 18
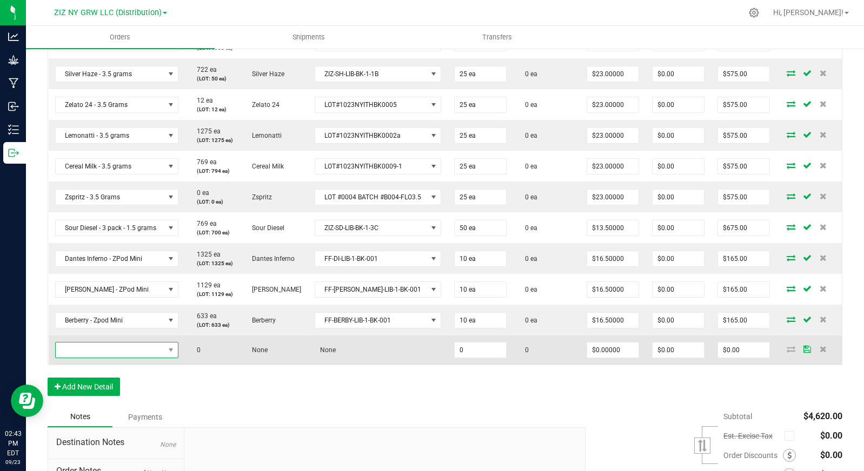
click at [140, 352] on span "NO DATA FOUND" at bounding box center [110, 350] width 109 height 15
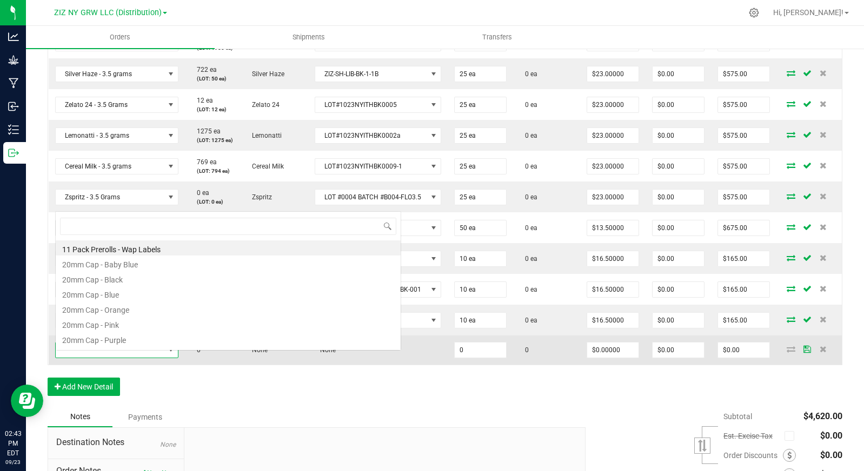
scroll to position [16, 122]
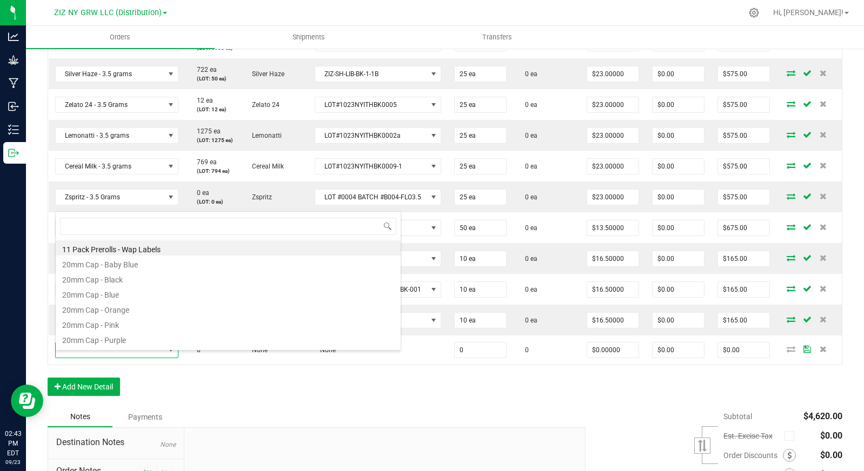
click at [273, 398] on div "Order Details Print All Labels Item Sellable Strain Lot Number Qty Ordered Qty …" at bounding box center [445, 192] width 794 height 427
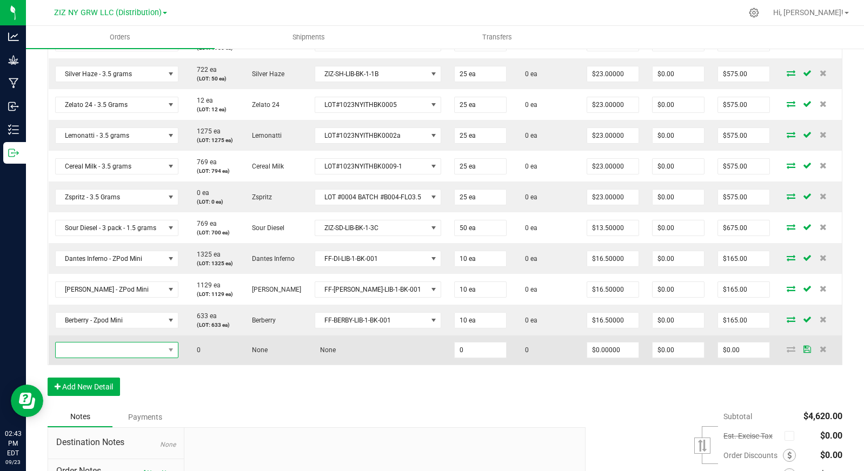
click at [93, 358] on span "NO DATA FOUND" at bounding box center [110, 350] width 109 height 15
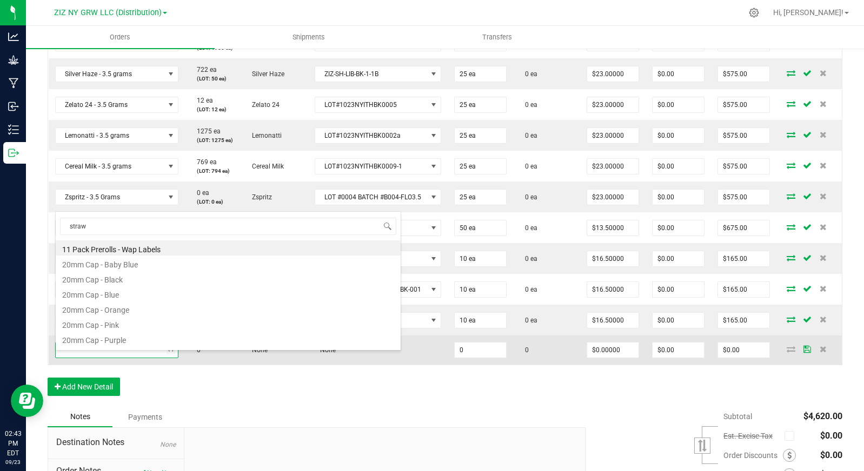
type input "strawb"
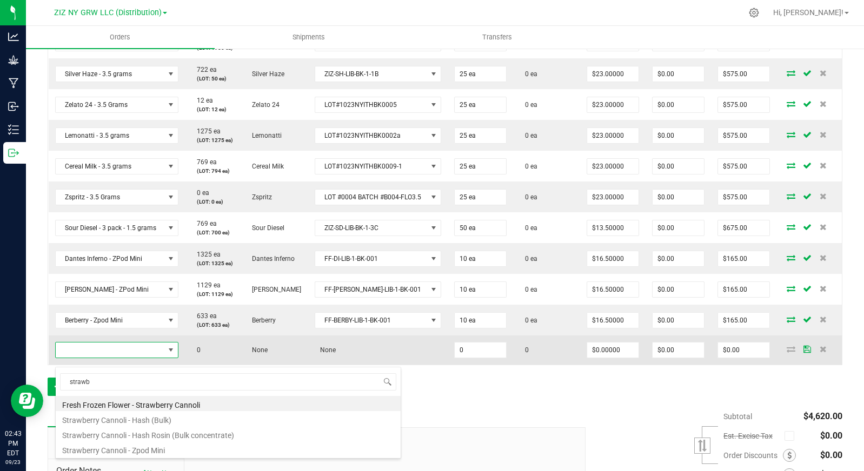
click at [173, 402] on li "Fresh Frozen Flower - Strawberry Cannoli" at bounding box center [228, 403] width 345 height 15
type input "0.0000 g"
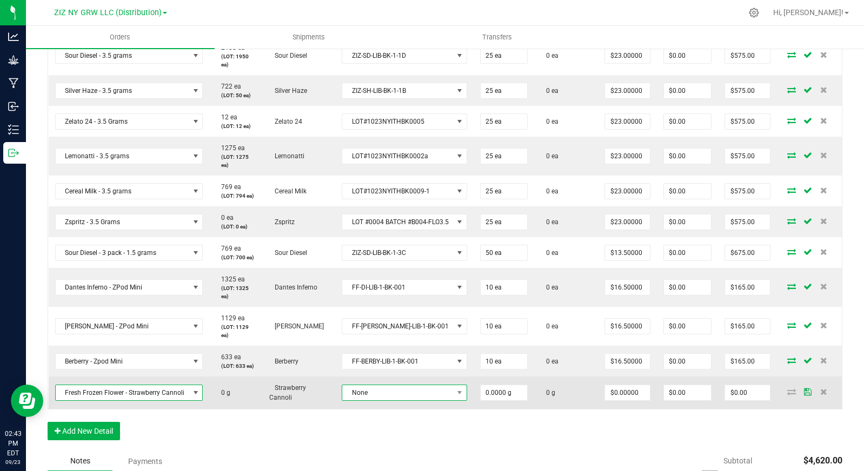
click at [417, 392] on span "None" at bounding box center [397, 392] width 111 height 15
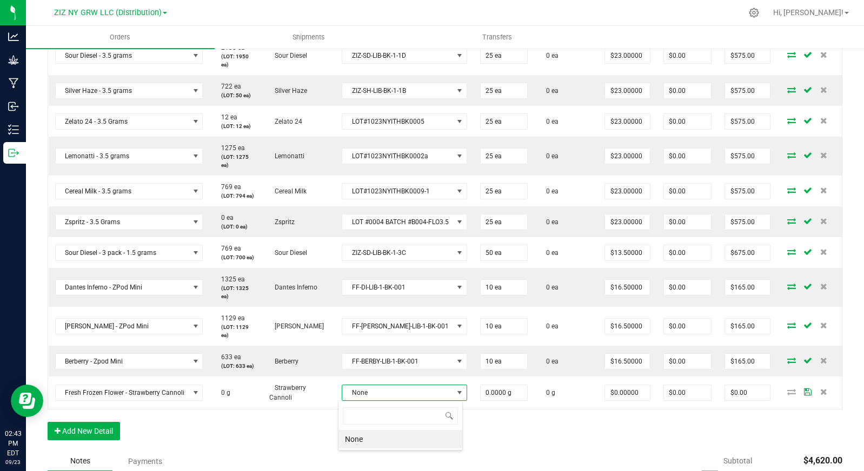
click at [427, 440] on li "None" at bounding box center [400, 439] width 124 height 18
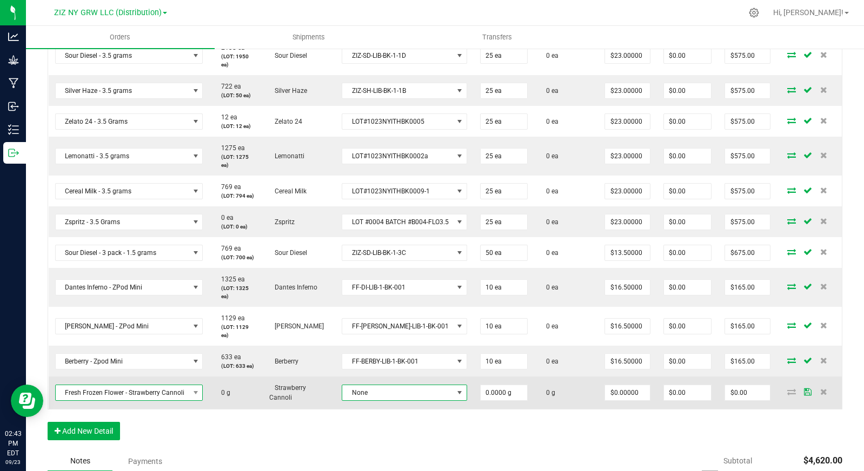
click at [172, 396] on span "Fresh Frozen Flower - Strawberry Cannoli" at bounding box center [122, 392] width 133 height 15
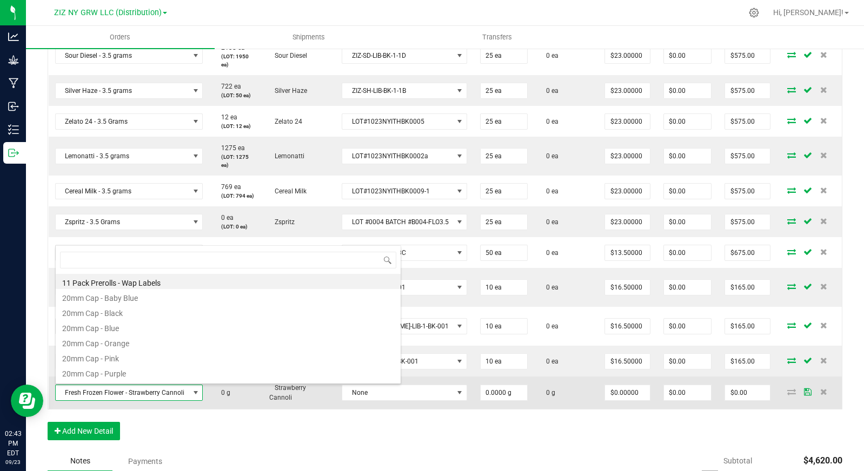
scroll to position [16, 146]
type input "strawbe"
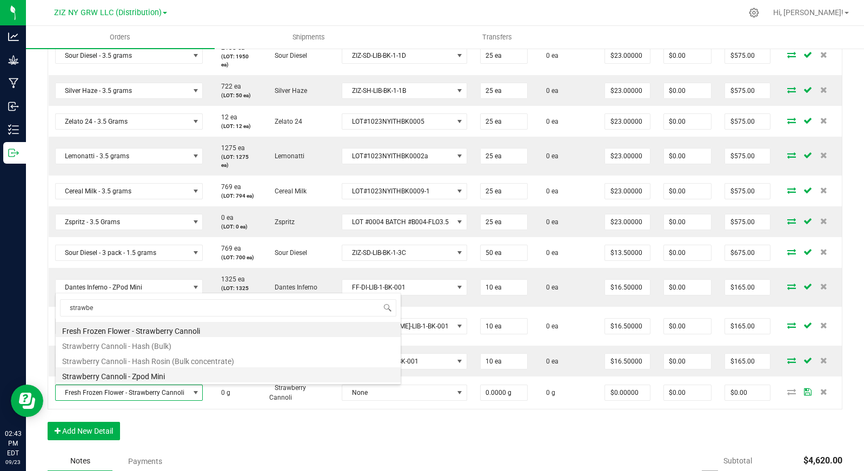
click at [198, 372] on li "Strawberry Cannoli - Zpod Mini" at bounding box center [228, 374] width 345 height 15
type input "0 ea"
type input "$17.50000"
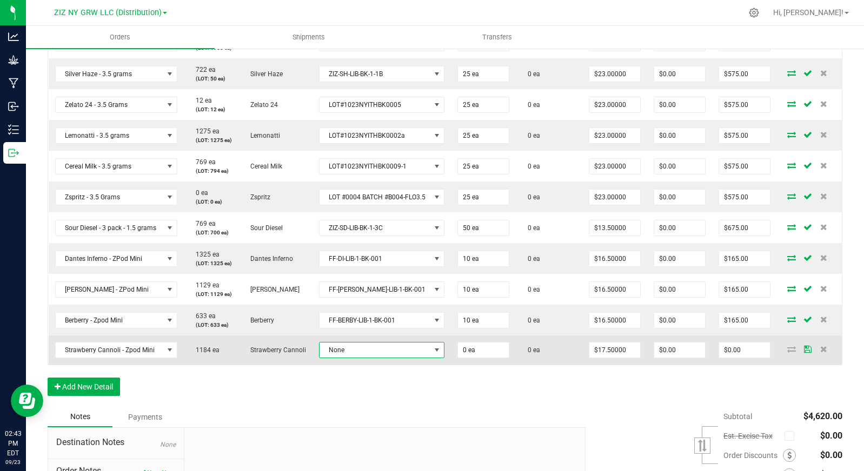
click at [382, 358] on span "None" at bounding box center [374, 350] width 111 height 15
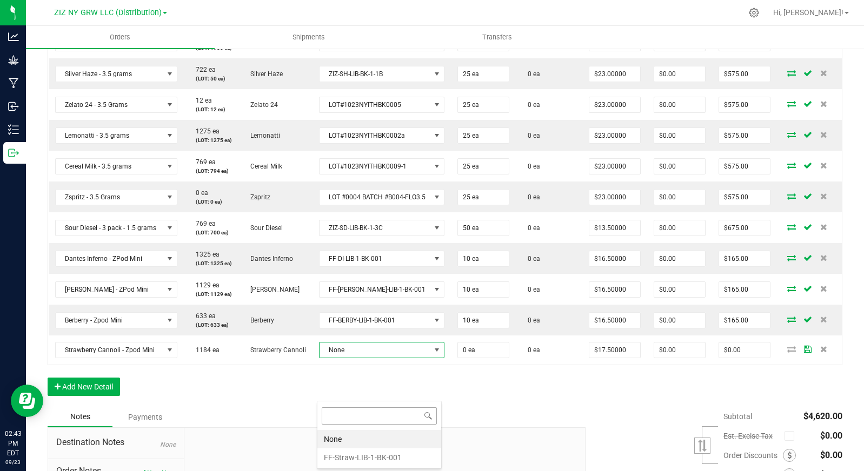
scroll to position [16, 125]
click at [383, 455] on li "FF-Straw-LIB-1-BK-001" at bounding box center [379, 458] width 124 height 18
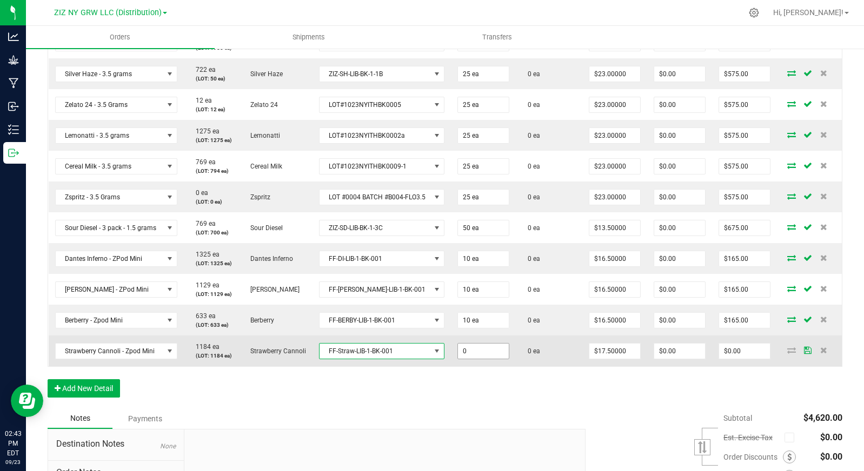
click at [484, 359] on input "0" at bounding box center [483, 351] width 51 height 15
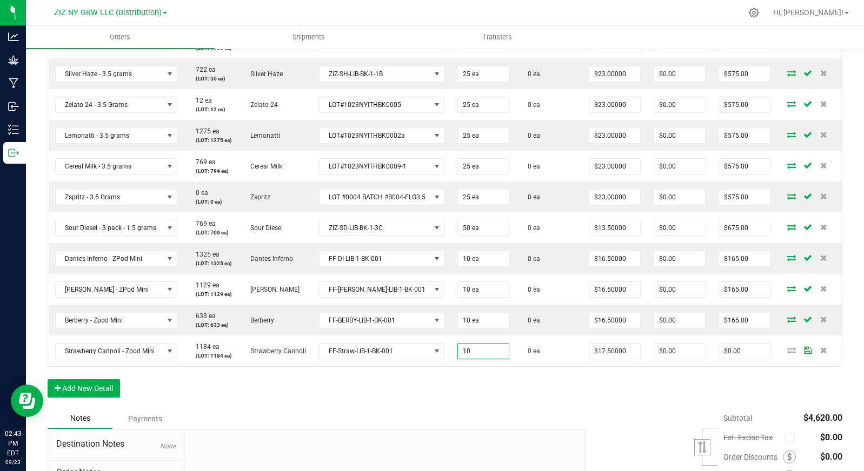
type input "10 ea"
type input "$175.00"
click at [636, 409] on div "Order Details Print All Labels Item Sellable Strain Lot Number Qty Ordered Qty …" at bounding box center [445, 193] width 794 height 429
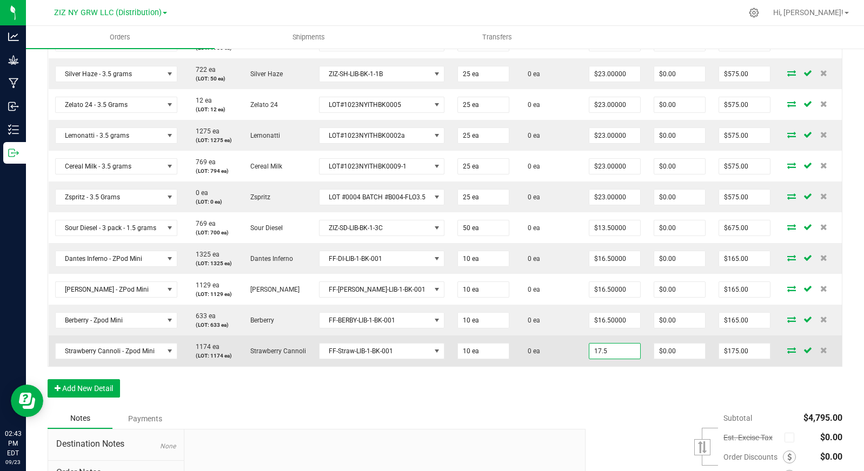
click at [604, 359] on input "17.5" at bounding box center [614, 351] width 51 height 15
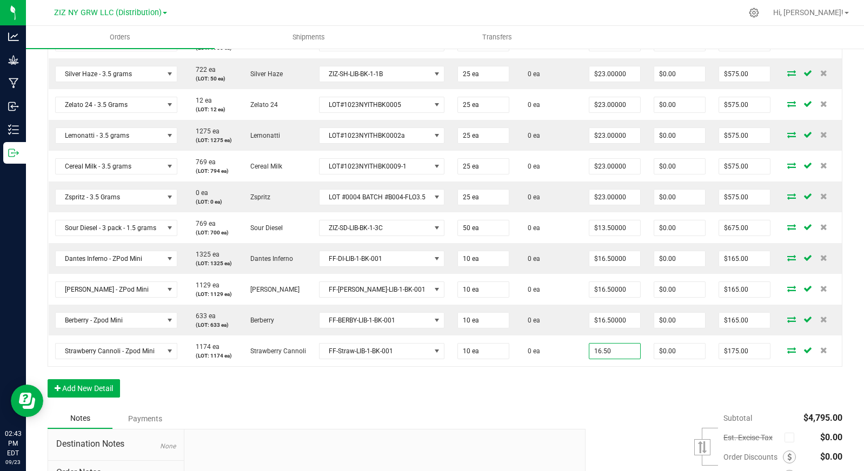
type input "$16.50000"
click at [577, 465] on div "Subtotal $4,795.00 Est. Excise Tax" at bounding box center [709, 477] width 265 height 137
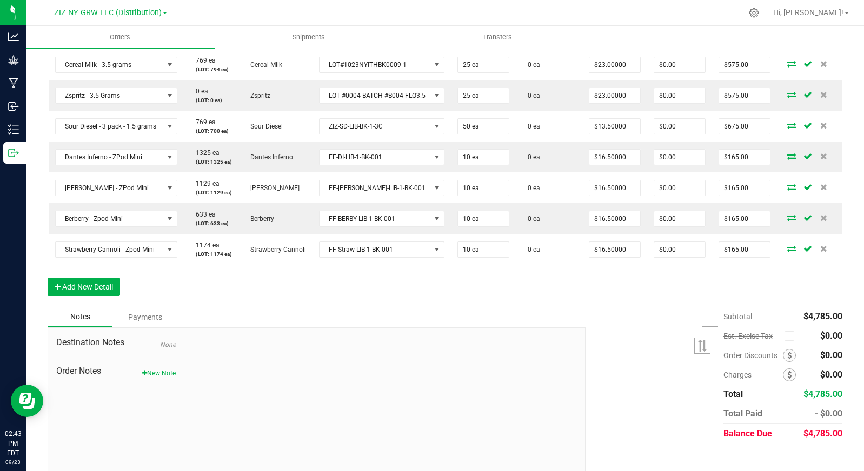
scroll to position [436, 0]
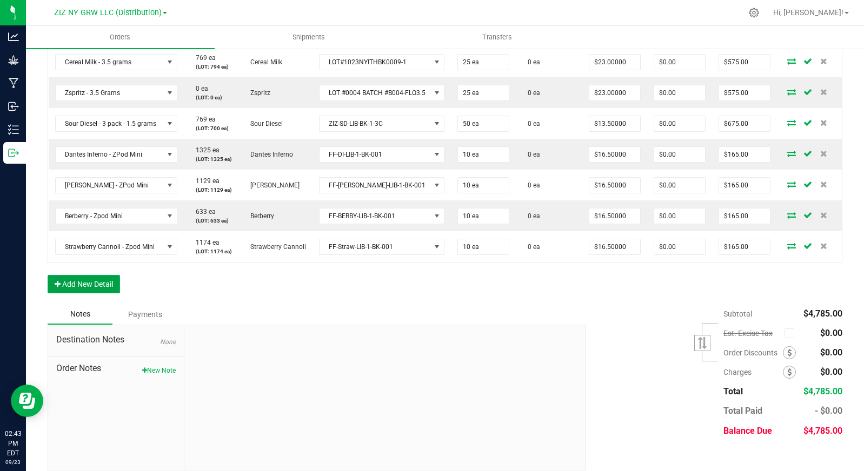
click at [108, 293] on button "Add New Detail" at bounding box center [84, 284] width 72 height 18
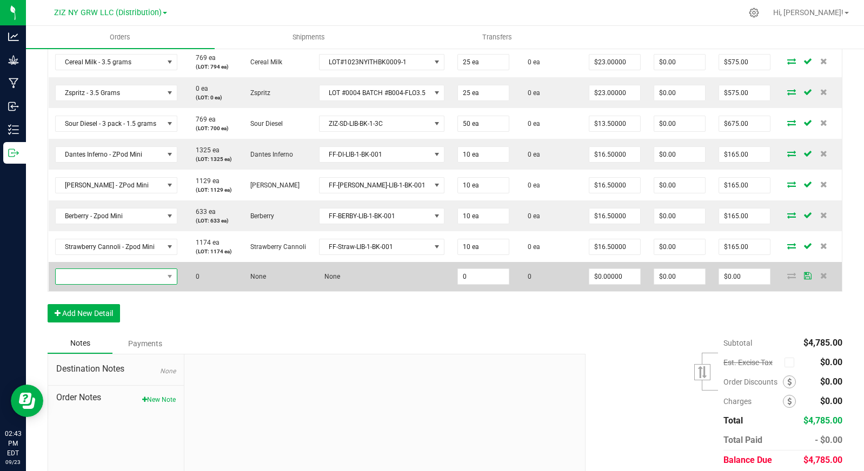
click at [119, 284] on span "NO DATA FOUND" at bounding box center [110, 276] width 108 height 15
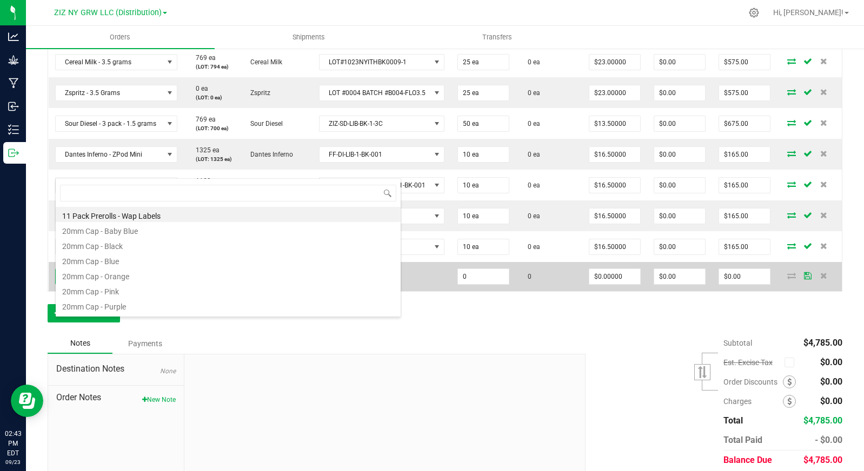
scroll to position [16, 122]
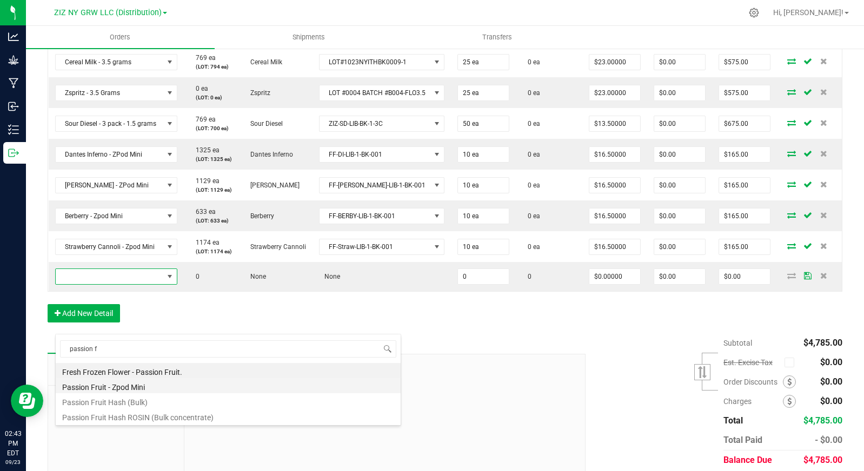
click at [159, 386] on li "Passion Fruit - Zpod Mini" at bounding box center [228, 385] width 345 height 15
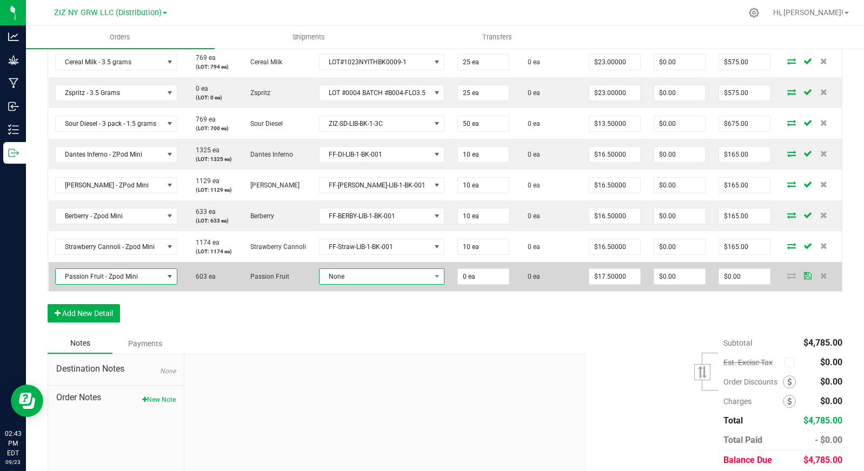
click at [350, 284] on span "None" at bounding box center [374, 276] width 111 height 15
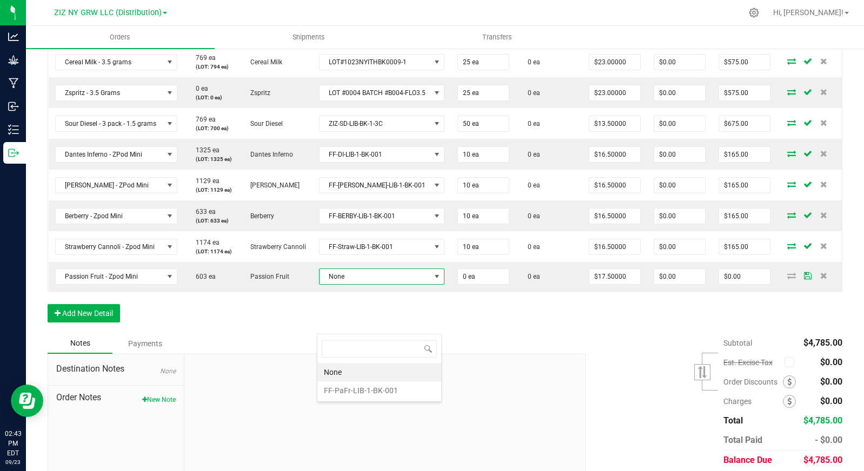
scroll to position [16, 125]
click at [366, 385] on li "FF-PaFr-LIB-1-BK-001" at bounding box center [379, 391] width 124 height 18
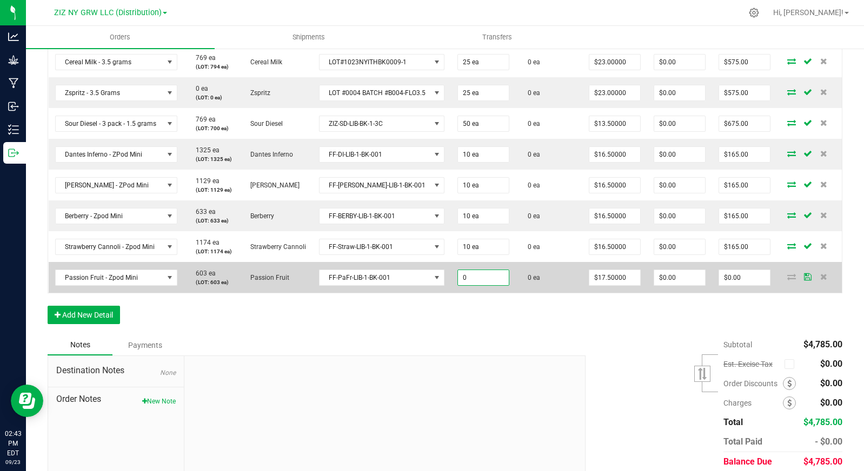
click at [493, 285] on input "0" at bounding box center [483, 277] width 51 height 15
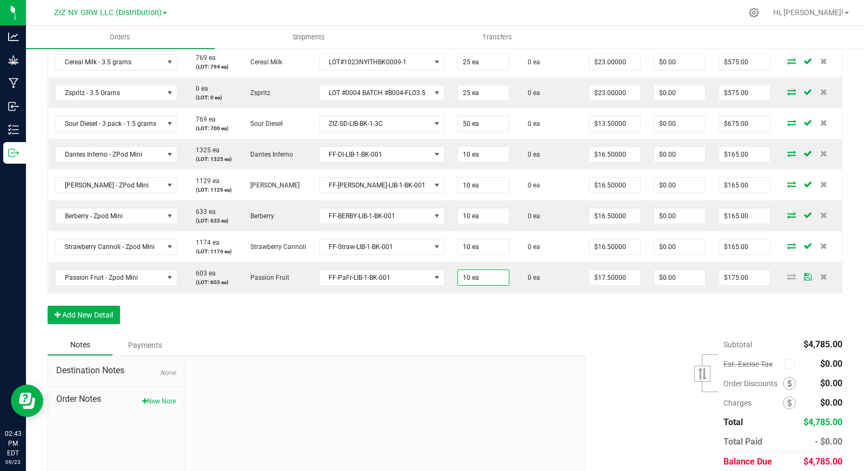
click at [610, 335] on div "Order Details Print All Labels Item Sellable Strain Lot Number Qty Ordered Qty …" at bounding box center [445, 105] width 794 height 460
click at [594, 335] on div "Order Details Print All Labels Item Sellable Strain Lot Number Qty Ordered Qty …" at bounding box center [445, 105] width 794 height 460
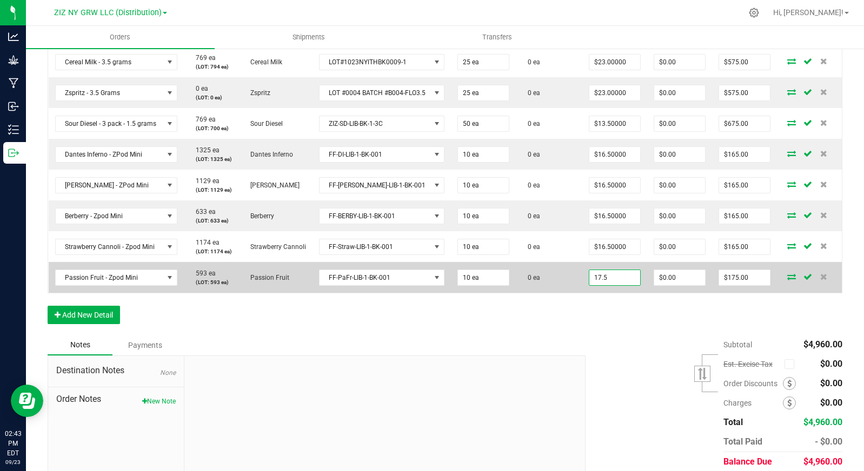
click at [599, 285] on input "17.5" at bounding box center [614, 277] width 51 height 15
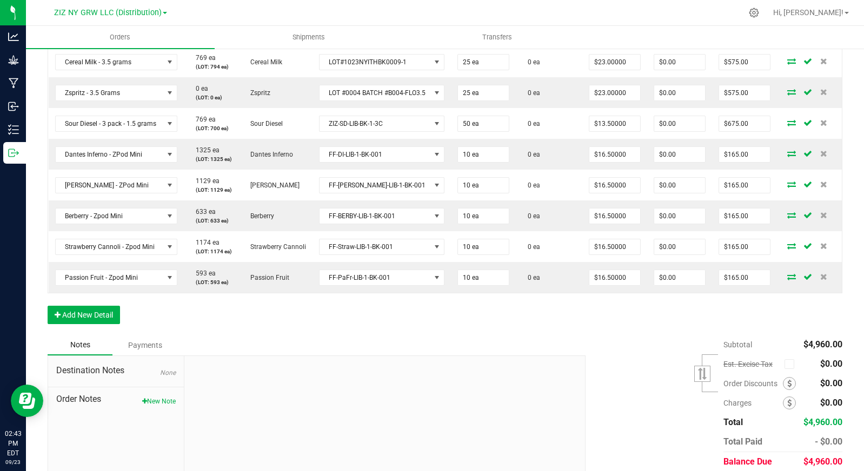
click at [575, 335] on div "Order Details Print All Labels Item Sellable Strain Lot Number Qty Ordered Qty …" at bounding box center [445, 105] width 794 height 460
click at [84, 324] on button "Add New Detail" at bounding box center [84, 315] width 72 height 18
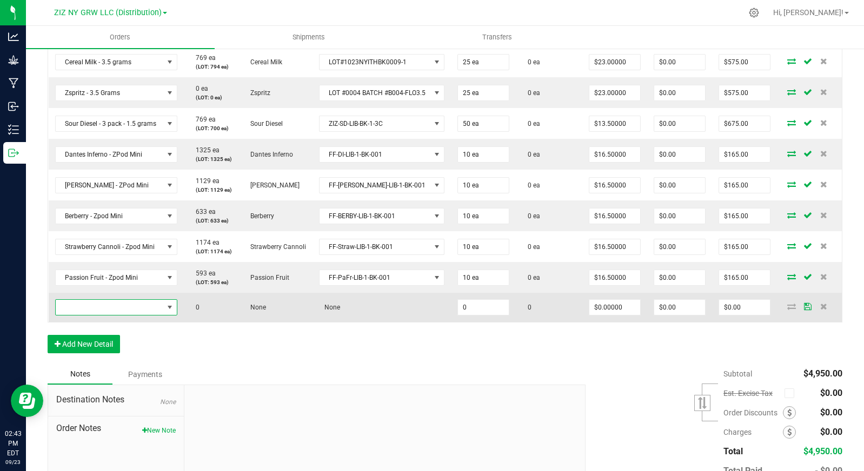
click at [119, 315] on span "NO DATA FOUND" at bounding box center [110, 307] width 108 height 15
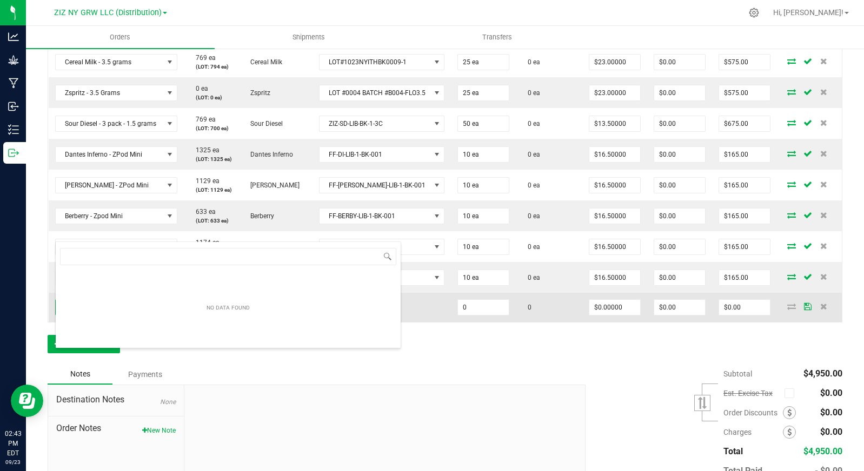
scroll to position [16, 122]
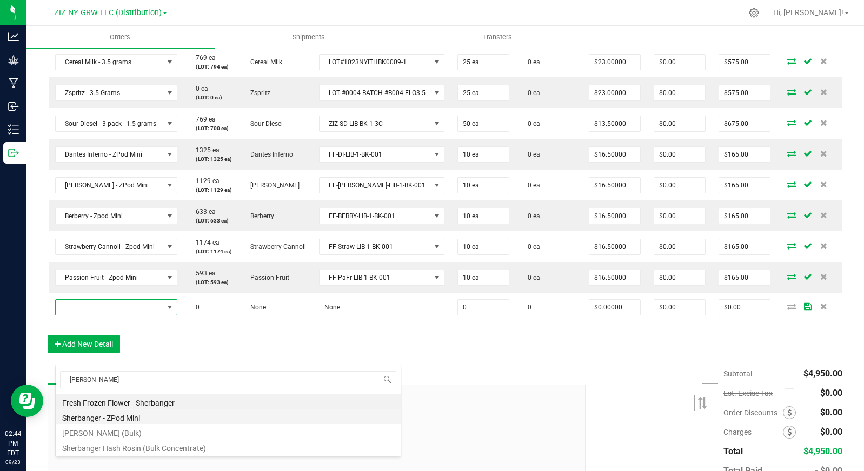
click at [152, 418] on li "Sherbanger - ZPod Mini" at bounding box center [228, 416] width 345 height 15
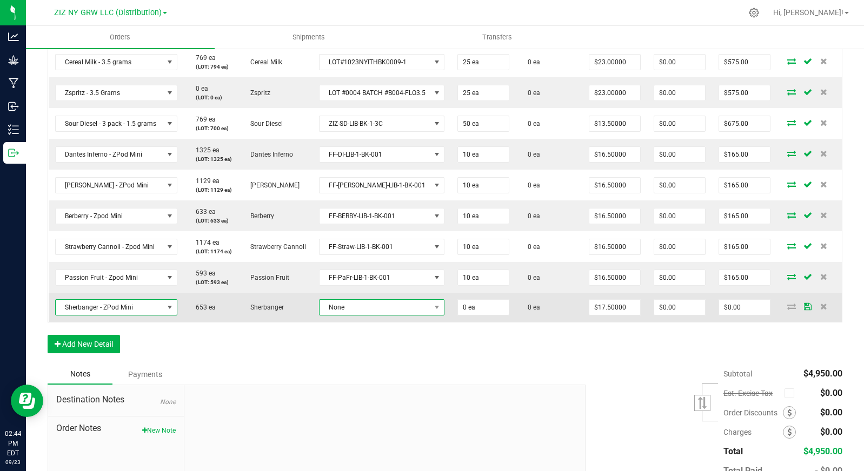
click at [392, 315] on span "None" at bounding box center [374, 307] width 111 height 15
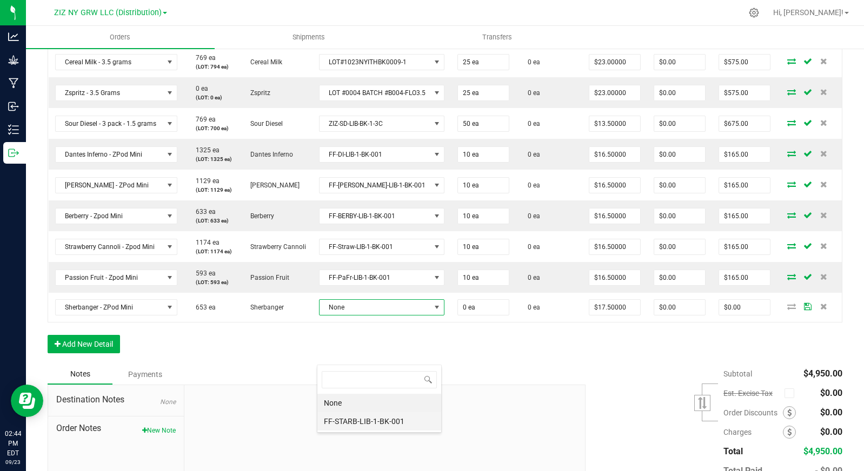
click at [402, 418] on li "FF-STARB-LIB-1-BK-001" at bounding box center [379, 421] width 124 height 18
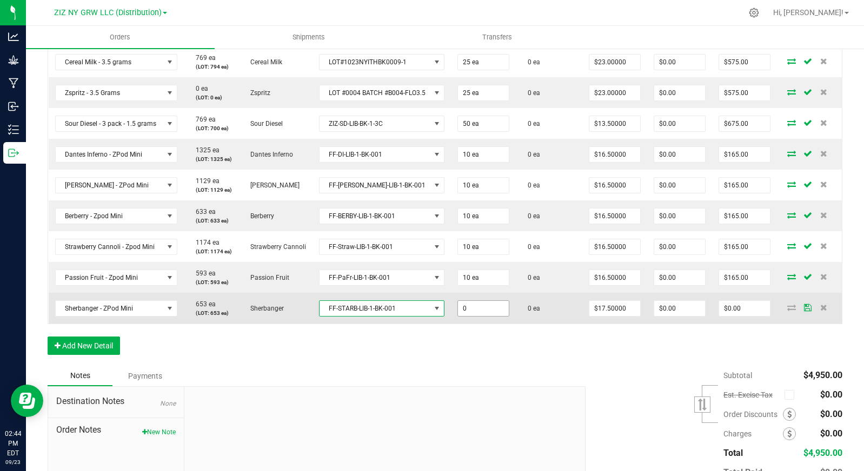
click at [487, 316] on input "0" at bounding box center [483, 308] width 51 height 15
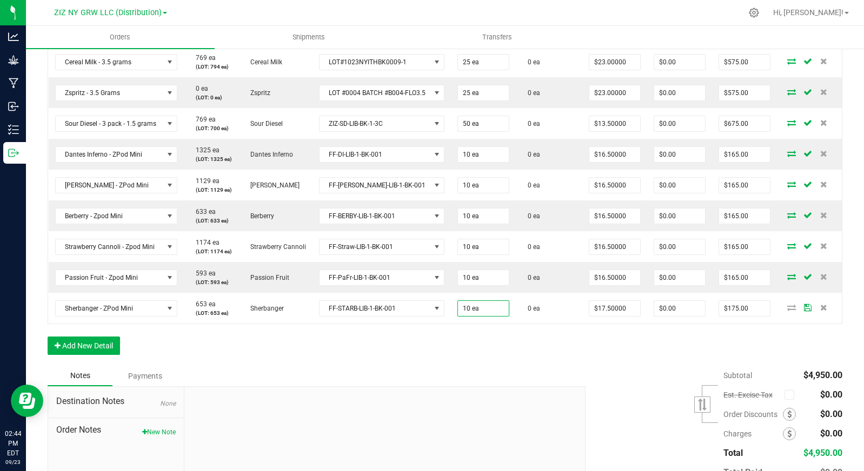
click at [567, 366] on div "Order Details Print All Labels Item Sellable Strain Lot Number Qty Ordered Qty …" at bounding box center [445, 120] width 794 height 491
click at [618, 316] on input "17.5" at bounding box center [614, 308] width 51 height 15
click at [580, 366] on div "Order Details Print All Labels Item Sellable Strain Lot Number Qty Ordered Qty …" at bounding box center [445, 120] width 794 height 491
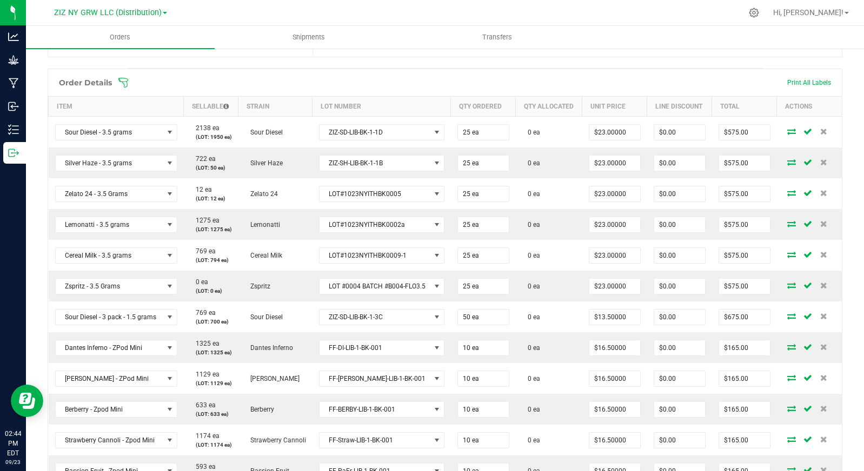
scroll to position [0, 0]
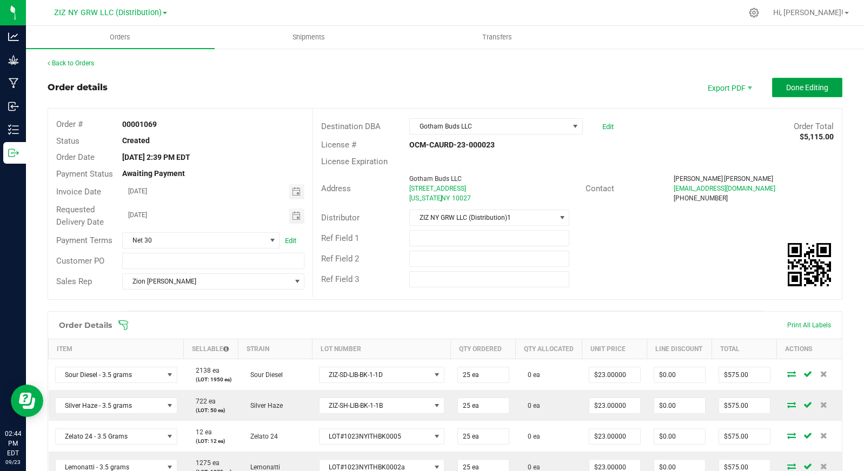
click at [792, 86] on span "Done Editing" at bounding box center [807, 87] width 42 height 9
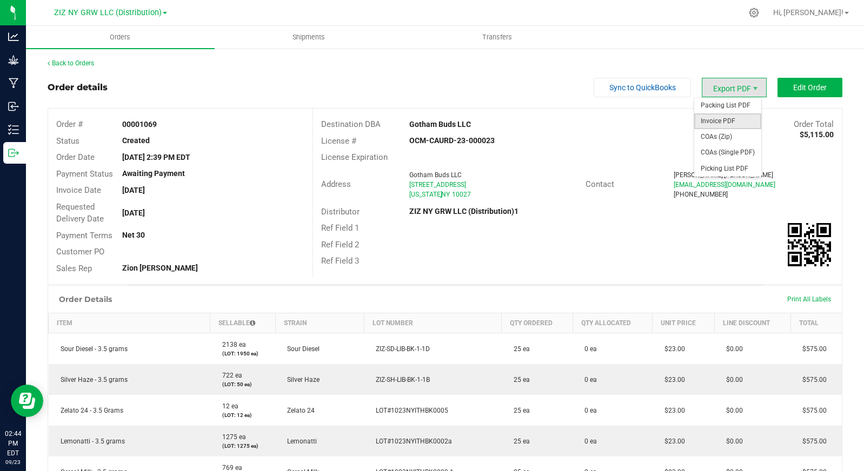
click at [728, 115] on span "Invoice PDF" at bounding box center [727, 121] width 67 height 16
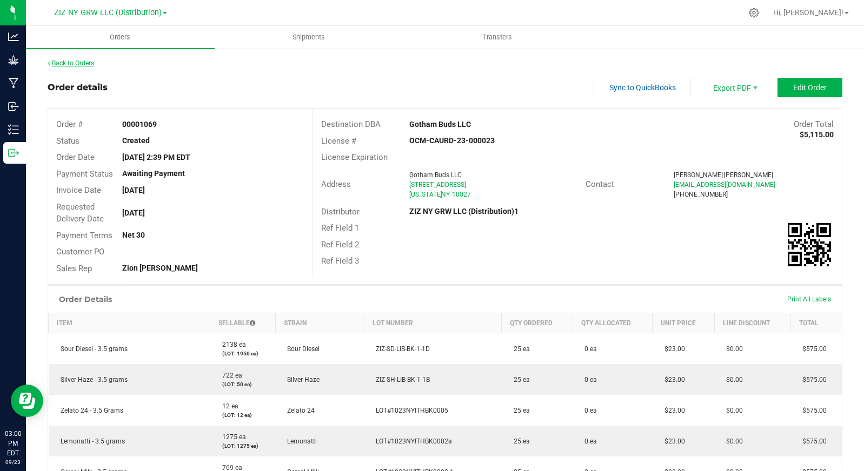
click at [88, 64] on link "Back to Orders" at bounding box center [71, 63] width 46 height 8
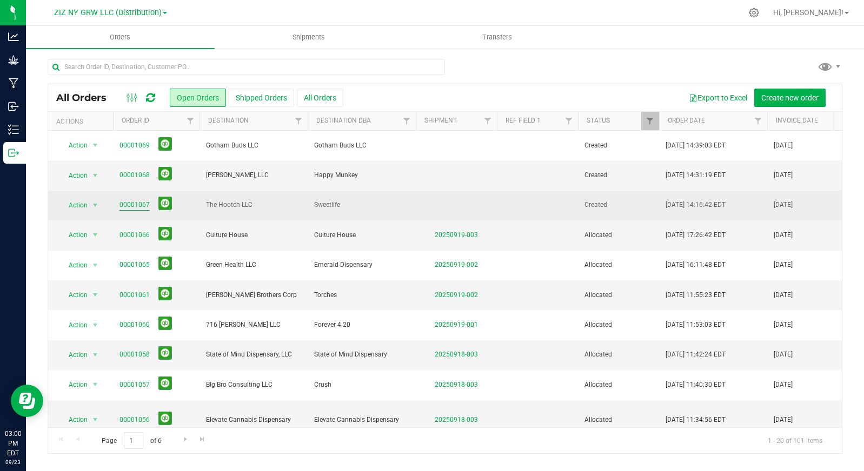
click at [141, 202] on link "00001067" at bounding box center [134, 205] width 30 height 10
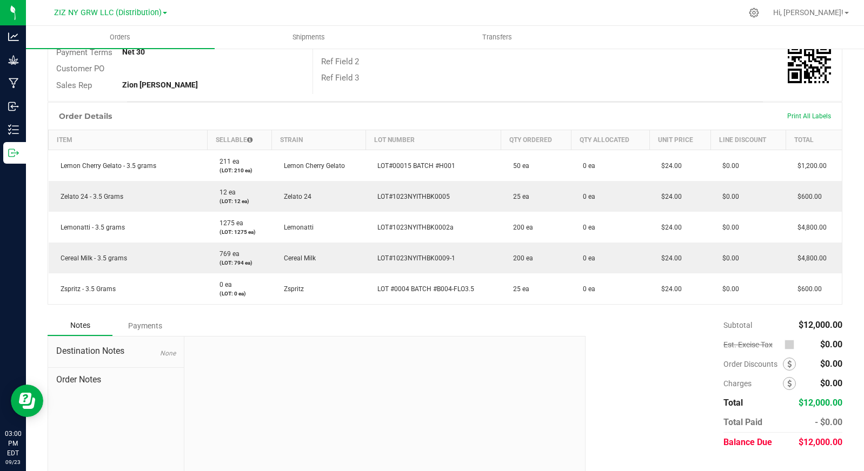
scroll to position [205, 0]
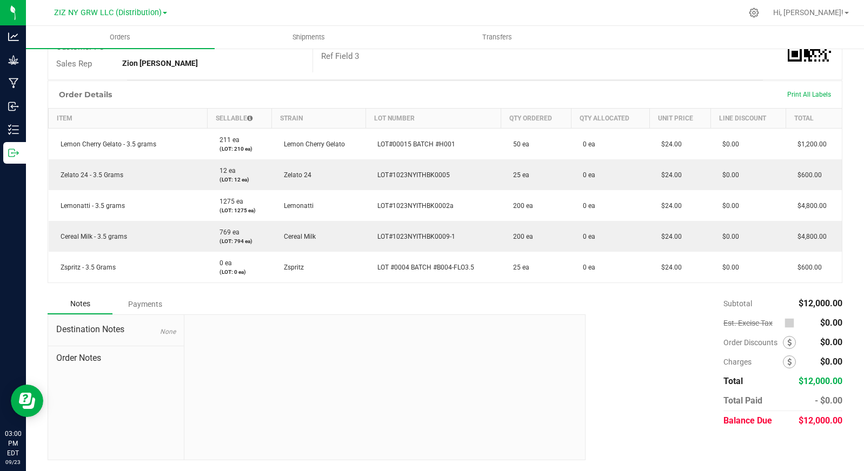
click at [642, 331] on div "Subtotal $12,000.00 Est. Excise Tax $0.00" at bounding box center [709, 362] width 265 height 137
click at [616, 425] on div "Subtotal $12,000.00 Est. Excise Tax $0.00" at bounding box center [709, 362] width 265 height 137
click at [681, 16] on div at bounding box center [467, 12] width 548 height 21
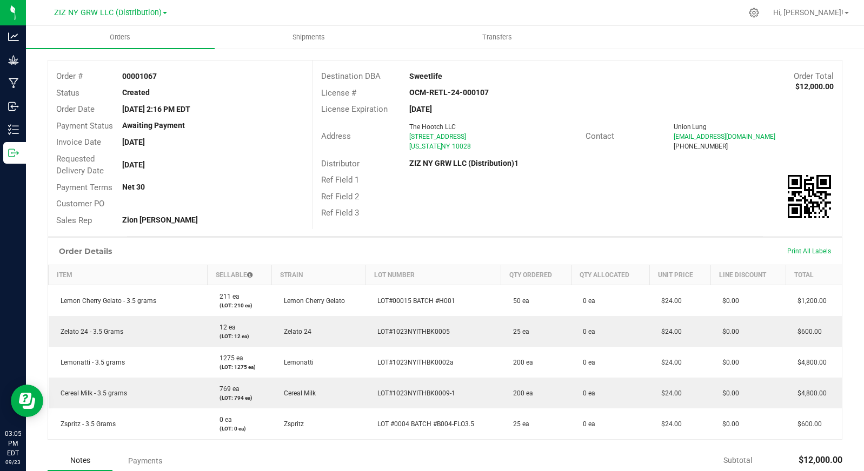
scroll to position [0, 0]
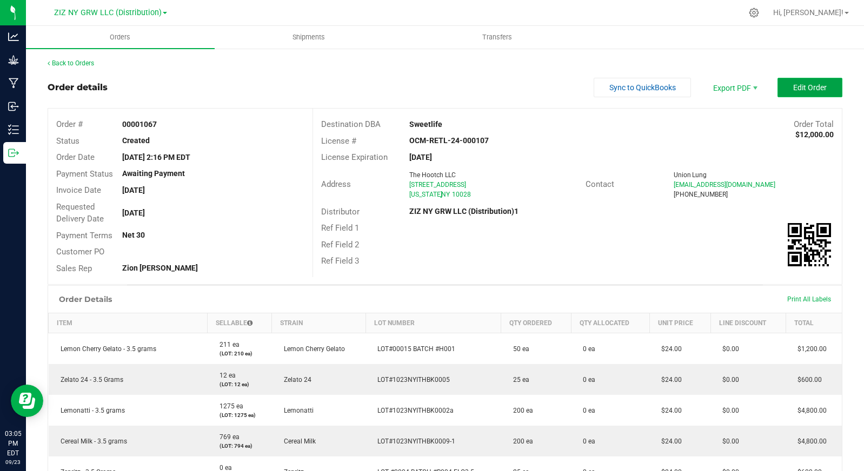
click at [798, 89] on span "Edit Order" at bounding box center [810, 87] width 34 height 9
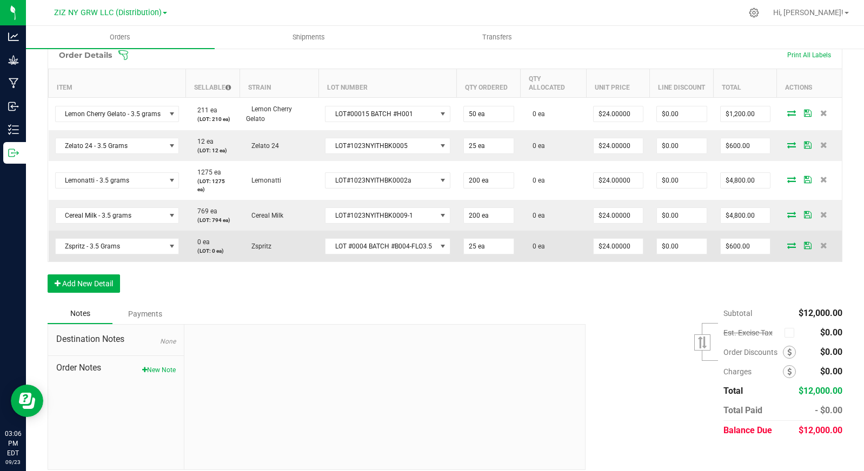
scroll to position [280, 0]
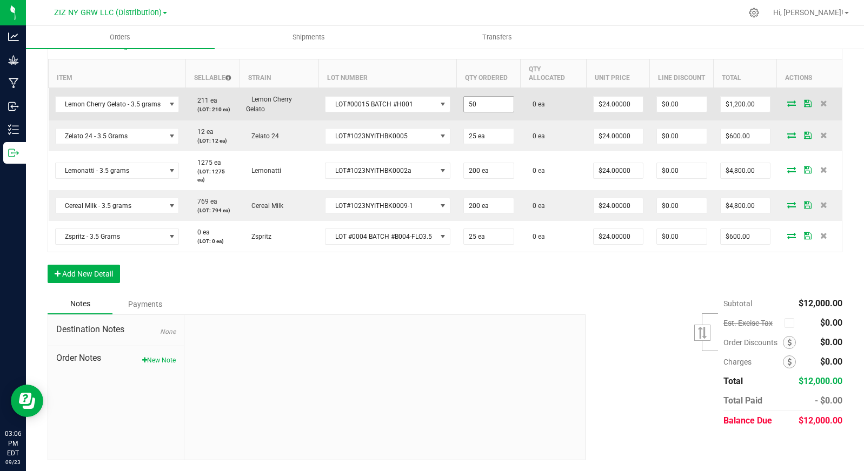
click at [490, 103] on input "50" at bounding box center [489, 104] width 50 height 15
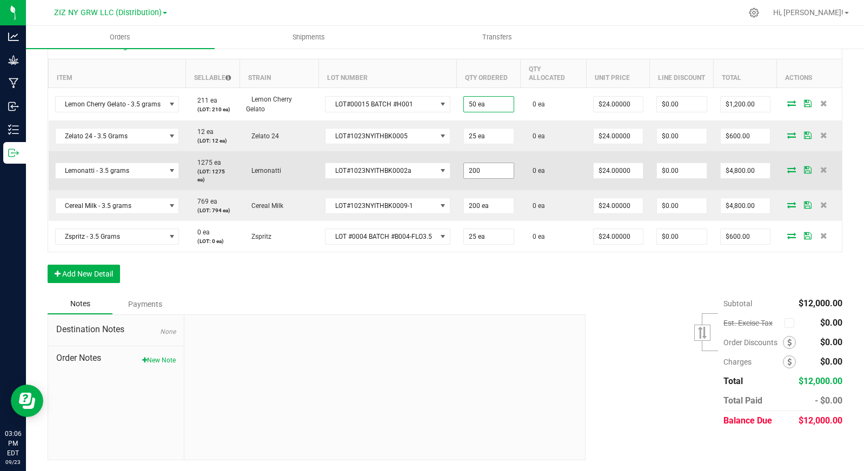
click at [487, 169] on input "200" at bounding box center [489, 170] width 50 height 15
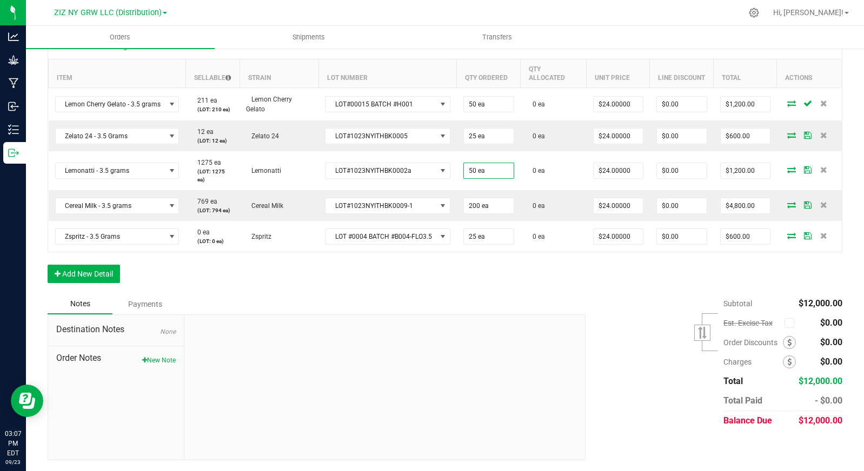
click at [543, 303] on div "Notes Payments" at bounding box center [313, 304] width 530 height 21
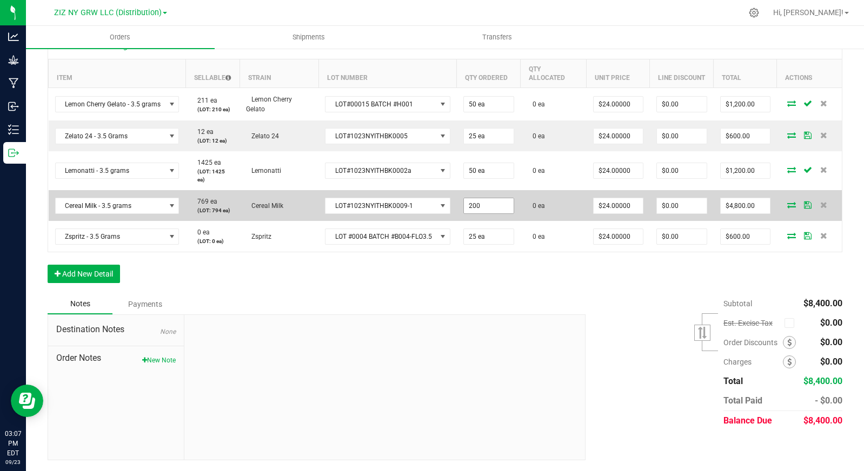
click at [486, 210] on input "200" at bounding box center [489, 205] width 50 height 15
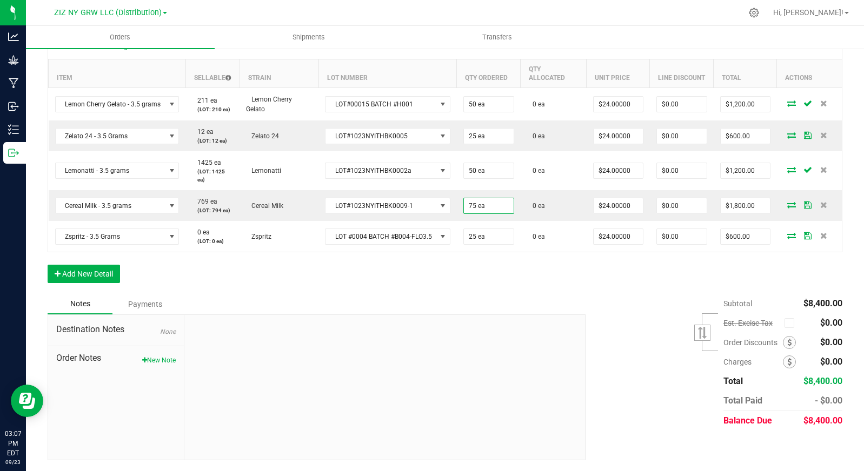
click at [547, 275] on div "Order Details Print All Labels Item Sellable Strain Lot Number Qty Ordered Qty …" at bounding box center [445, 162] width 794 height 263
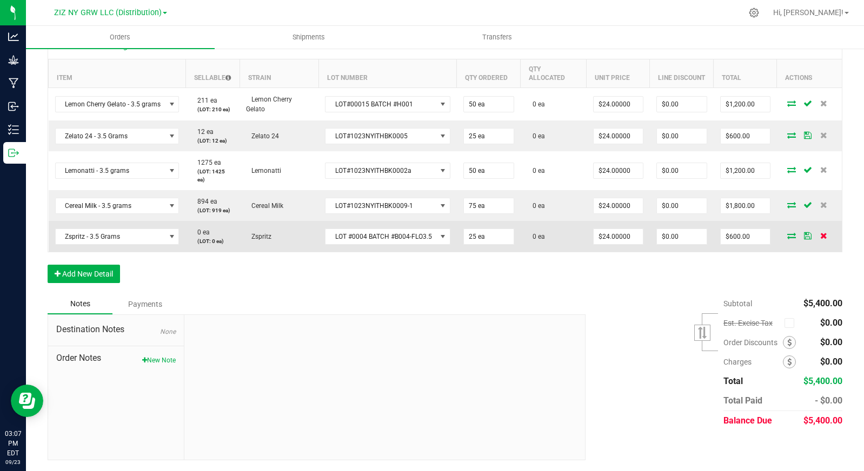
click at [820, 237] on icon at bounding box center [823, 235] width 7 height 6
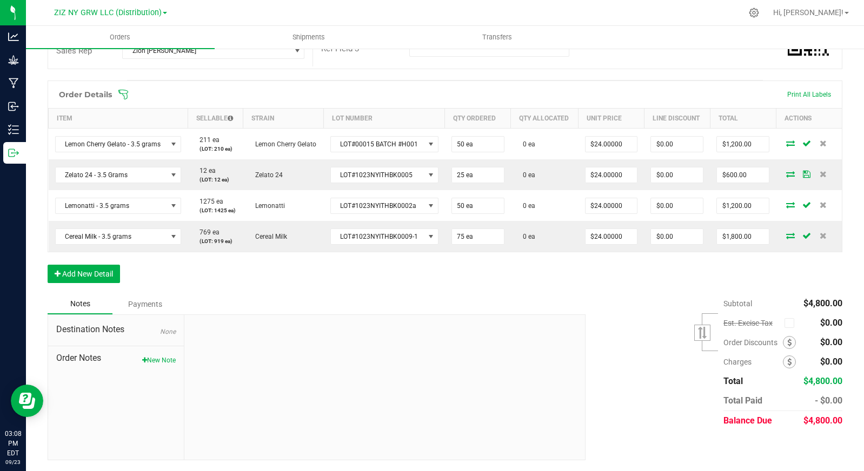
scroll to position [0, 0]
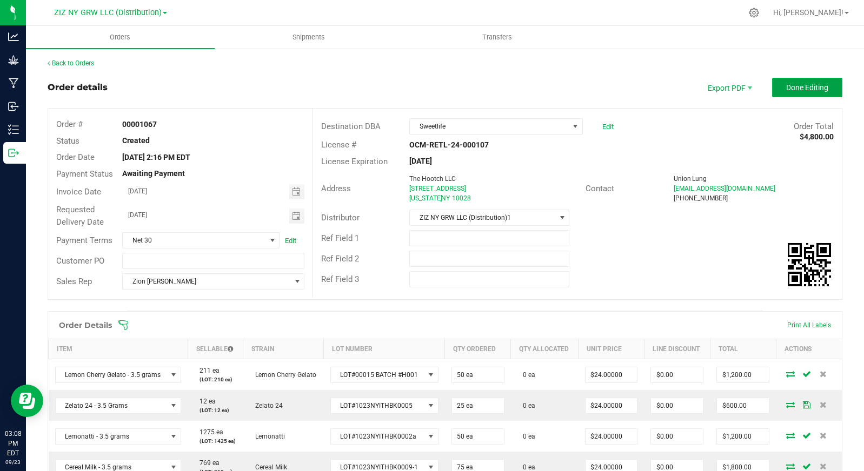
click at [795, 87] on span "Done Editing" at bounding box center [807, 87] width 42 height 9
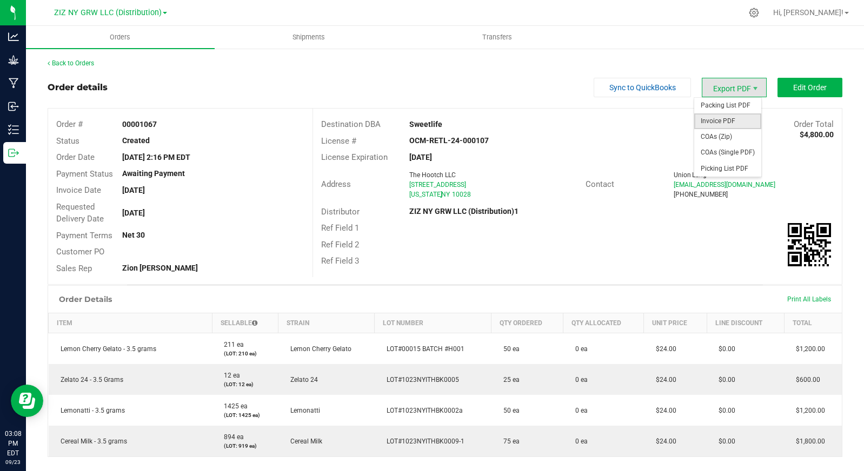
click at [741, 126] on span "Invoice PDF" at bounding box center [727, 121] width 67 height 16
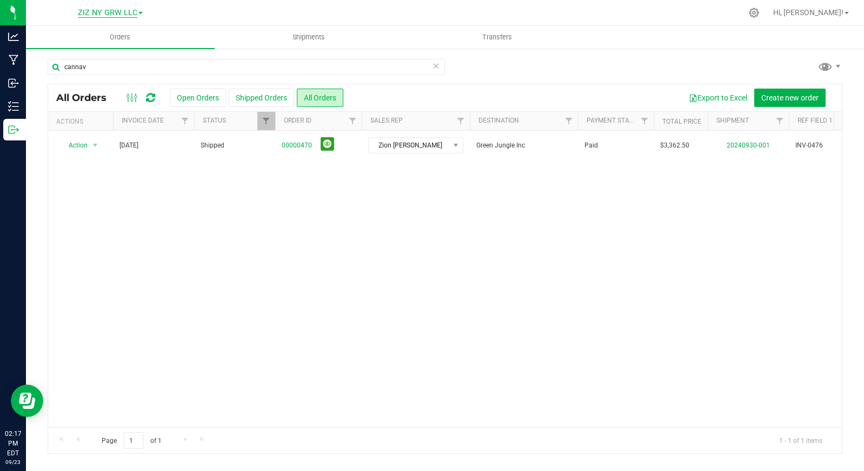
click at [136, 14] on span "ZIZ NY GRW LLC" at bounding box center [107, 13] width 59 height 10
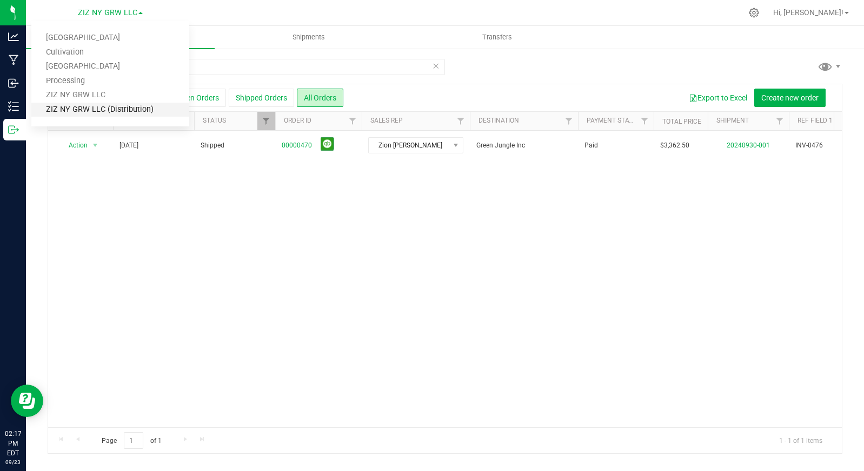
click at [137, 104] on link "ZIZ NY GRW LLC (Distribution)" at bounding box center [110, 110] width 158 height 15
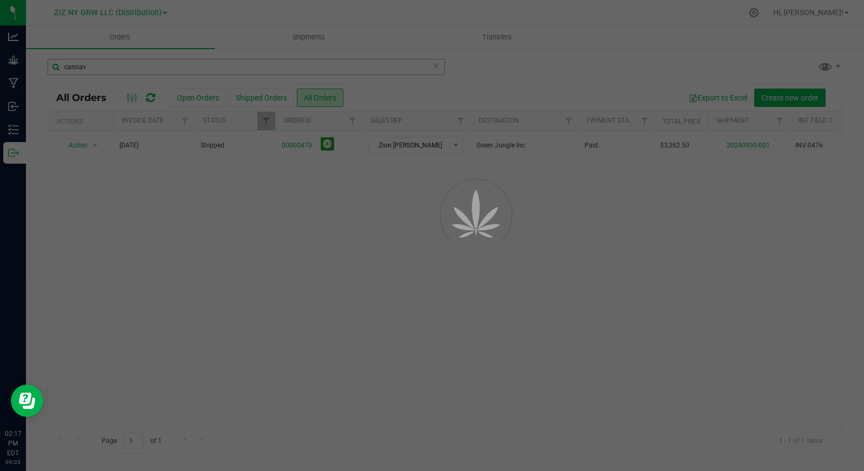
click at [135, 63] on div at bounding box center [432, 235] width 864 height 471
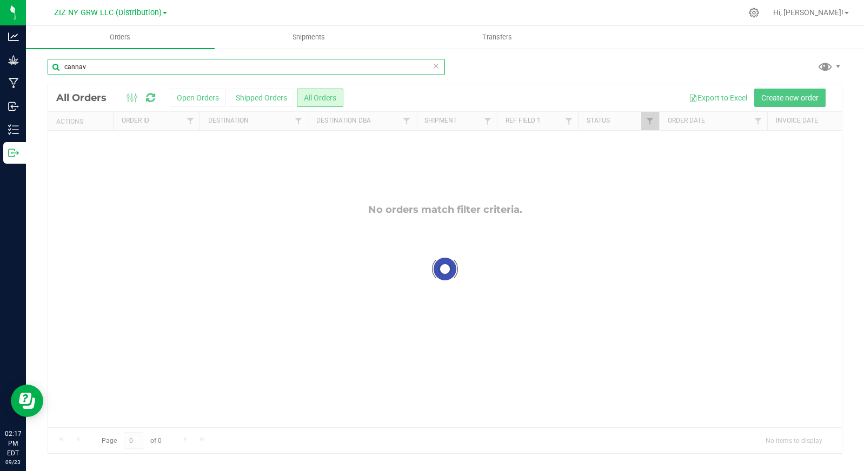
click at [134, 65] on input "cannav" at bounding box center [246, 67] width 397 height 16
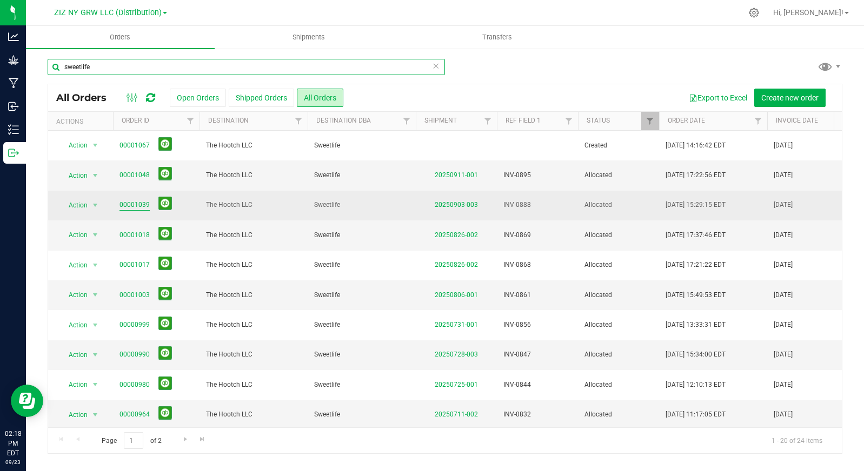
type input "sweetlife"
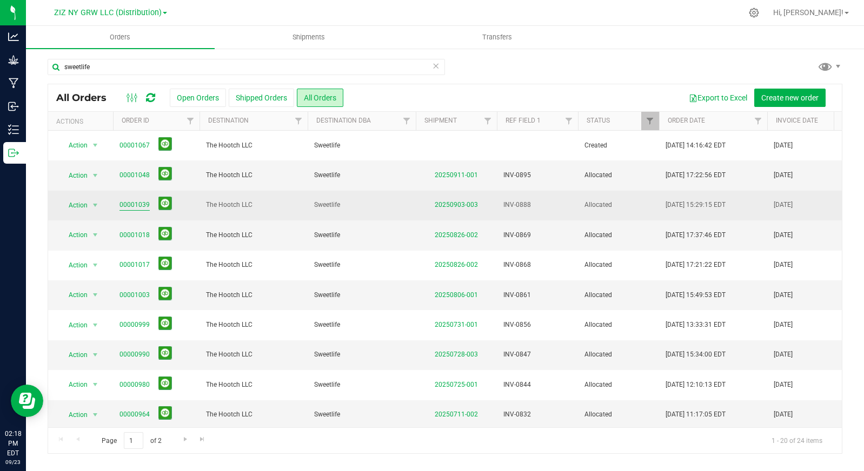
click at [135, 208] on link "00001039" at bounding box center [134, 205] width 30 height 10
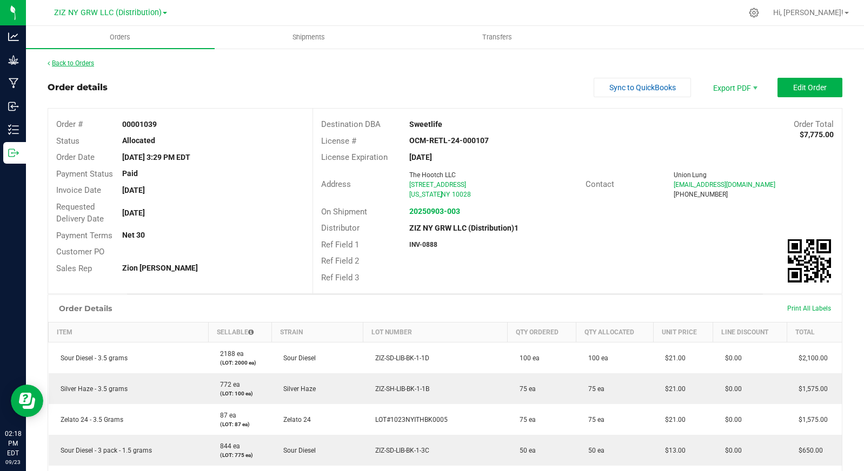
click at [85, 61] on link "Back to Orders" at bounding box center [71, 63] width 46 height 8
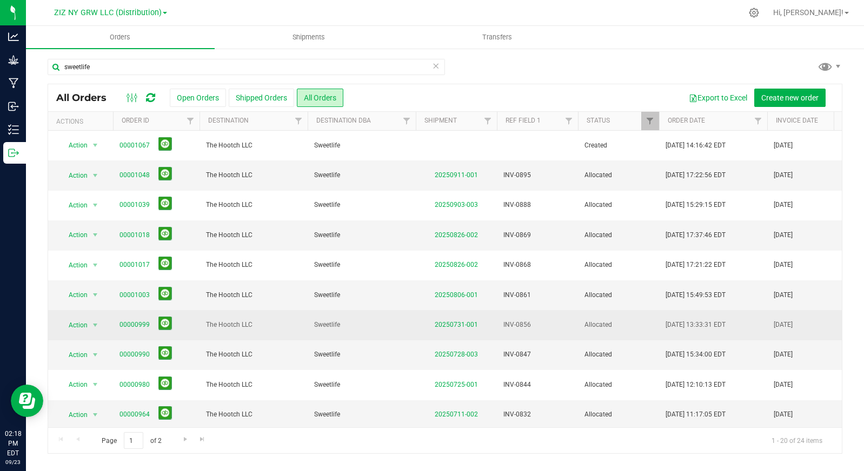
click at [118, 323] on td "00000999" at bounding box center [156, 325] width 86 height 30
click at [125, 324] on link "00000999" at bounding box center [134, 325] width 30 height 10
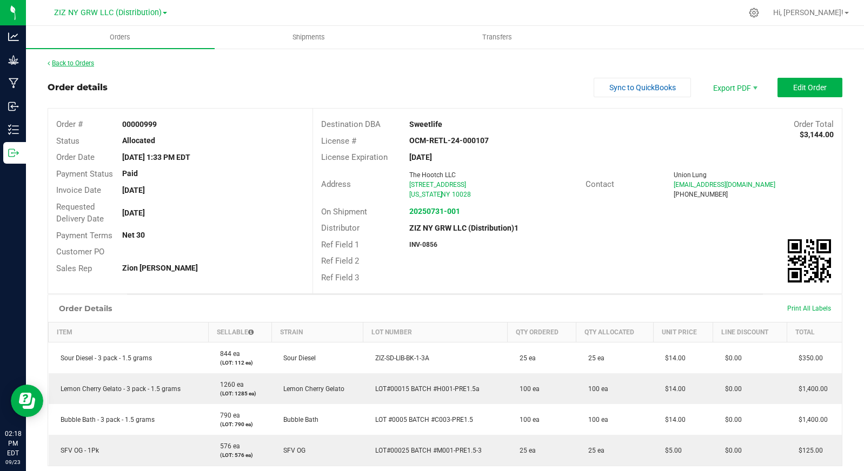
click at [81, 63] on link "Back to Orders" at bounding box center [71, 63] width 46 height 8
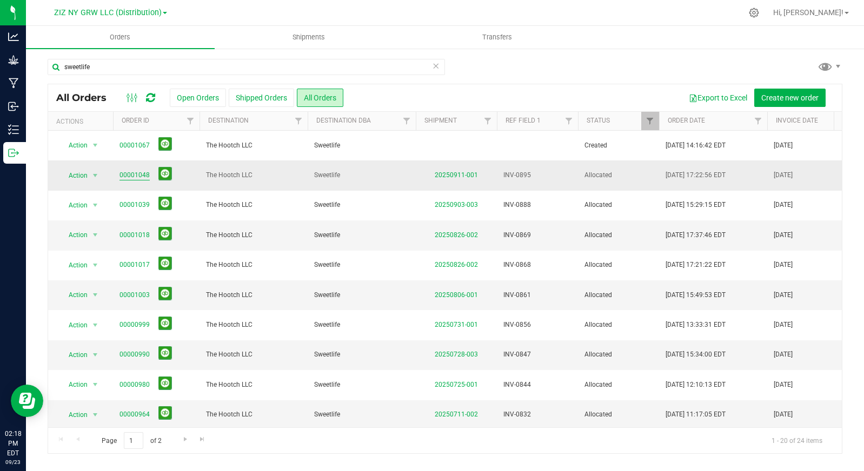
click at [141, 170] on link "00001048" at bounding box center [134, 175] width 30 height 10
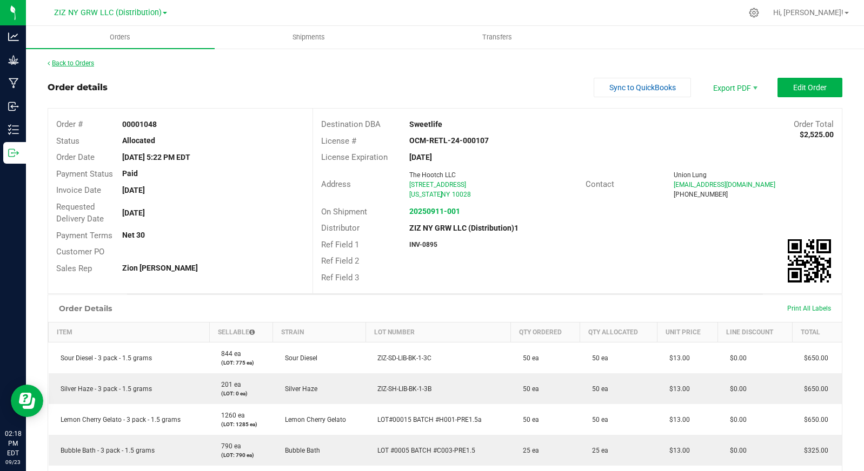
click at [68, 63] on link "Back to Orders" at bounding box center [71, 63] width 46 height 8
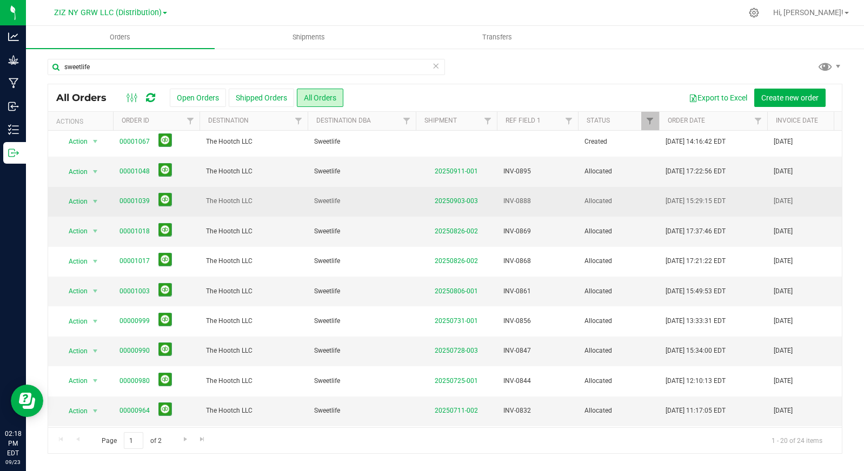
scroll to position [11, 0]
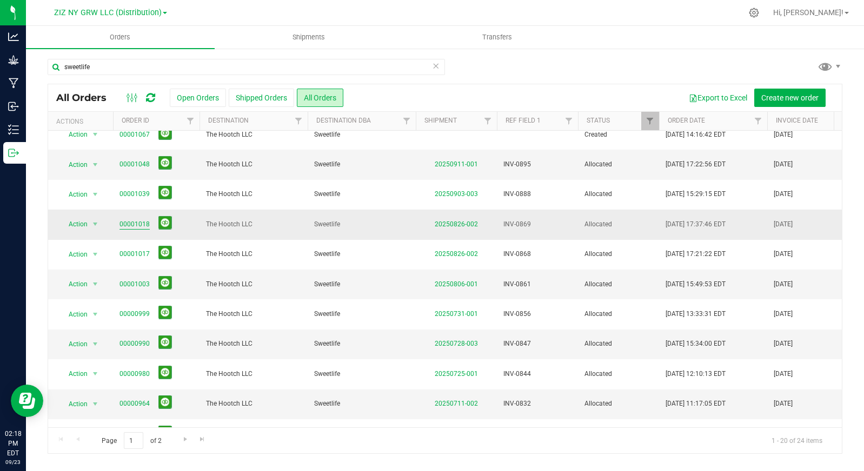
click at [139, 223] on link "00001018" at bounding box center [134, 224] width 30 height 10
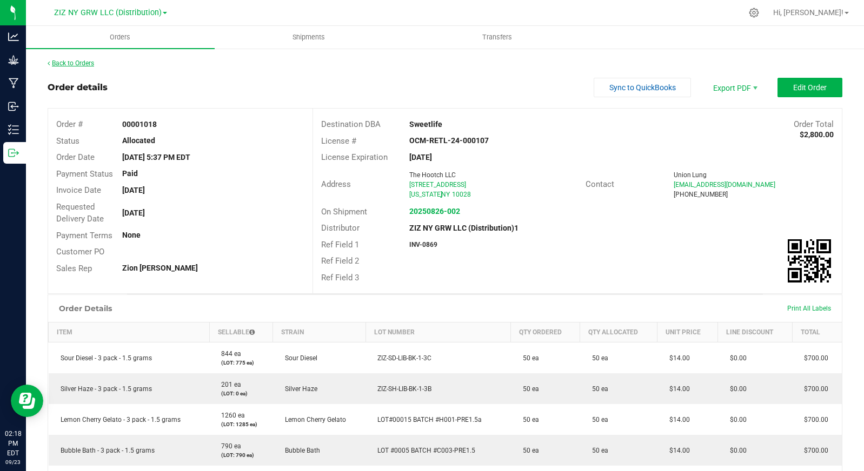
click at [78, 65] on link "Back to Orders" at bounding box center [71, 63] width 46 height 8
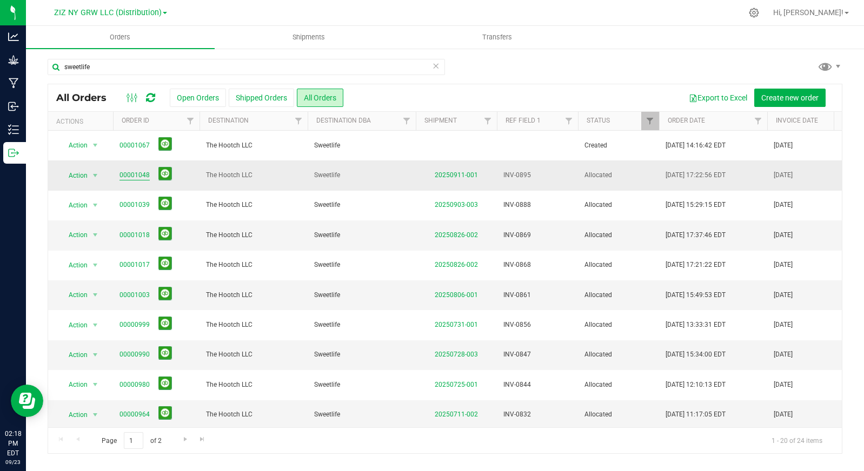
click at [137, 174] on link "00001048" at bounding box center [134, 175] width 30 height 10
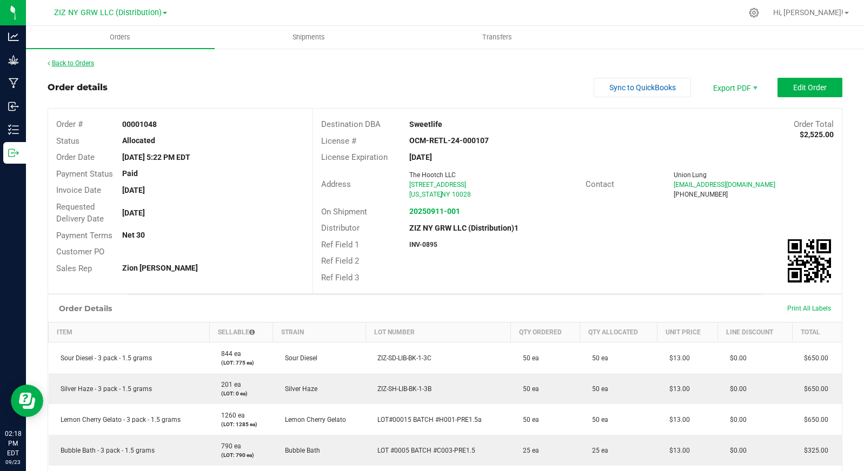
click at [70, 63] on link "Back to Orders" at bounding box center [71, 63] width 46 height 8
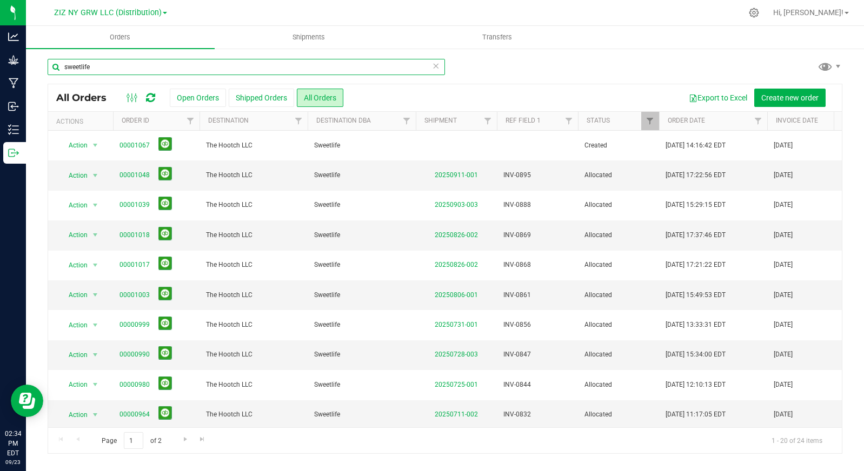
click at [112, 69] on input "sweetlife" at bounding box center [246, 67] width 397 height 16
click at [112, 68] on input "sweetlife" at bounding box center [246, 67] width 397 height 16
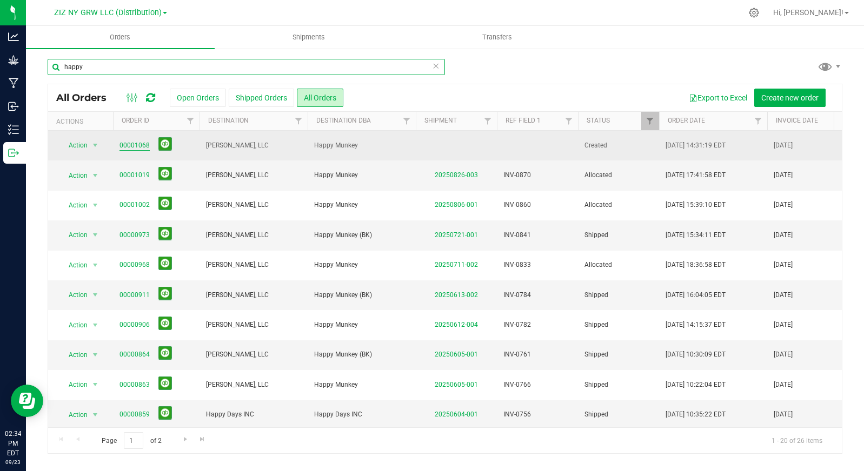
type input "happy"
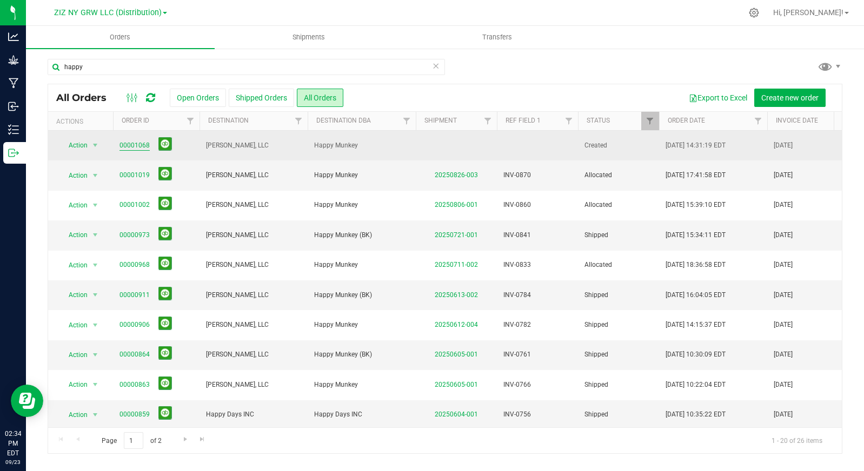
click at [142, 143] on link "00001068" at bounding box center [134, 146] width 30 height 10
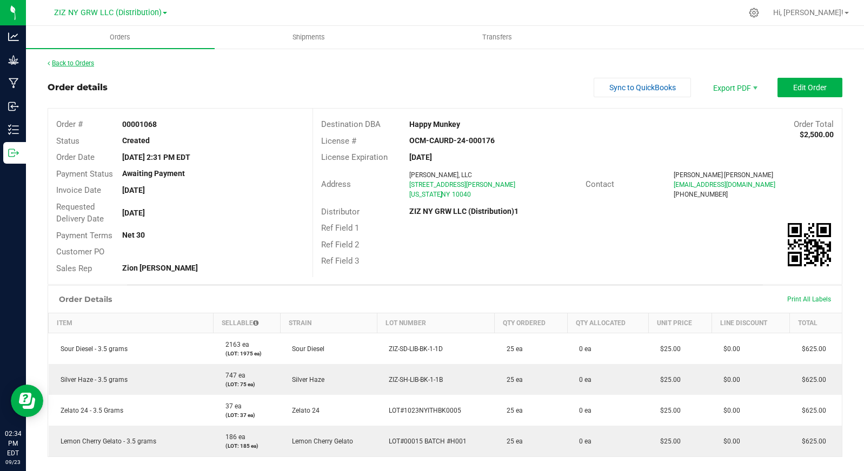
click at [74, 63] on link "Back to Orders" at bounding box center [71, 63] width 46 height 8
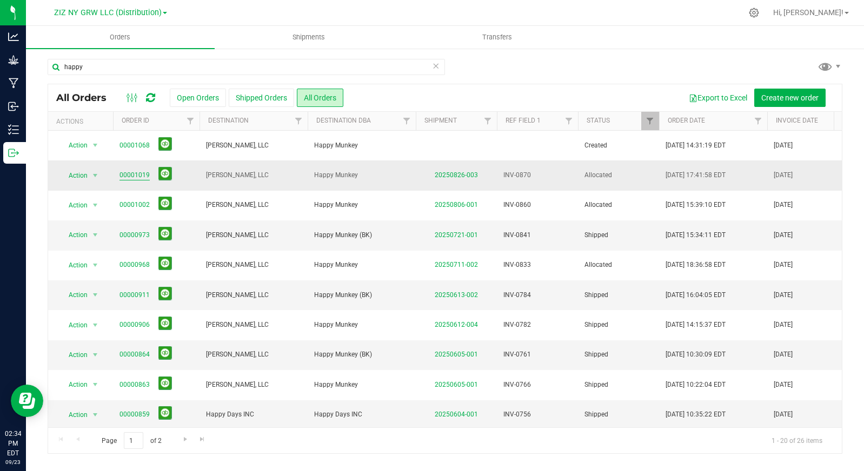
click at [142, 173] on link "00001019" at bounding box center [134, 175] width 30 height 10
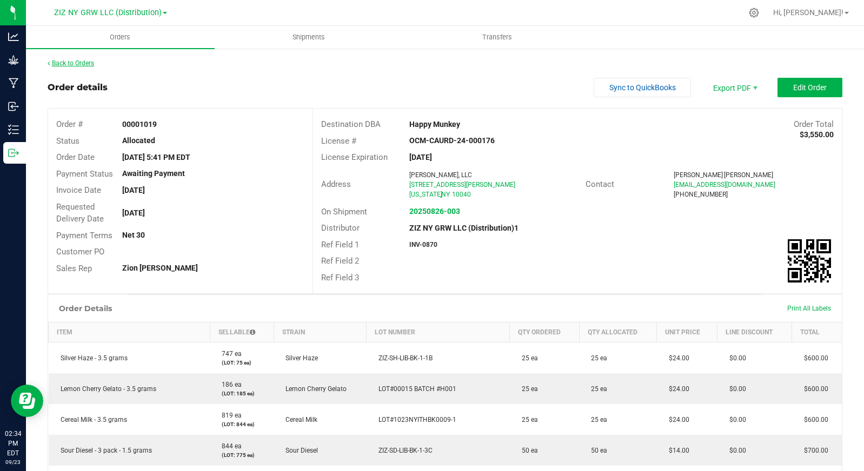
click at [64, 64] on link "Back to Orders" at bounding box center [71, 63] width 46 height 8
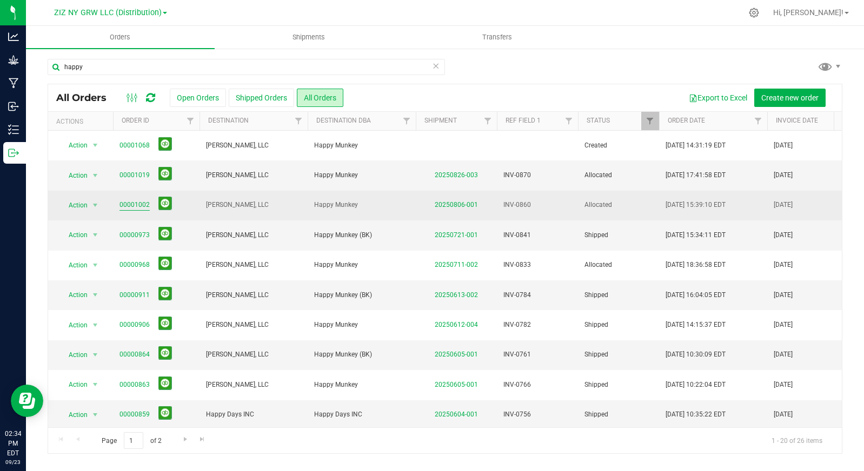
click at [139, 209] on link "00001002" at bounding box center [134, 205] width 30 height 10
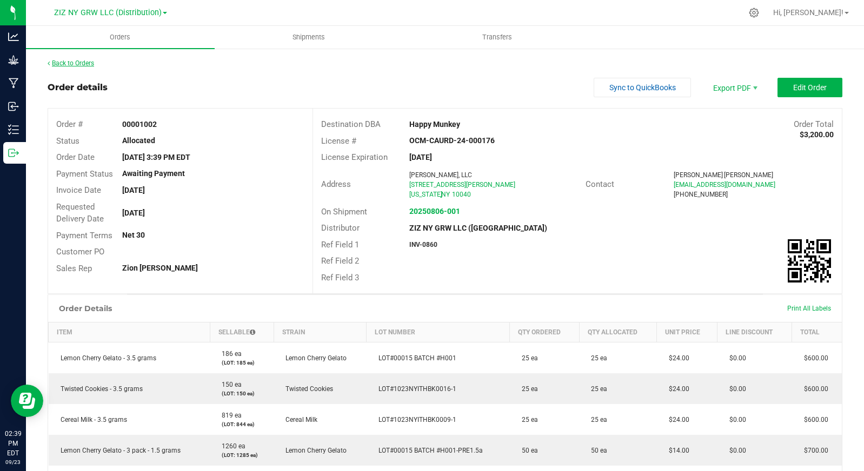
click at [70, 65] on link "Back to Orders" at bounding box center [71, 63] width 46 height 8
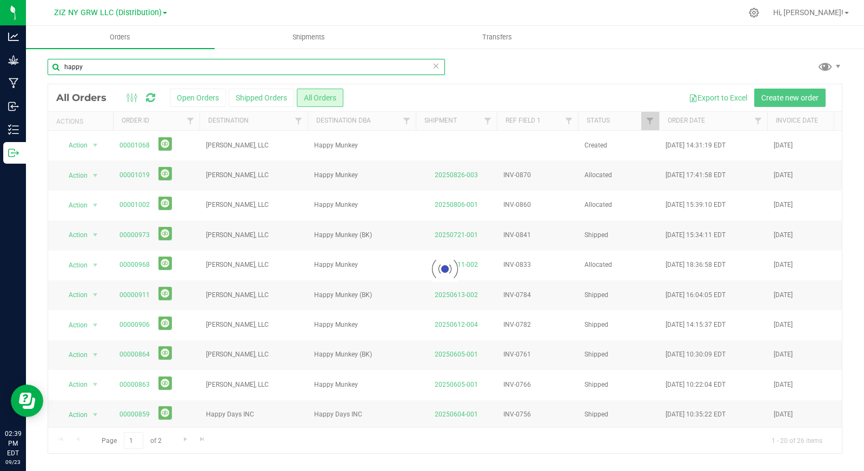
click at [95, 70] on input "happy" at bounding box center [246, 67] width 397 height 16
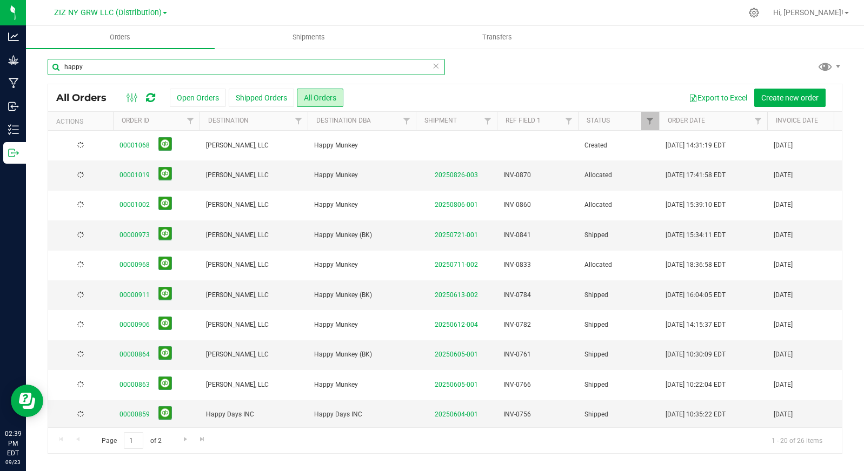
click at [95, 70] on input "happy" at bounding box center [246, 67] width 397 height 16
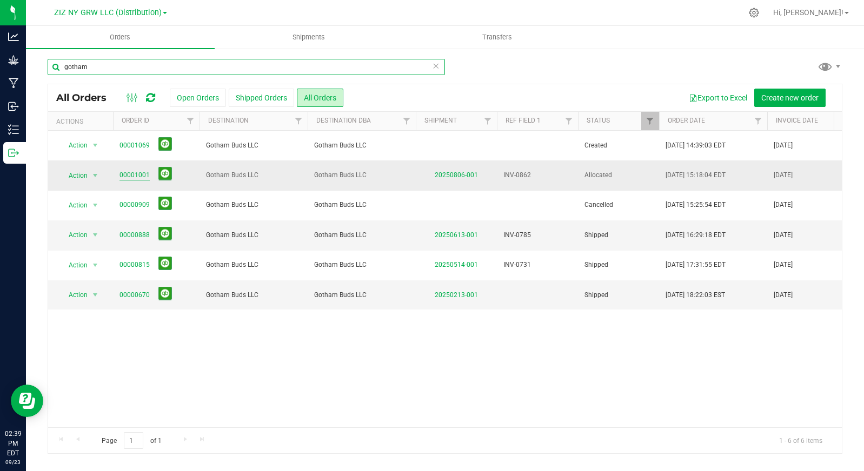
type input "gotham"
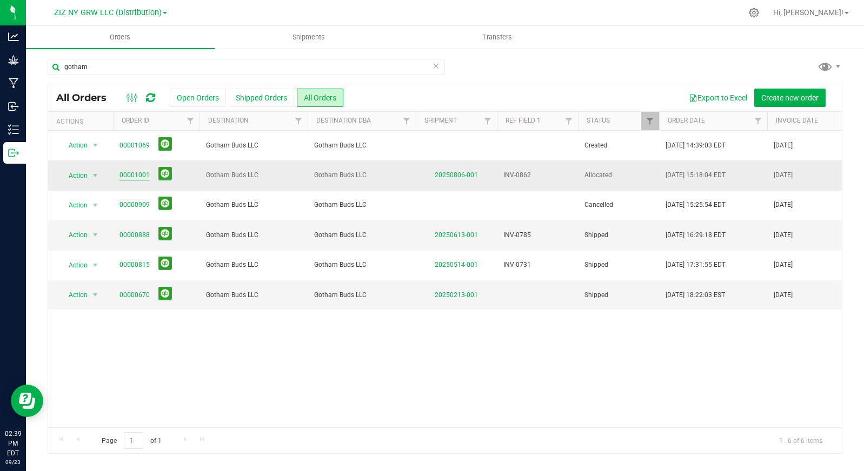
click at [135, 172] on link "00001001" at bounding box center [134, 175] width 30 height 10
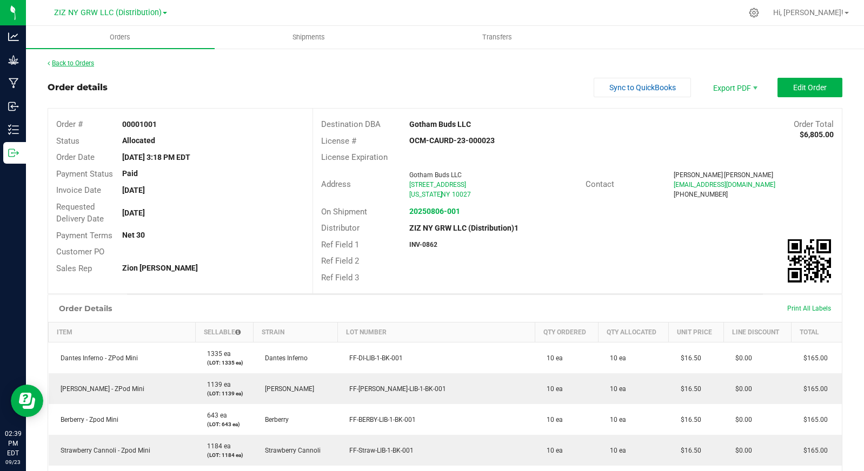
click at [77, 63] on link "Back to Orders" at bounding box center [71, 63] width 46 height 8
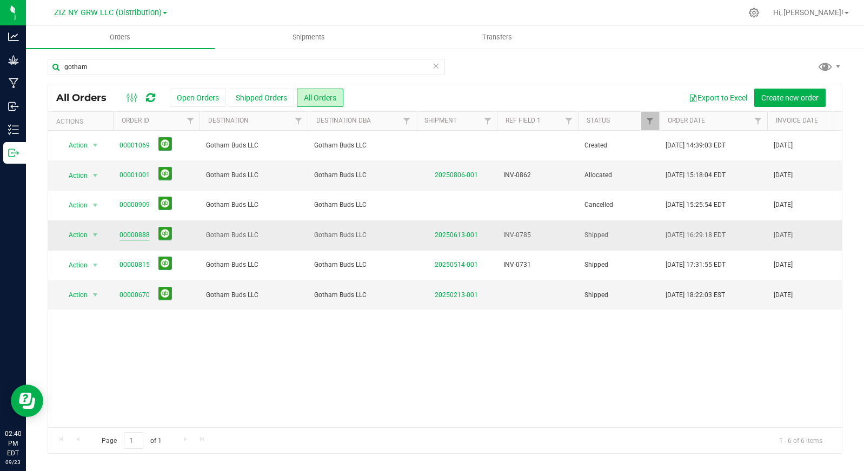
click at [133, 233] on link "00000888" at bounding box center [134, 235] width 30 height 10
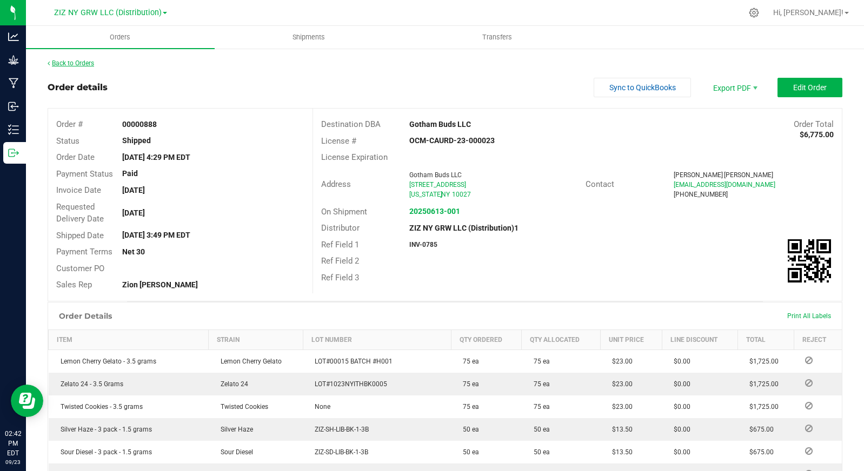
click at [70, 65] on link "Back to Orders" at bounding box center [71, 63] width 46 height 8
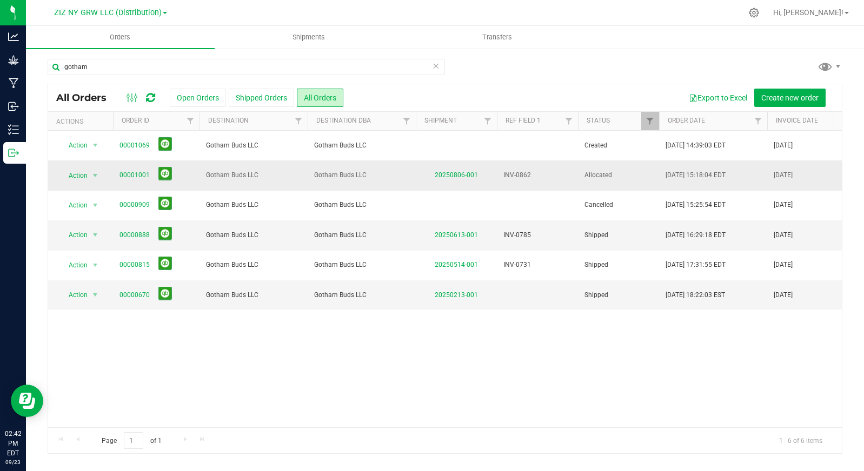
click at [131, 181] on span "00001001" at bounding box center [155, 175] width 73 height 17
click at [131, 177] on link "00001001" at bounding box center [134, 175] width 30 height 10
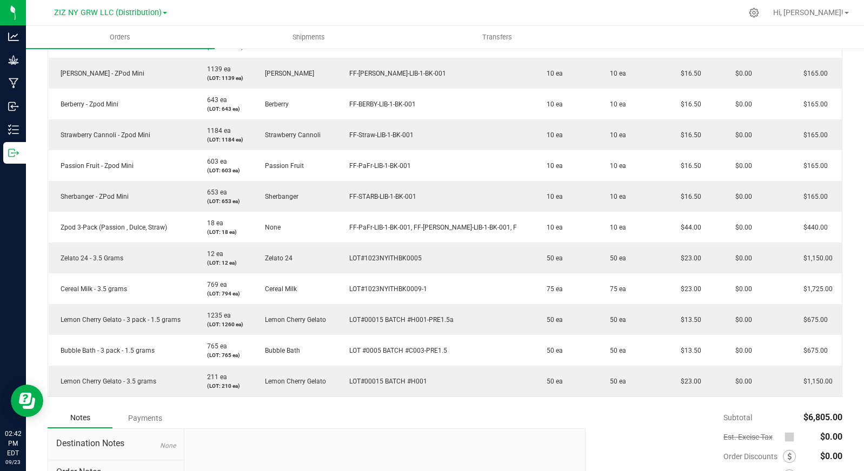
scroll to position [334, 0]
